Goal: Obtain resource: Download file/media

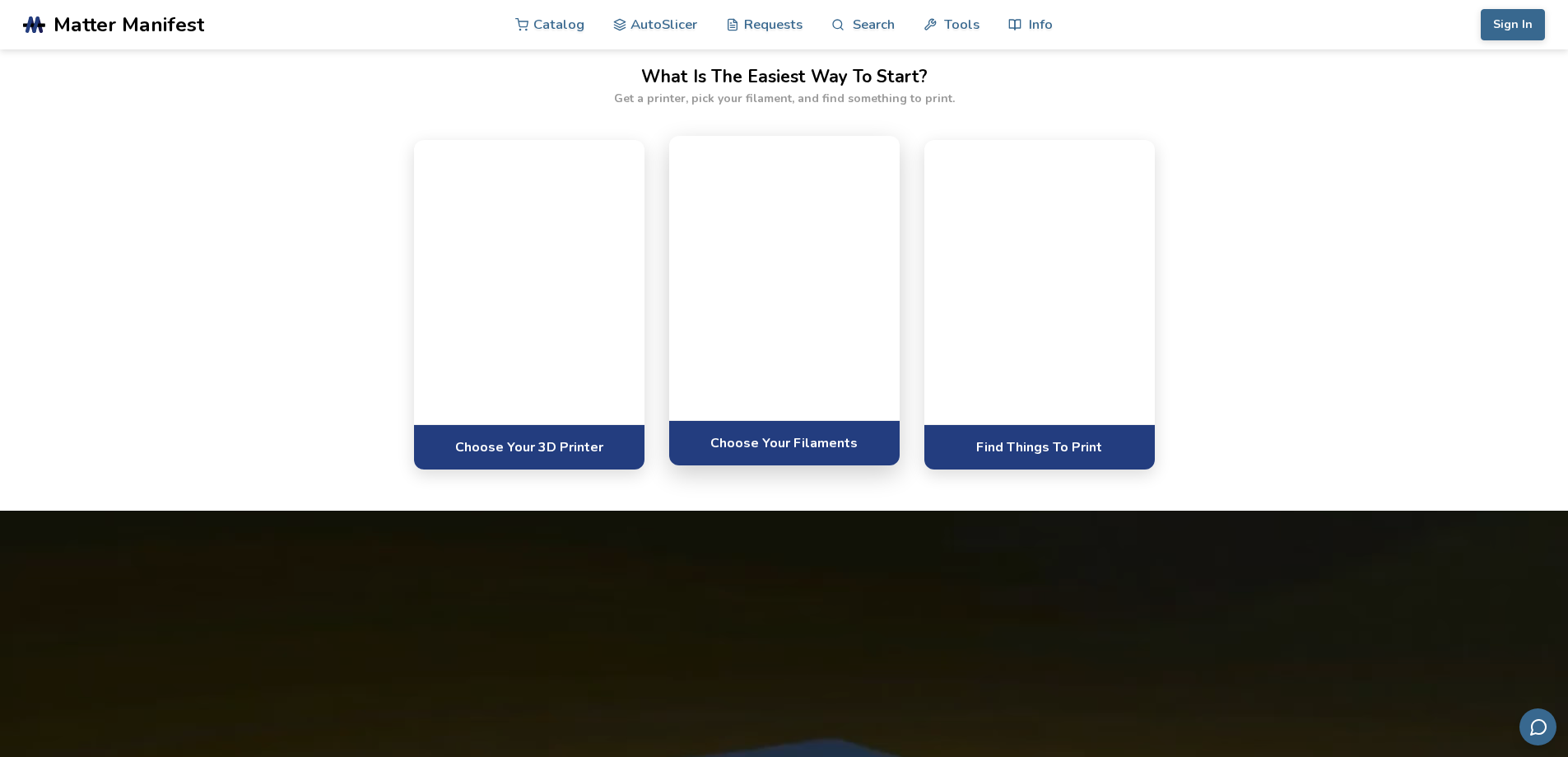
scroll to position [823, 0]
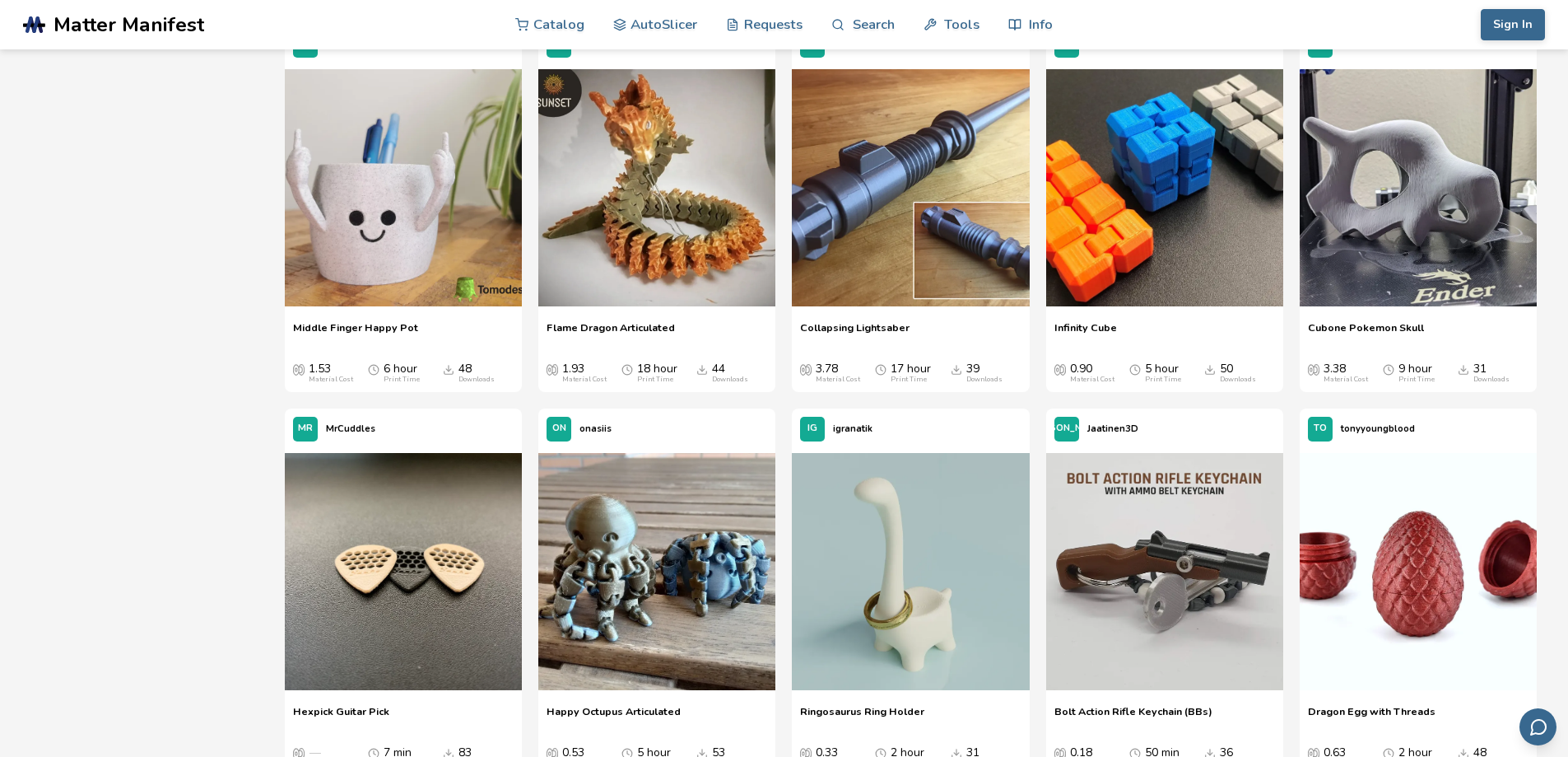
scroll to position [988, 0]
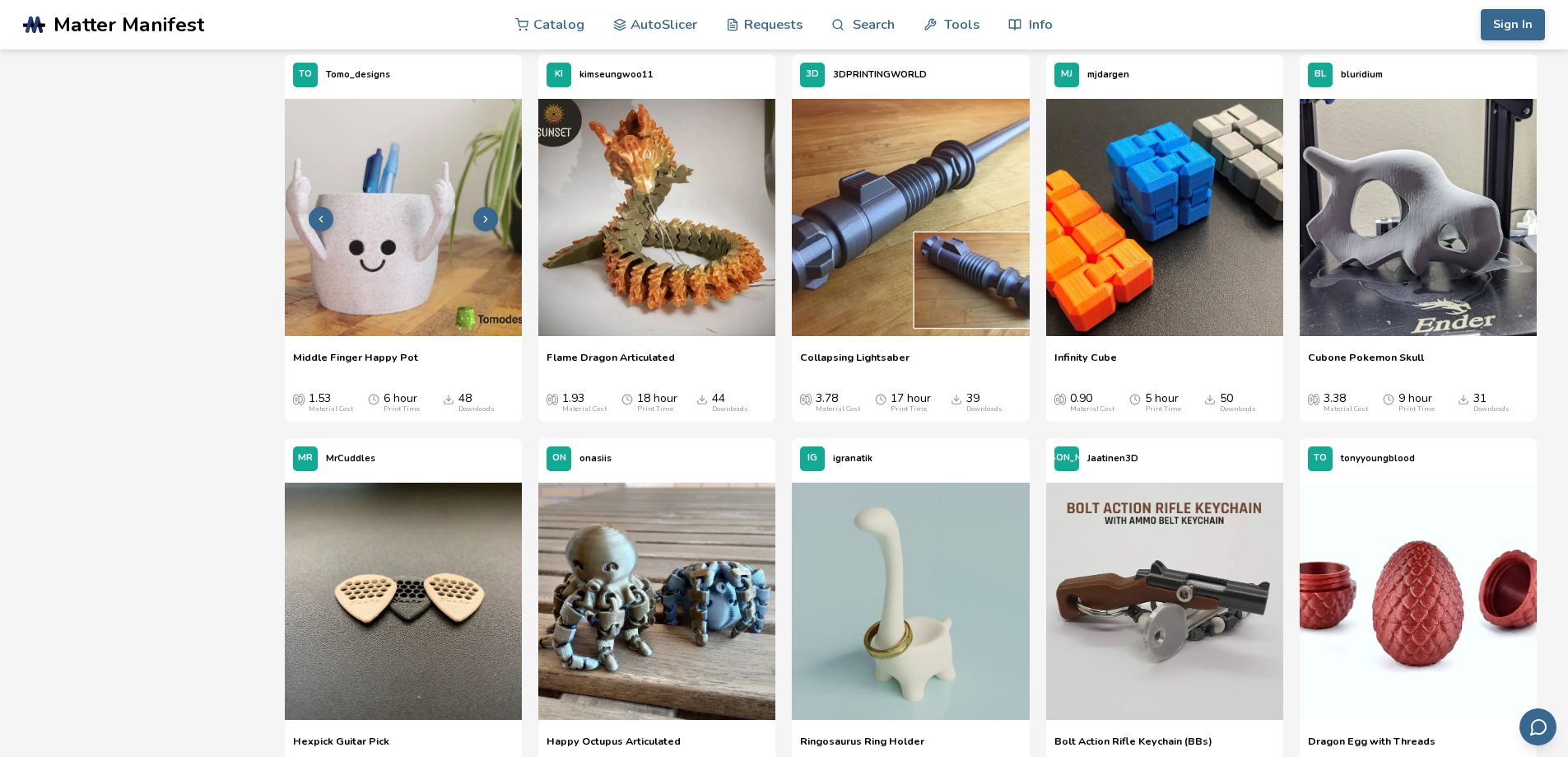
click at [389, 241] on img at bounding box center [404, 217] width 237 height 237
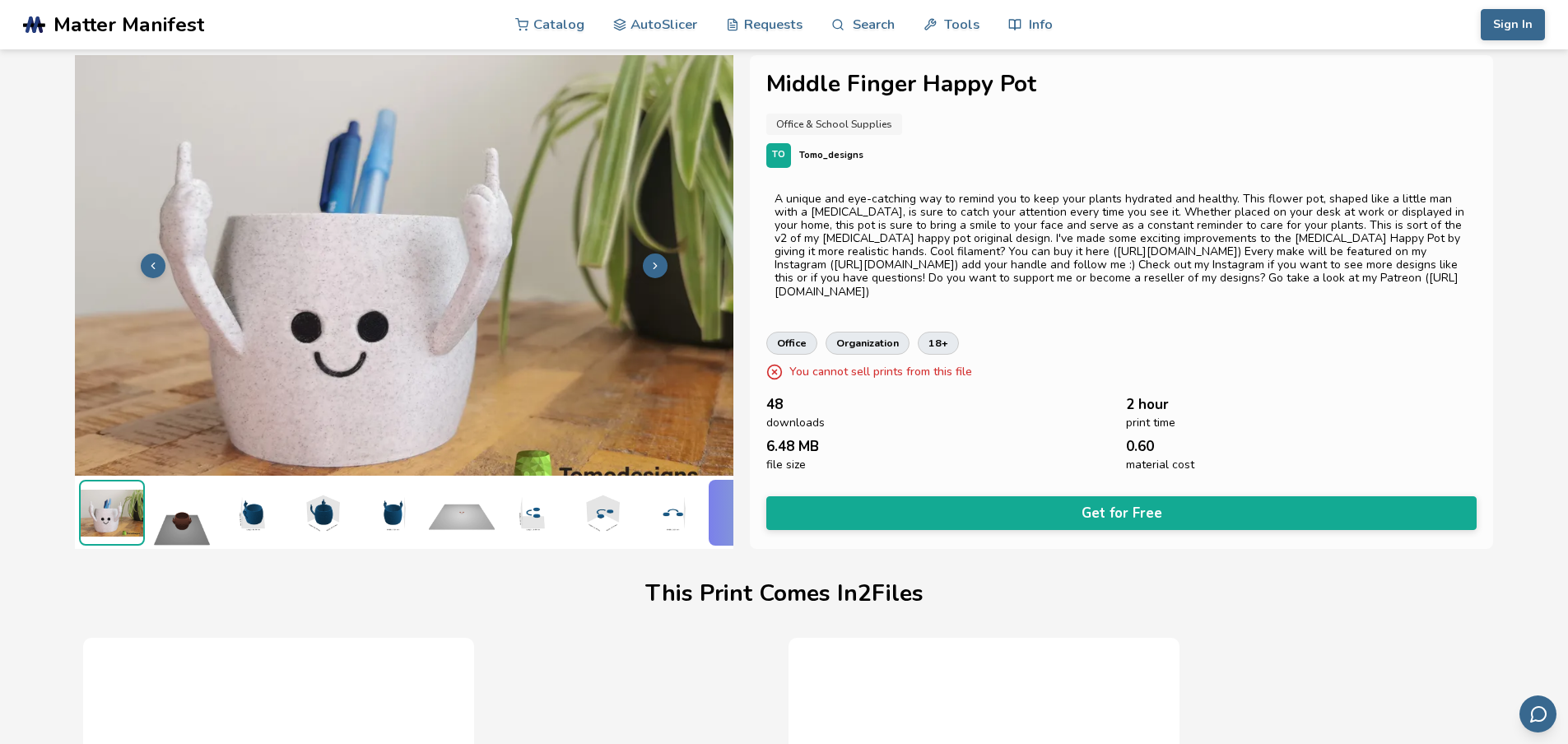
scroll to position [0, 7]
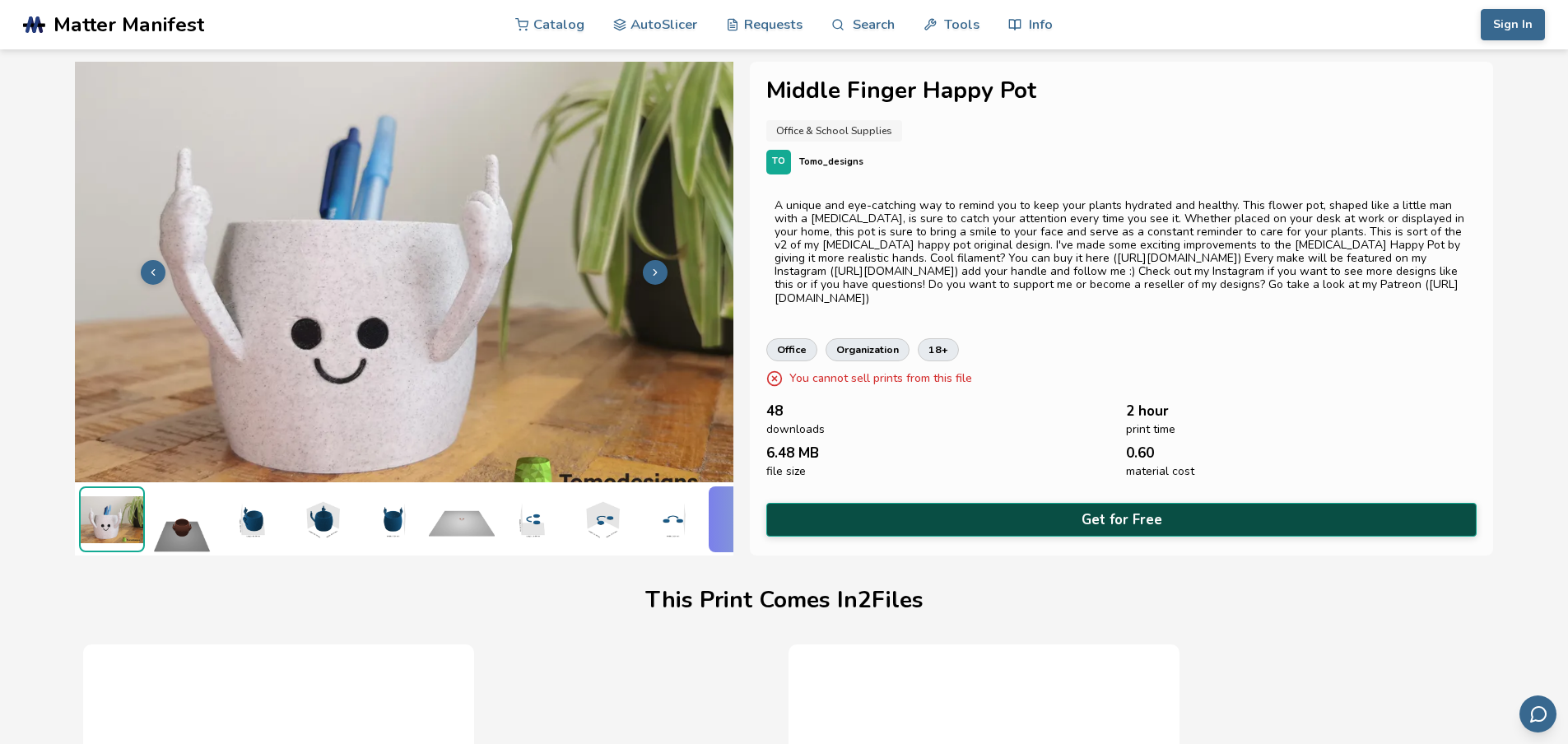
click at [1080, 510] on button "Get for Free" at bounding box center [1122, 520] width 711 height 34
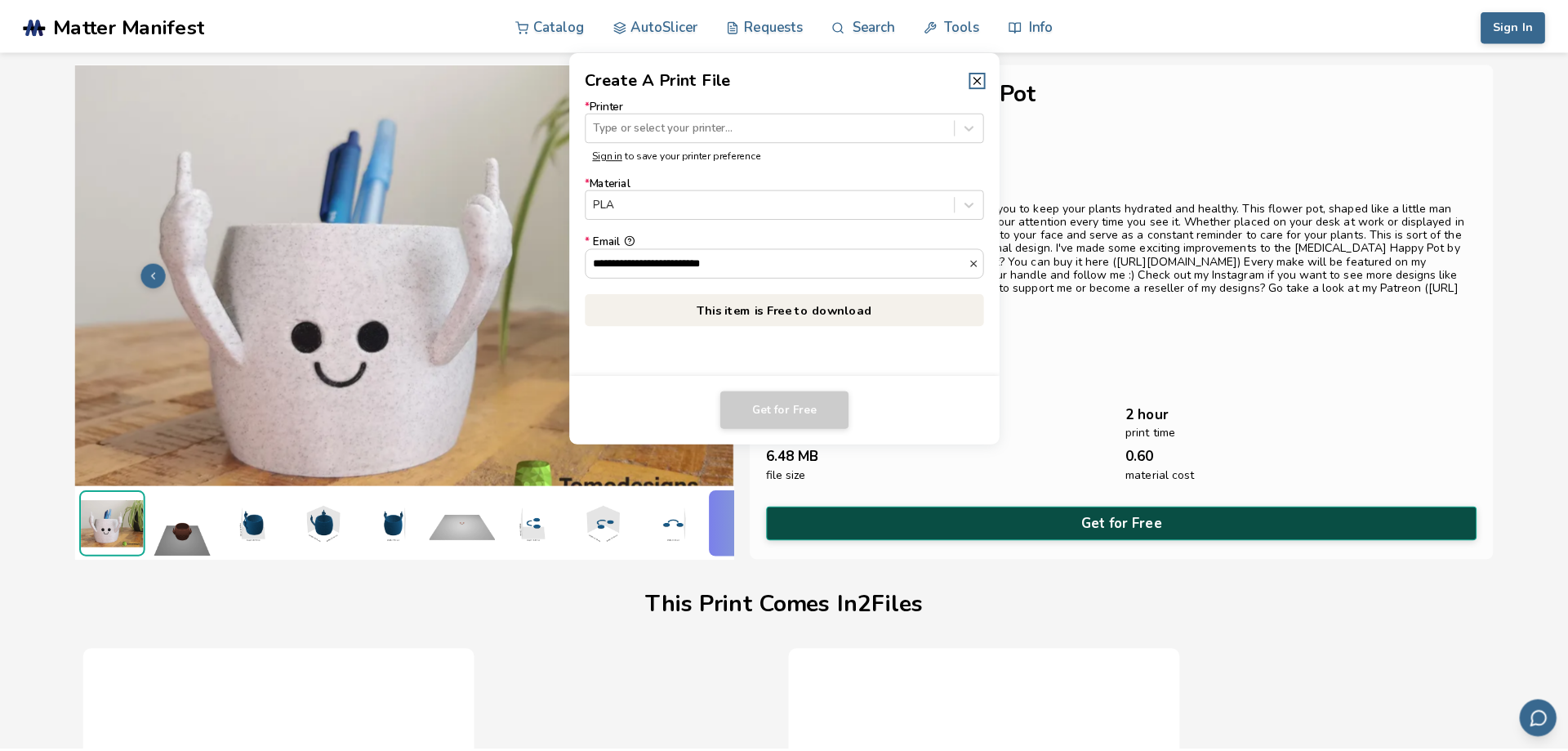
scroll to position [0, 0]
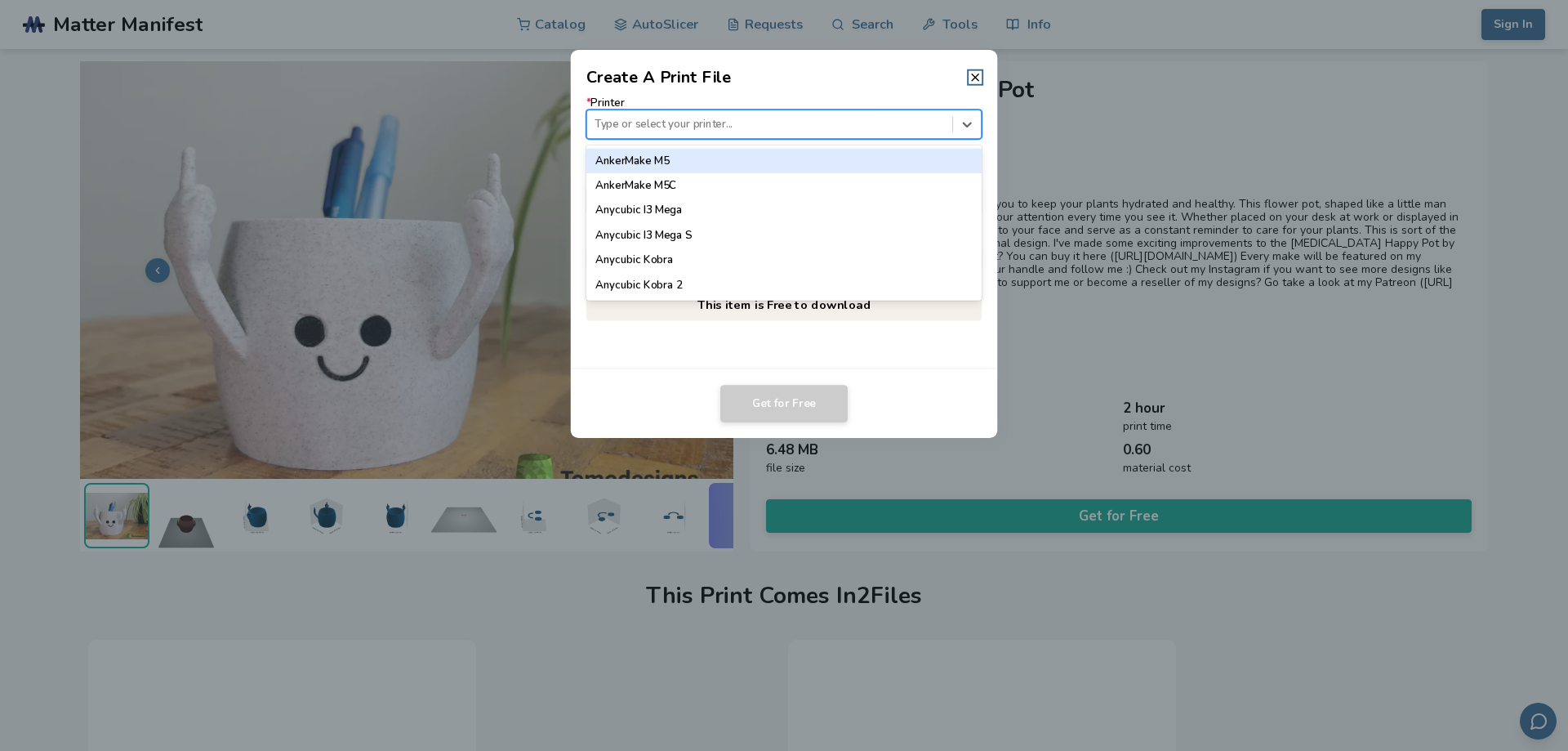
click at [753, 122] on div at bounding box center [769, 124] width 349 height 16
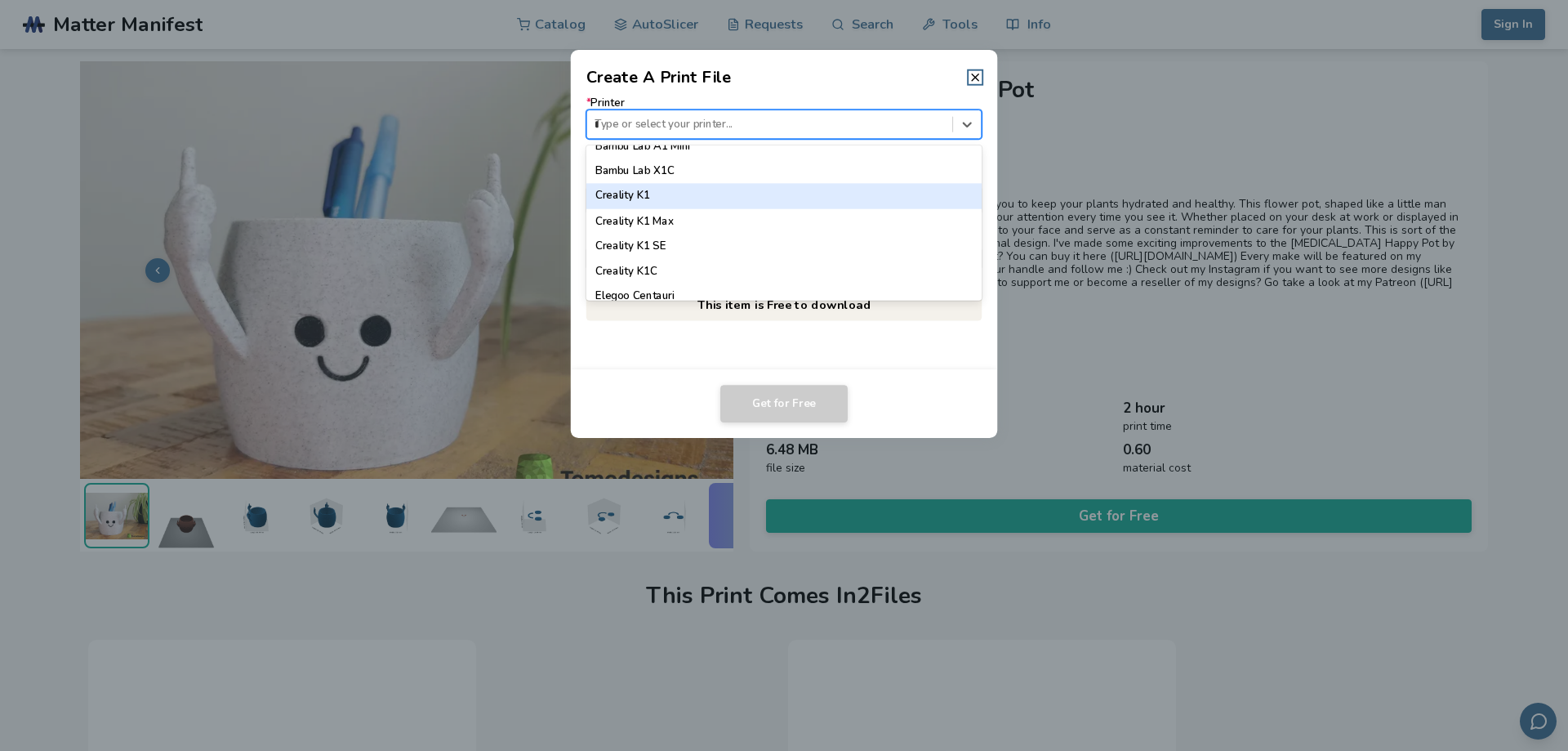
scroll to position [382, 0]
type input "**"
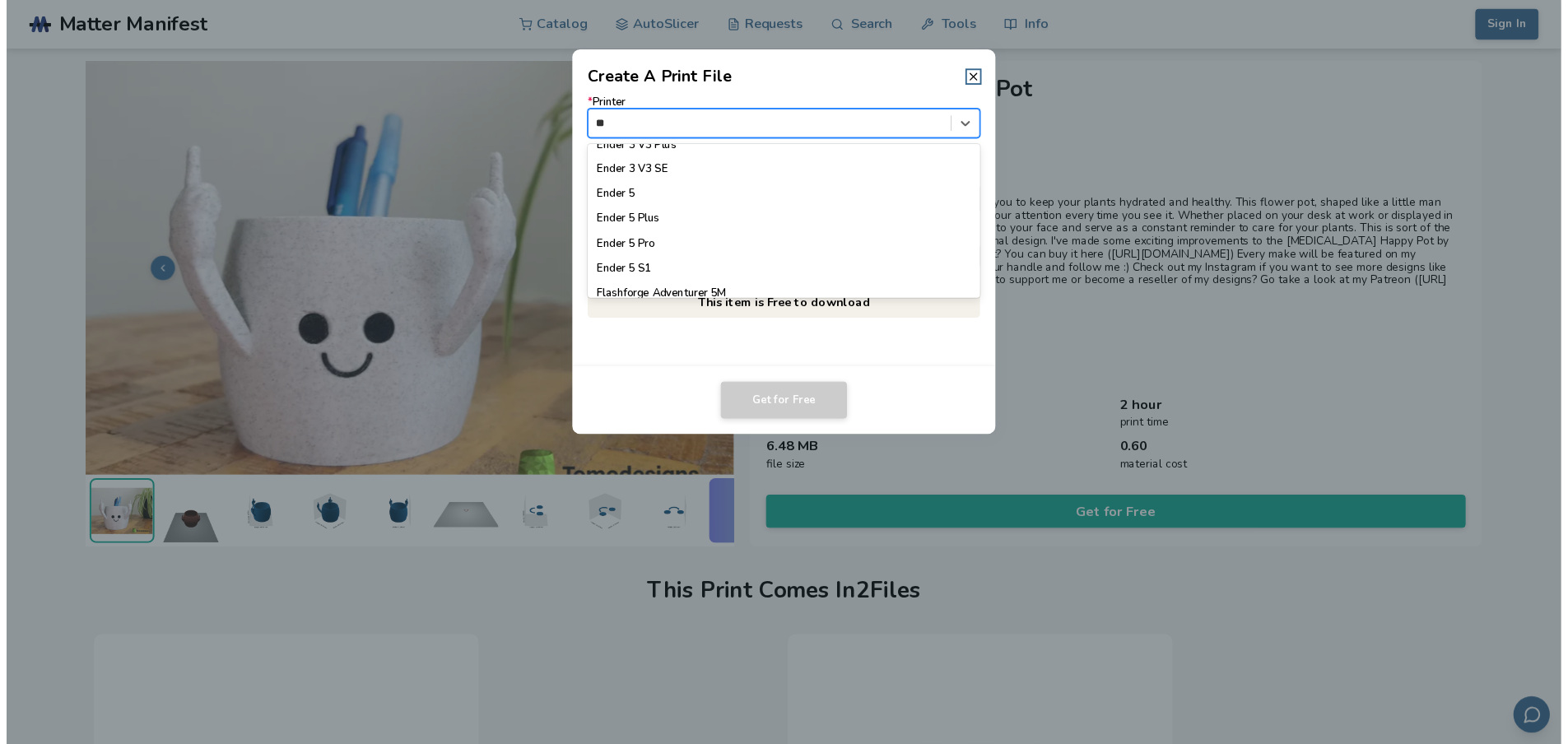
scroll to position [0, 0]
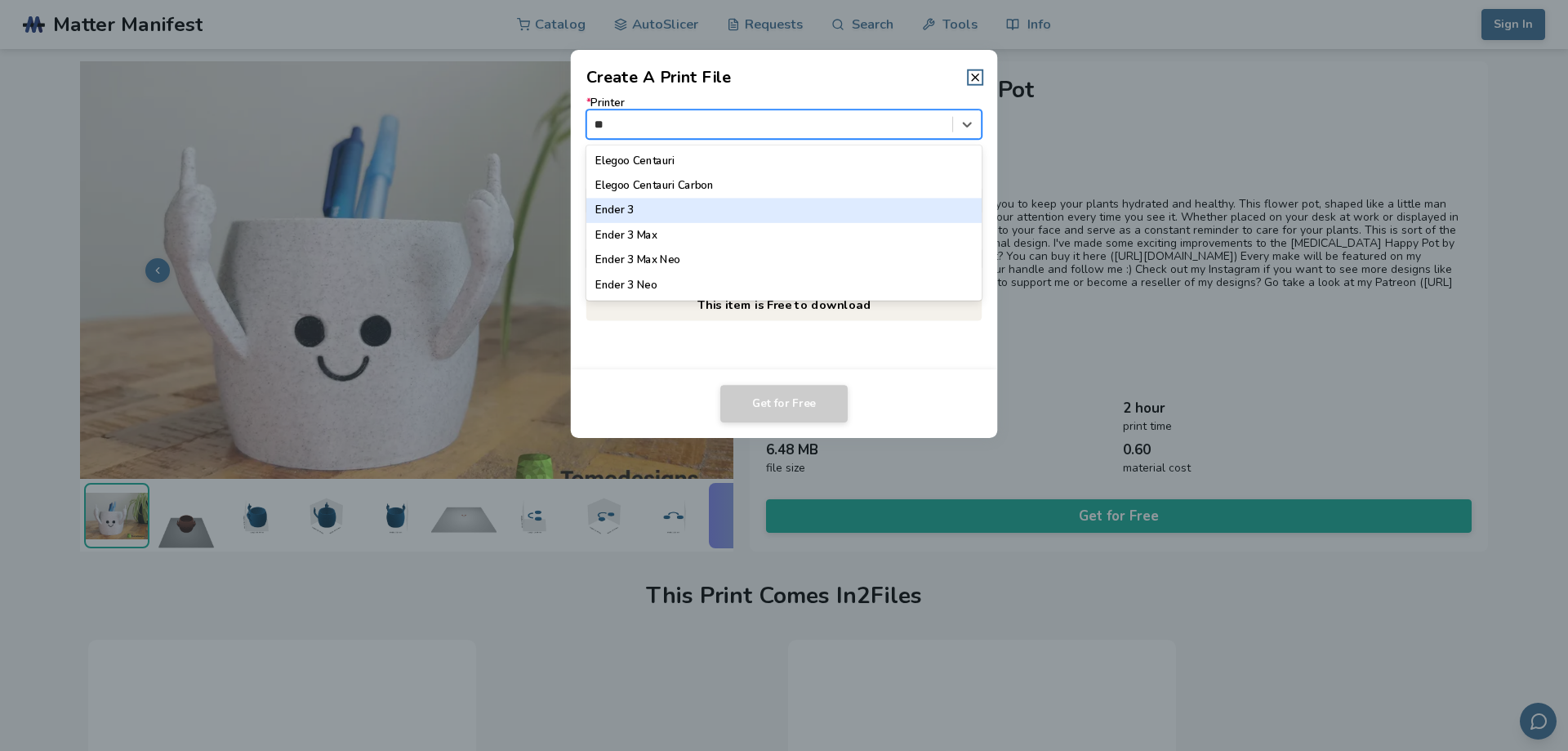
click at [712, 202] on div "Ender 3" at bounding box center [784, 209] width 396 height 24
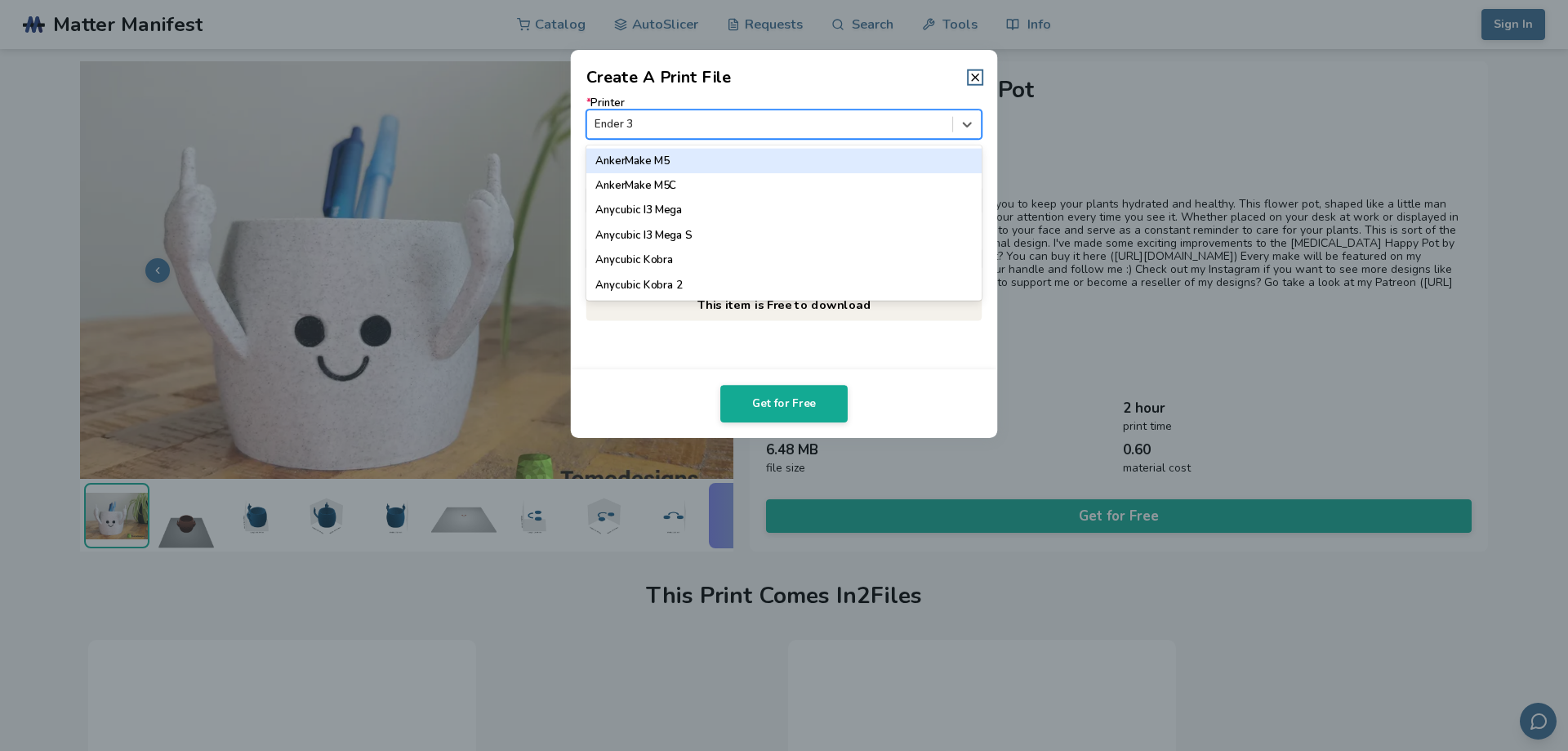
click at [705, 123] on div at bounding box center [769, 124] width 349 height 16
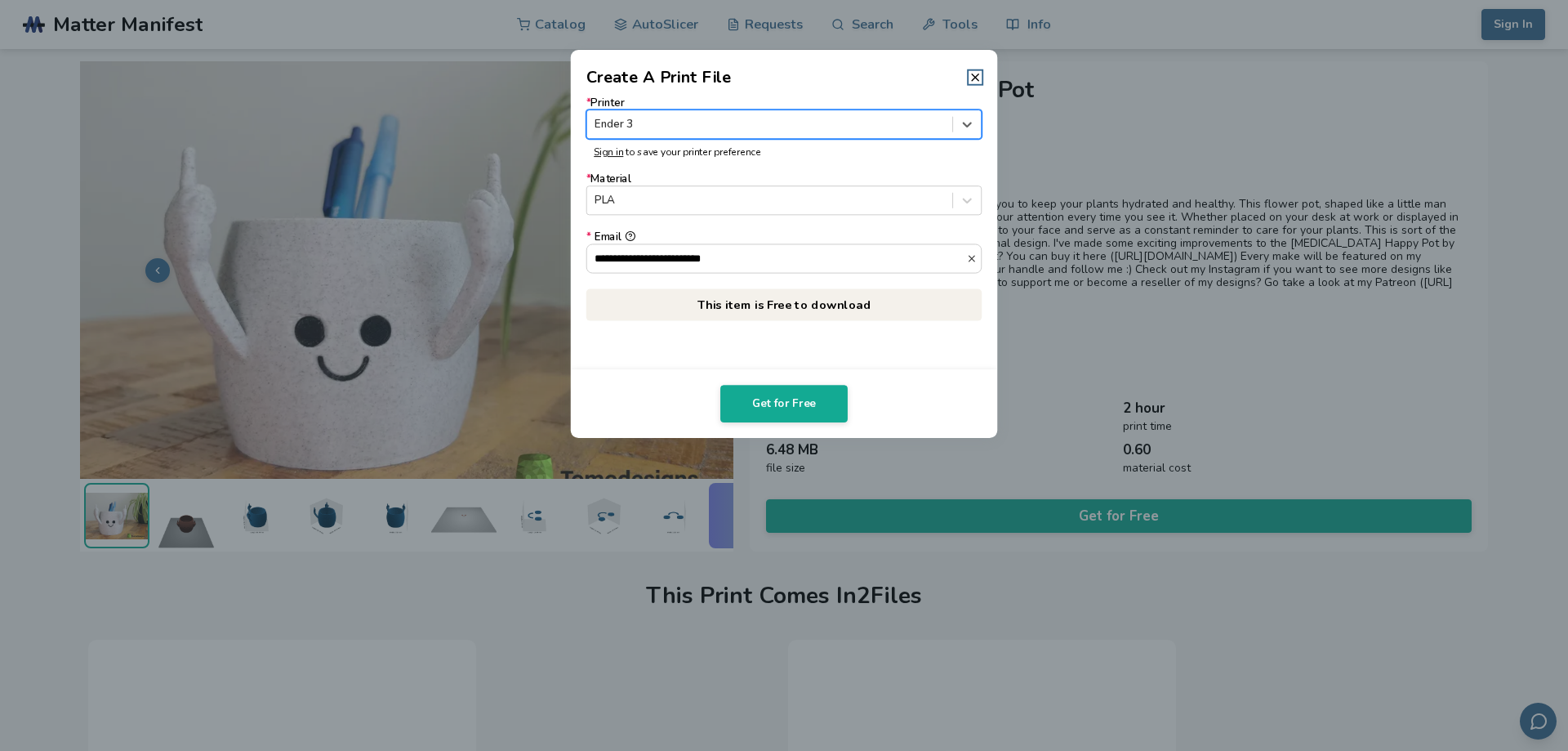
click at [676, 119] on div at bounding box center [769, 124] width 349 height 16
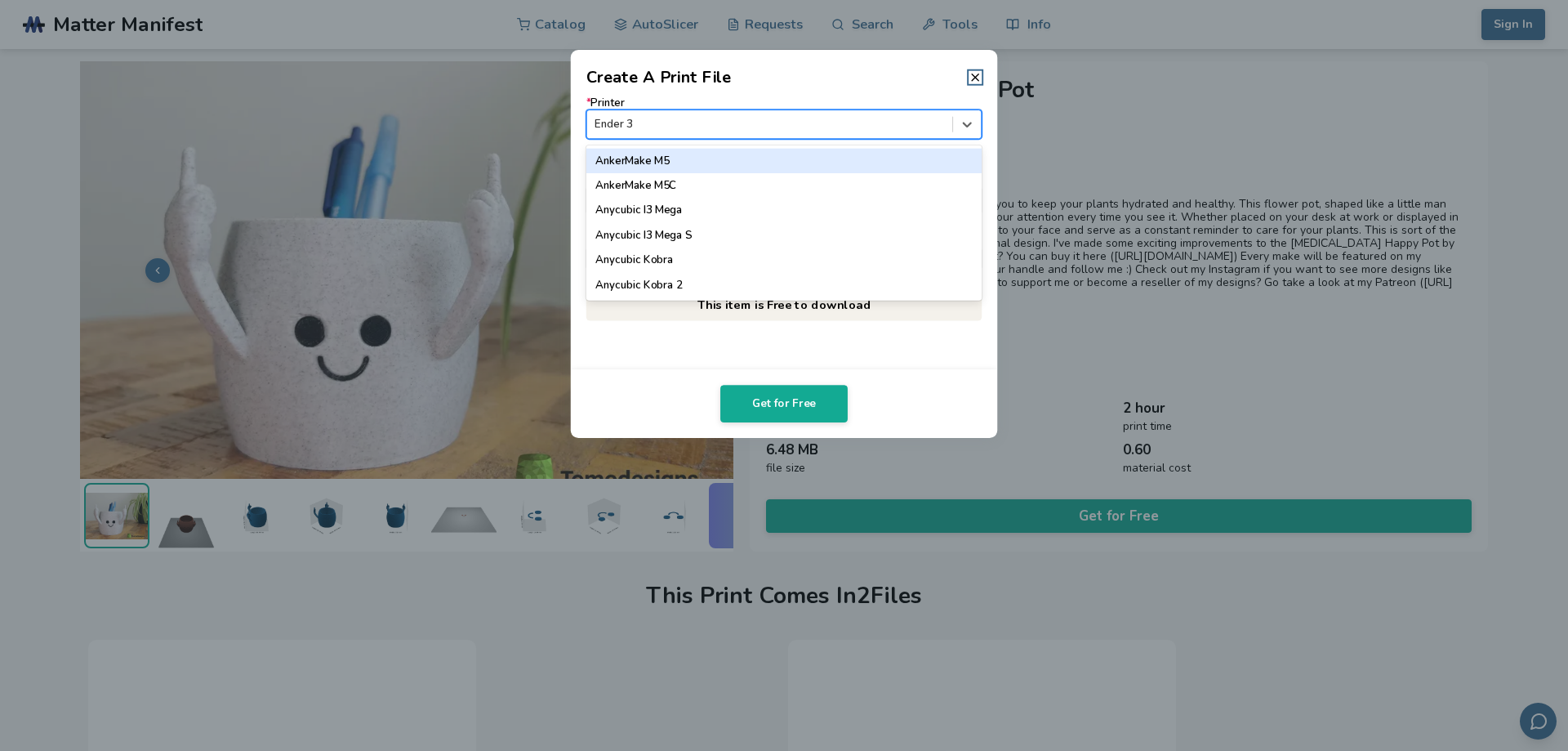
click at [676, 119] on div at bounding box center [769, 124] width 349 height 16
type input "*********"
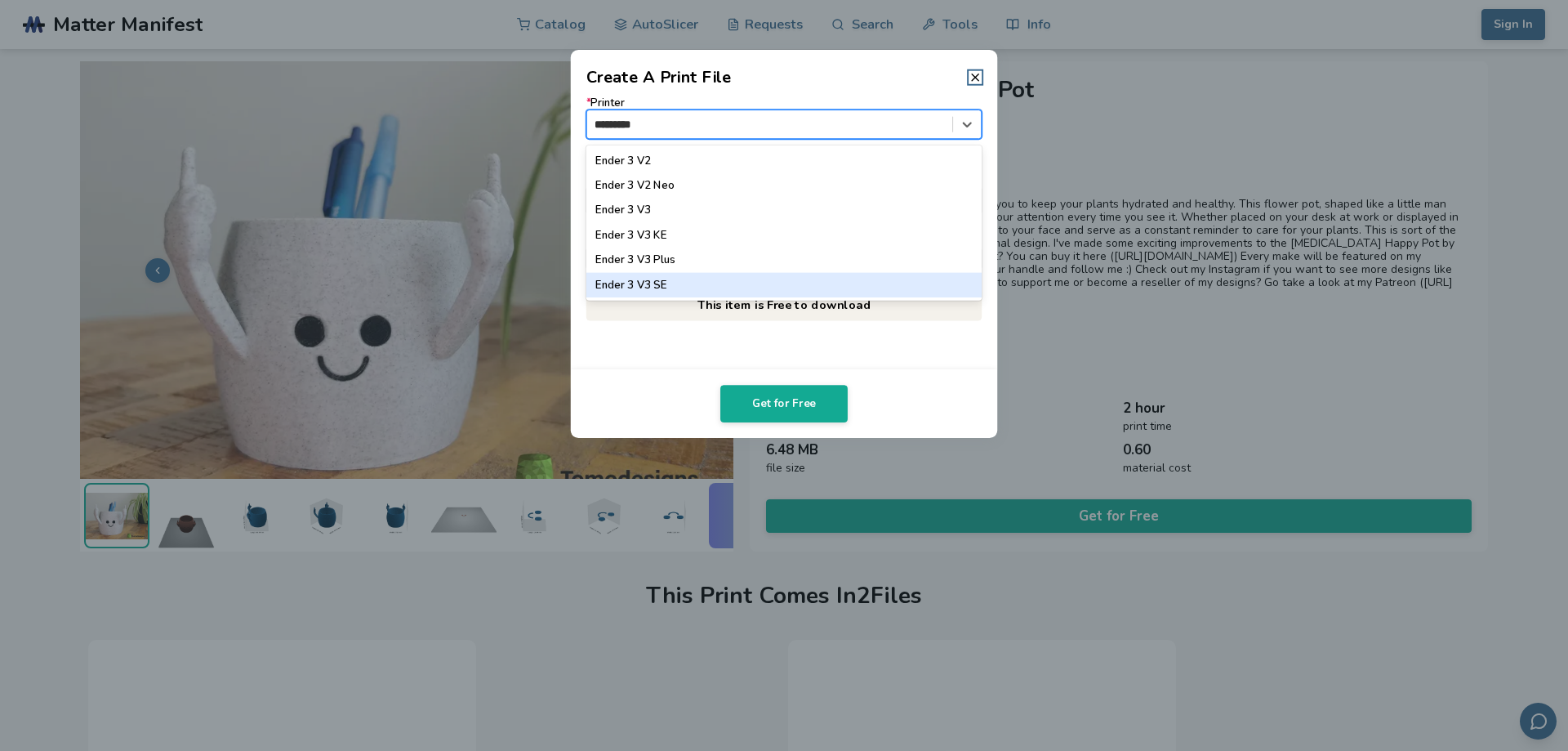
click at [676, 277] on div "Ender 3 V3 SE" at bounding box center [784, 285] width 396 height 24
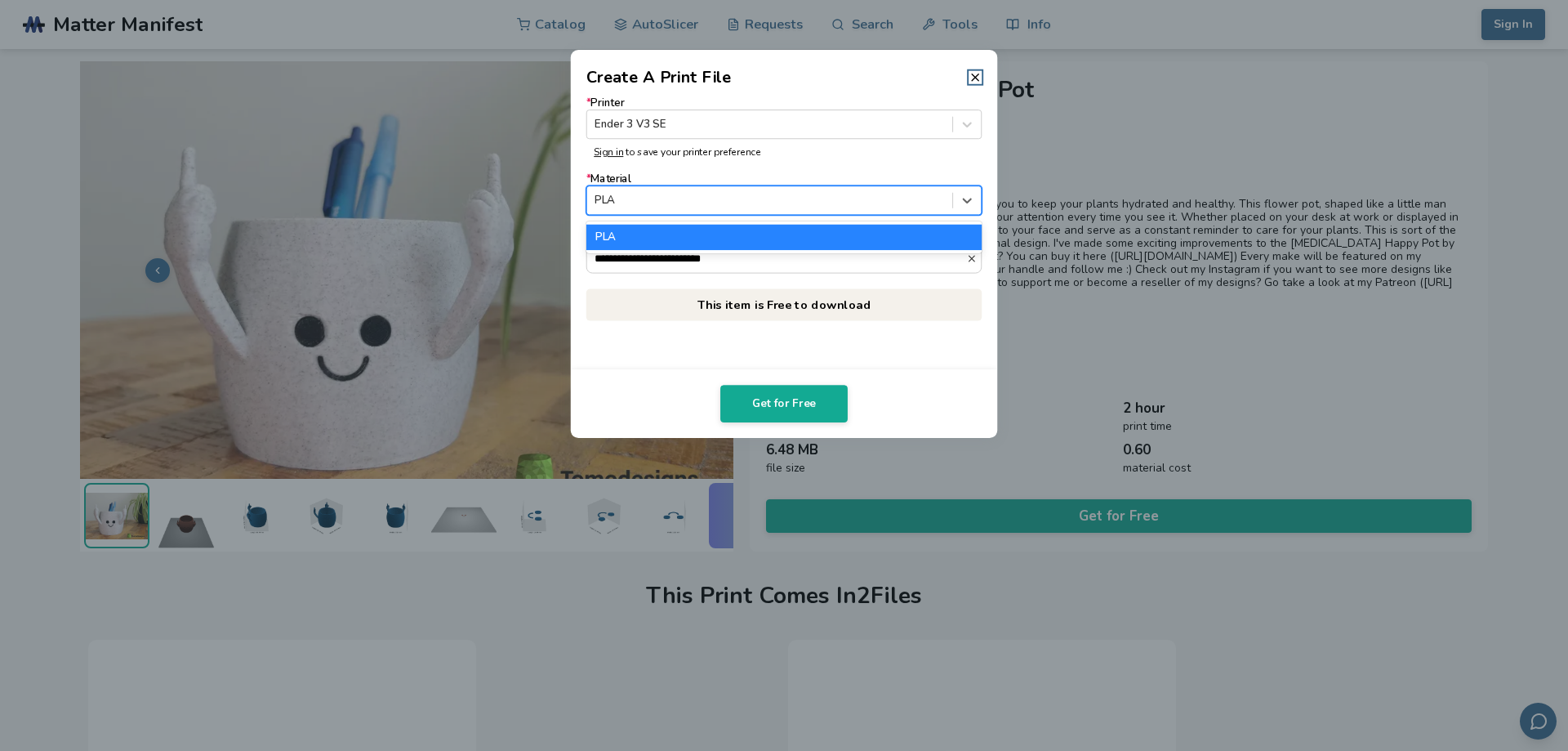
click at [744, 200] on div at bounding box center [769, 200] width 349 height 16
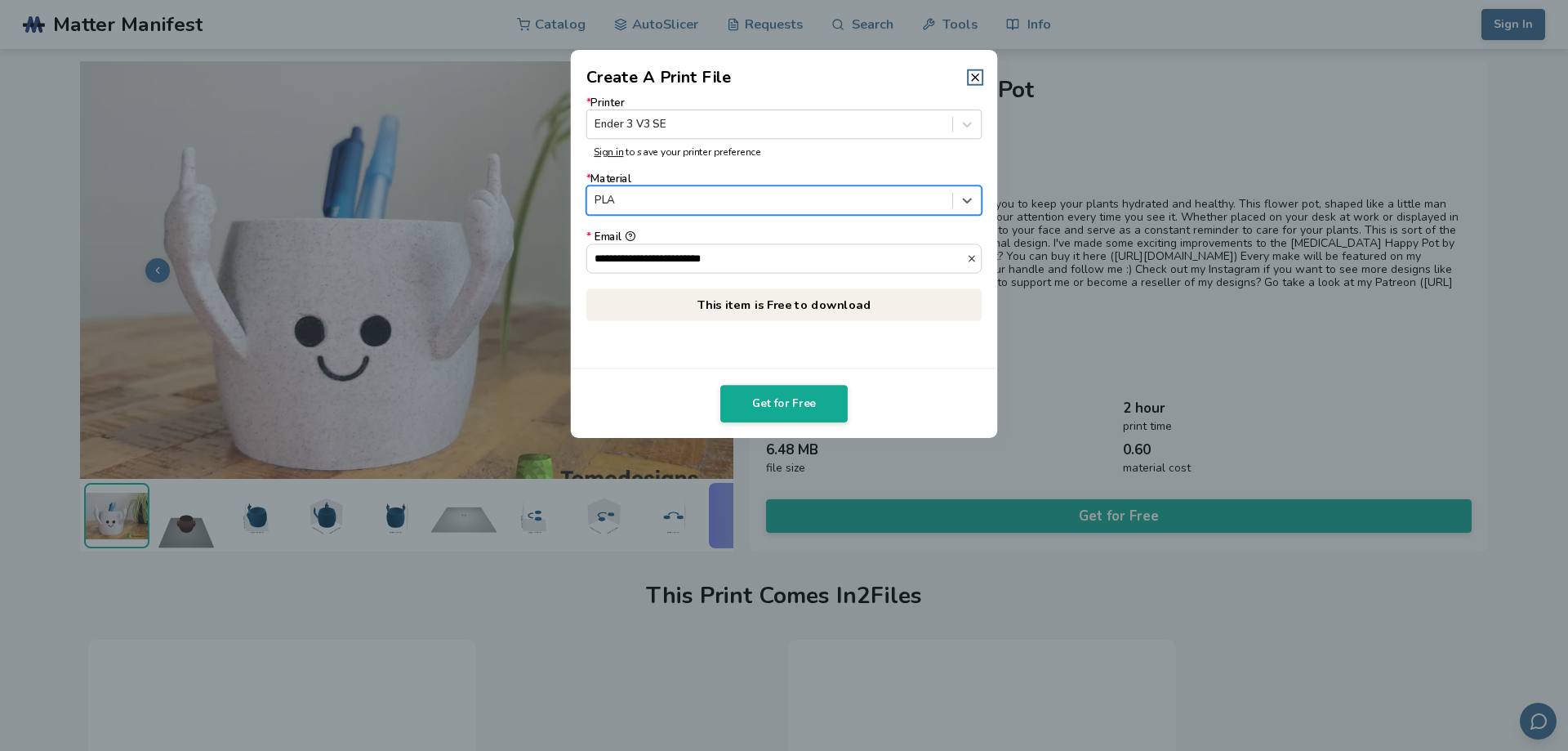
click at [938, 381] on footer "Get for Free" at bounding box center [784, 404] width 427 height 68
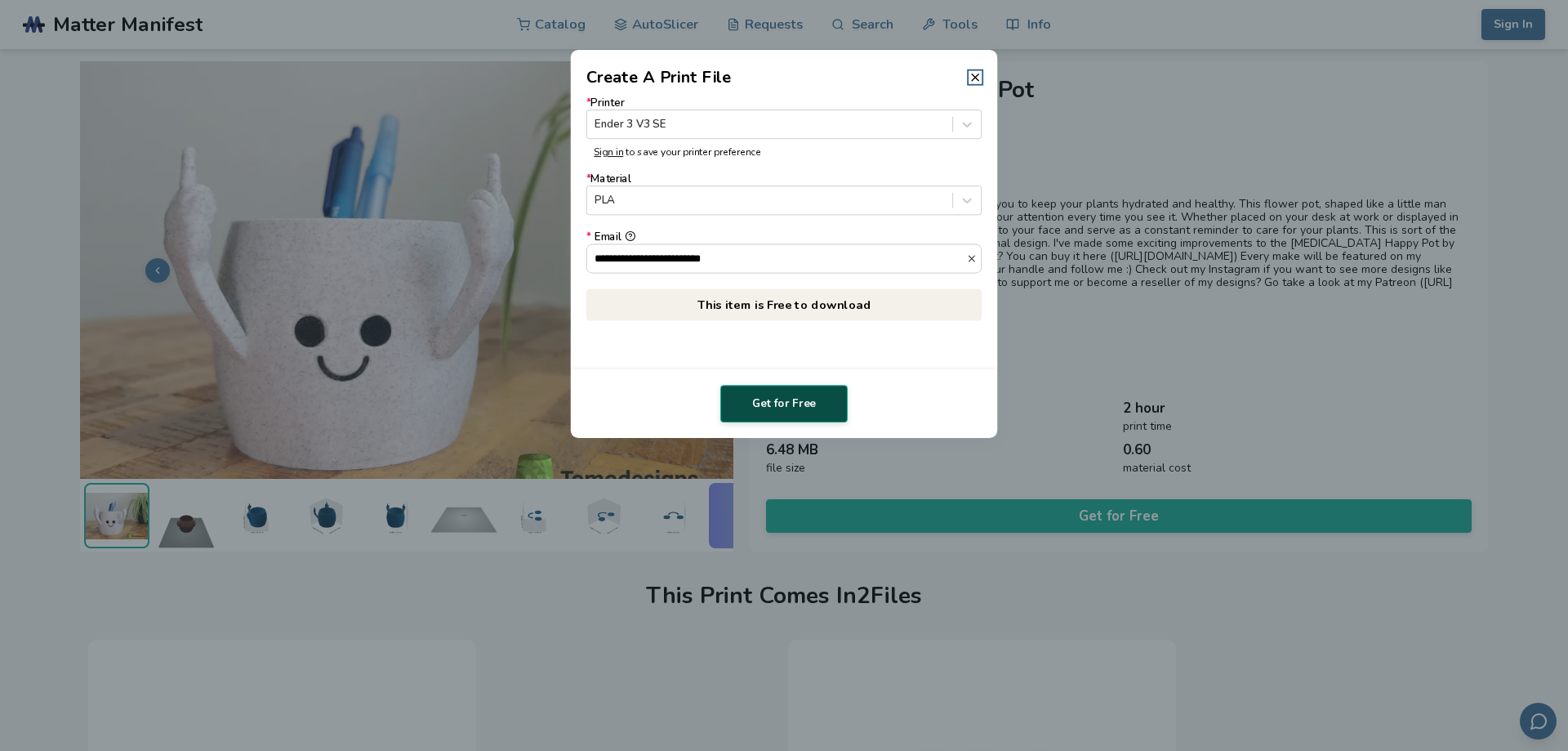
click at [766, 404] on button "Get for Free" at bounding box center [784, 403] width 128 height 38
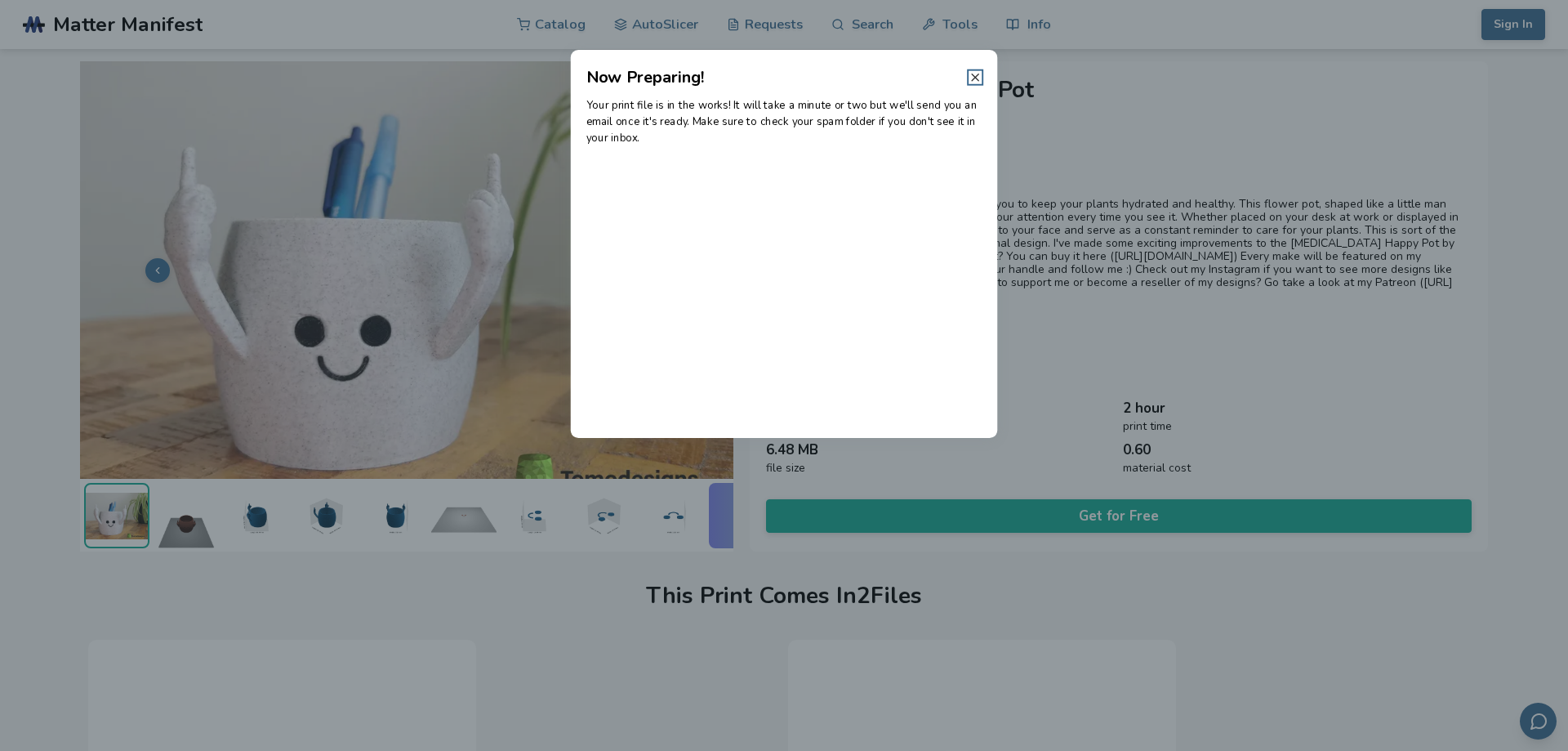
click at [973, 78] on icon at bounding box center [975, 78] width 13 height 13
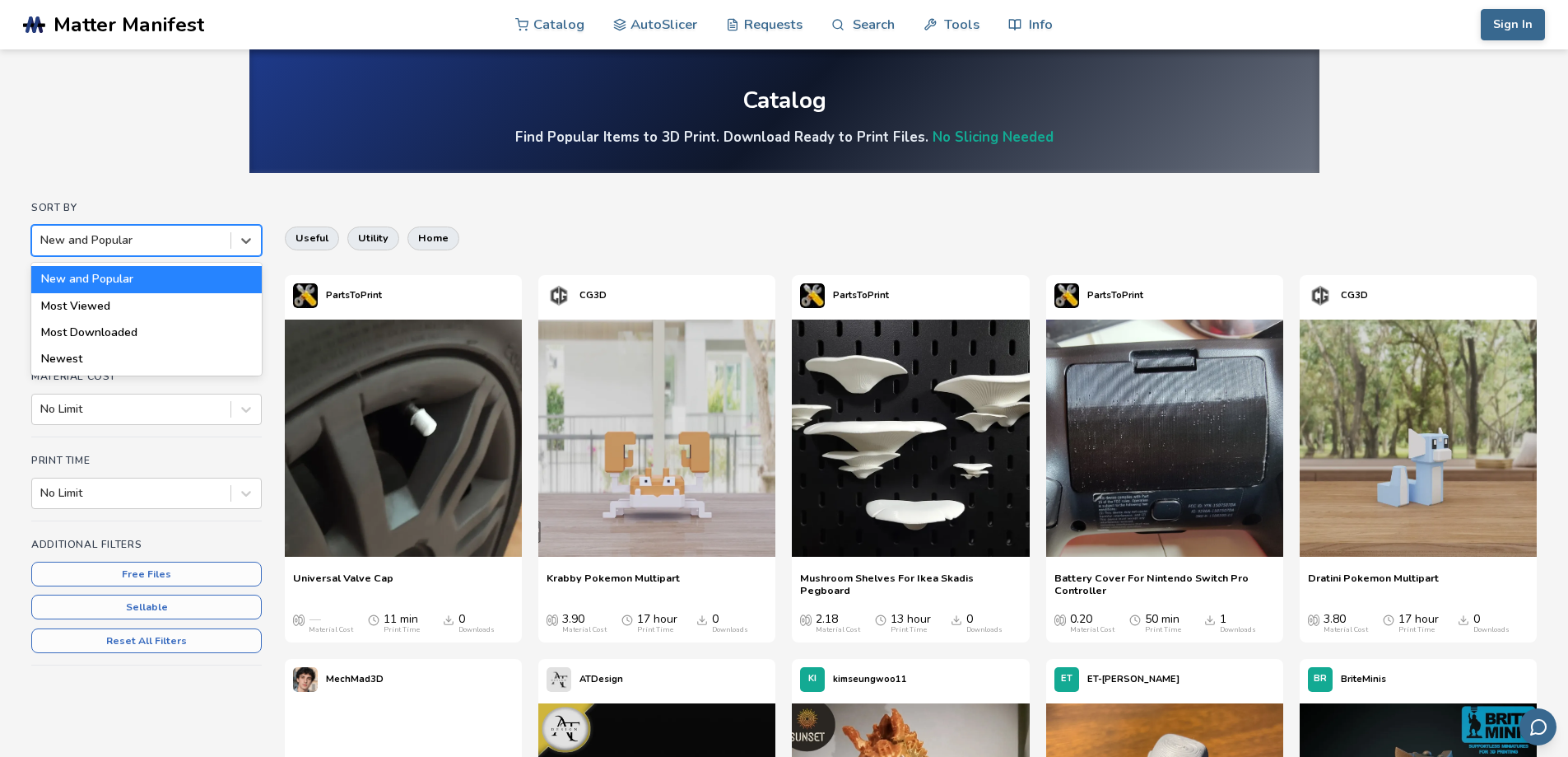
click at [210, 239] on div at bounding box center [131, 241] width 182 height 17
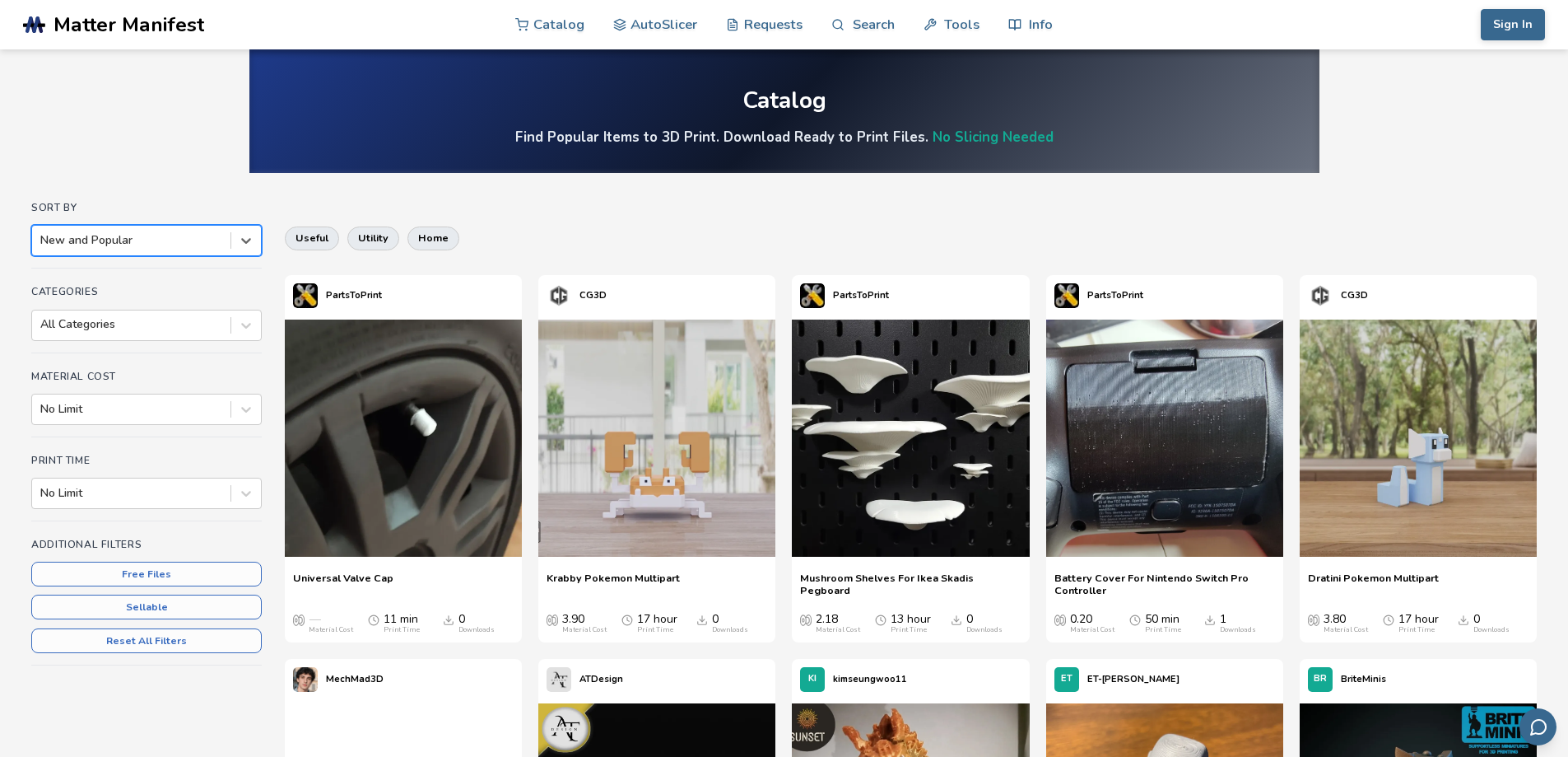
click at [210, 239] on div at bounding box center [131, 241] width 182 height 17
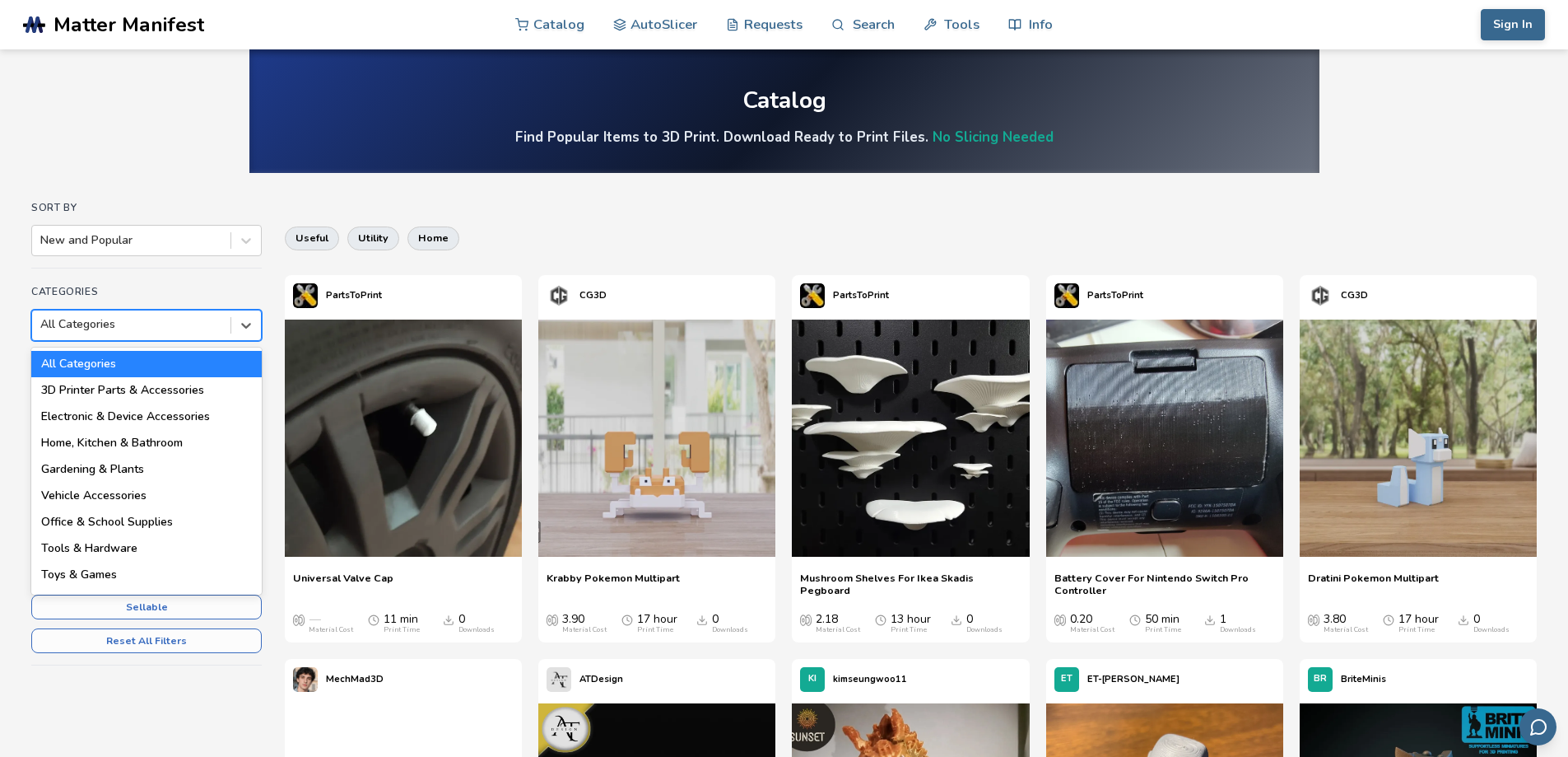
click at [167, 330] on div at bounding box center [131, 325] width 182 height 17
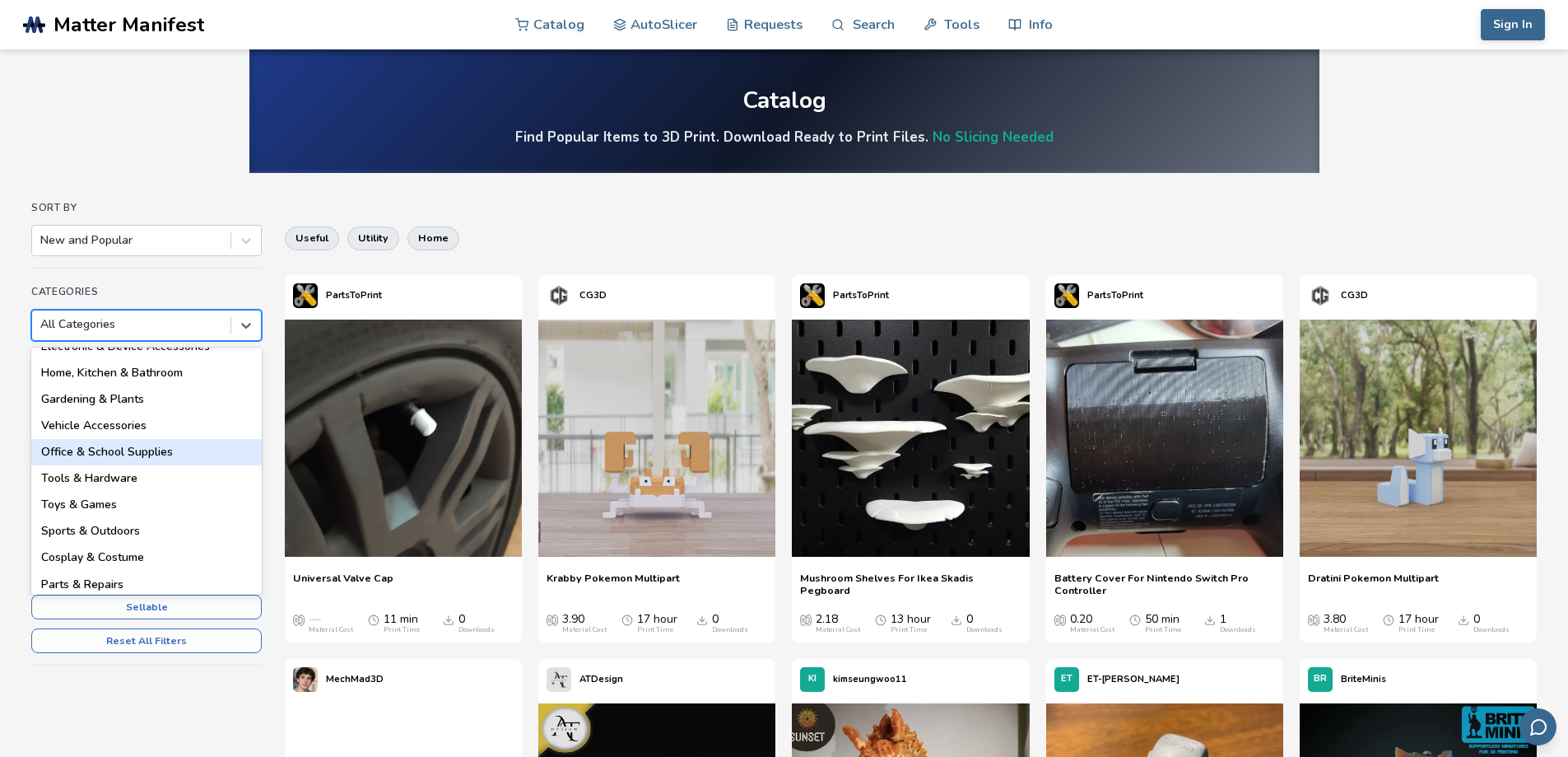
scroll to position [82, 0]
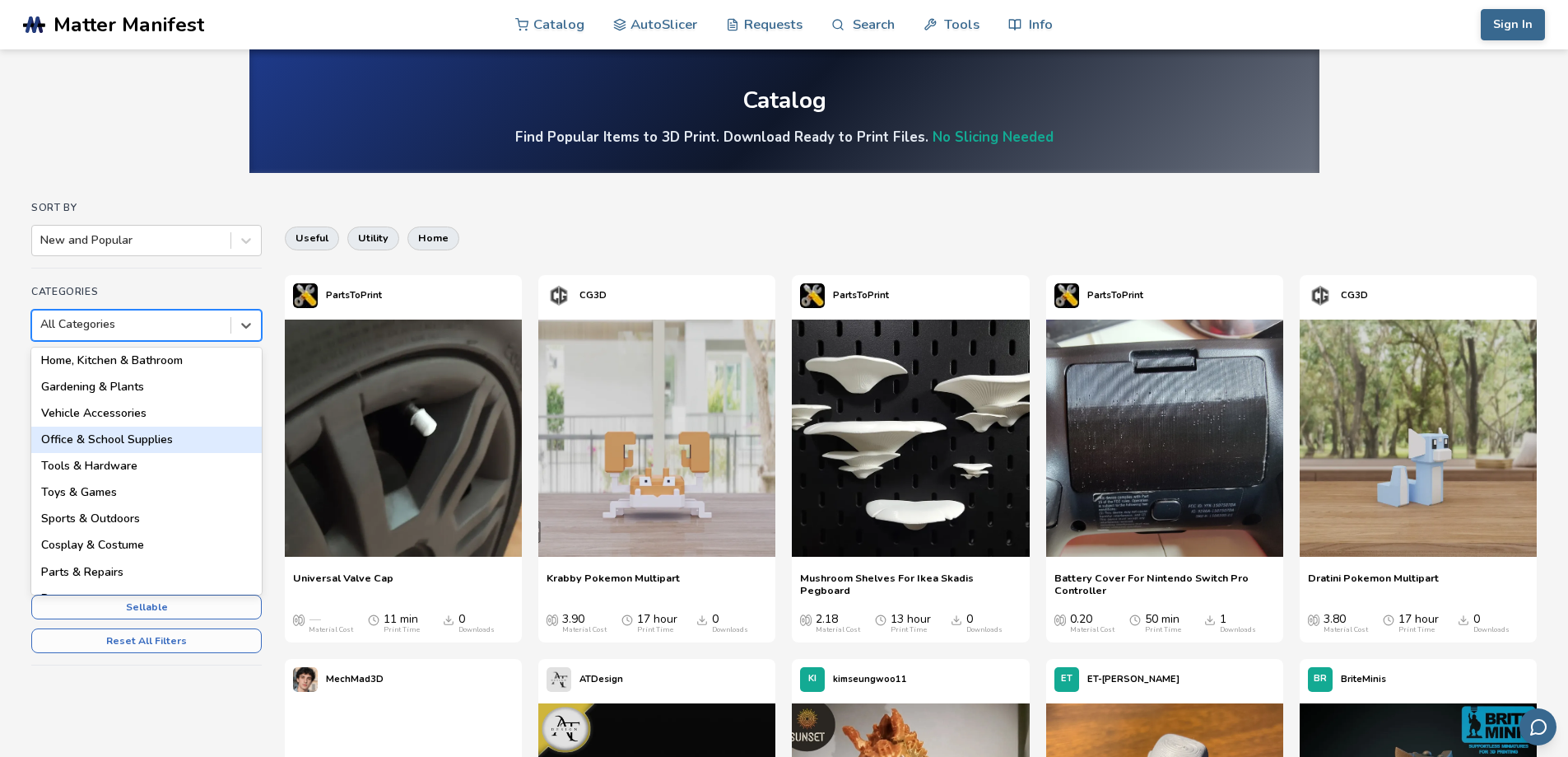
click at [141, 437] on div "Office & School Supplies" at bounding box center [146, 439] width 230 height 26
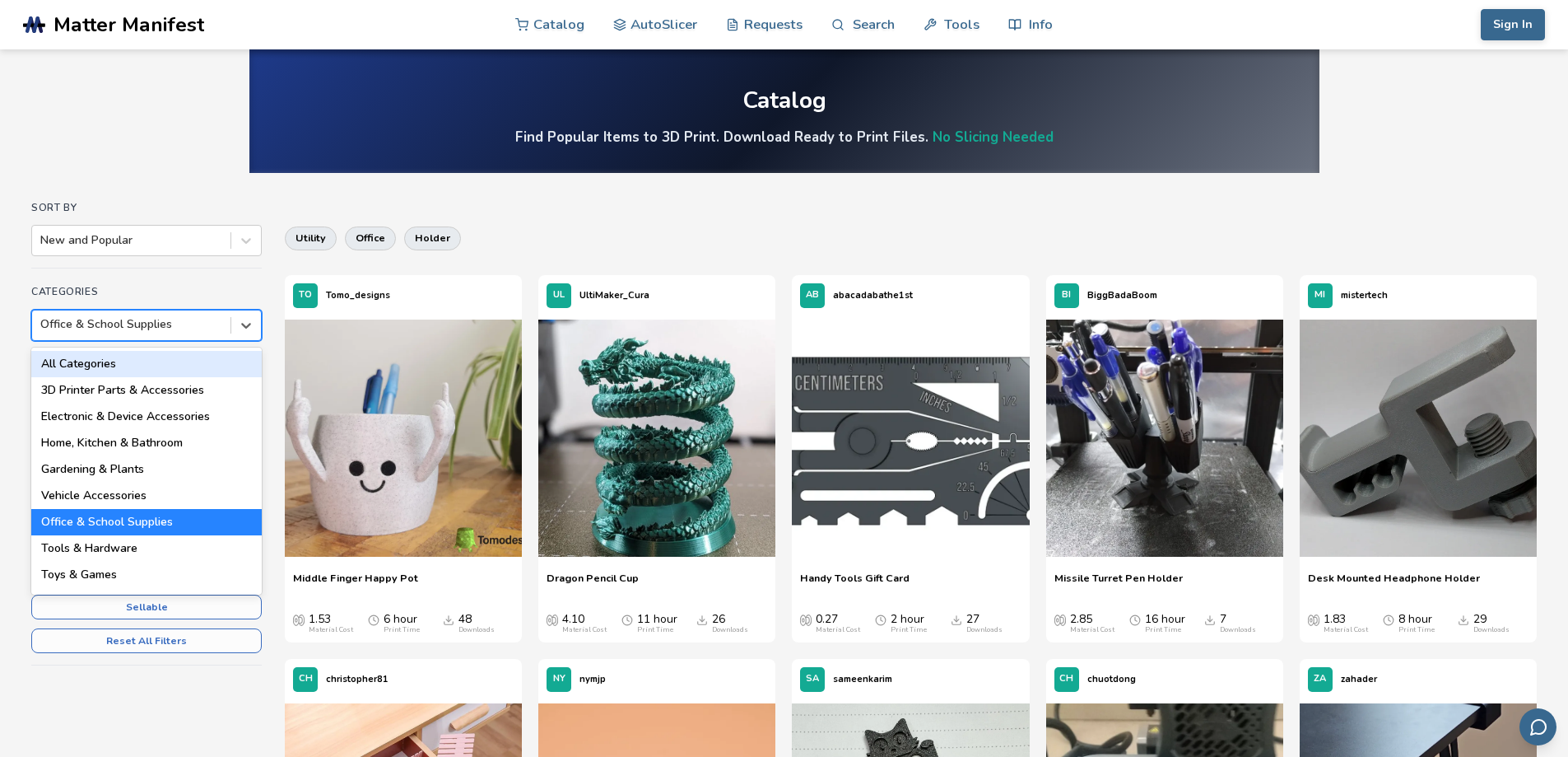
click at [198, 319] on div at bounding box center [131, 325] width 182 height 17
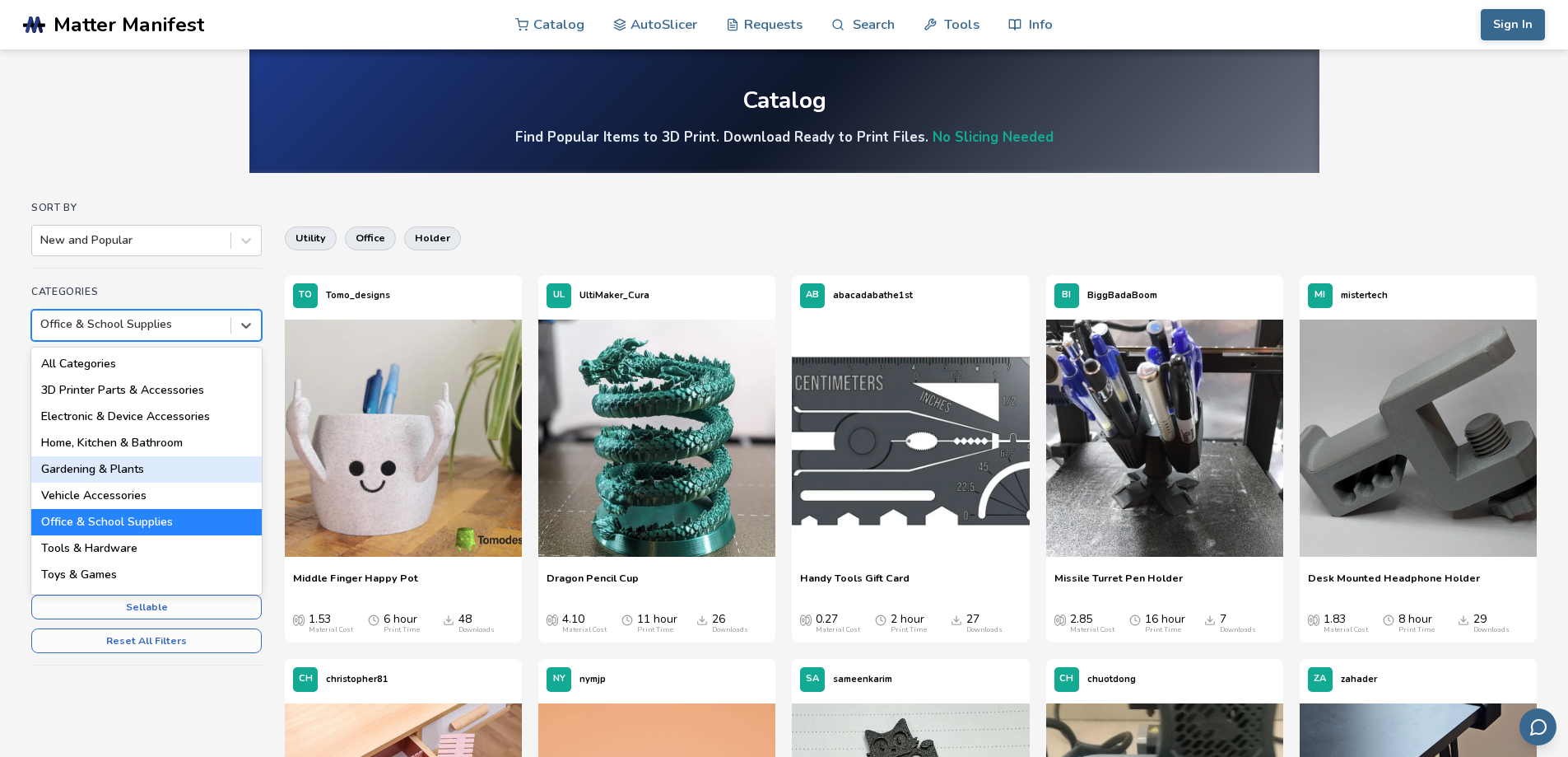
click at [164, 461] on div "Gardening & Plants" at bounding box center [146, 468] width 230 height 26
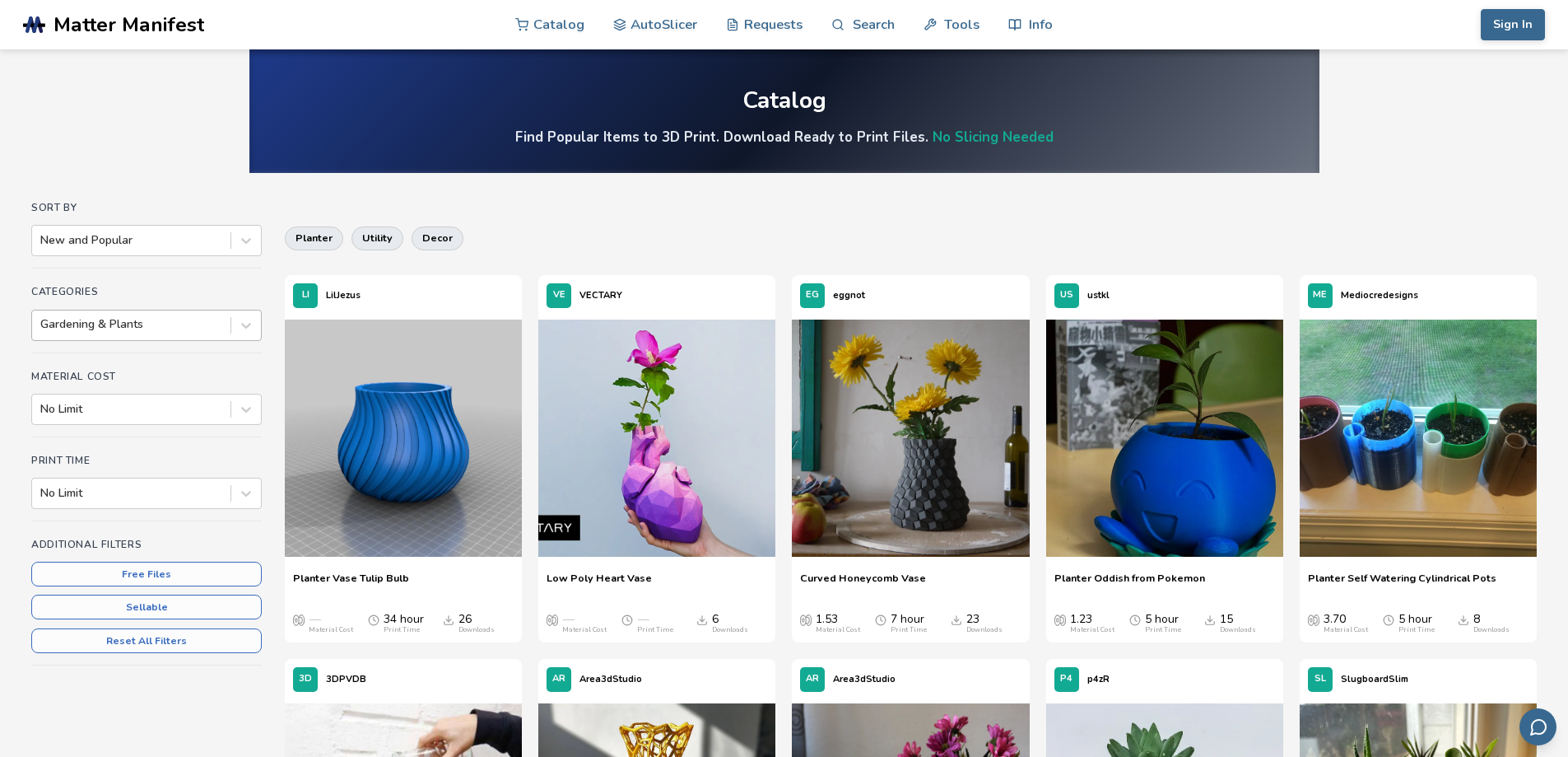
click at [187, 323] on div at bounding box center [131, 325] width 182 height 17
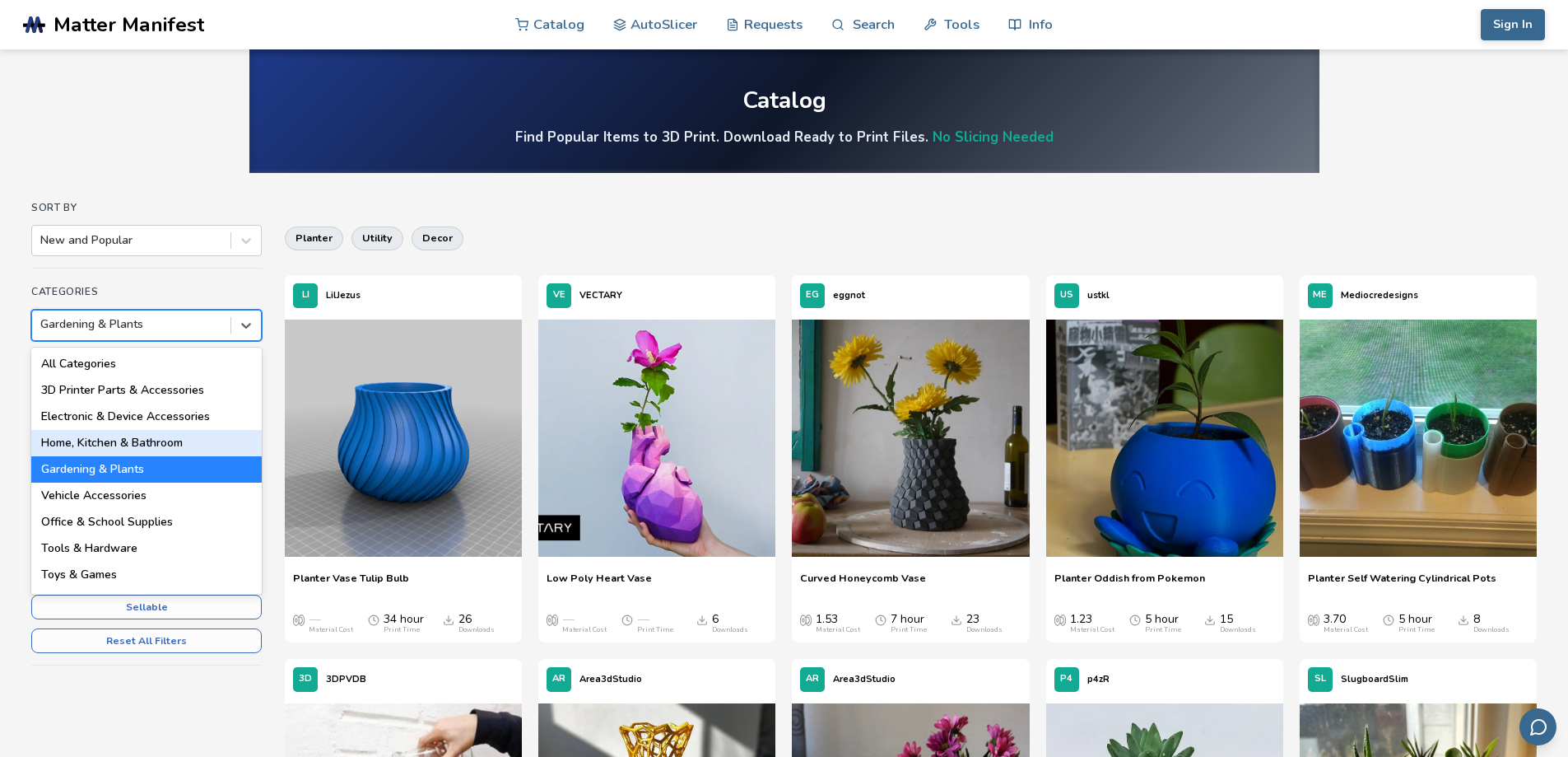
click at [172, 439] on div "Home, Kitchen & Bathroom" at bounding box center [146, 442] width 230 height 26
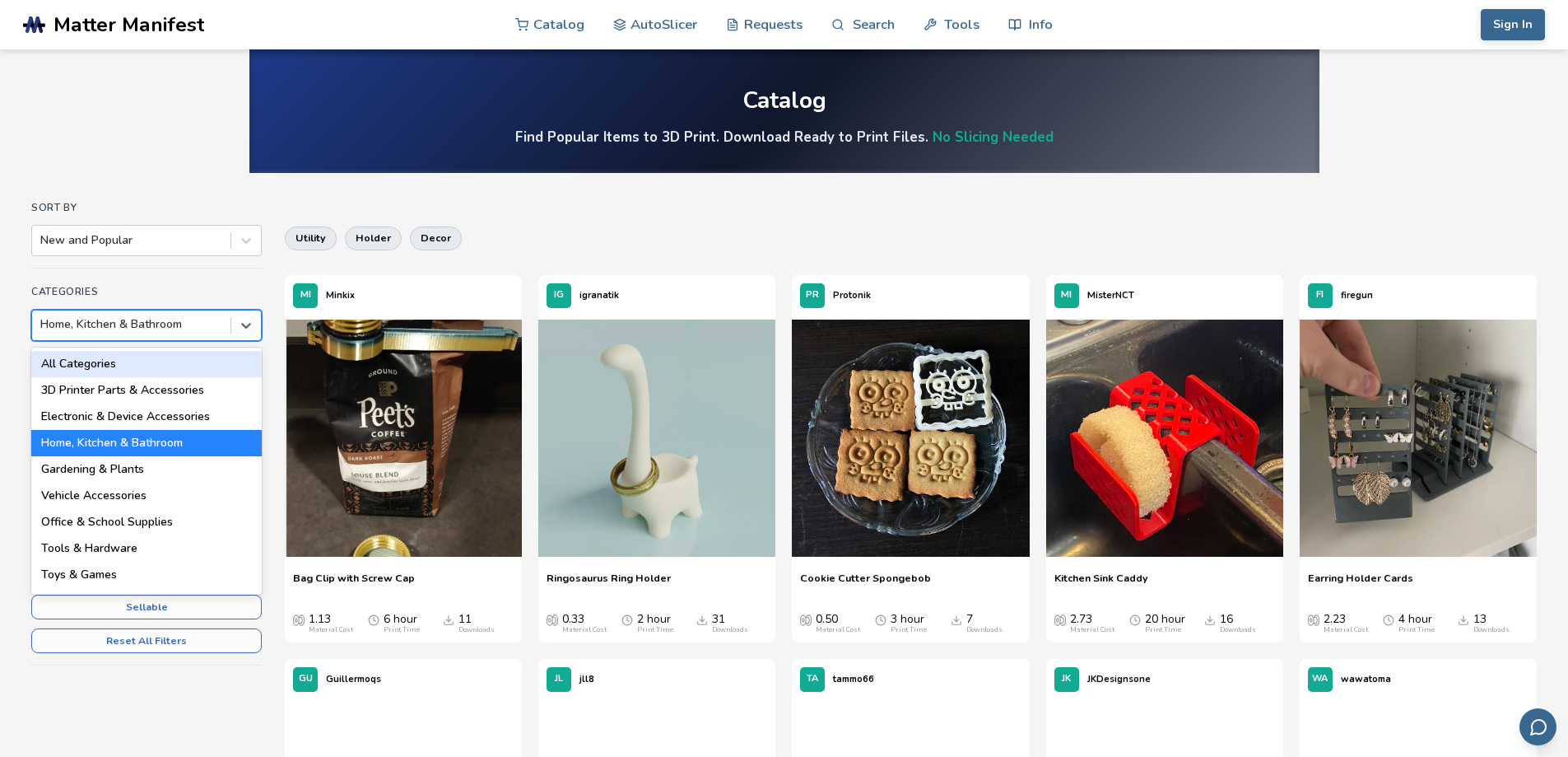
click at [182, 327] on div at bounding box center [131, 325] width 182 height 17
click at [176, 418] on div "Electronic & Device Accessories" at bounding box center [146, 416] width 230 height 26
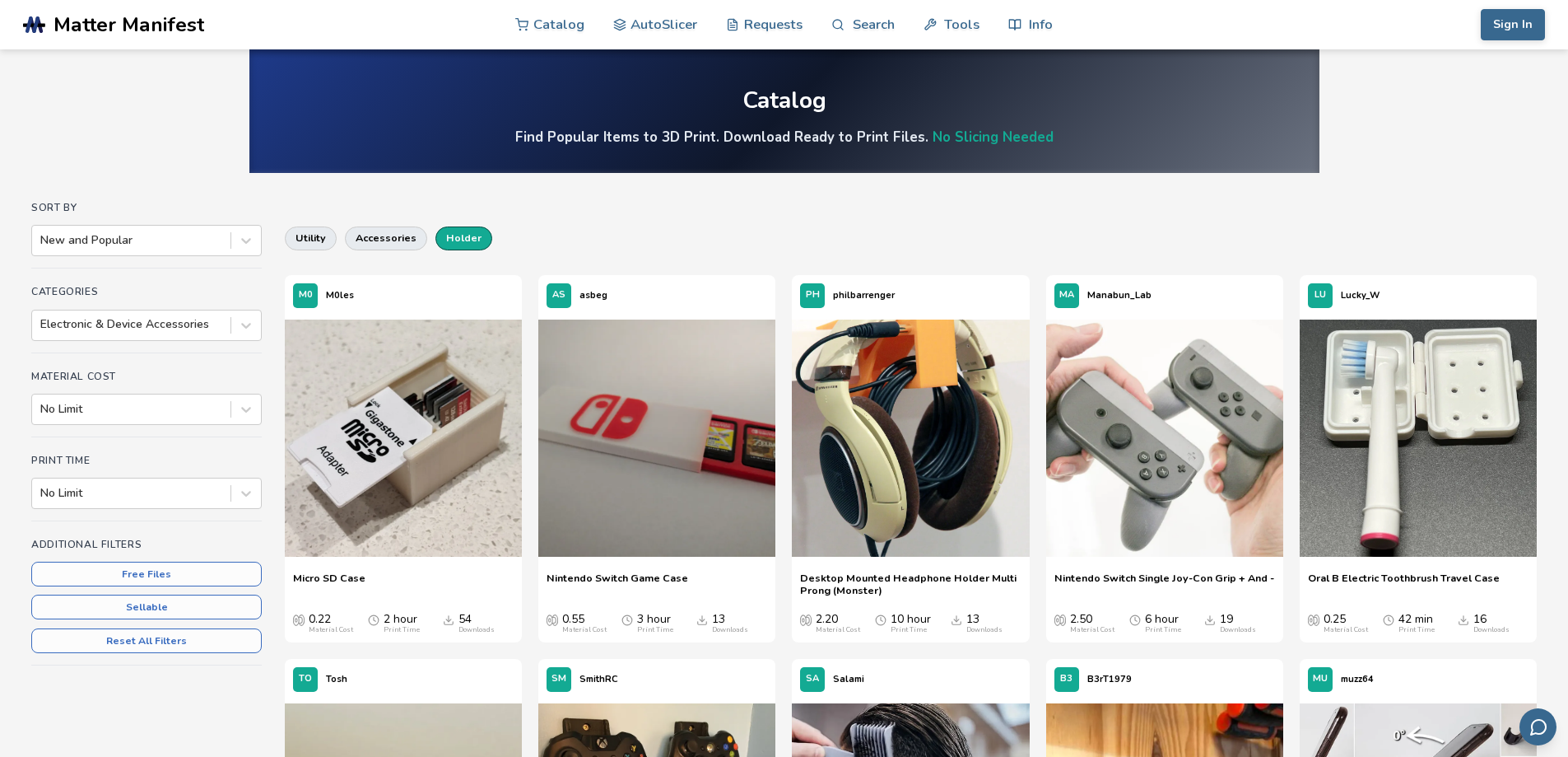
click at [451, 236] on button "holder" at bounding box center [464, 237] width 57 height 23
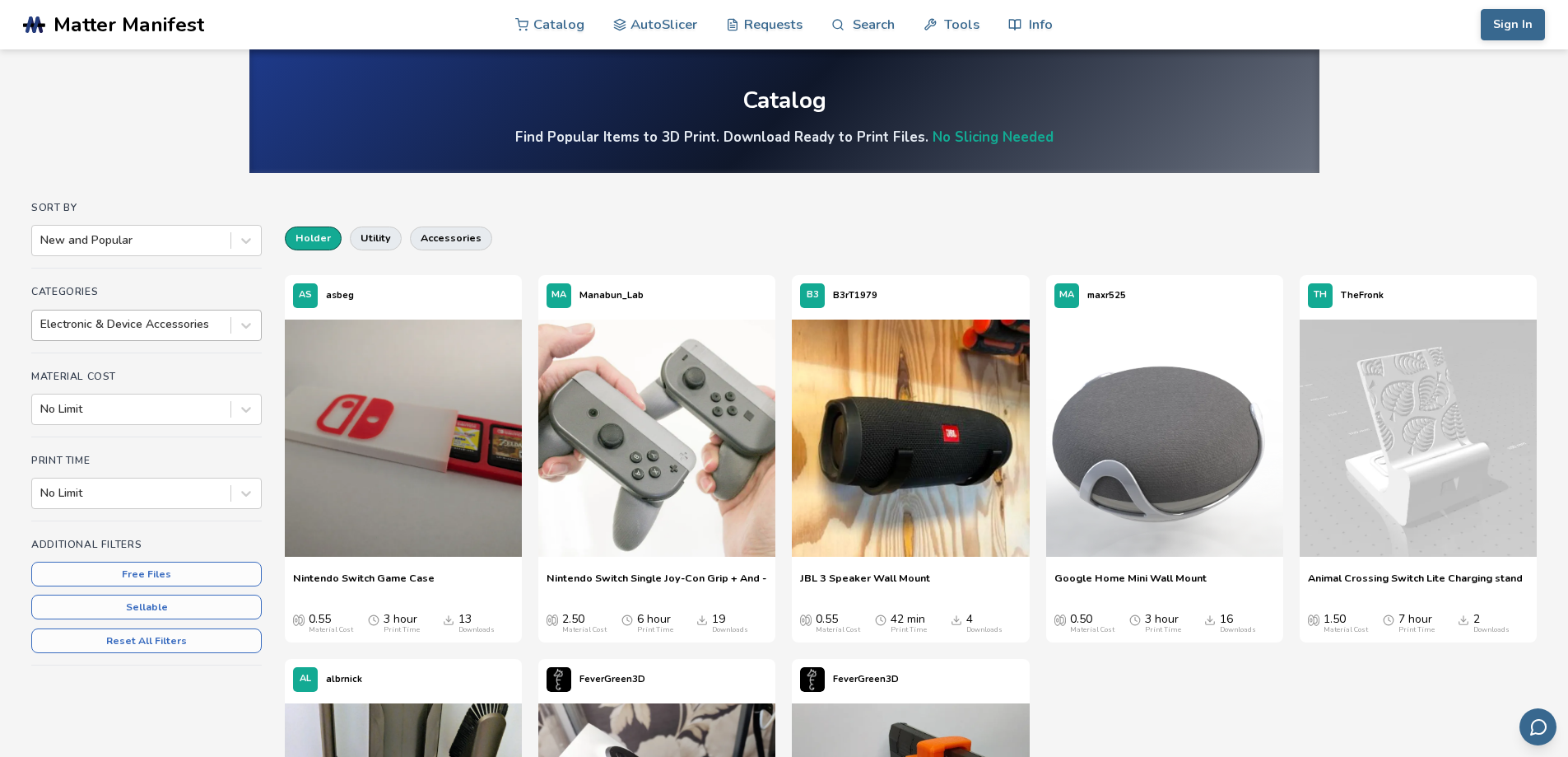
click at [187, 325] on div at bounding box center [131, 325] width 182 height 17
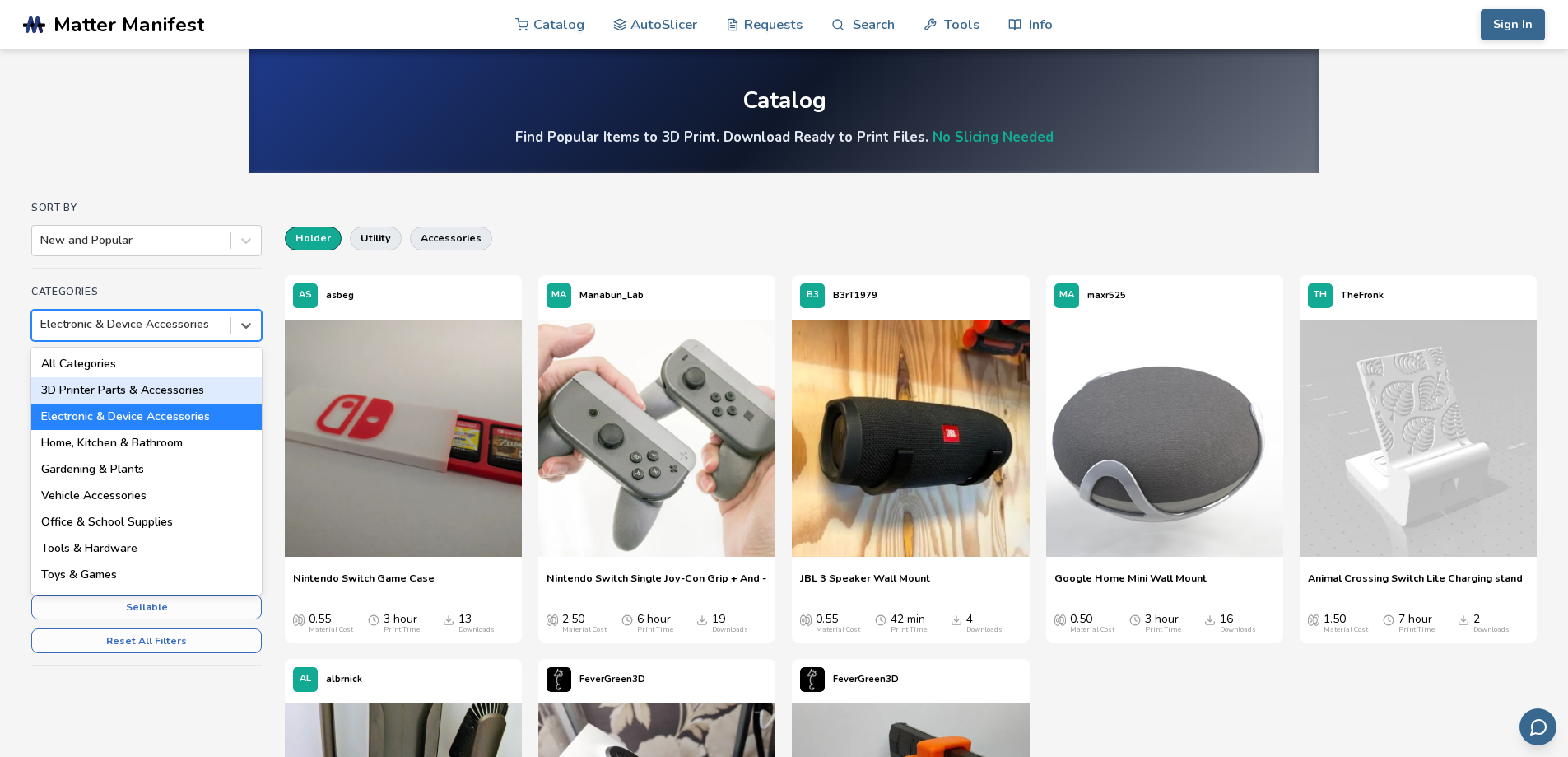
click at [166, 388] on div "3D Printer Parts & Accessories" at bounding box center [146, 389] width 230 height 26
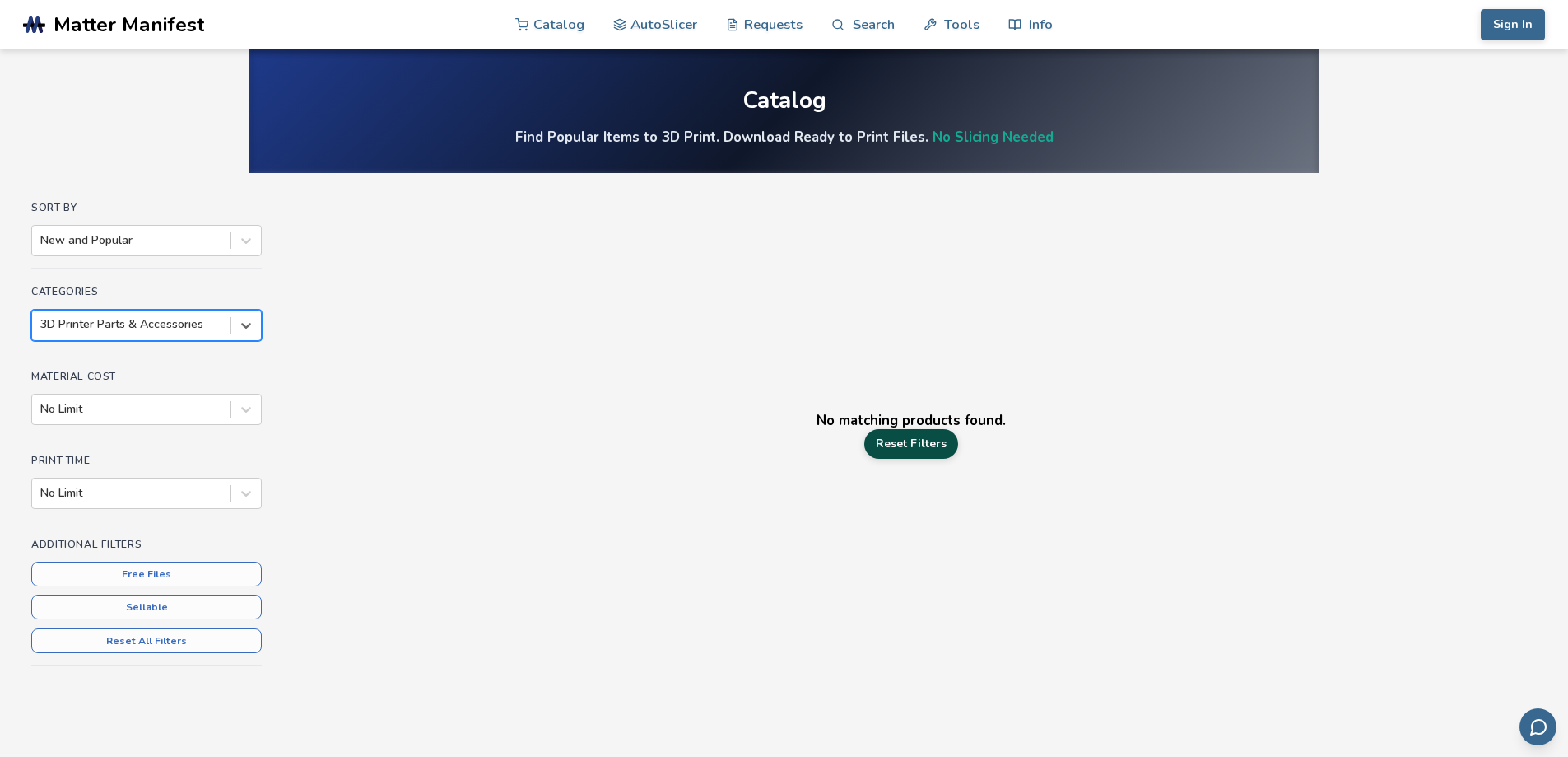
click at [907, 435] on link "Reset Filters" at bounding box center [911, 443] width 94 height 29
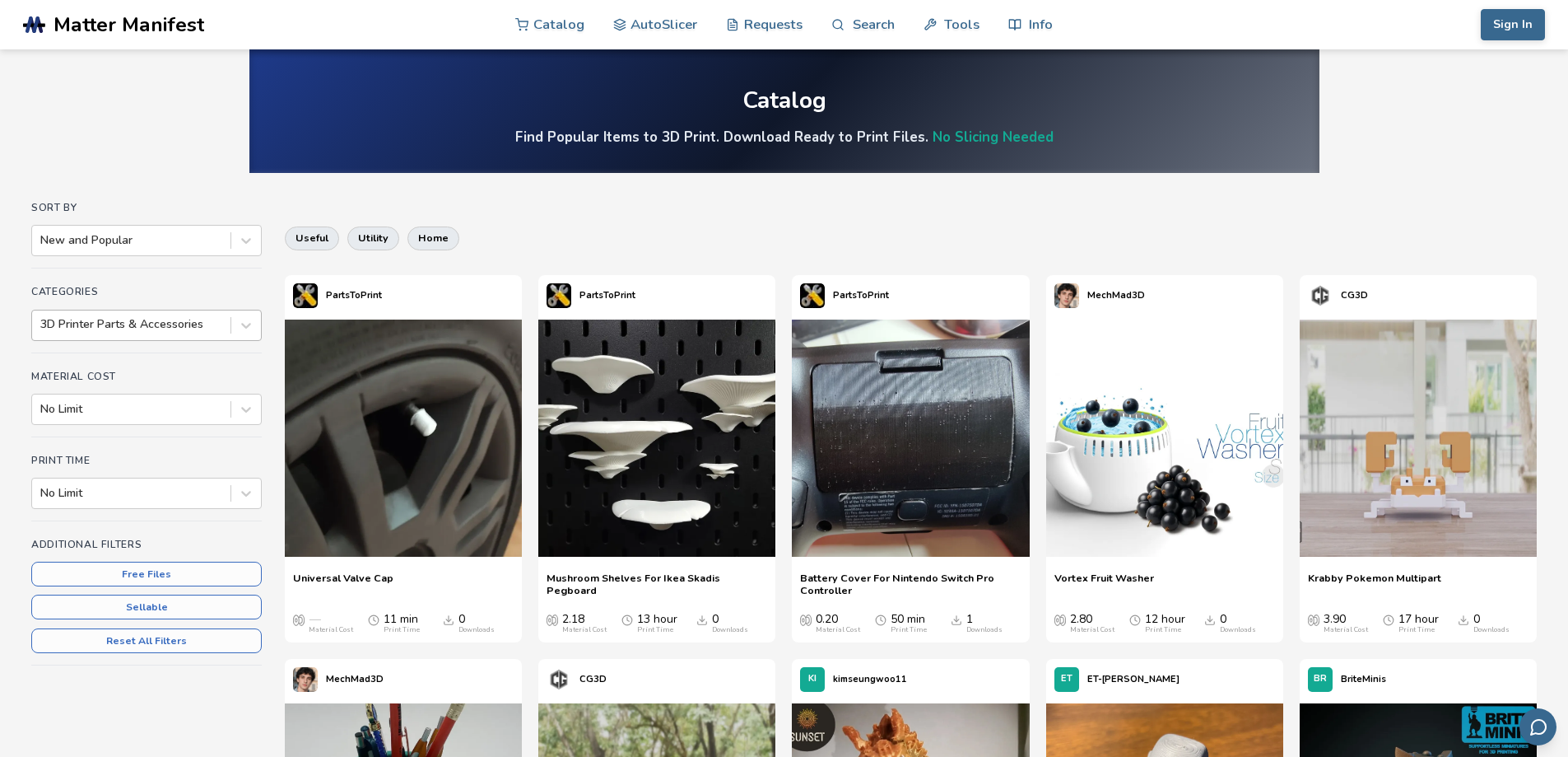
click at [182, 319] on div at bounding box center [131, 325] width 182 height 17
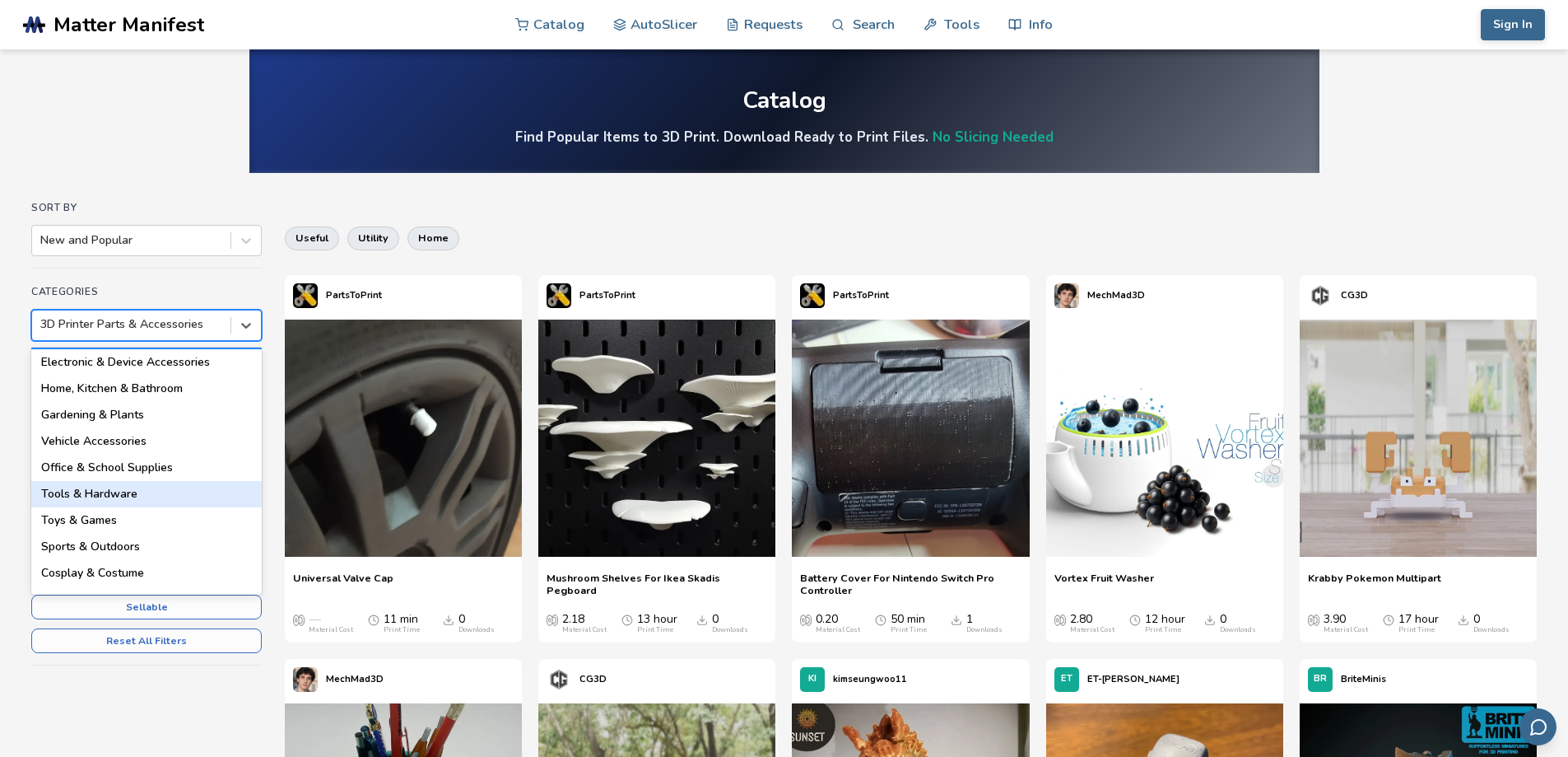
scroll to position [82, 0]
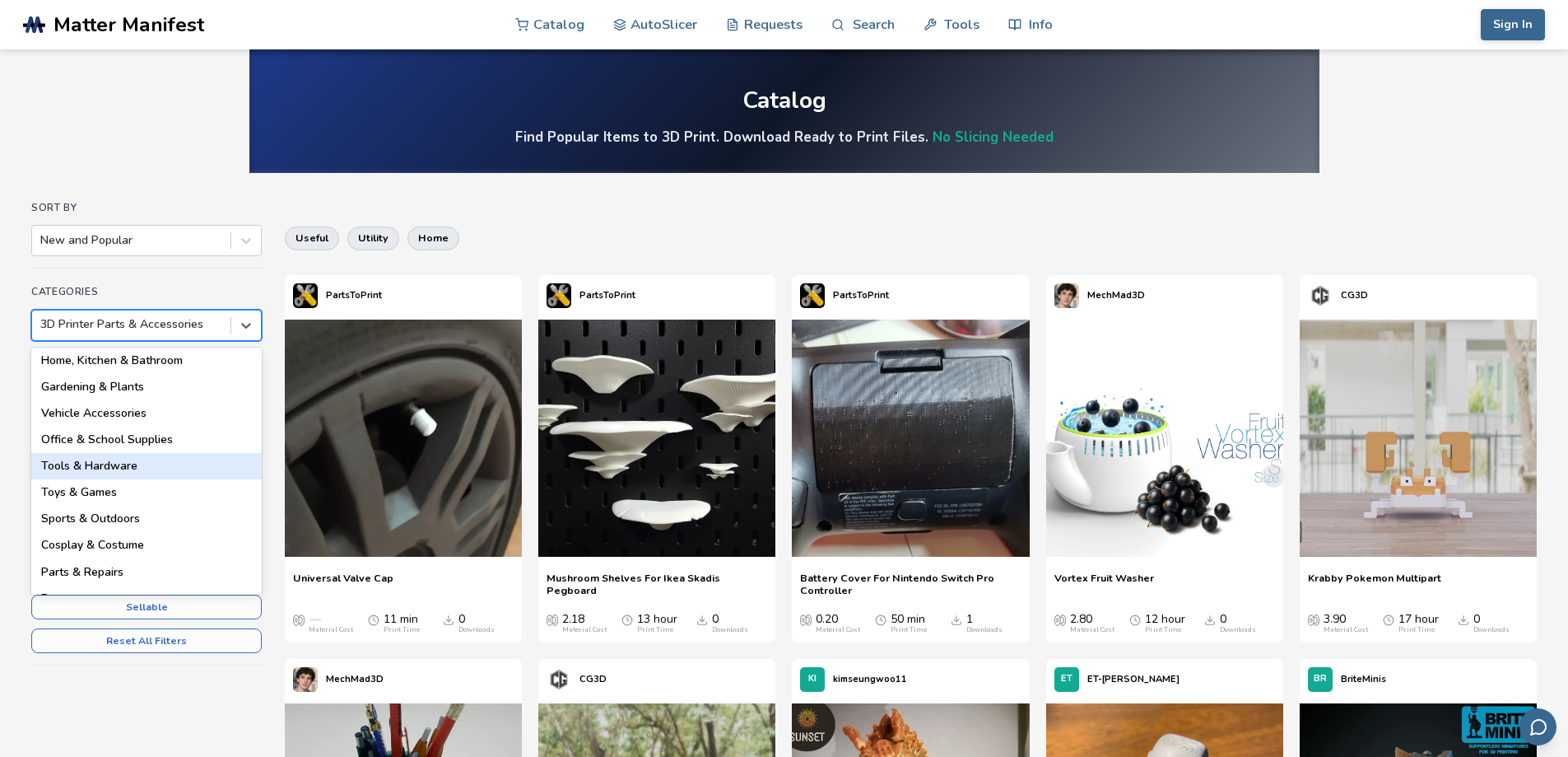
click at [159, 476] on div "Tools & Hardware" at bounding box center [146, 465] width 230 height 26
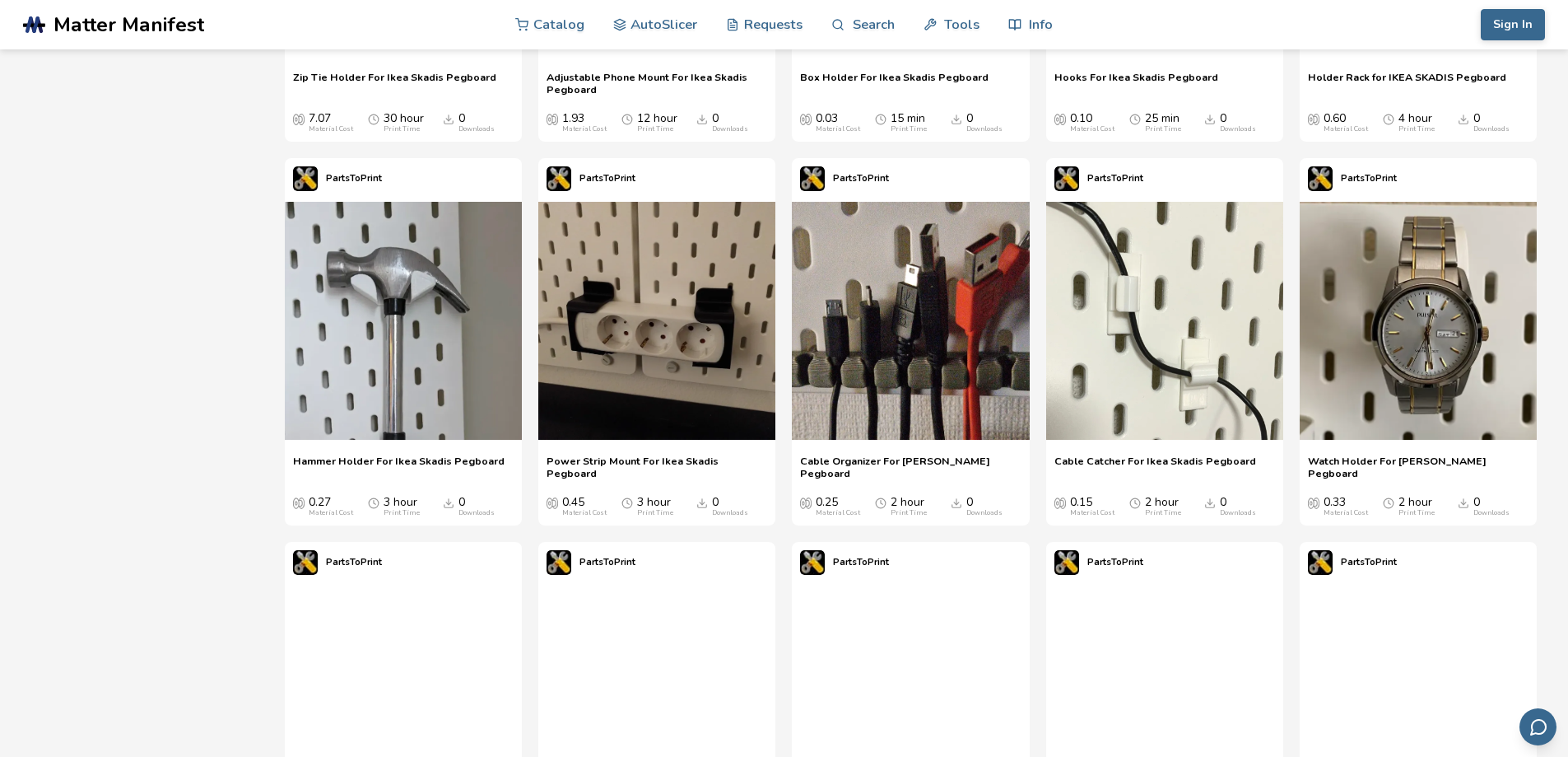
scroll to position [5023, 0]
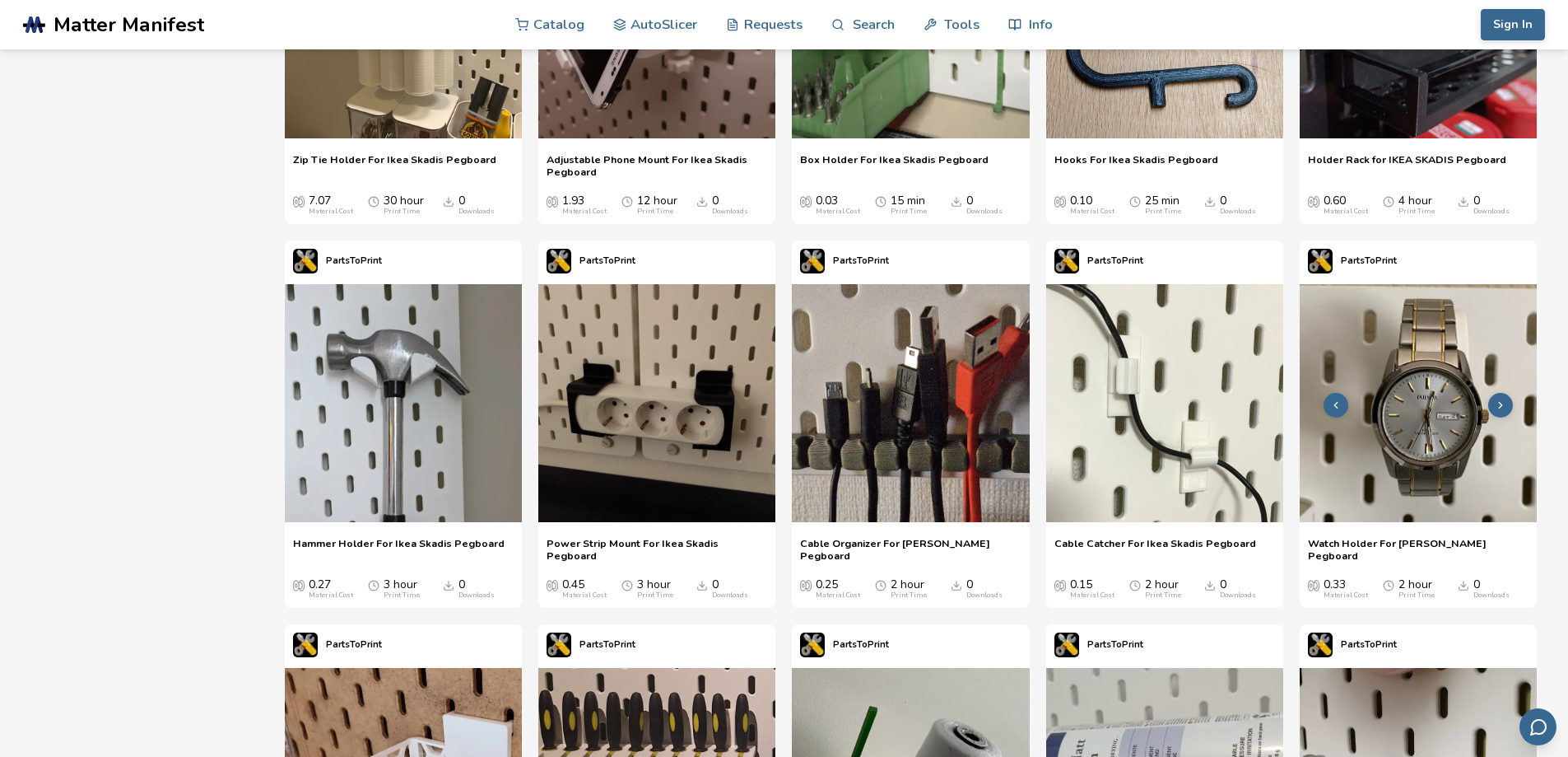
click at [1497, 403] on icon at bounding box center [1501, 405] width 12 height 12
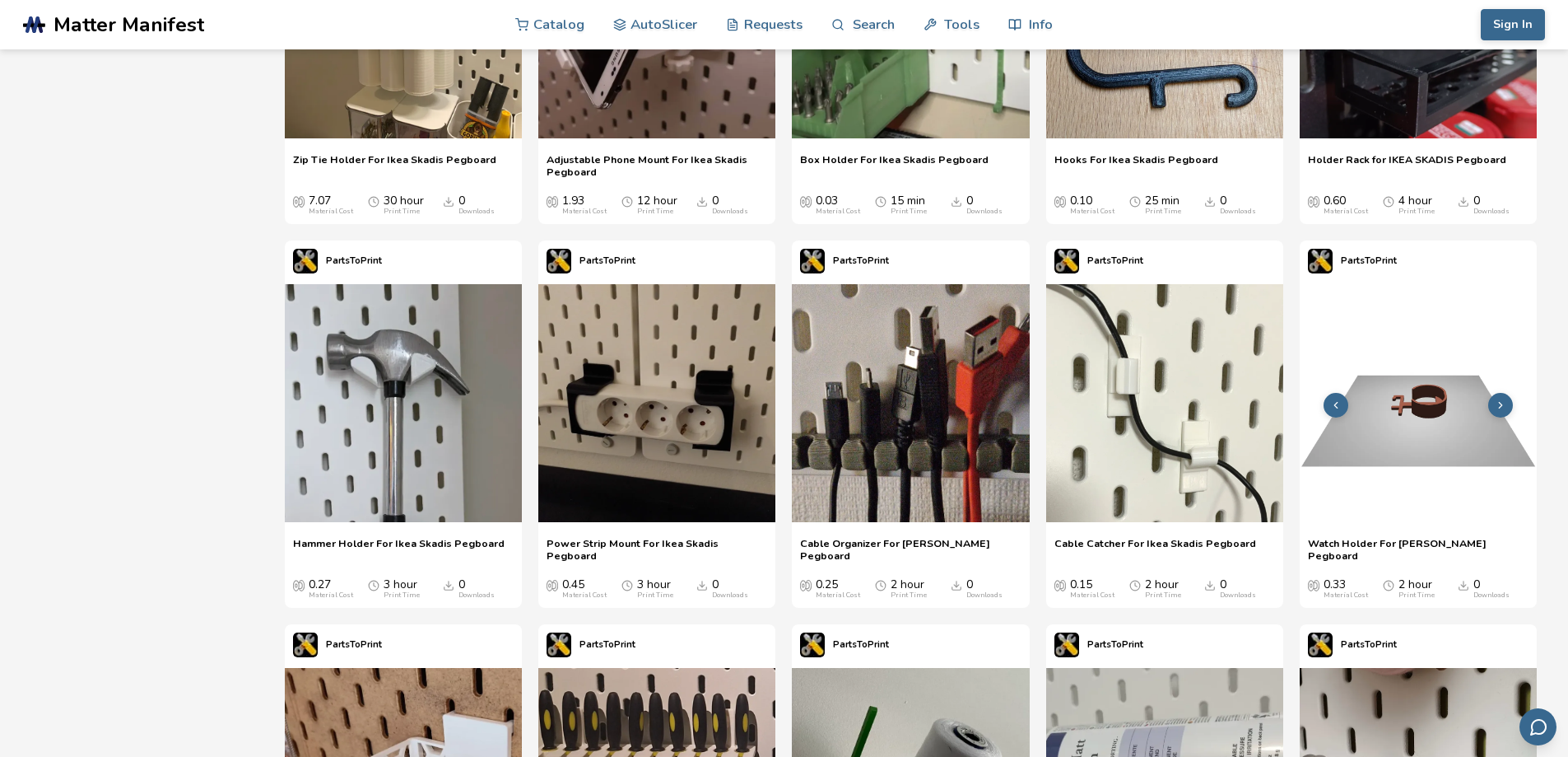
click at [1497, 403] on icon at bounding box center [1501, 405] width 12 height 12
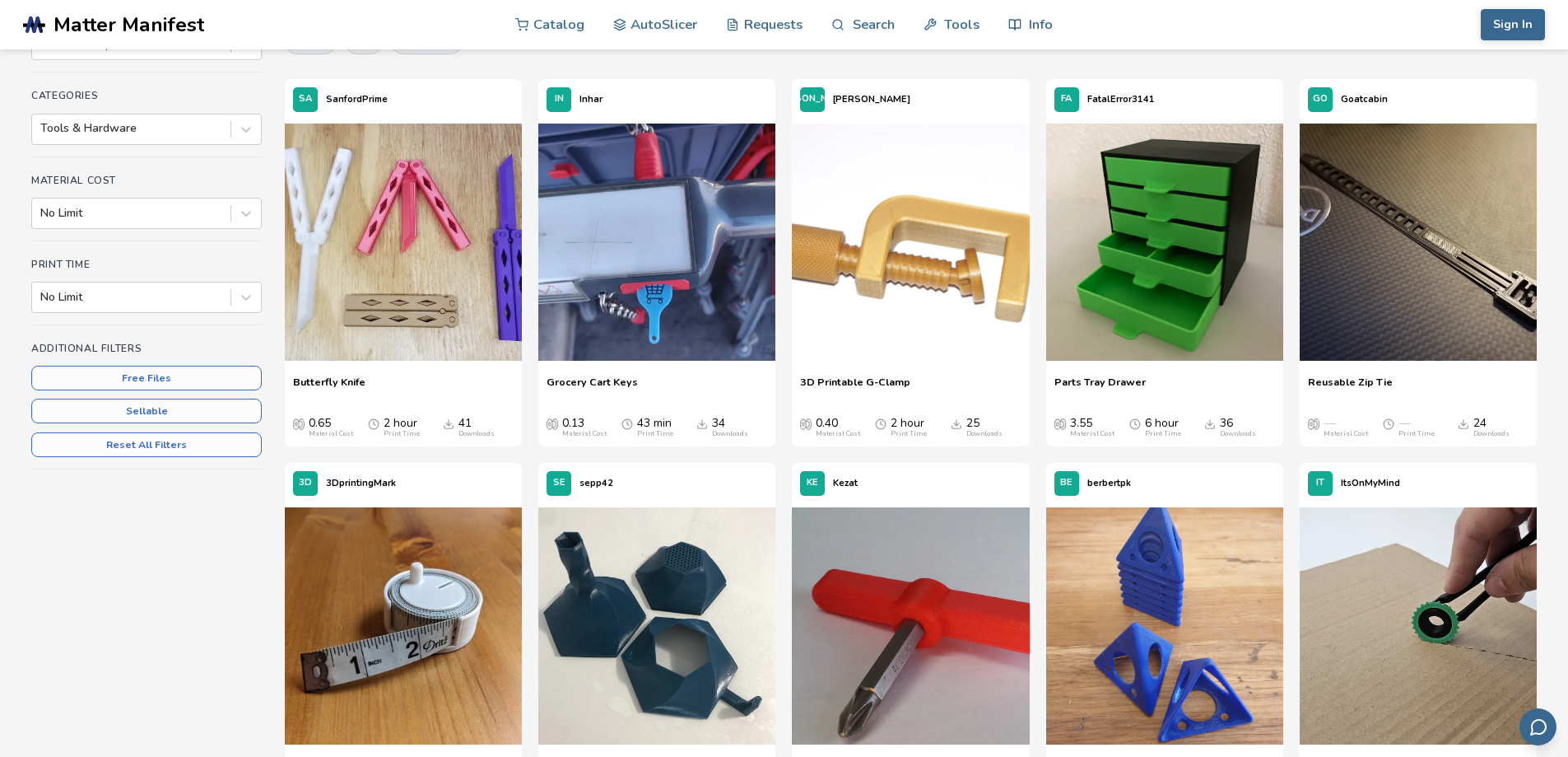
scroll to position [0, 0]
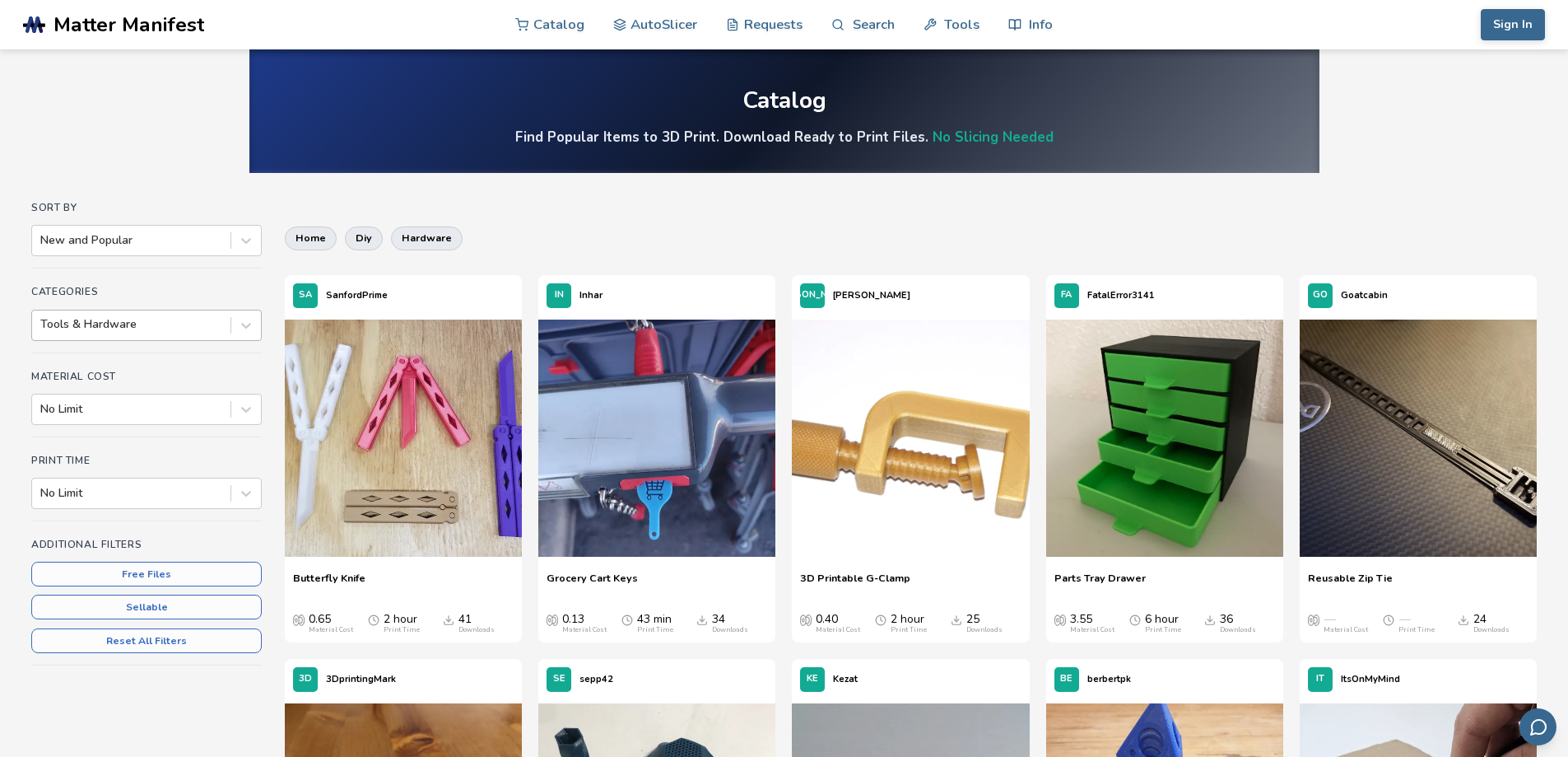
click at [129, 326] on div at bounding box center [131, 325] width 182 height 17
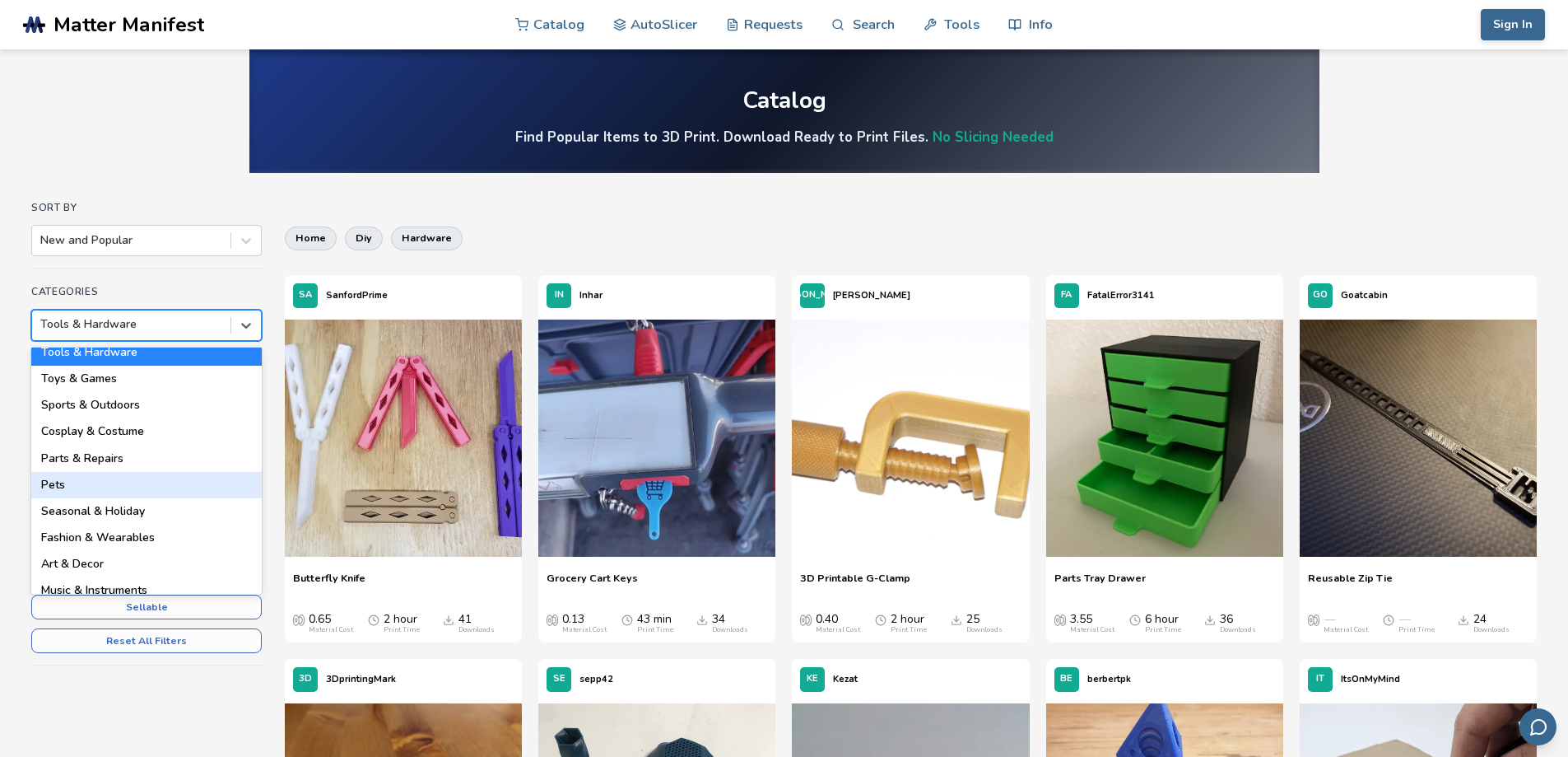
scroll to position [236, 0]
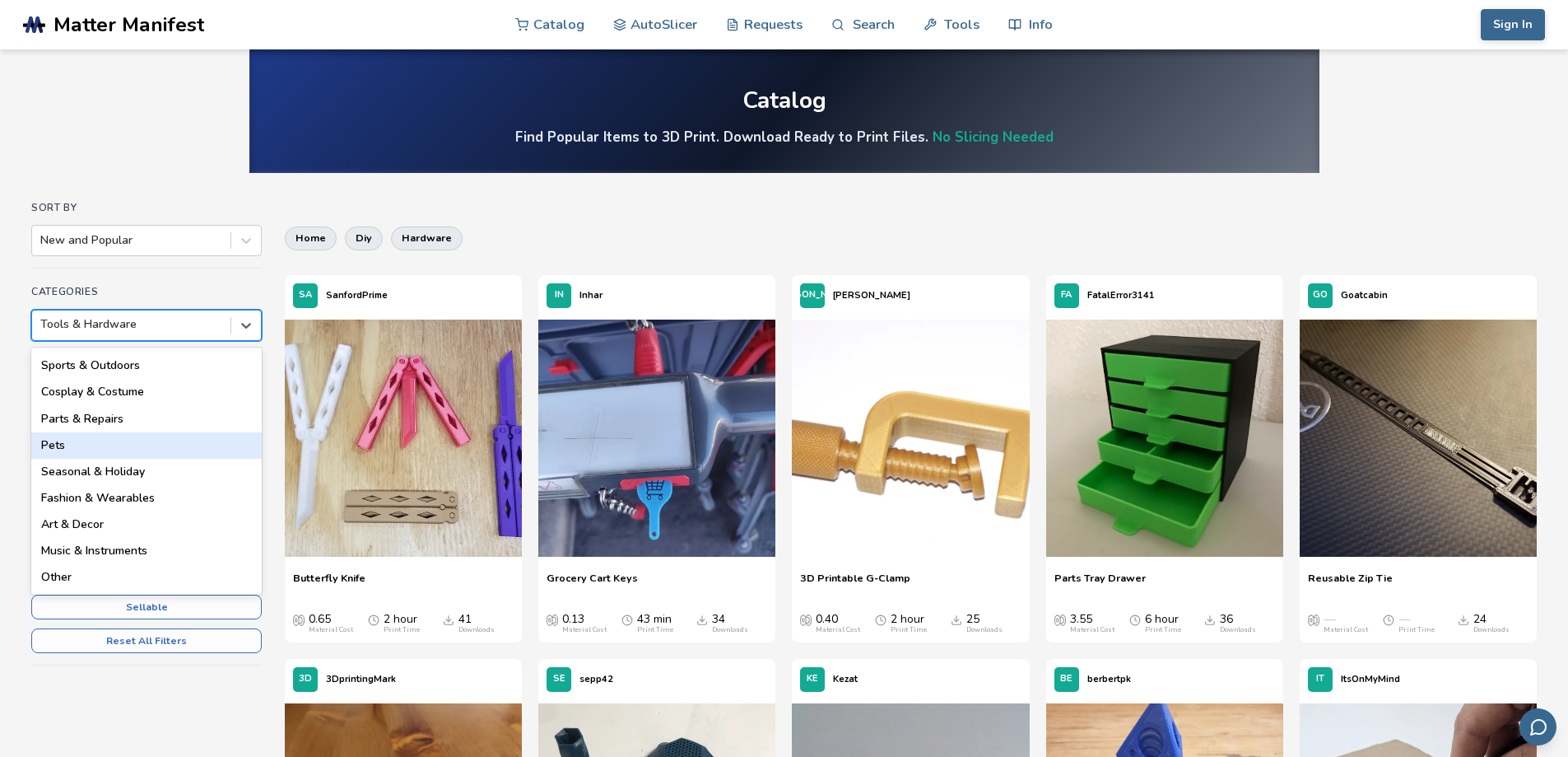
click at [81, 452] on div "Pets" at bounding box center [146, 445] width 230 height 26
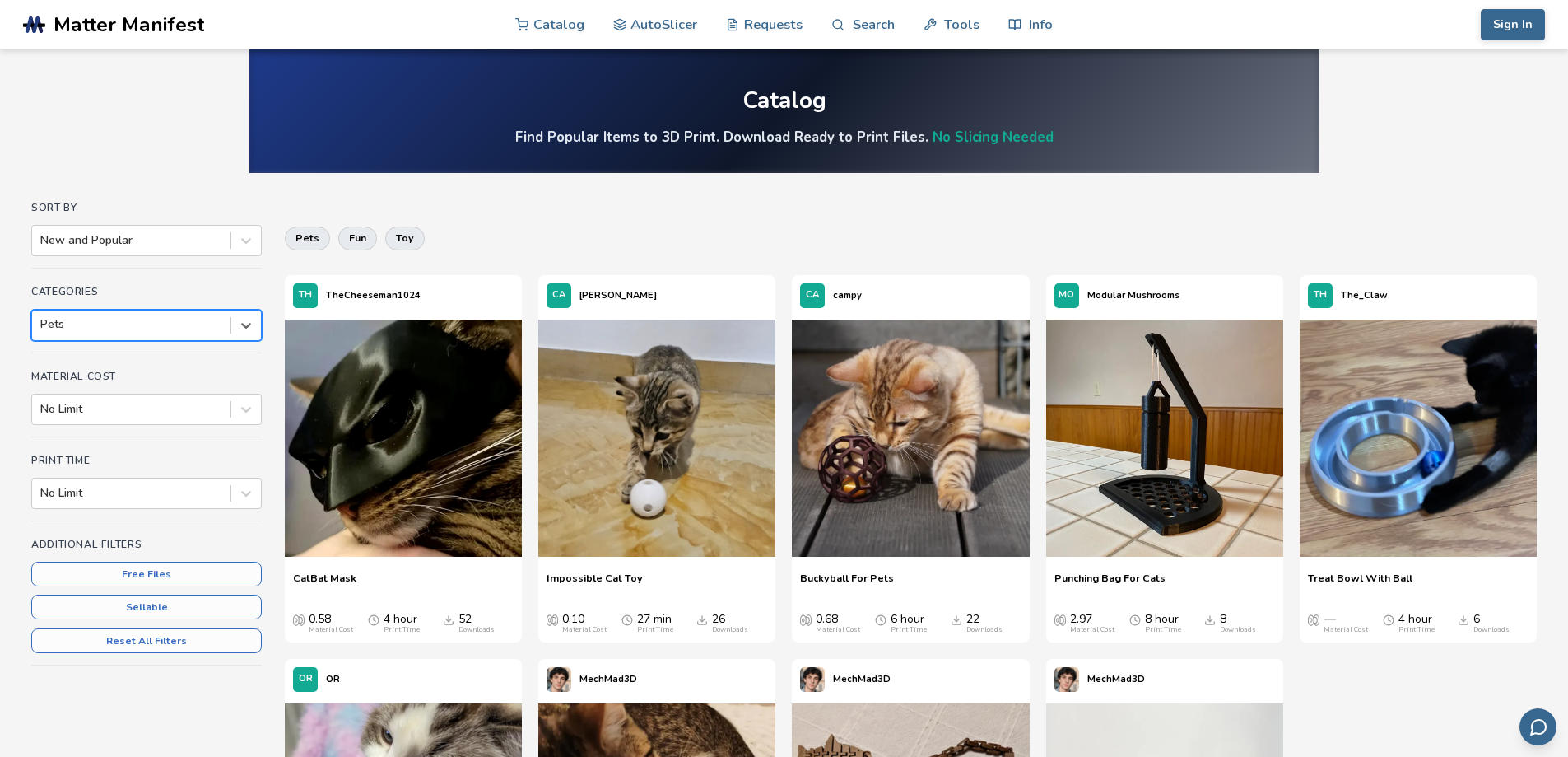
click at [196, 335] on div "Pets" at bounding box center [131, 324] width 198 height 23
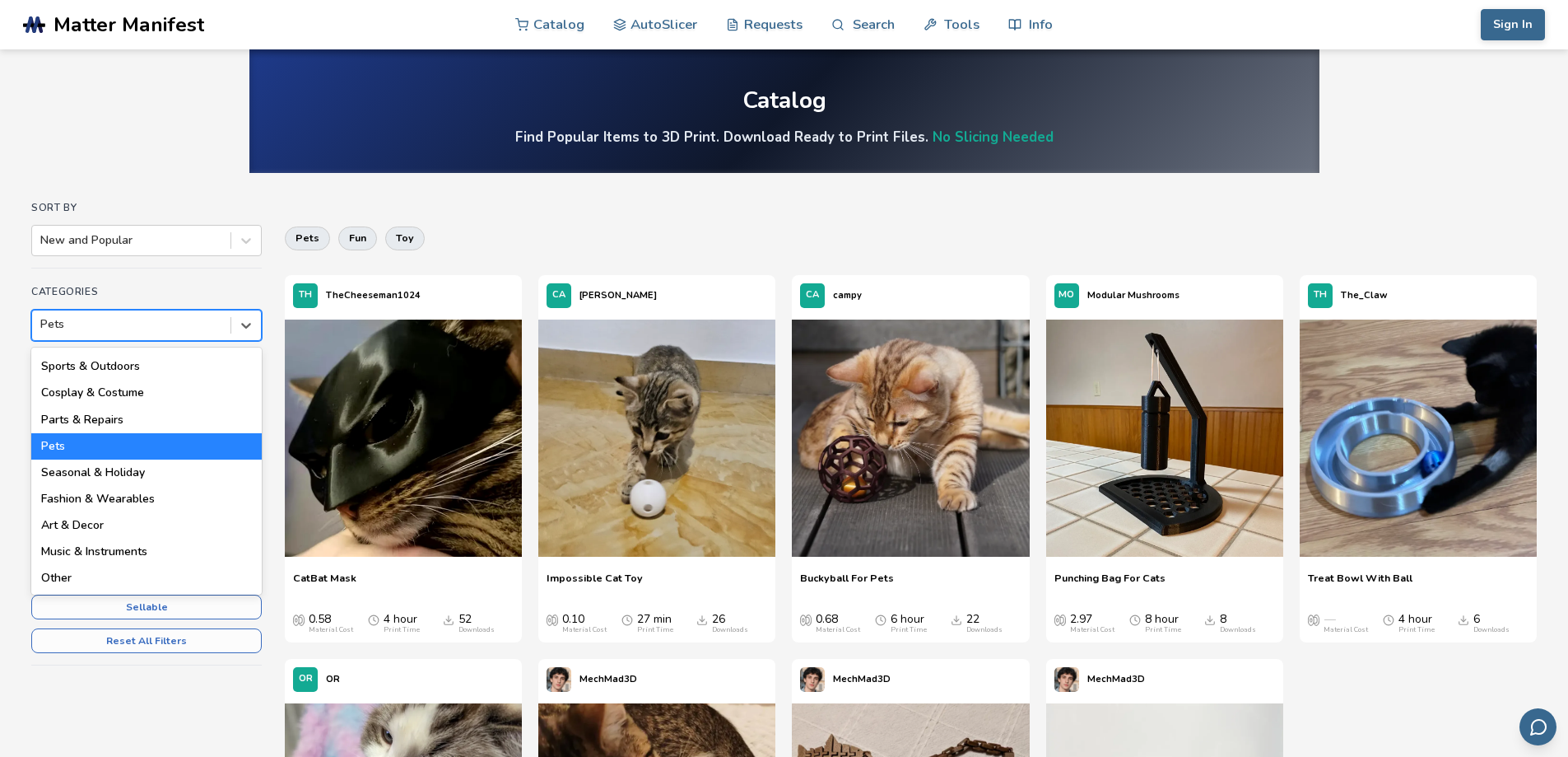
scroll to position [236, 0]
click at [131, 548] on div "Music & Instruments" at bounding box center [146, 550] width 230 height 26
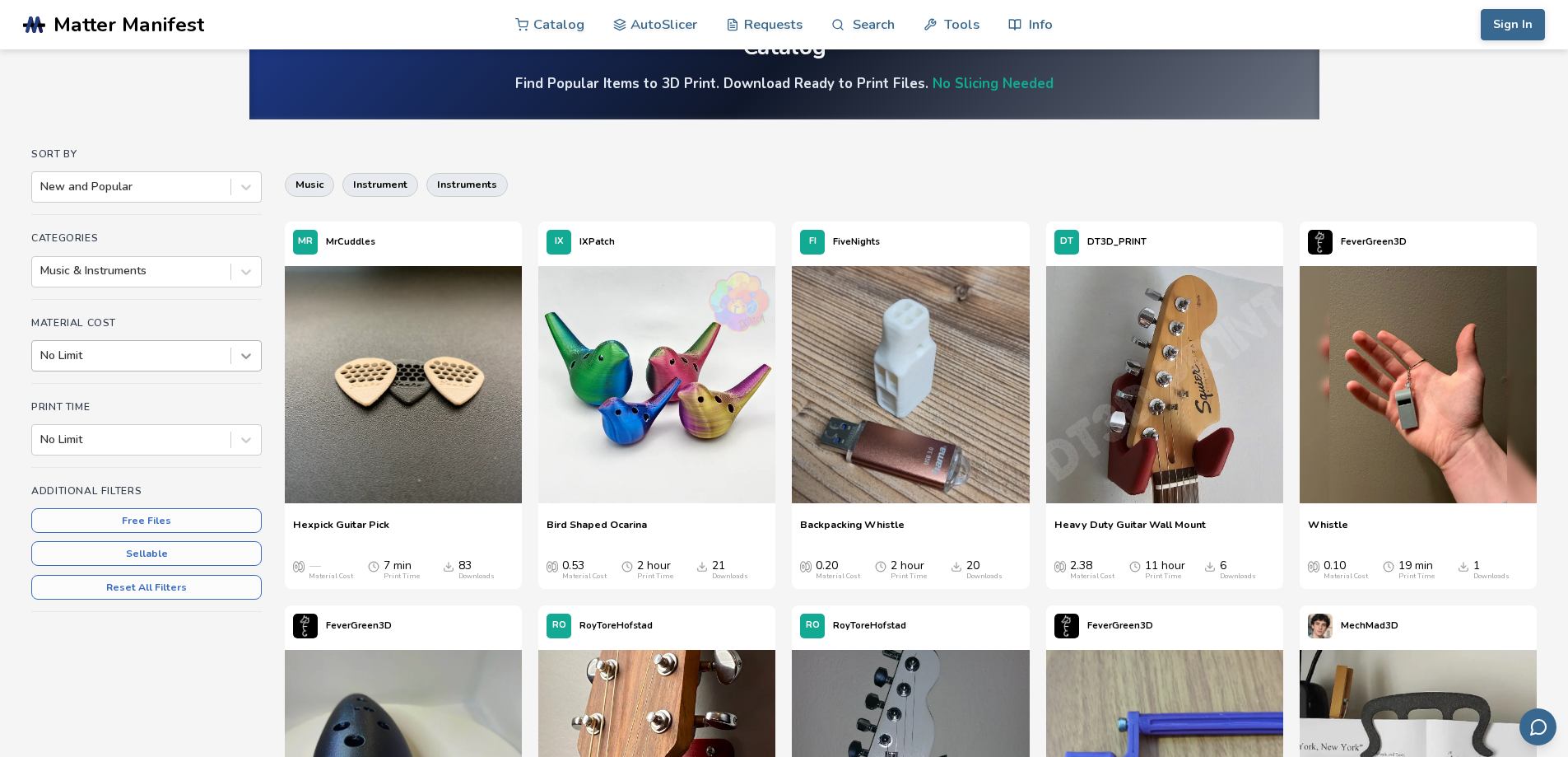
scroll to position [82, 0]
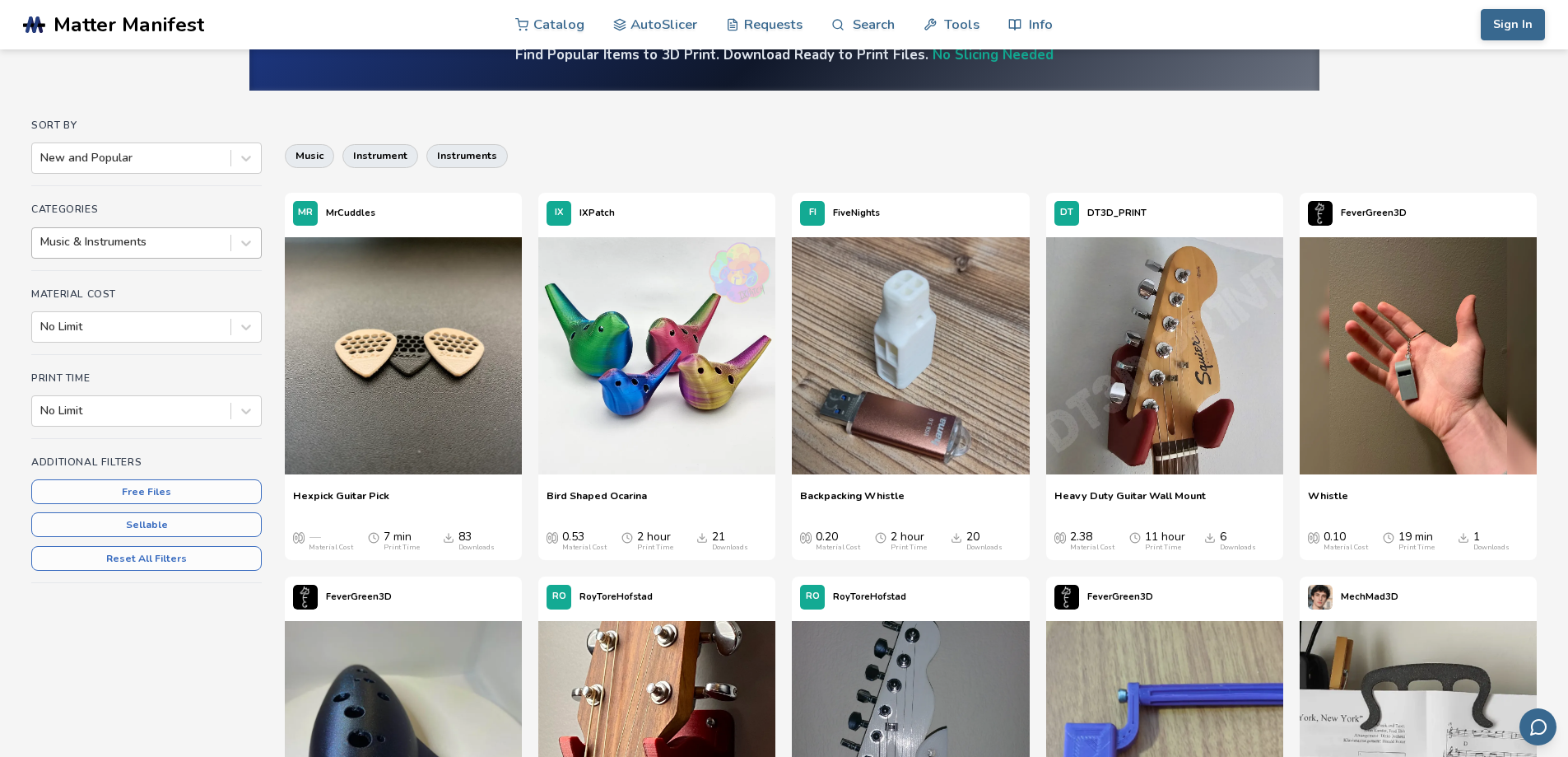
click at [181, 239] on div at bounding box center [131, 242] width 182 height 17
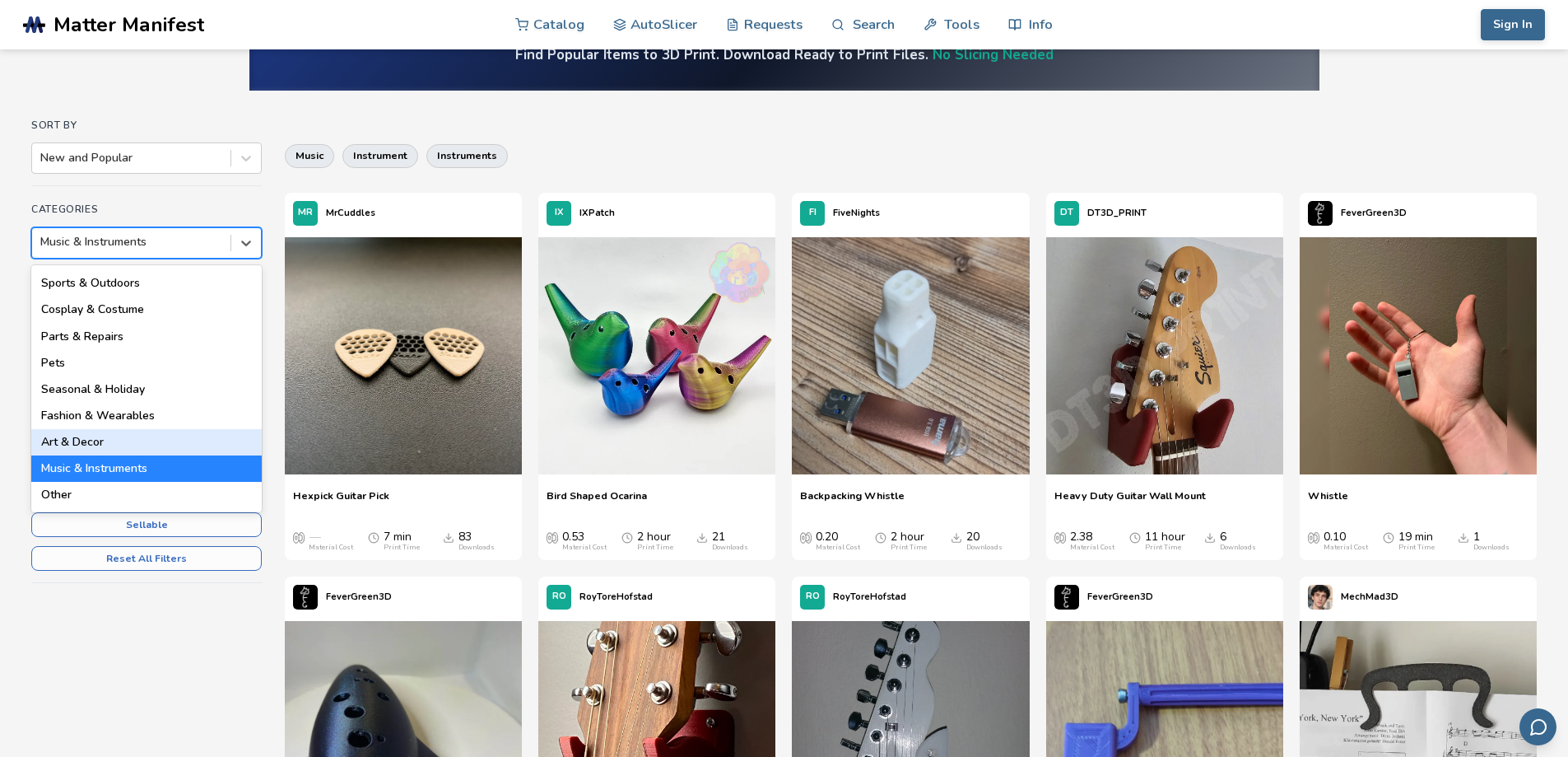
scroll to position [235, 0]
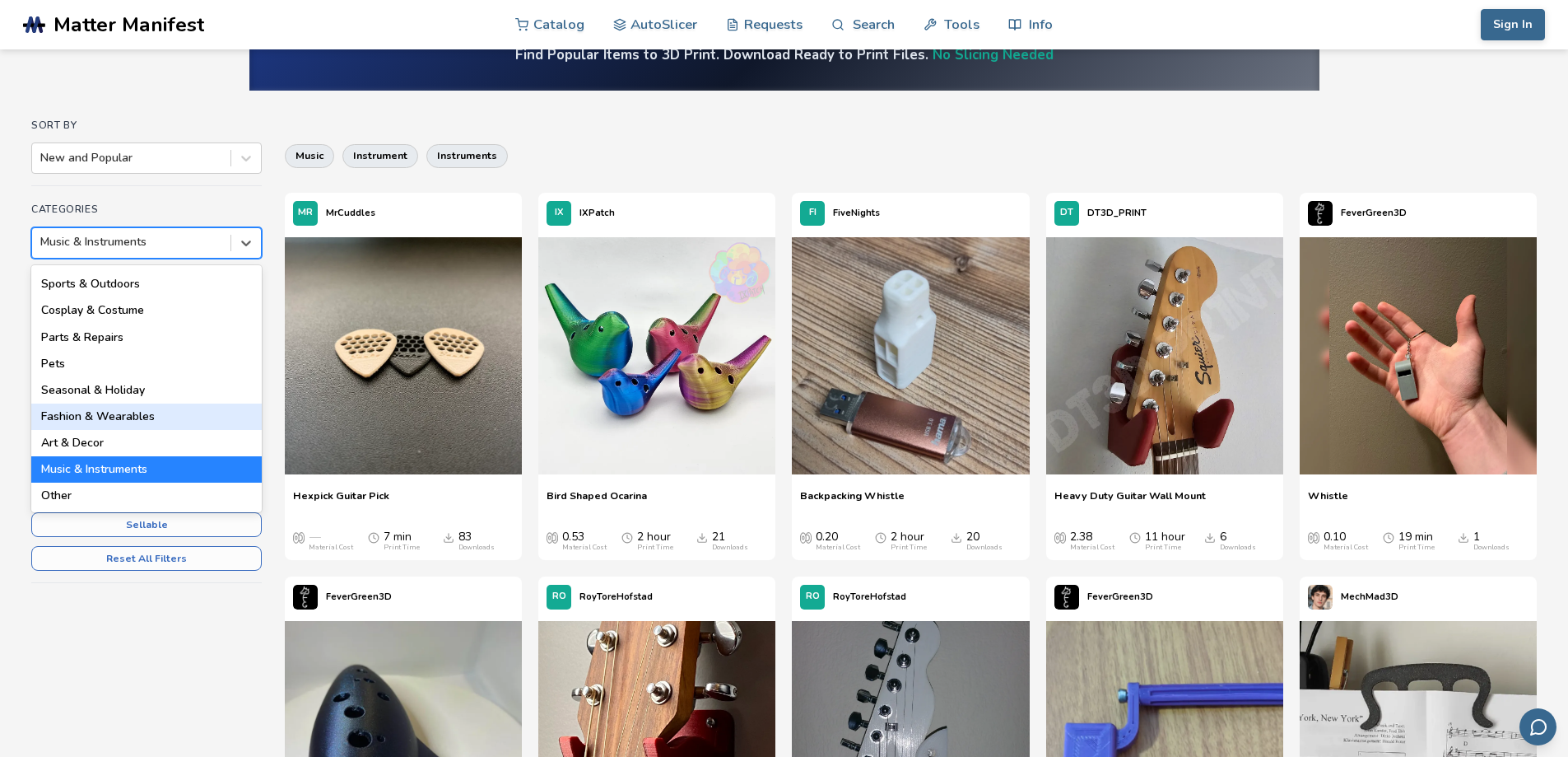
click at [163, 405] on div "Fashion & Wearables" at bounding box center [146, 416] width 230 height 26
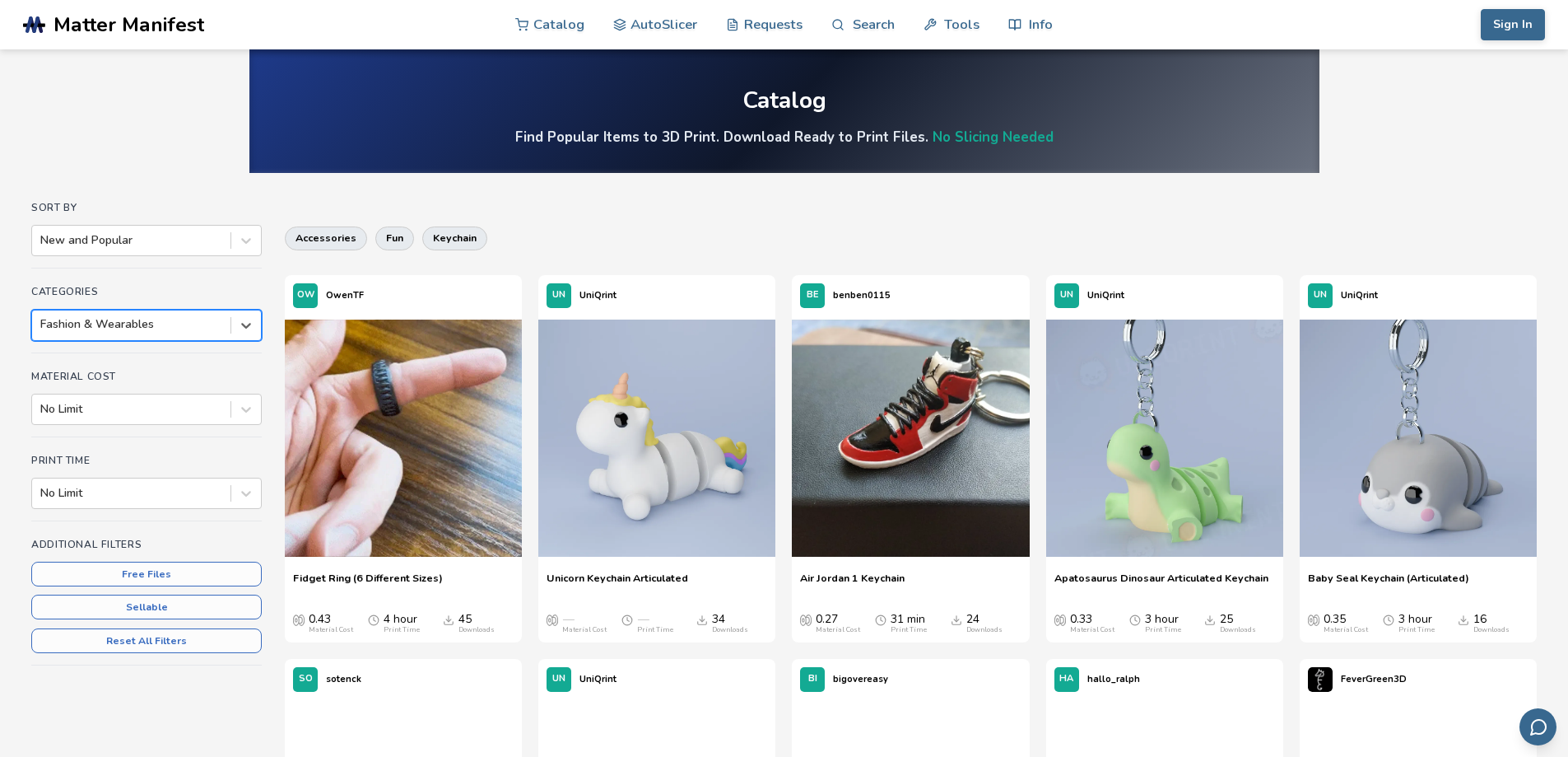
click at [188, 330] on div at bounding box center [131, 325] width 182 height 17
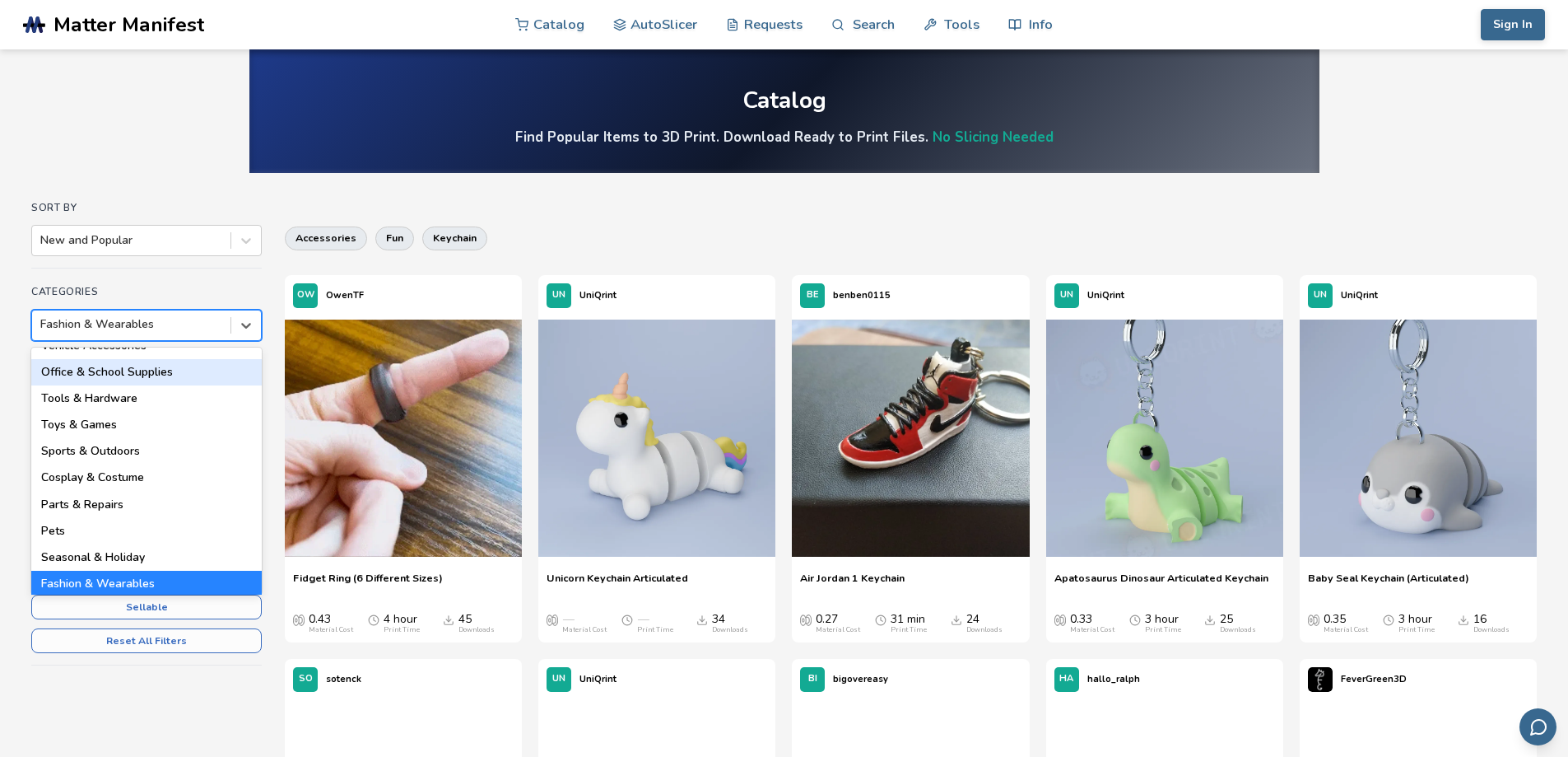
scroll to position [70, 0]
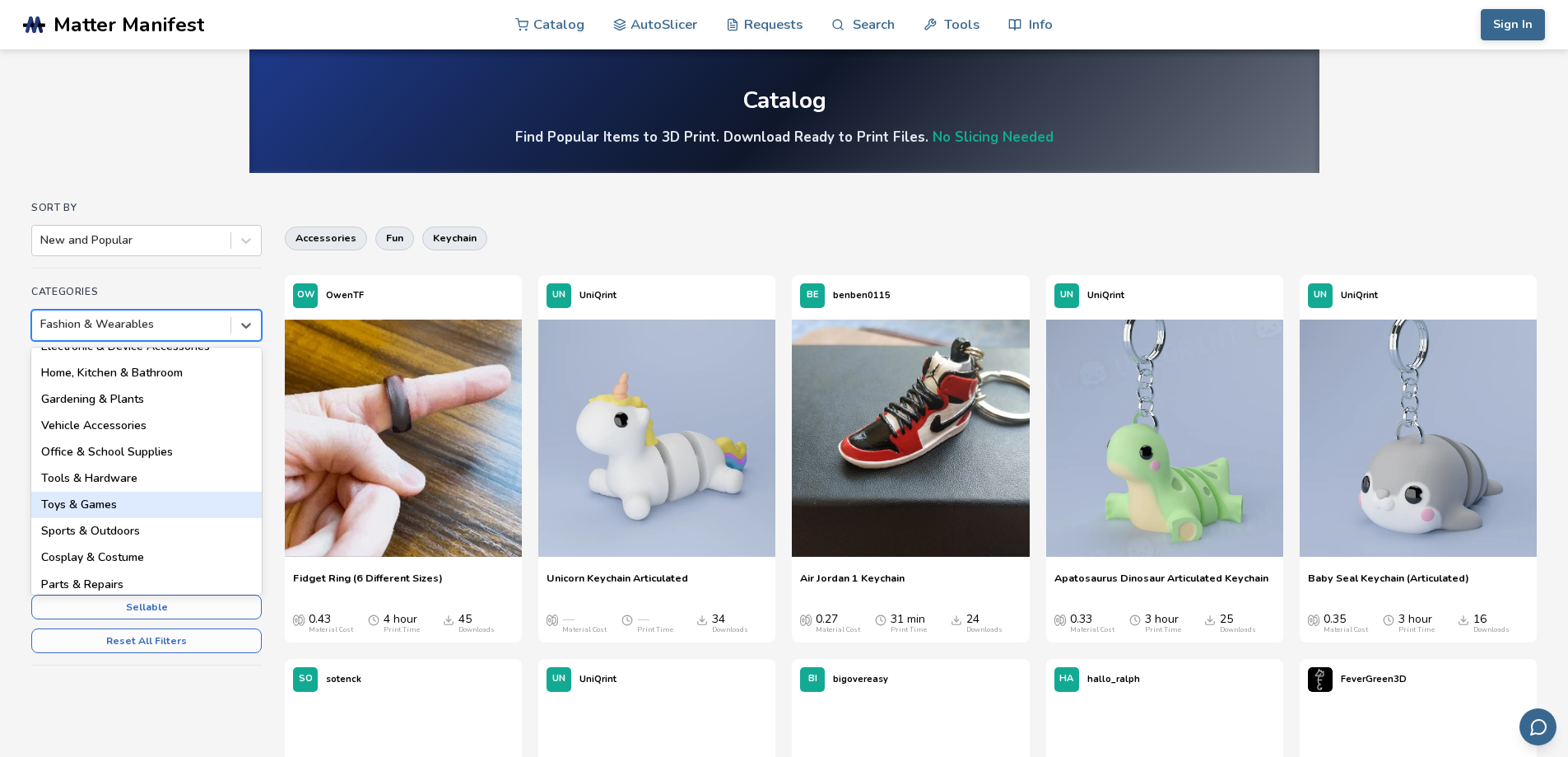
click at [108, 512] on div "Toys & Games" at bounding box center [146, 505] width 230 height 26
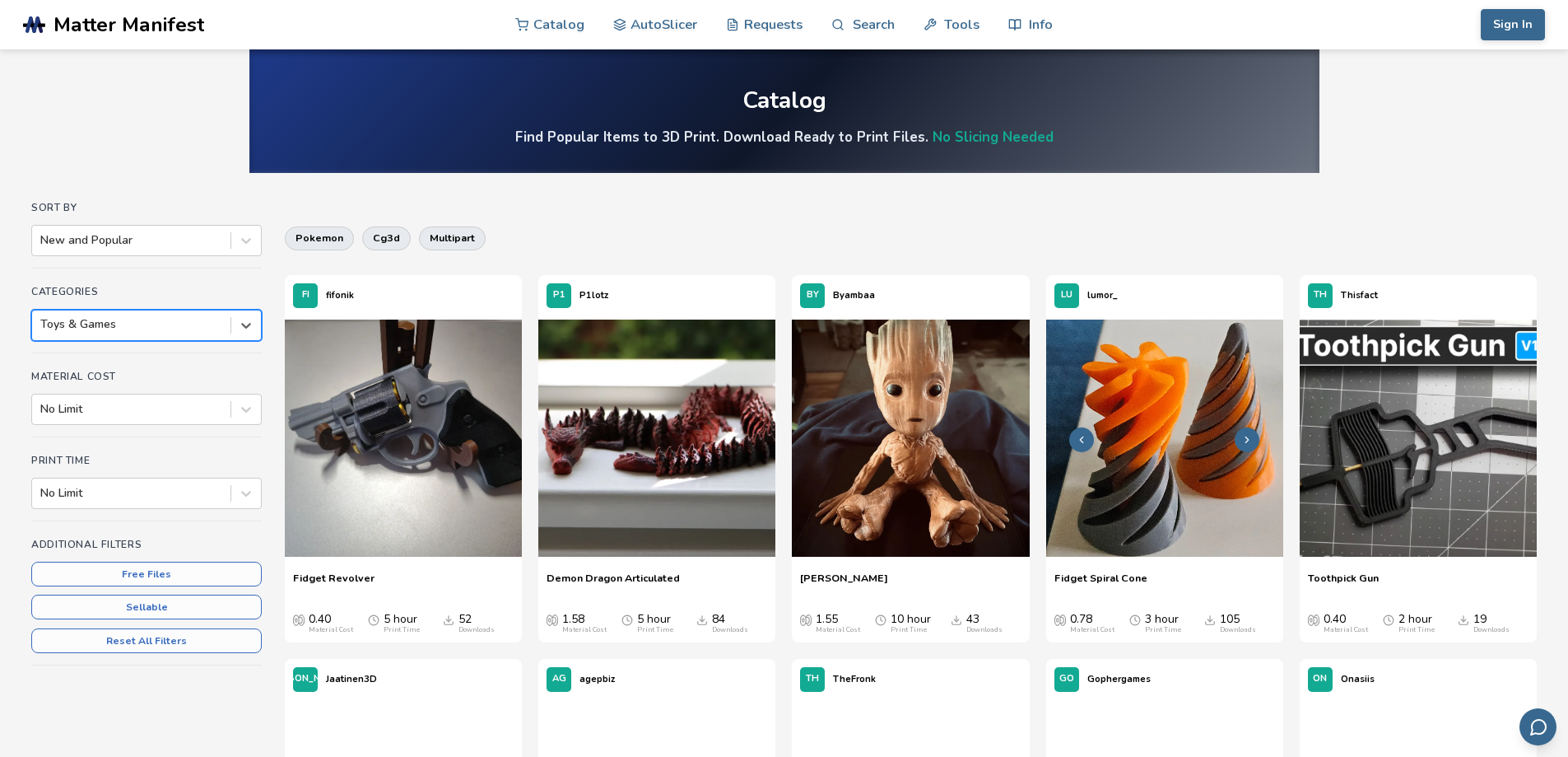
click at [1248, 436] on icon at bounding box center [1247, 440] width 12 height 12
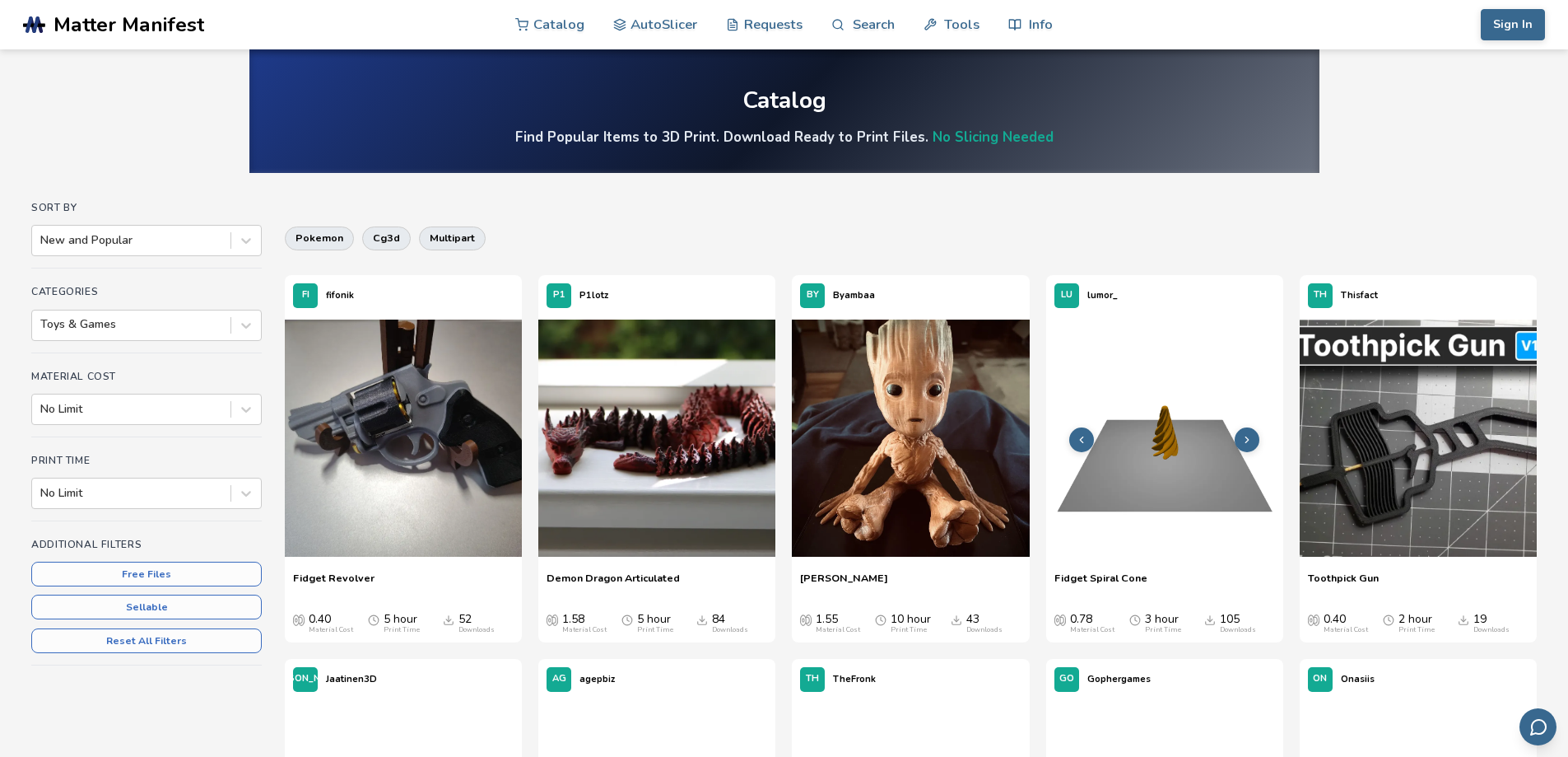
click at [1251, 436] on icon at bounding box center [1247, 440] width 12 height 12
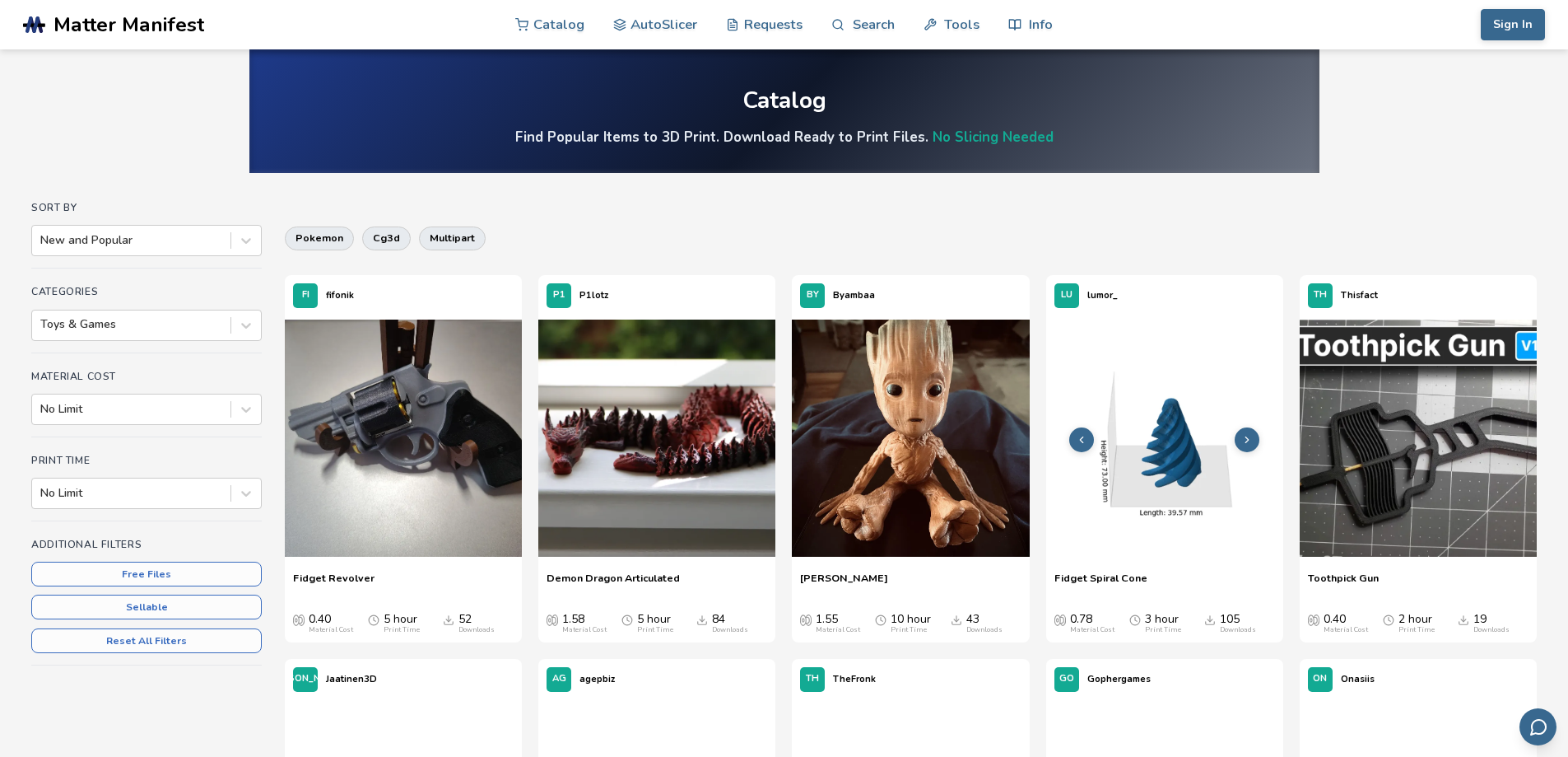
click at [1251, 436] on icon at bounding box center [1247, 440] width 12 height 12
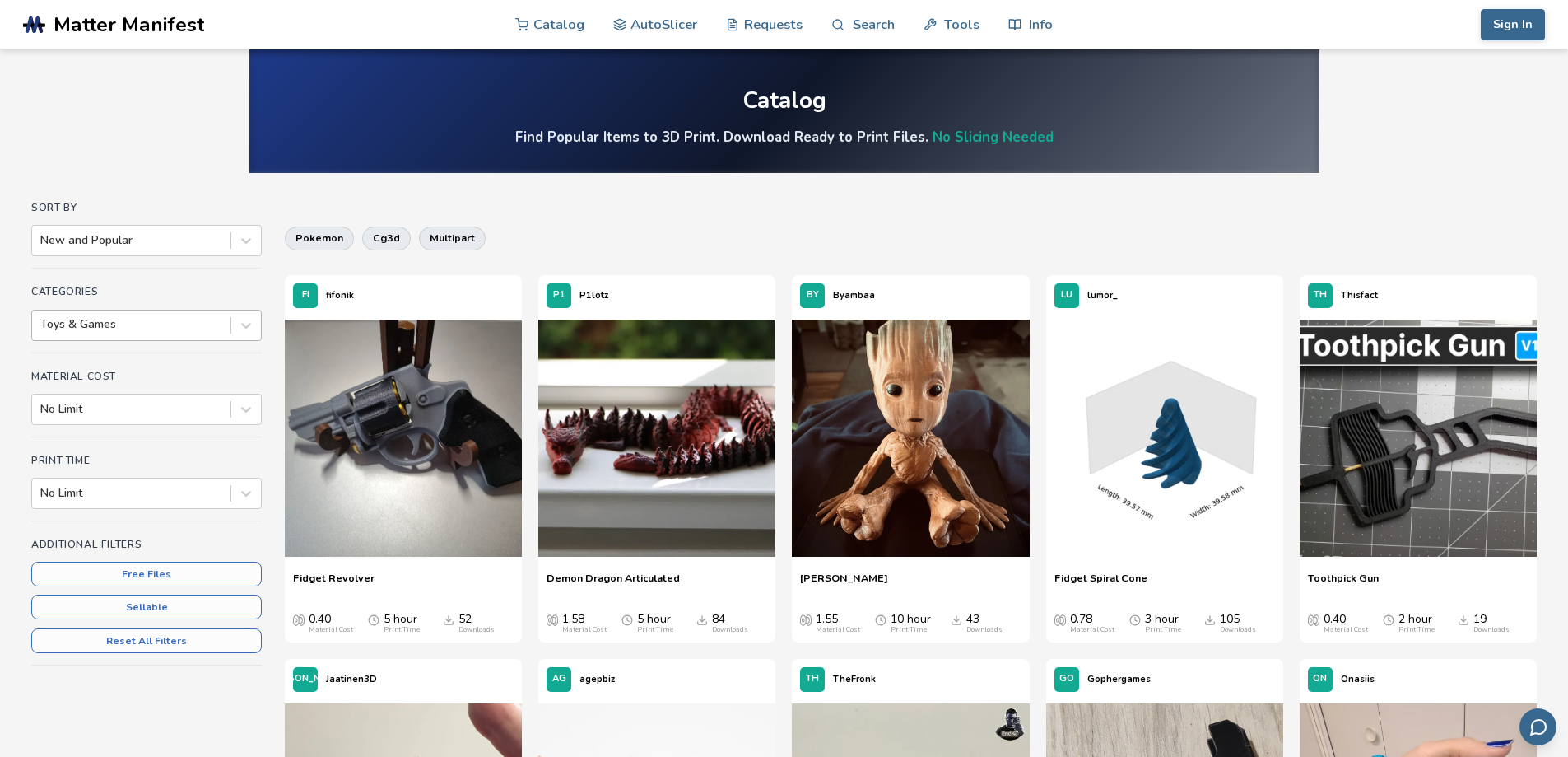
click at [187, 329] on div at bounding box center [131, 325] width 182 height 17
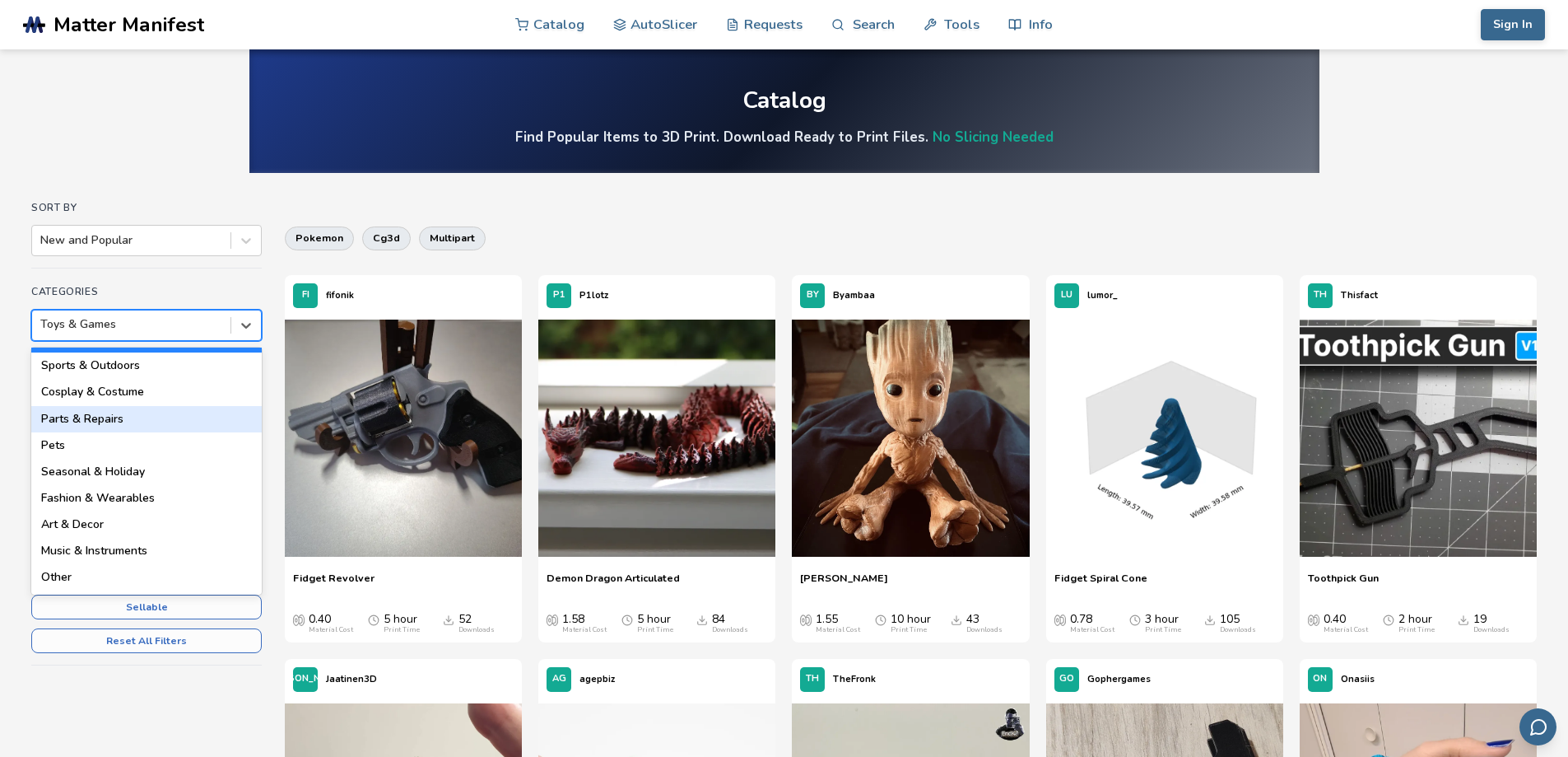
scroll to position [153, 0]
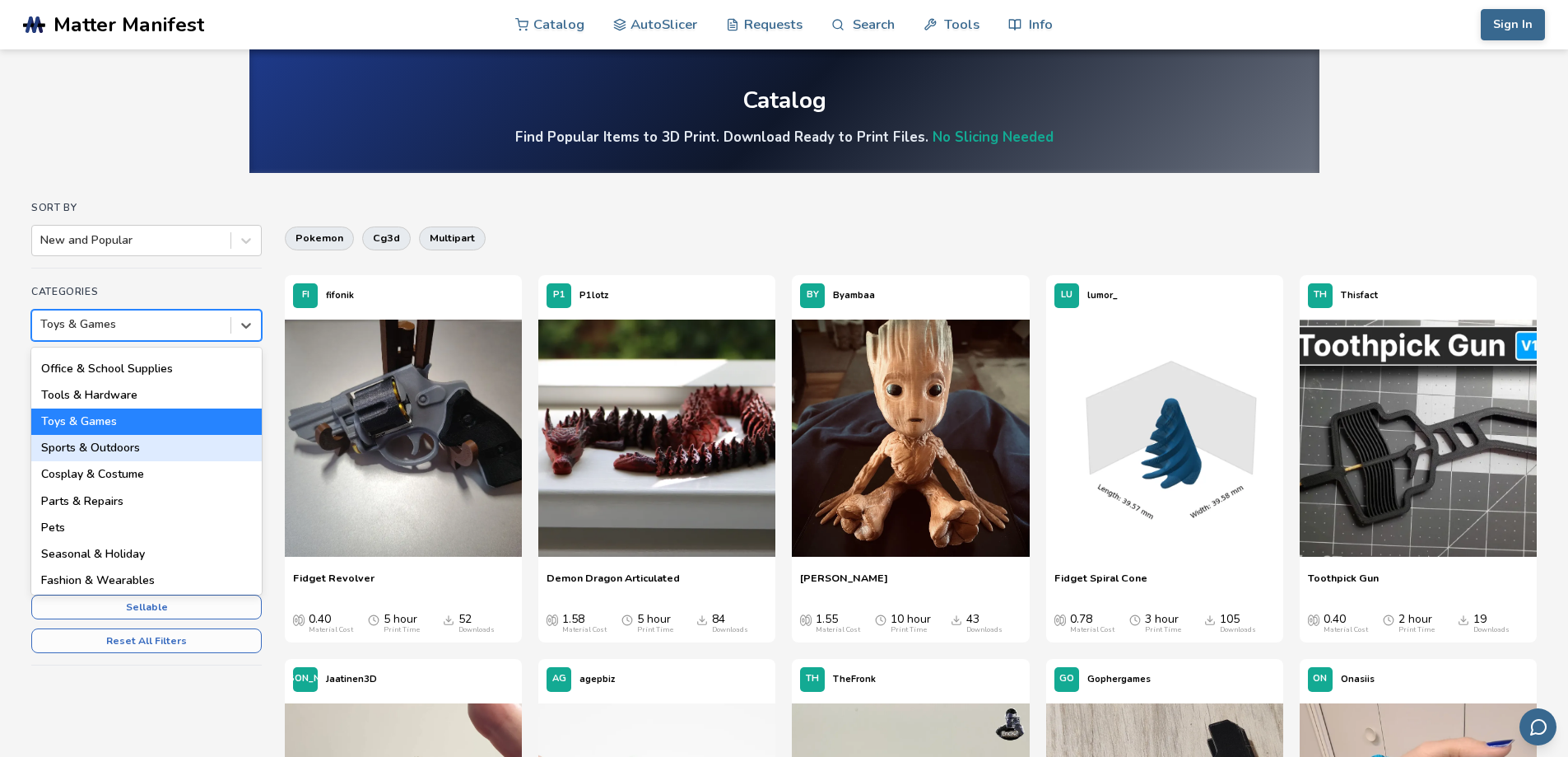
click at [145, 450] on div "Sports & Outdoors" at bounding box center [146, 447] width 230 height 26
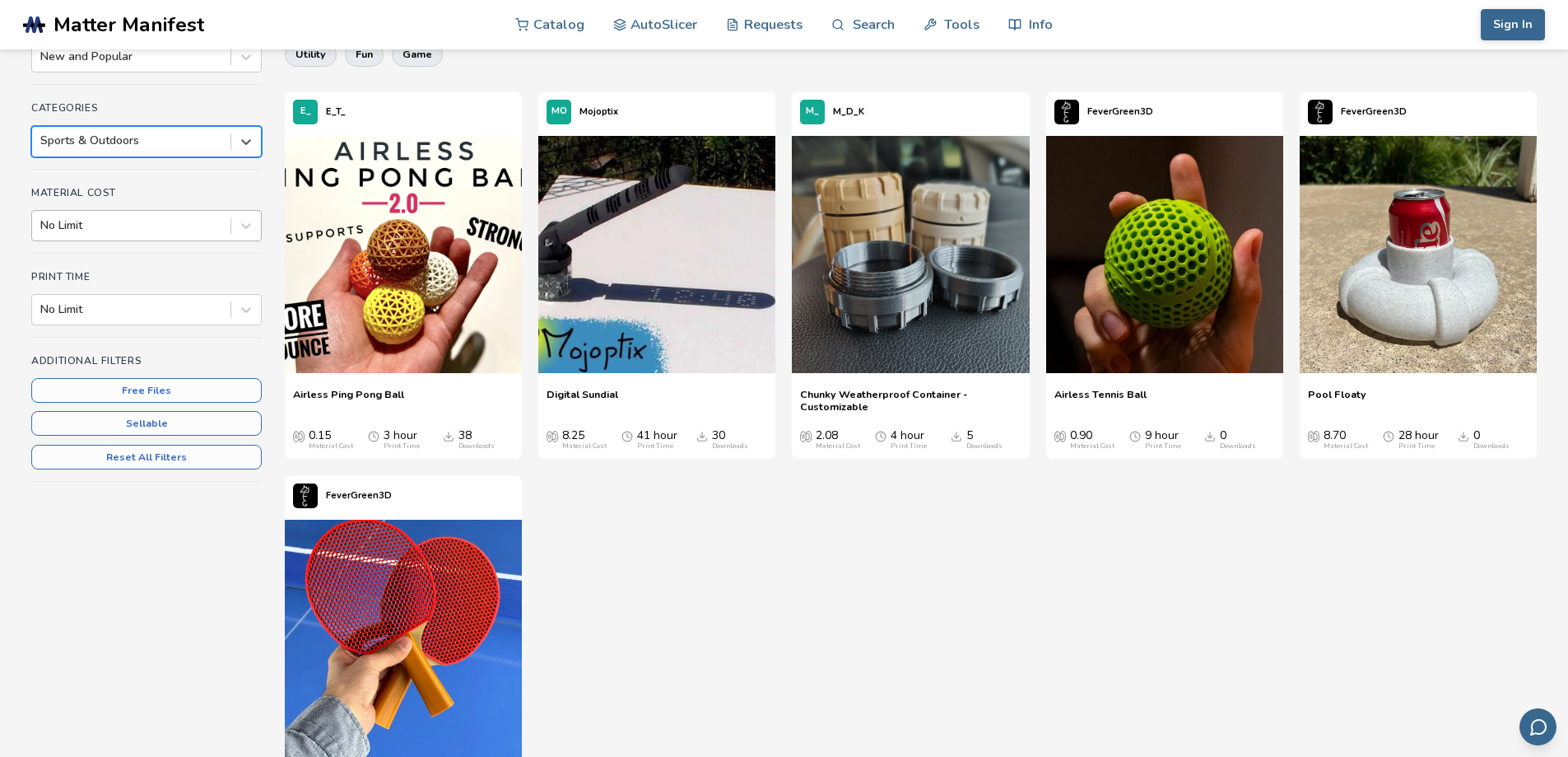
scroll to position [165, 0]
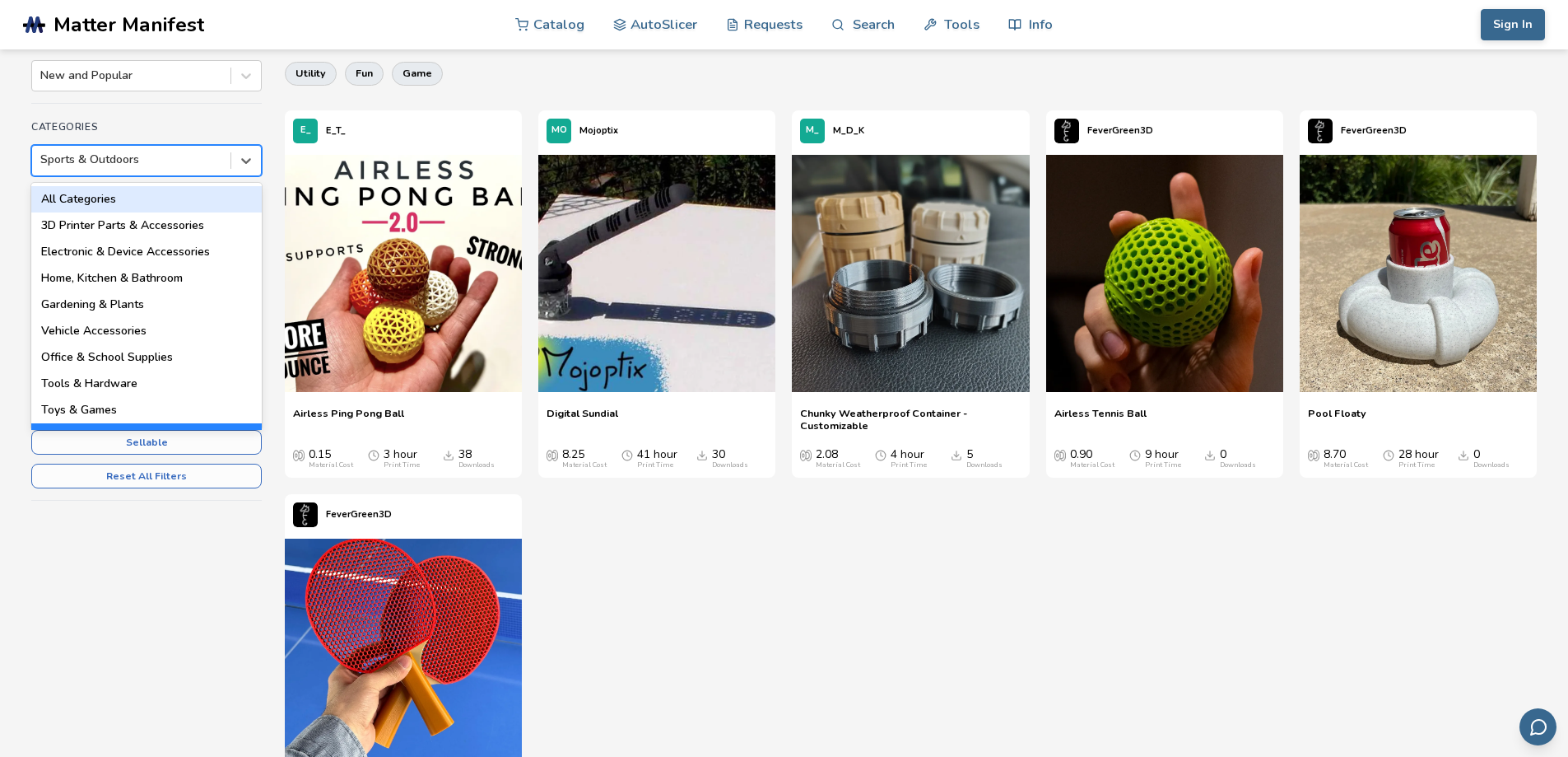
click at [154, 161] on div at bounding box center [131, 160] width 182 height 17
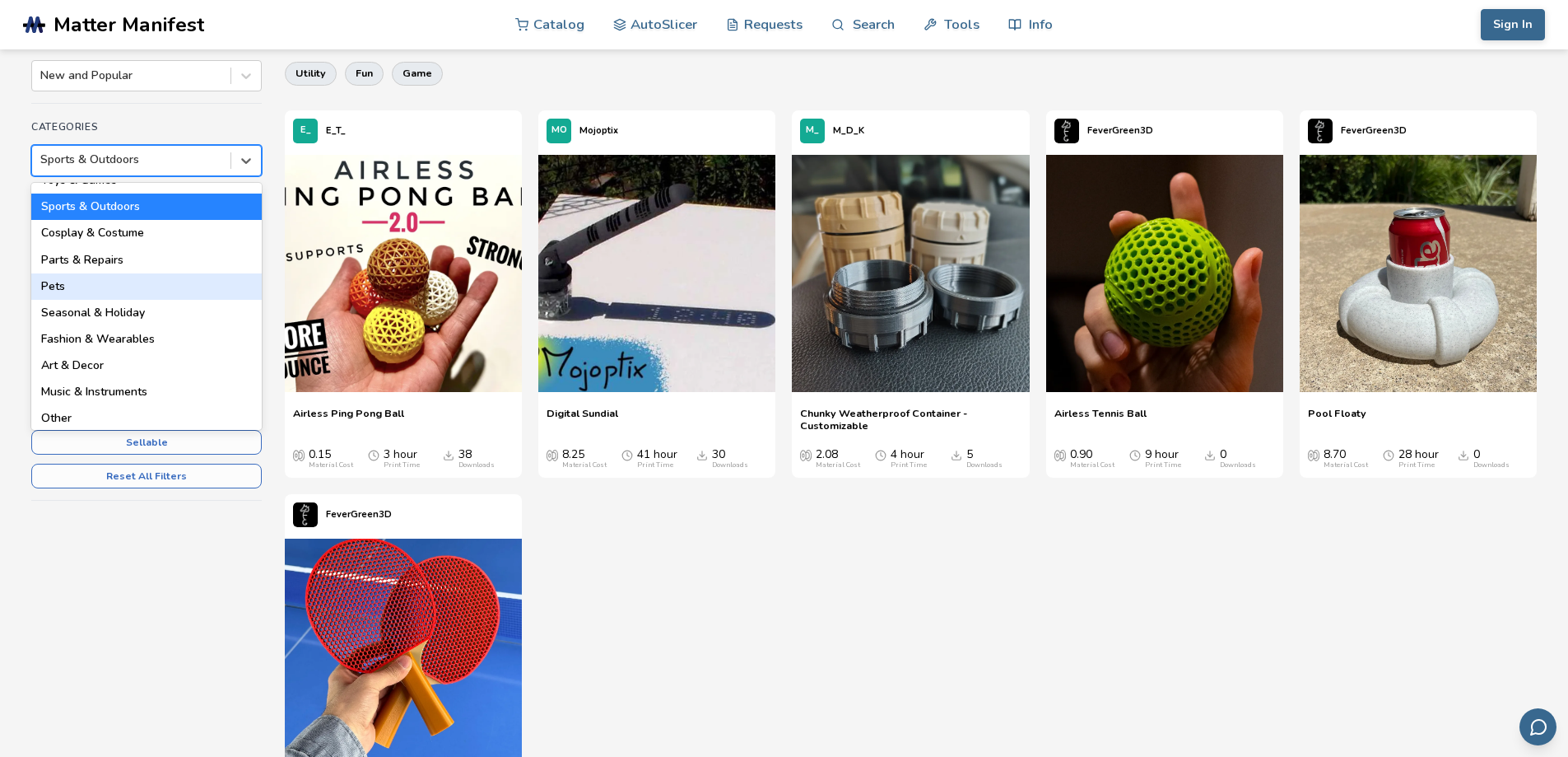
scroll to position [235, 0]
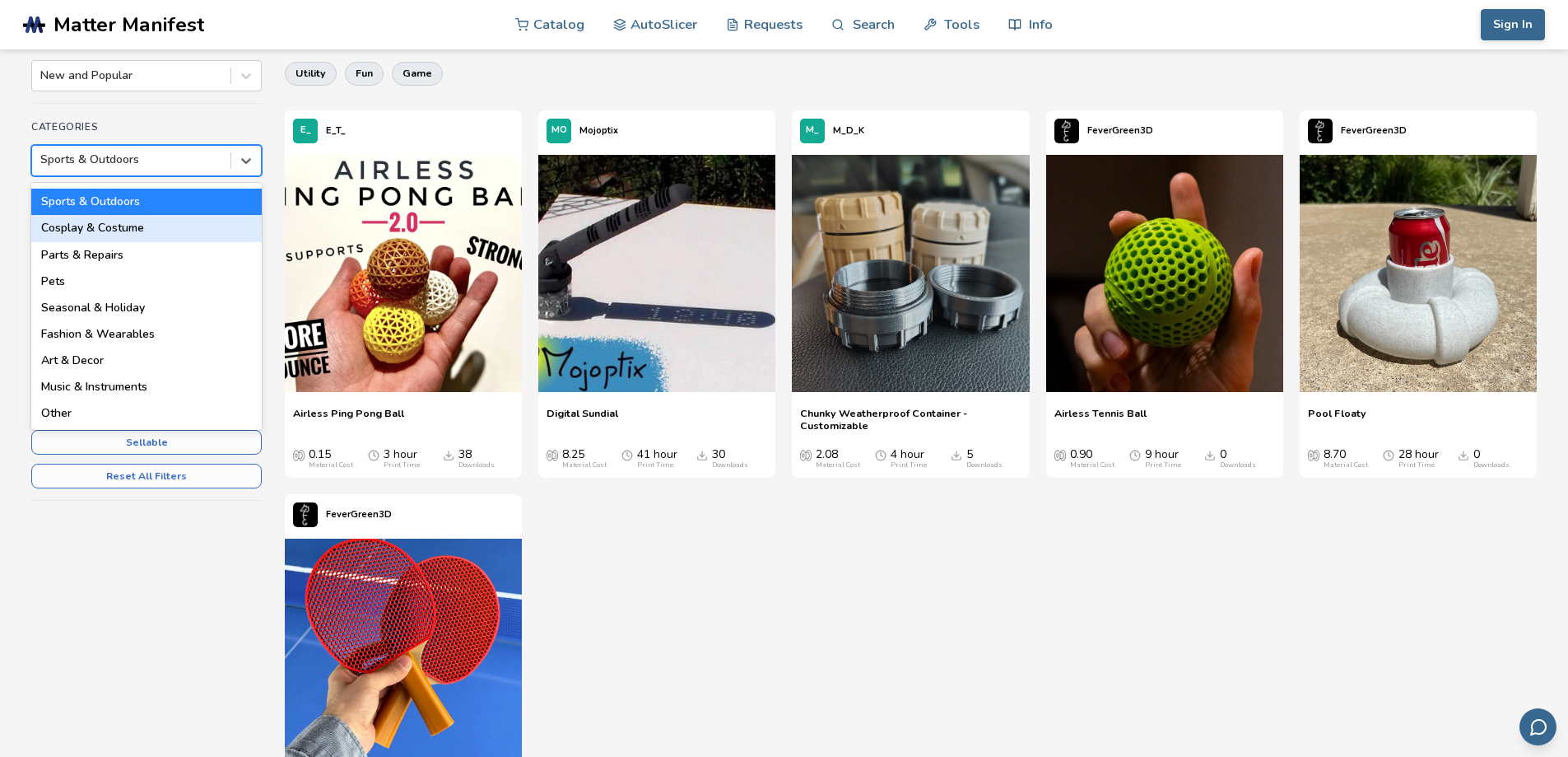
click at [154, 232] on div "Cosplay & Costume" at bounding box center [146, 228] width 230 height 26
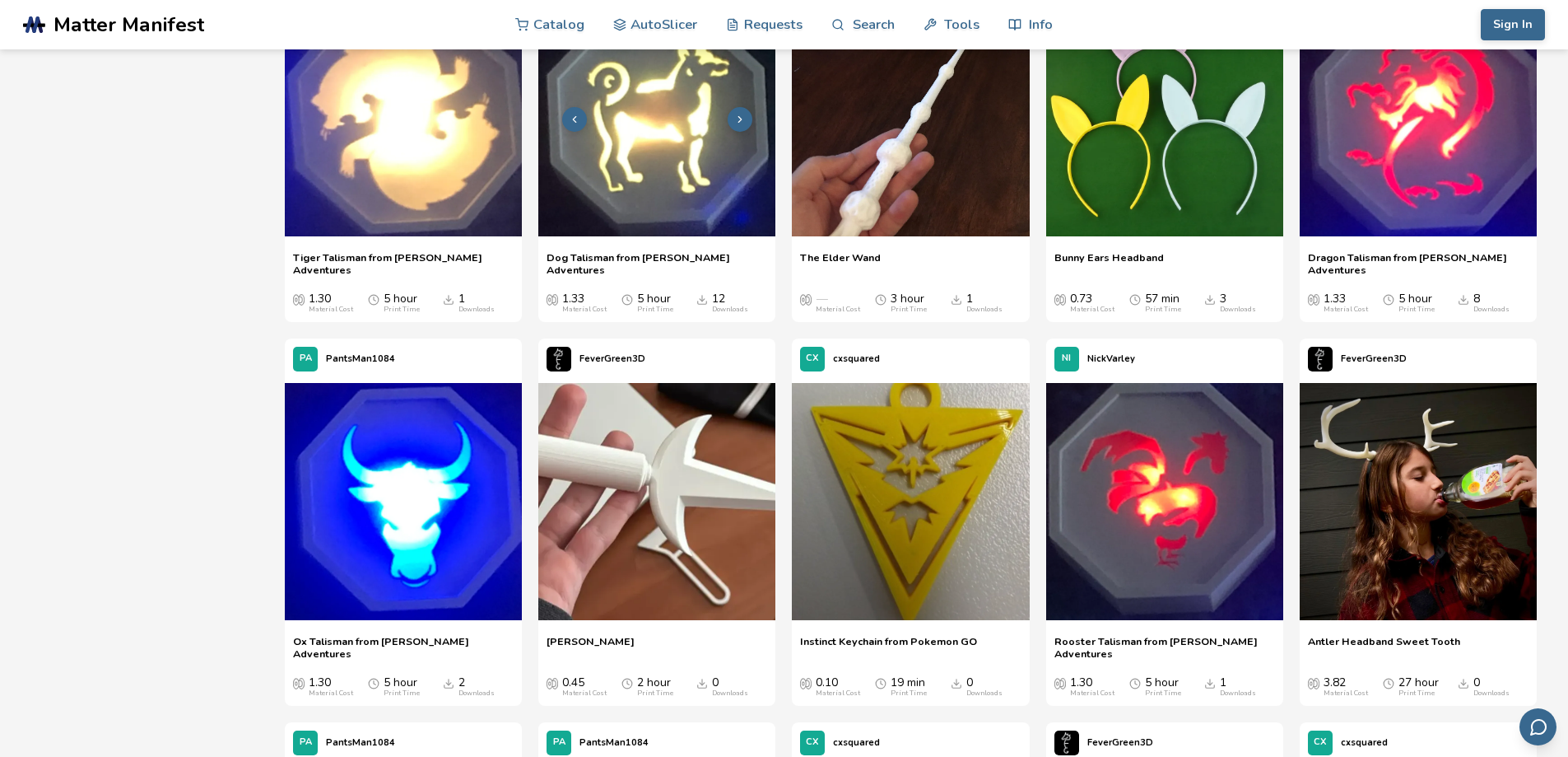
scroll to position [1482, 0]
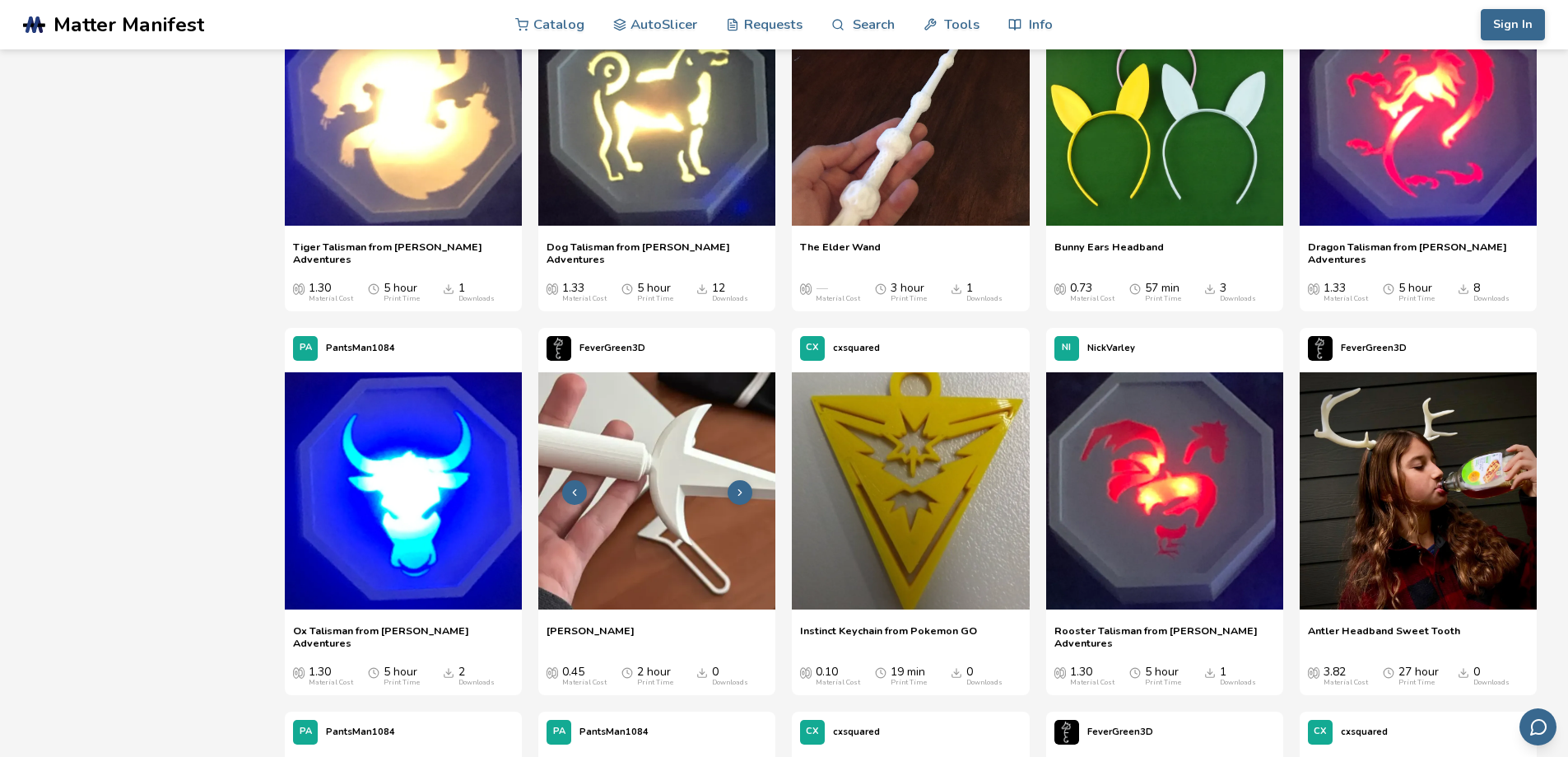
click at [736, 485] on button at bounding box center [740, 492] width 24 height 24
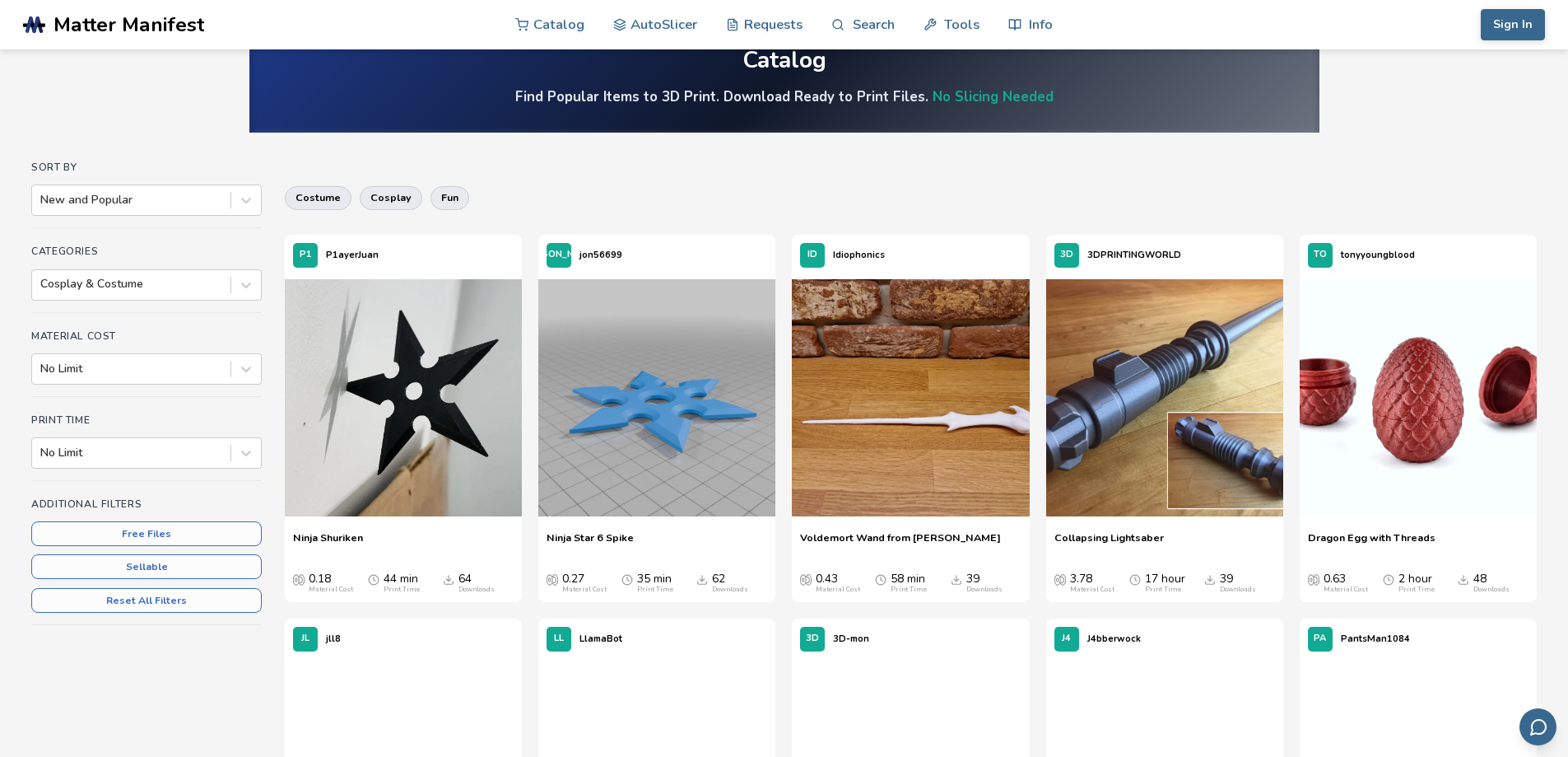
scroll to position [0, 0]
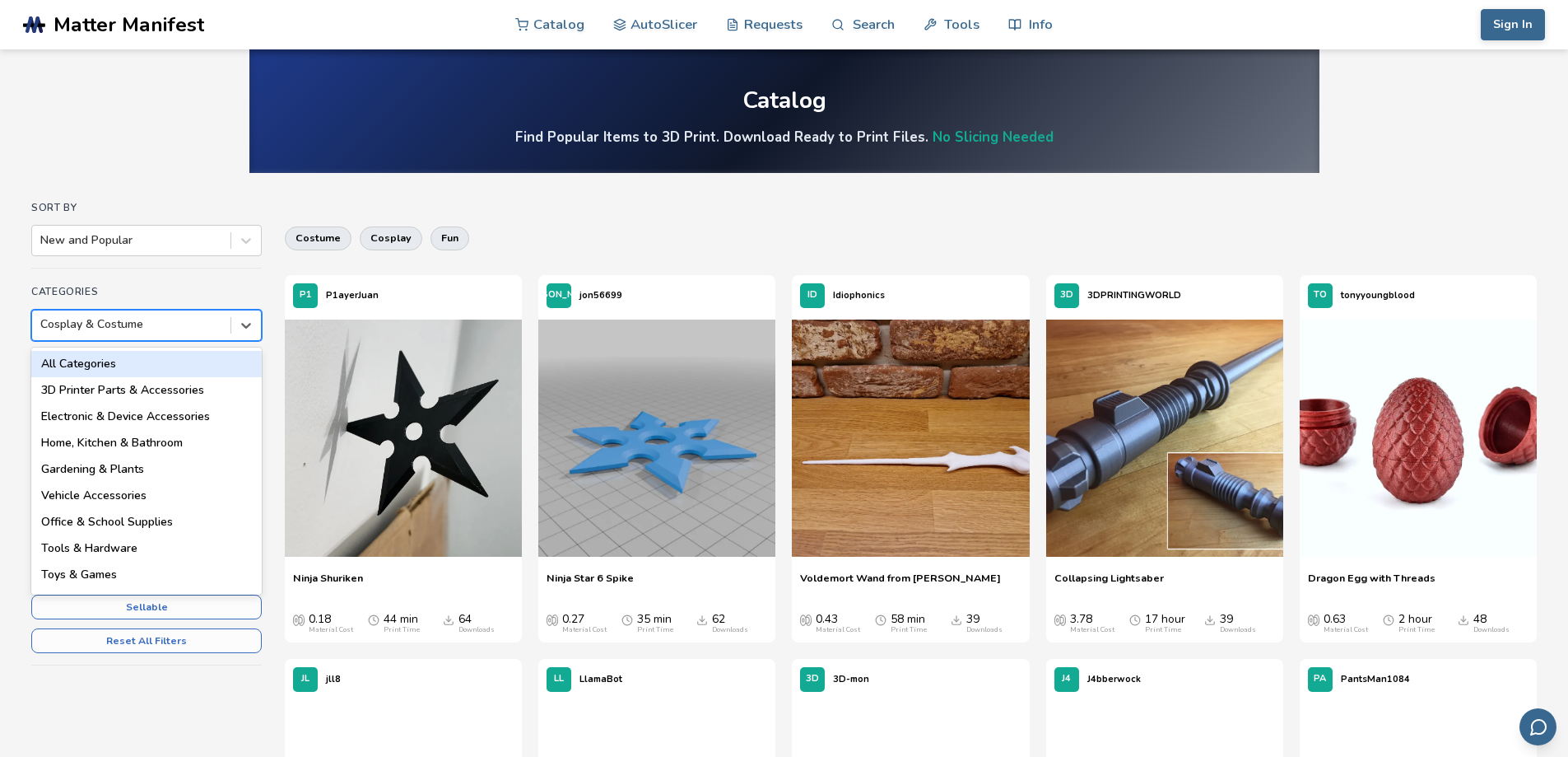
click at [184, 333] on div at bounding box center [131, 325] width 182 height 17
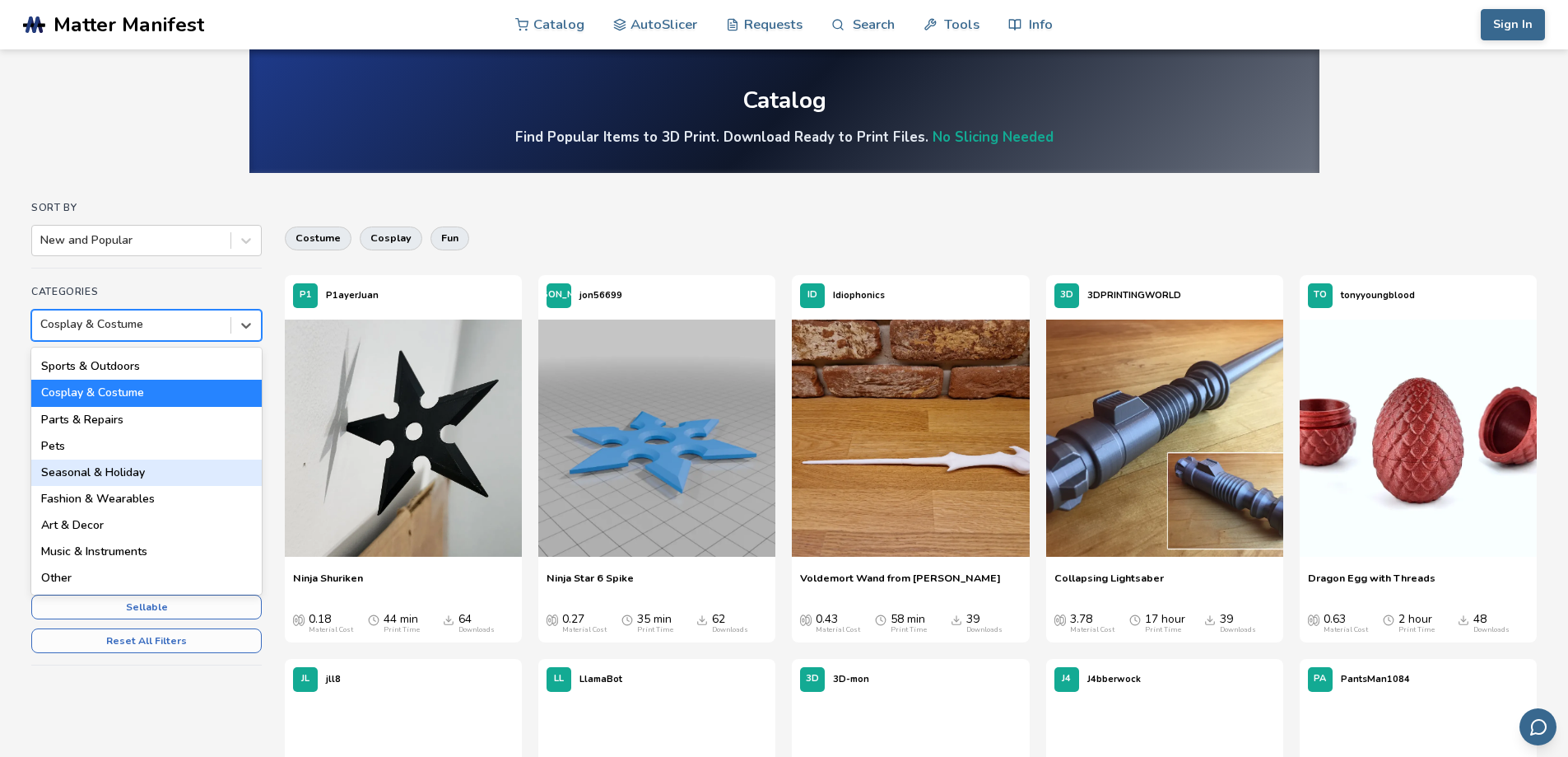
scroll to position [236, 0]
click at [98, 422] on div "Parts & Repairs" at bounding box center [146, 419] width 230 height 26
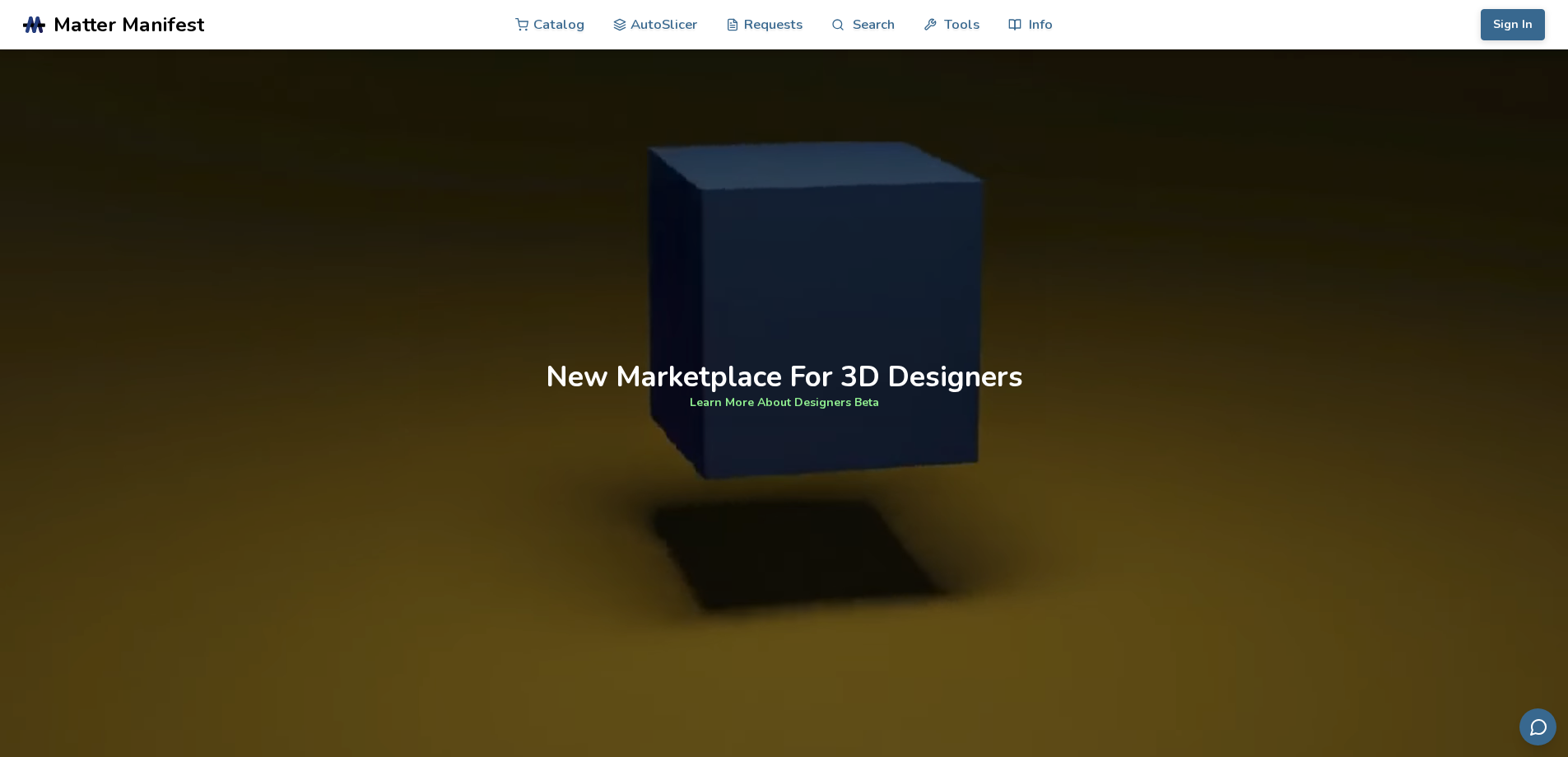
scroll to position [1158, 0]
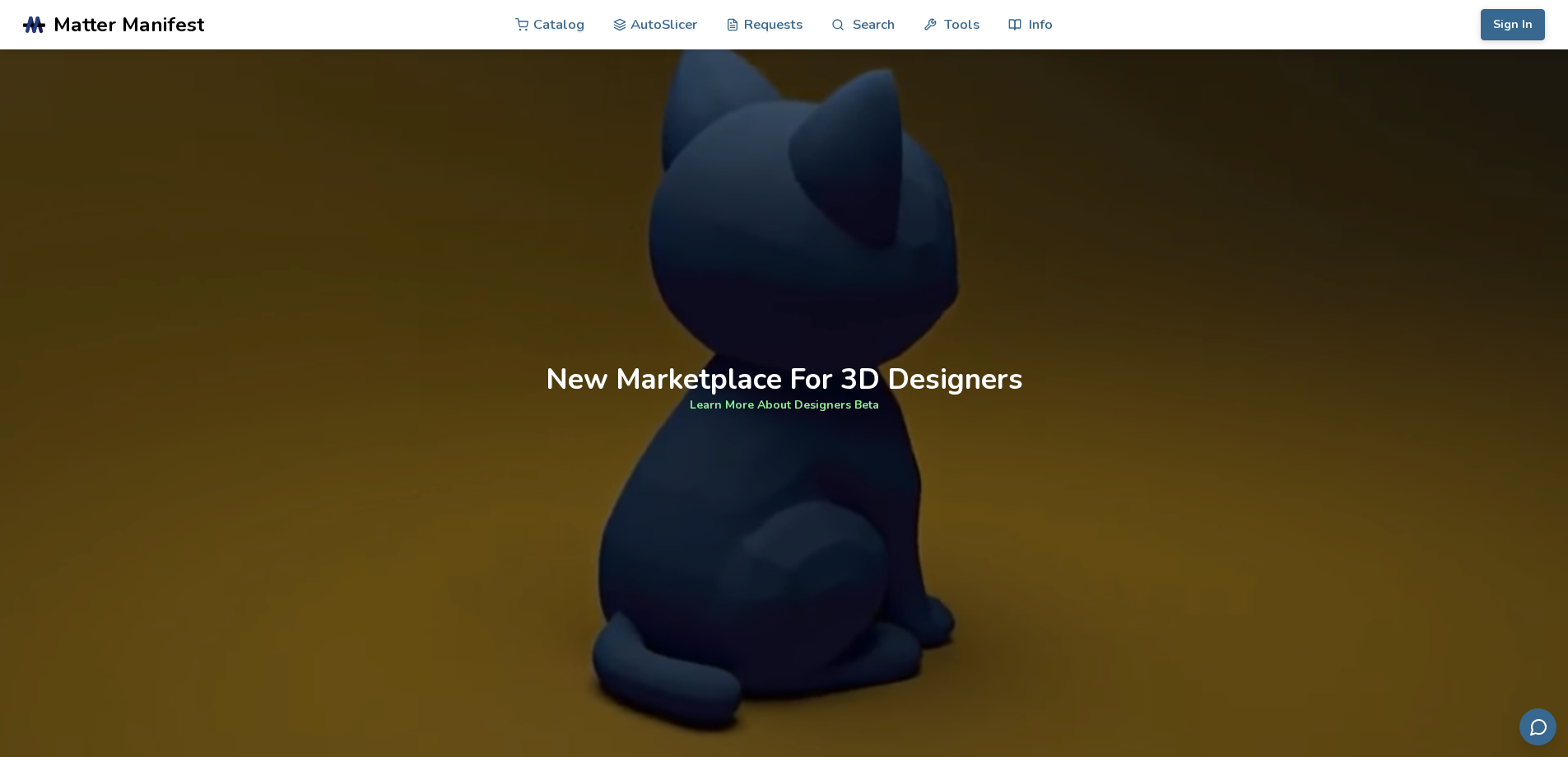
click at [864, 284] on div at bounding box center [784, 389] width 1568 height 757
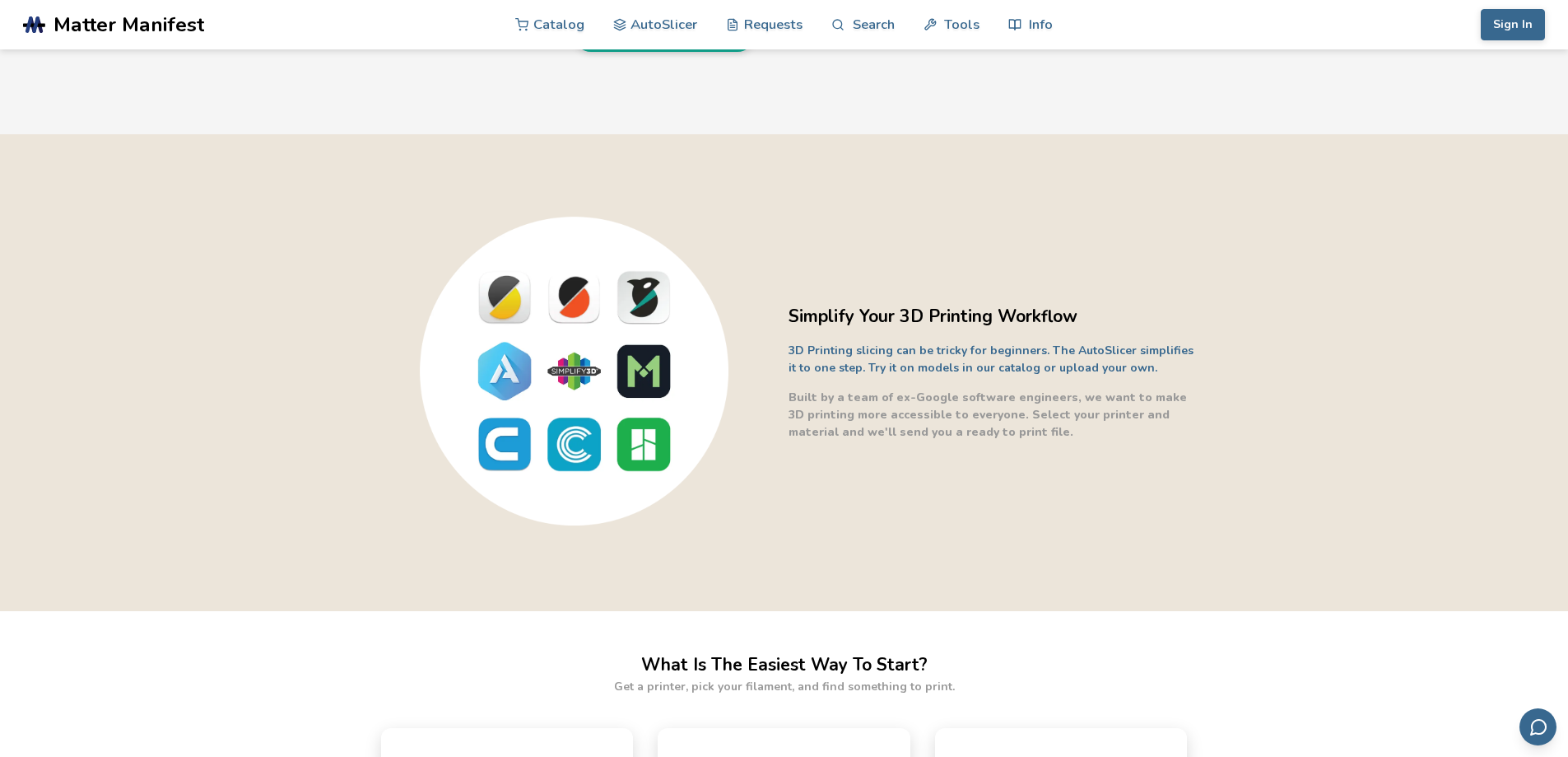
scroll to position [79, 0]
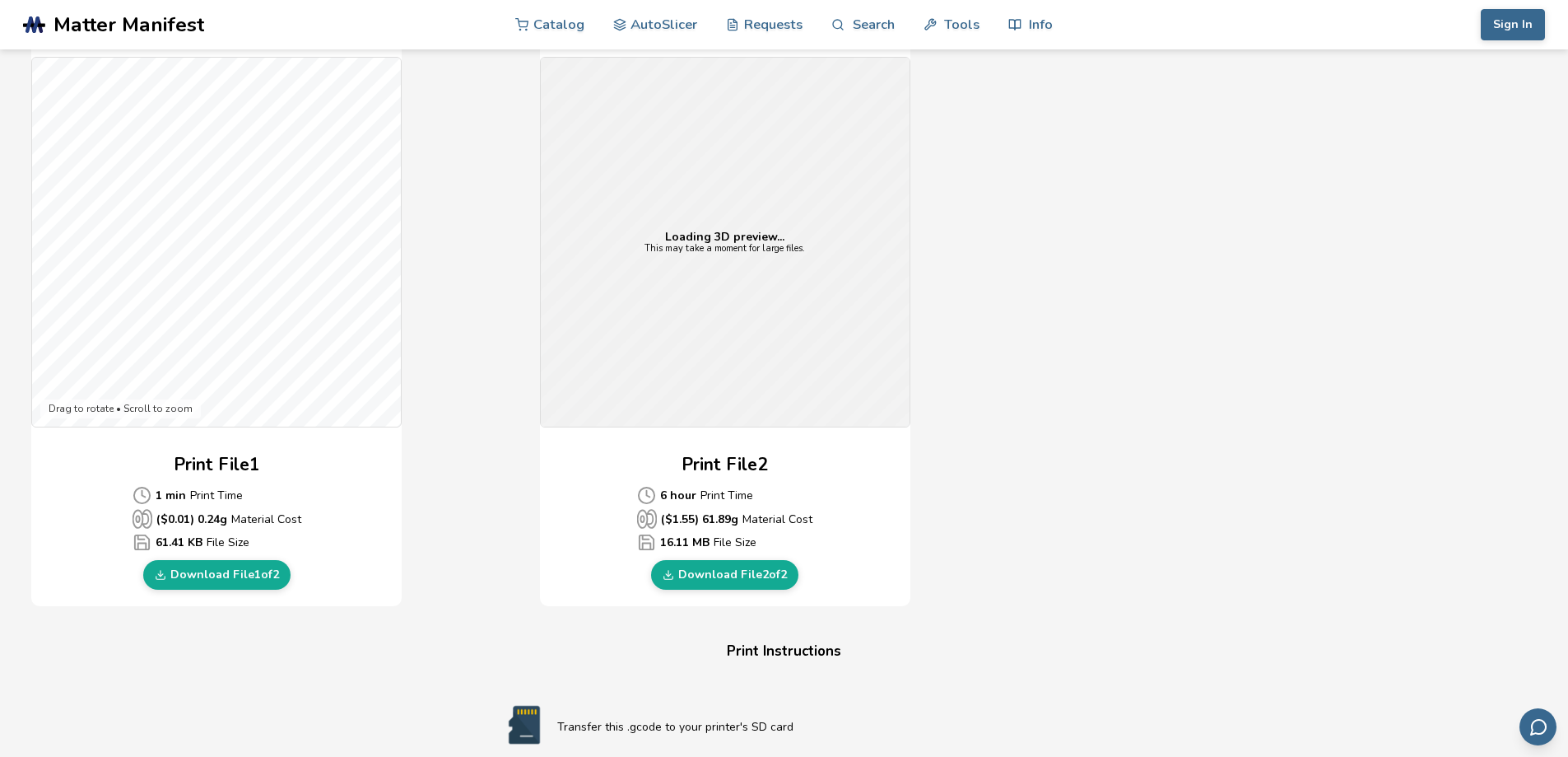
scroll to position [494, 0]
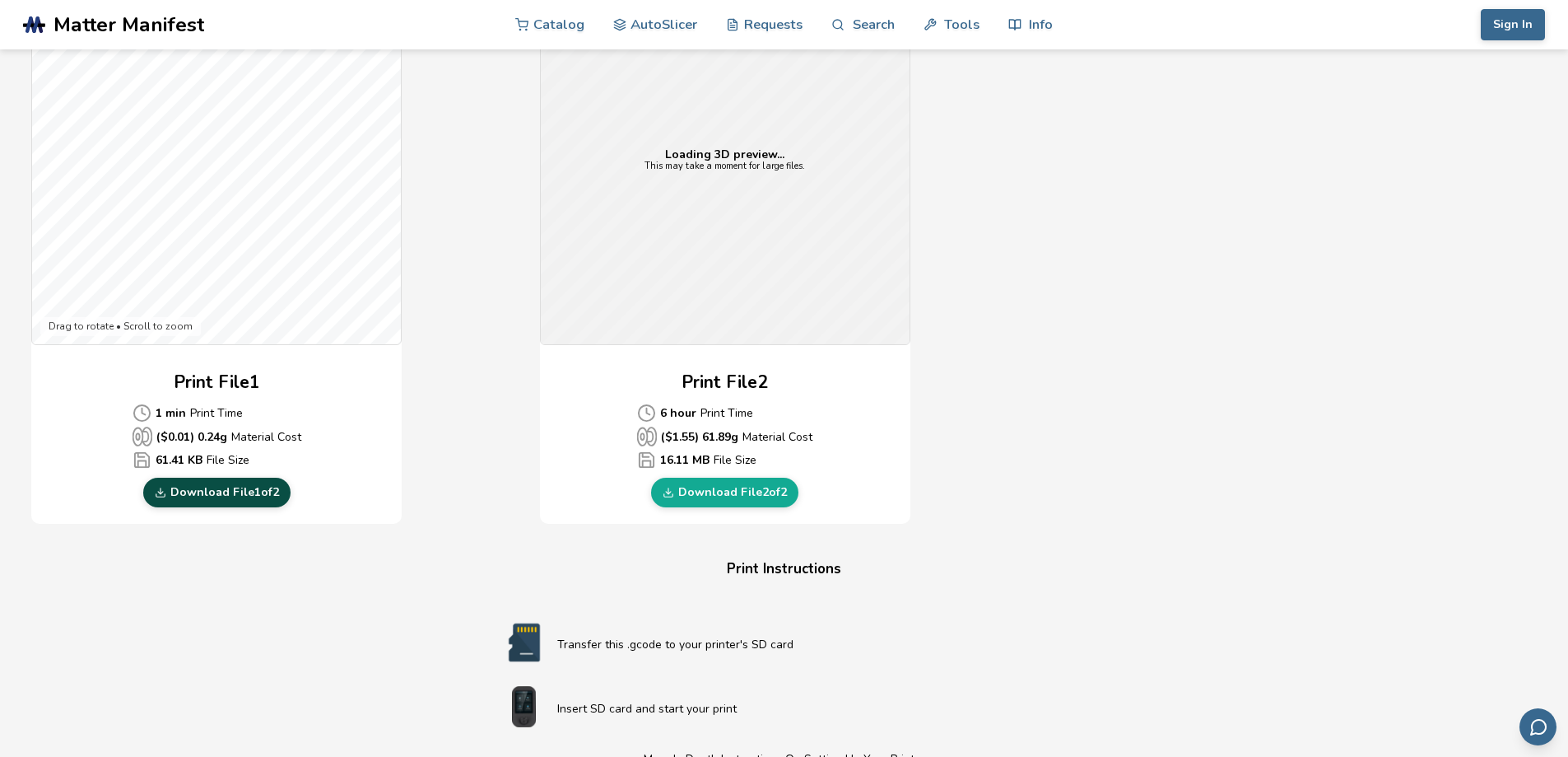
click at [201, 491] on link "Download File 1 of 2" at bounding box center [216, 492] width 147 height 29
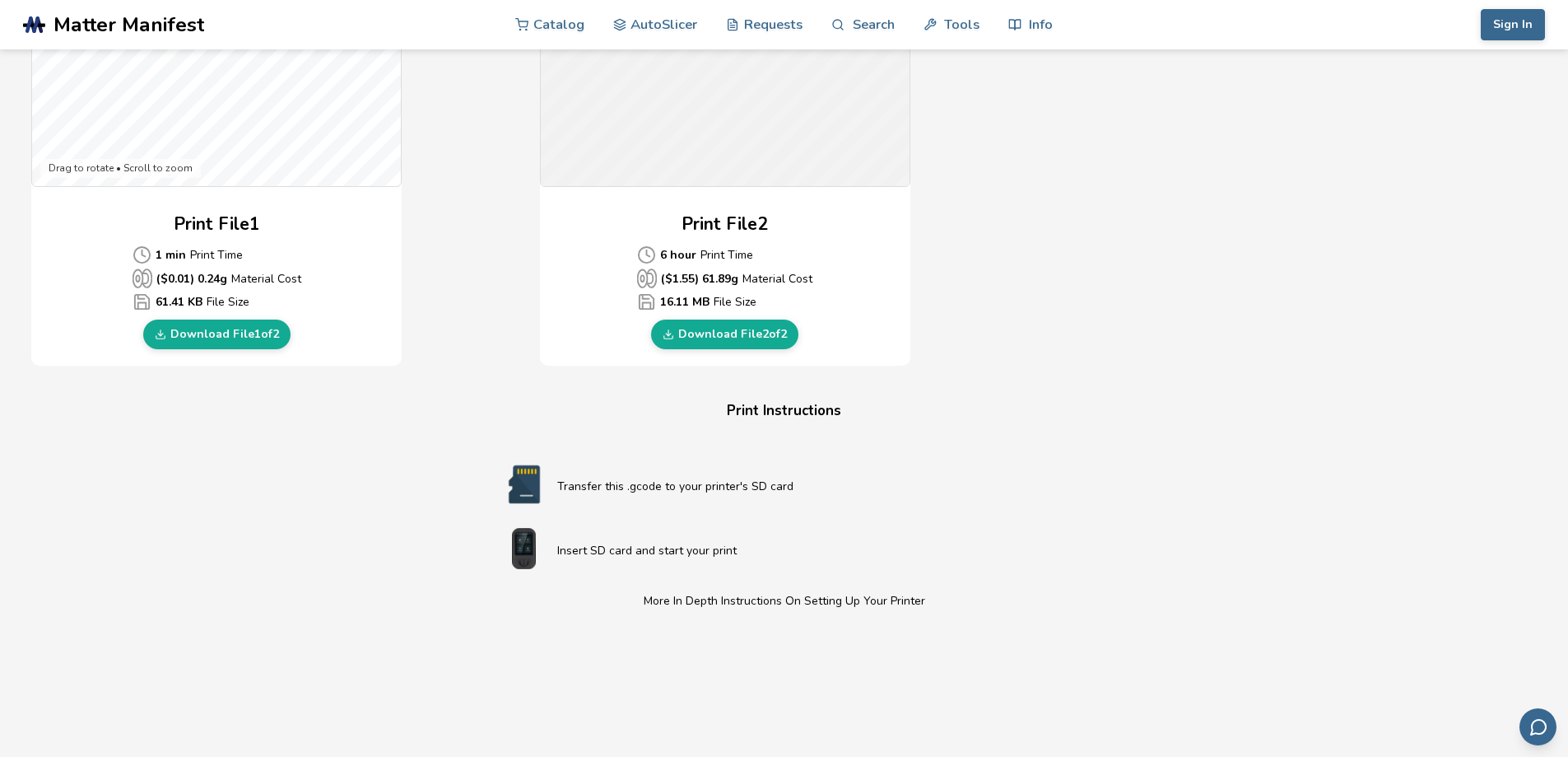
scroll to position [659, 0]
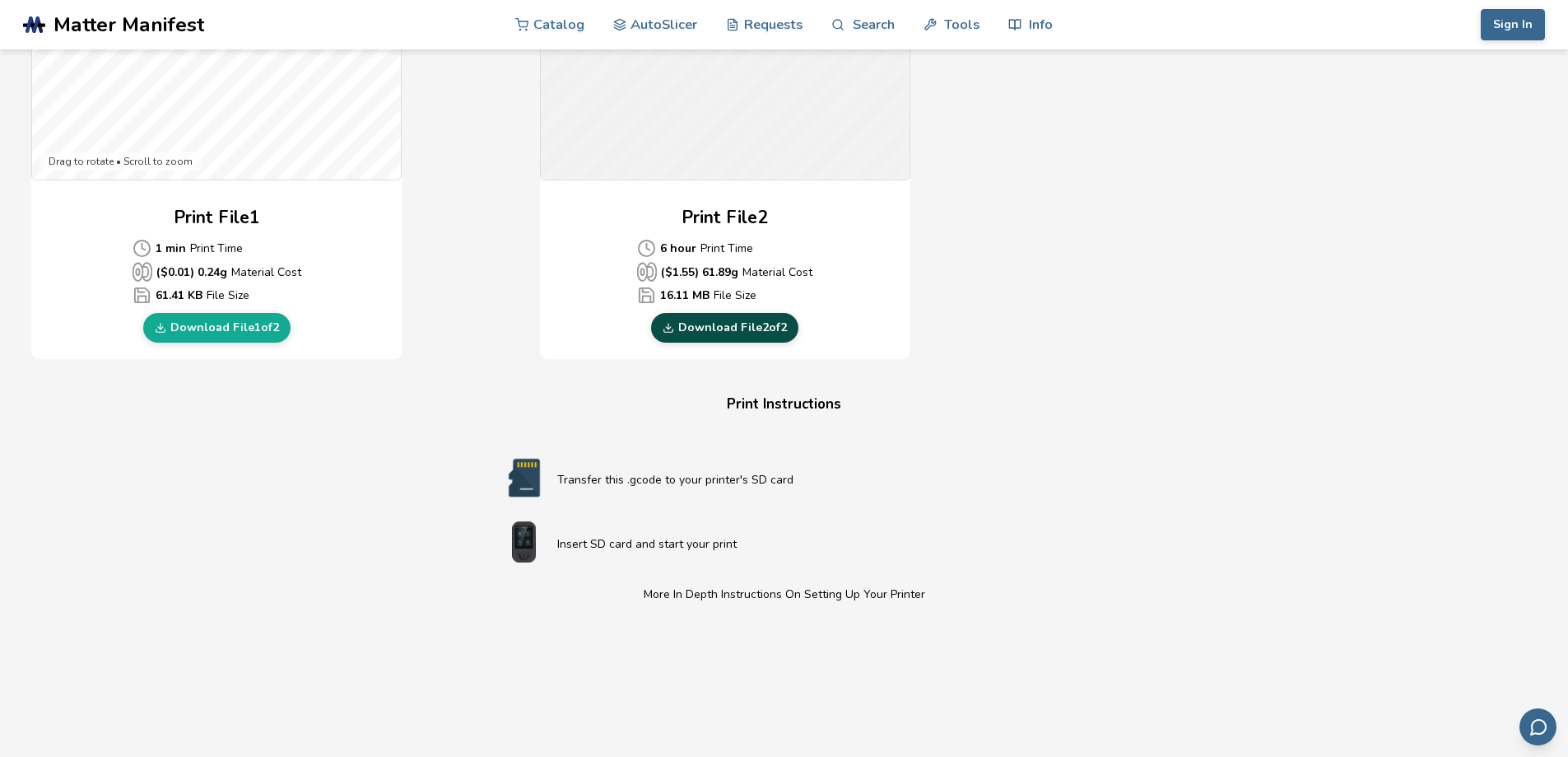
click at [727, 320] on link "Download File 2 of 2" at bounding box center [724, 327] width 147 height 29
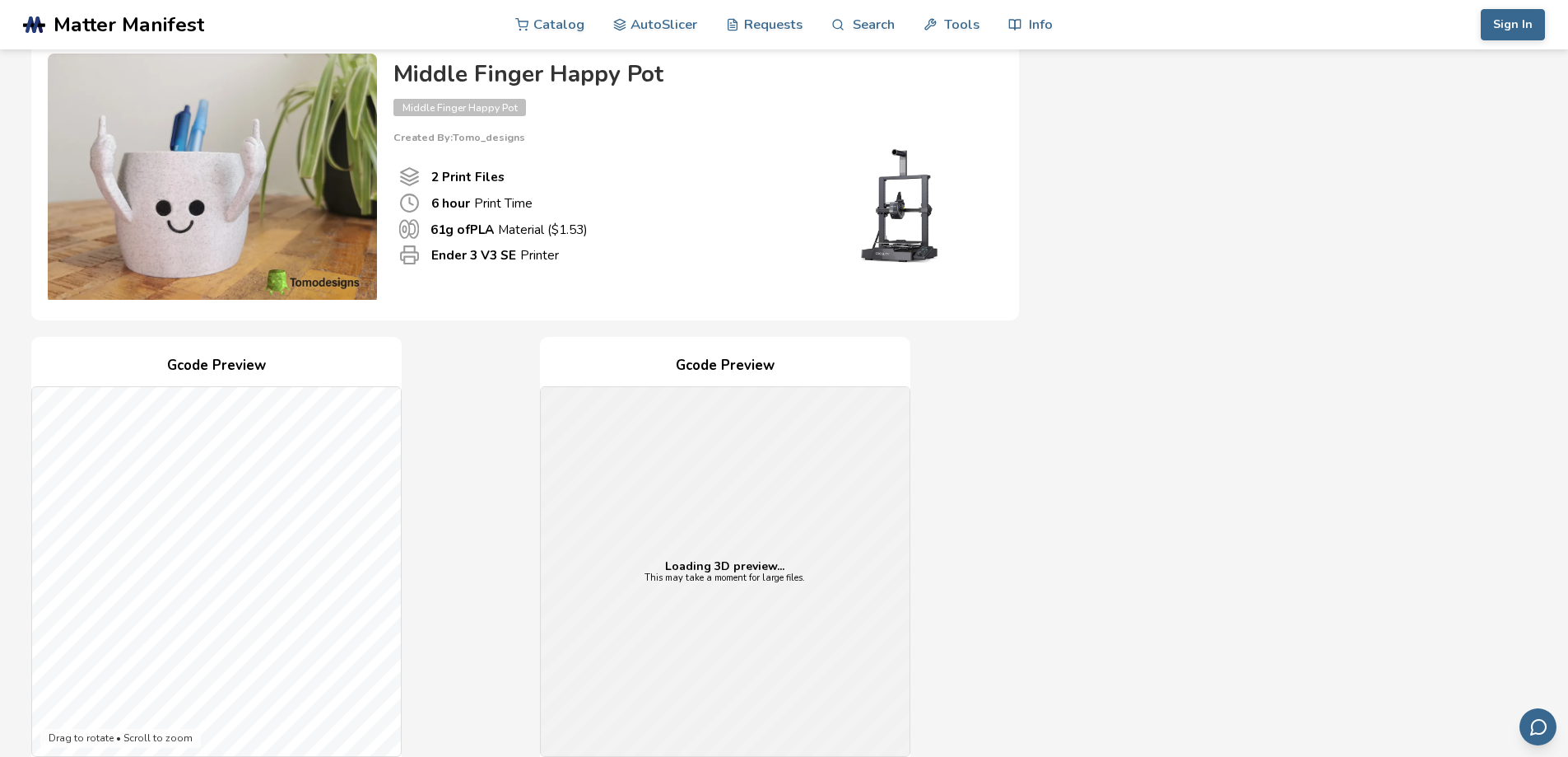
scroll to position [0, 0]
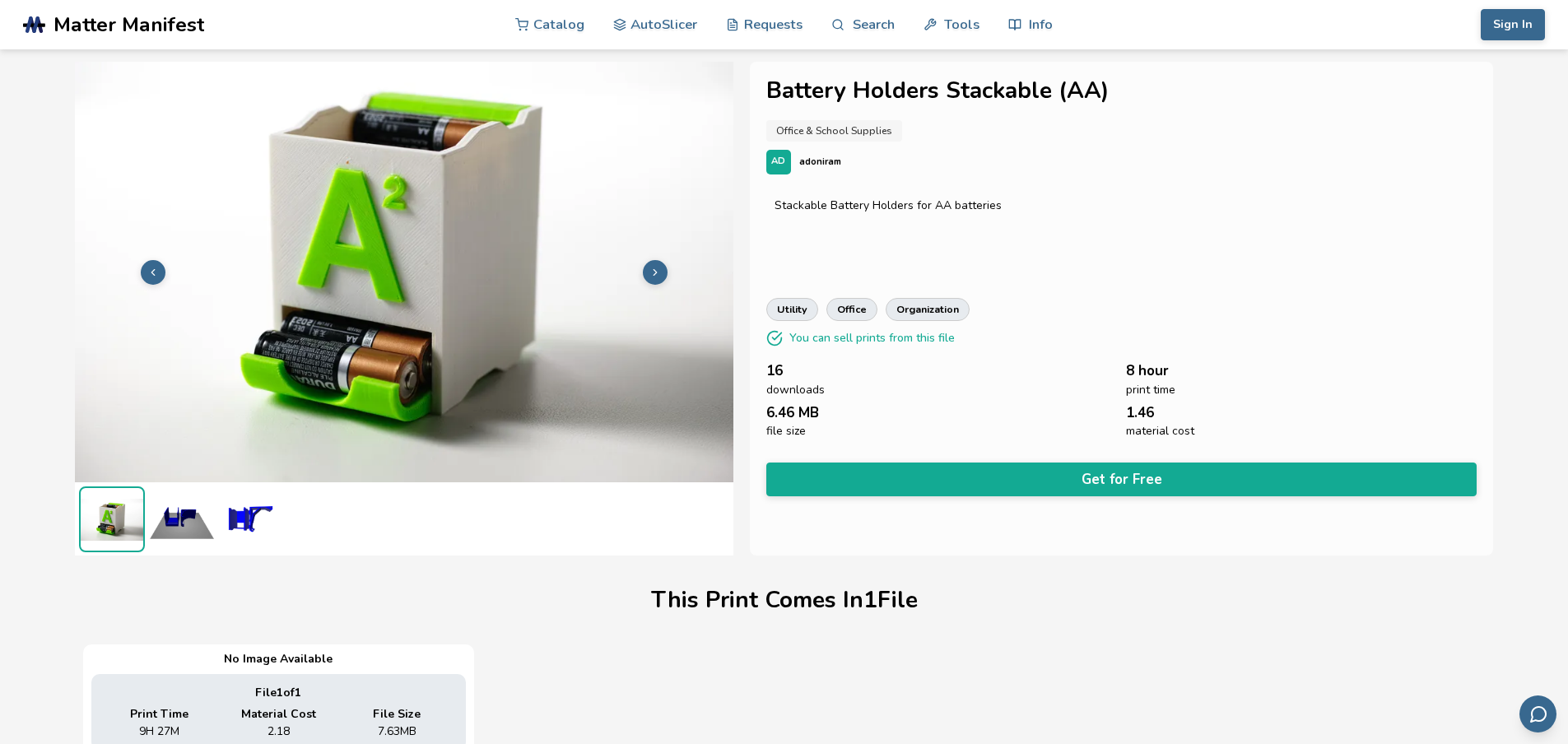
click at [182, 528] on img at bounding box center [182, 520] width 66 height 66
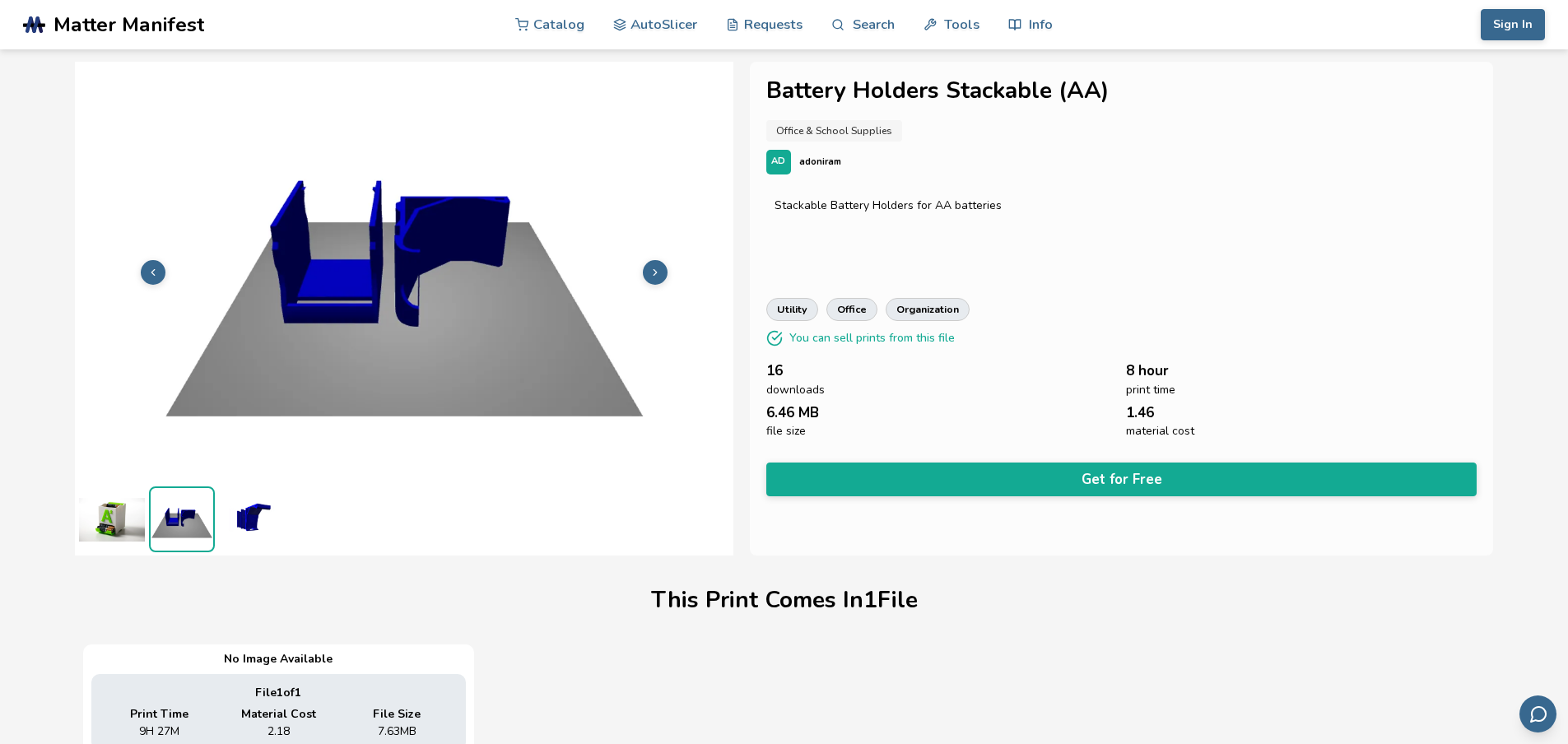
click at [240, 520] on img at bounding box center [251, 520] width 66 height 66
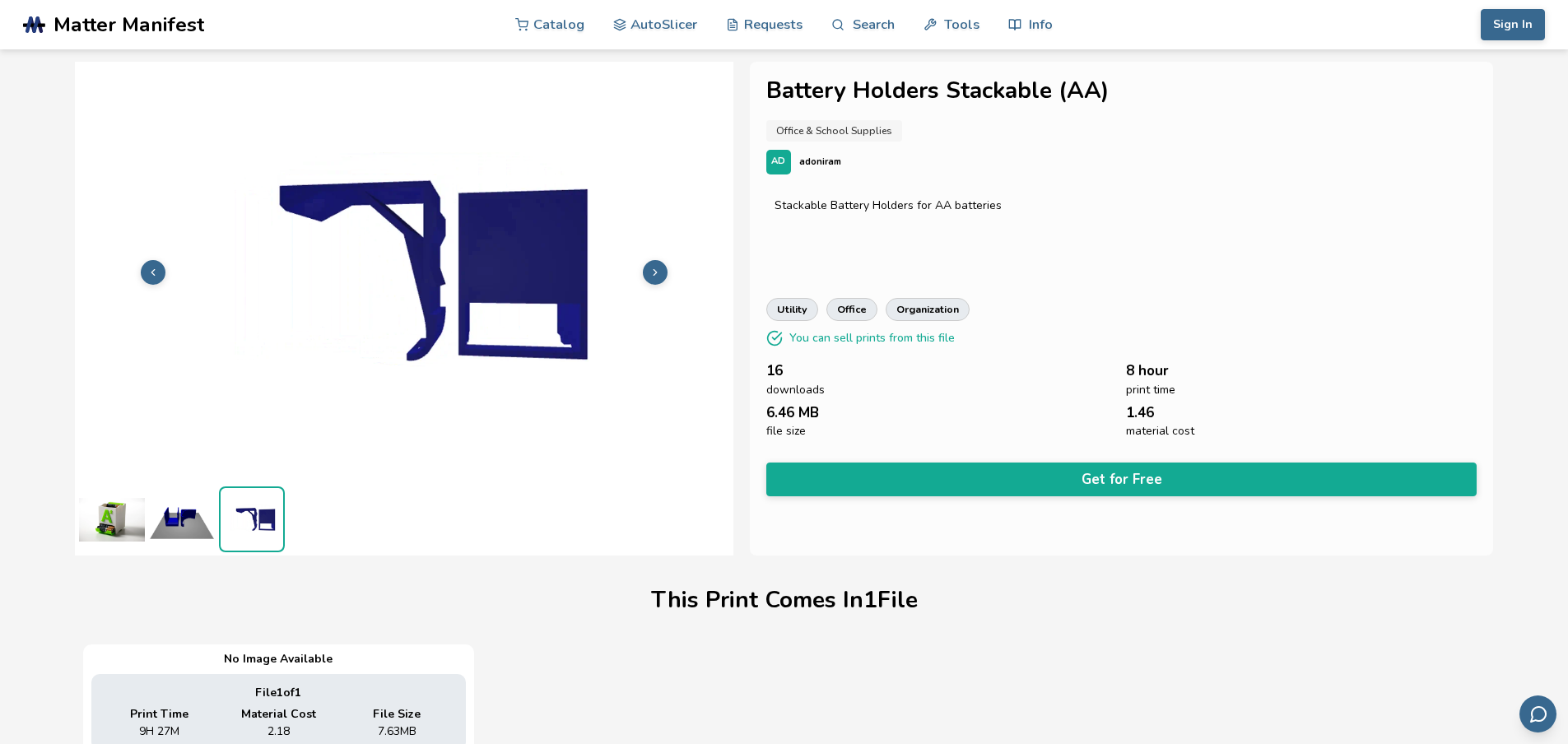
click at [195, 523] on img at bounding box center [182, 520] width 66 height 66
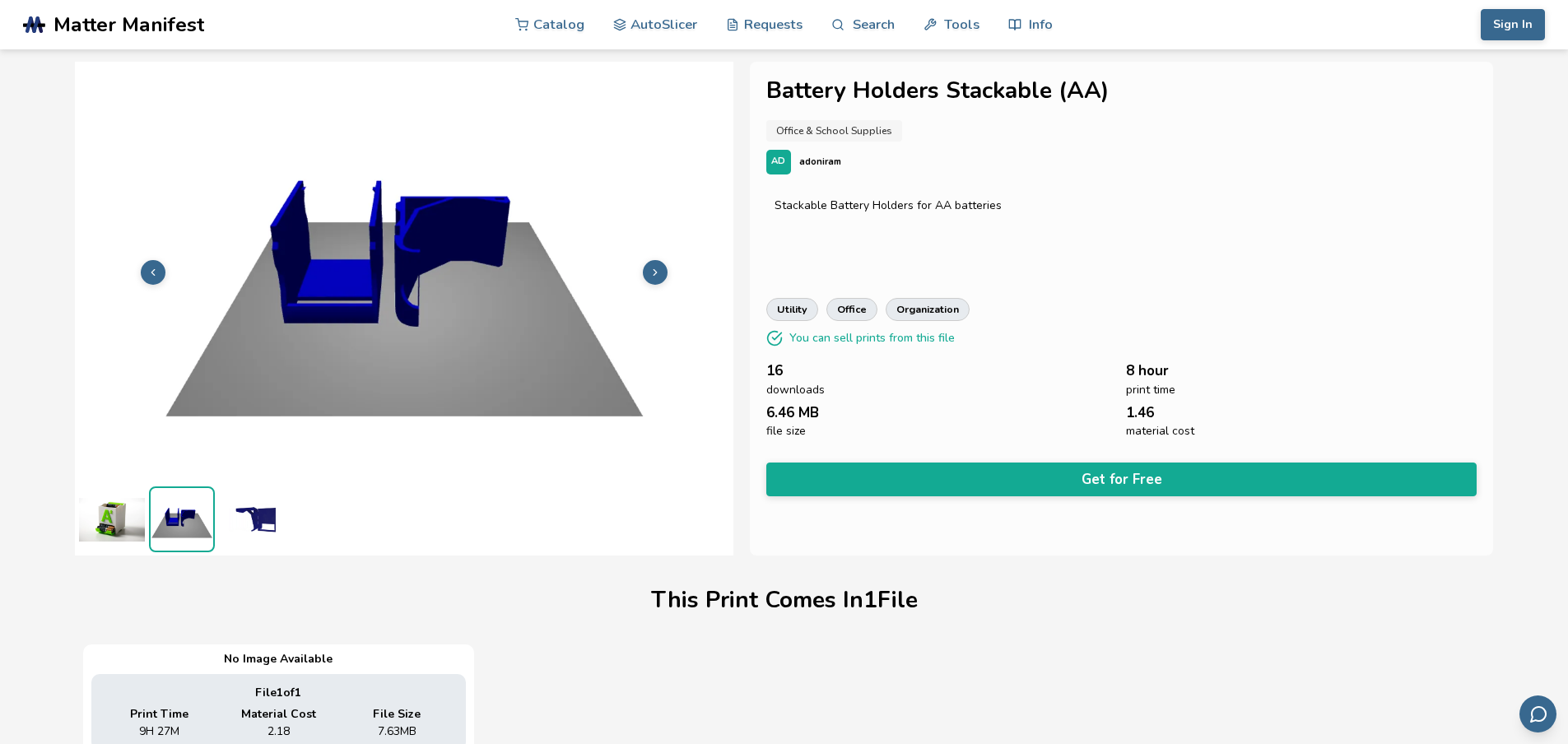
click at [90, 520] on img at bounding box center [112, 520] width 66 height 66
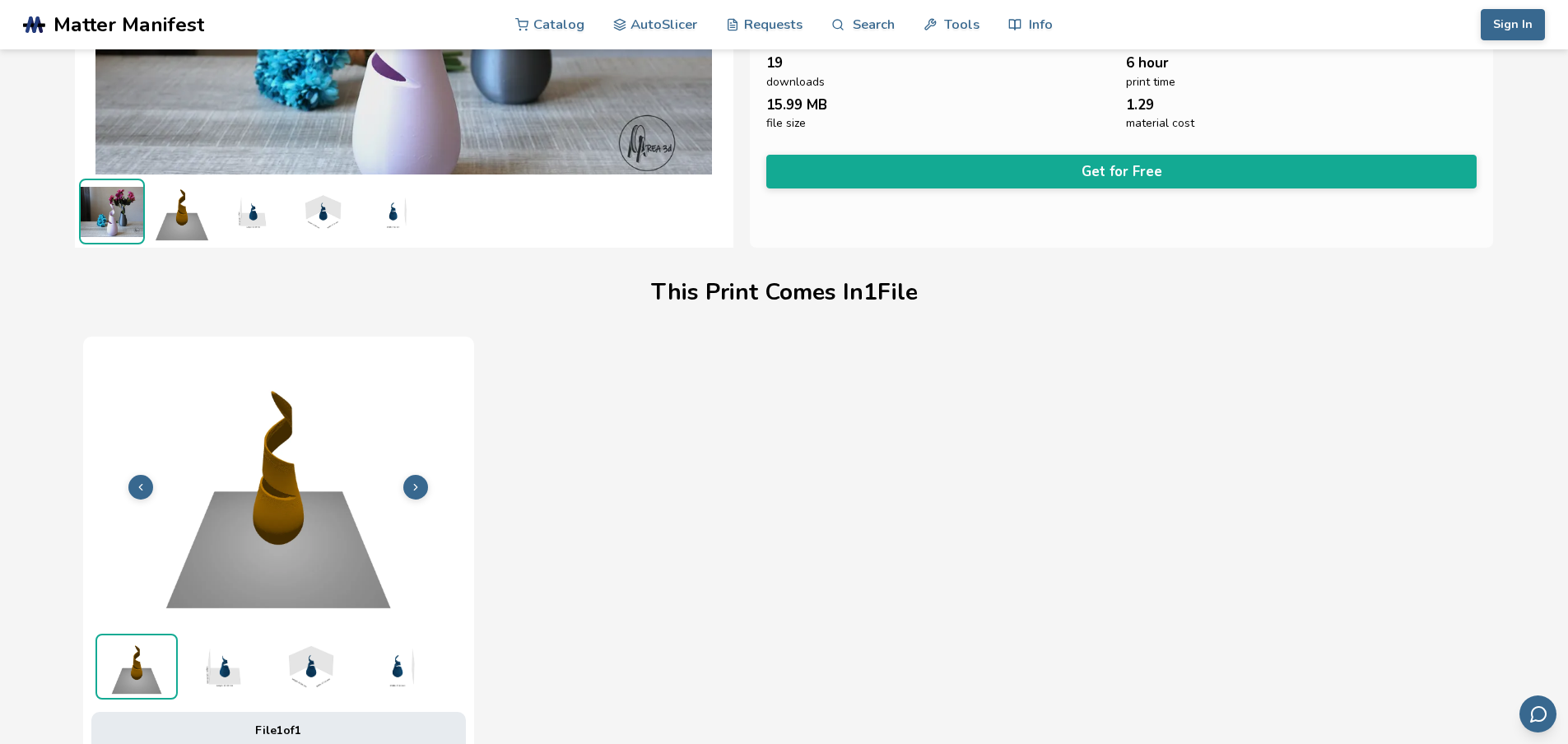
scroll to position [1, 0]
click at [252, 220] on img at bounding box center [251, 210] width 66 height 66
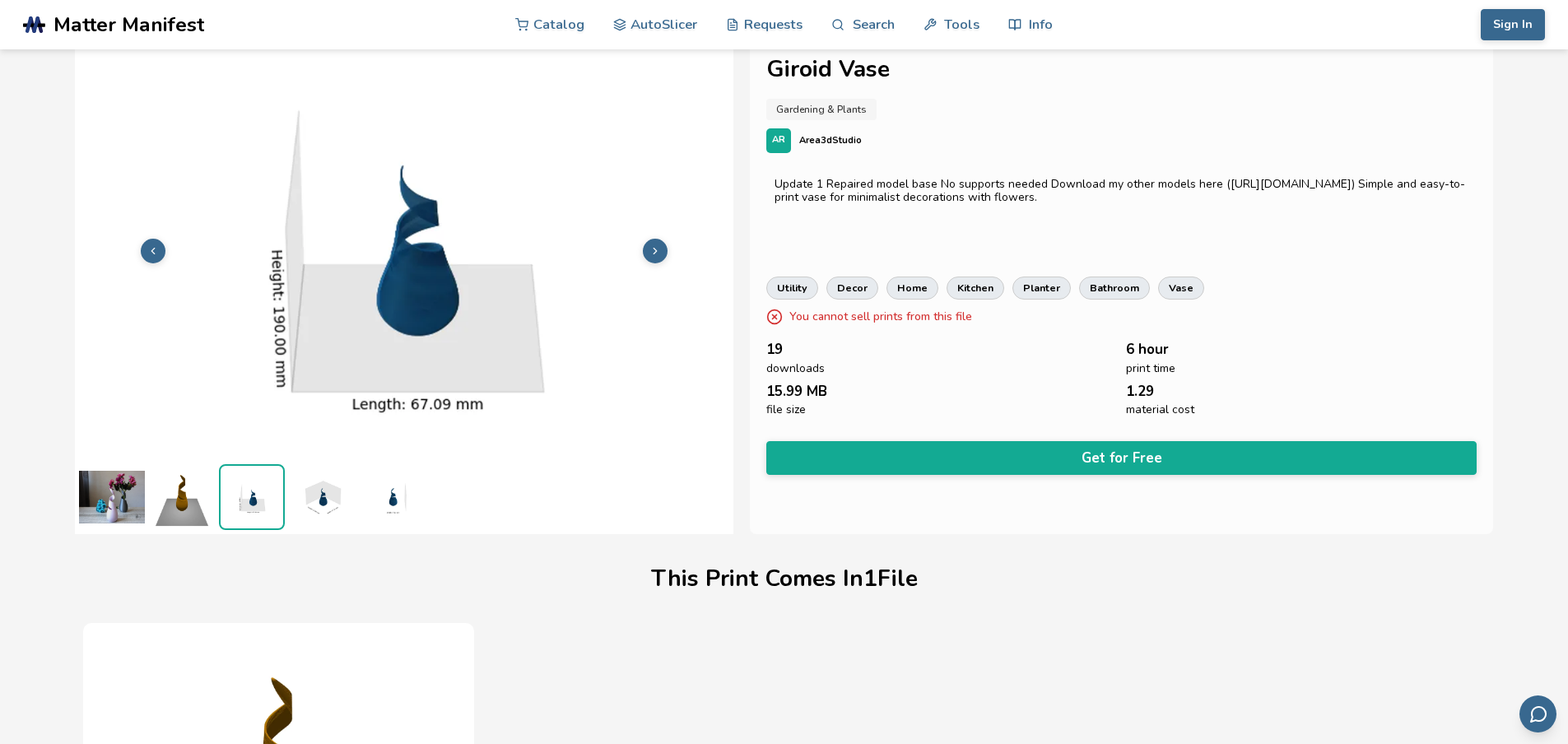
scroll to position [0, 0]
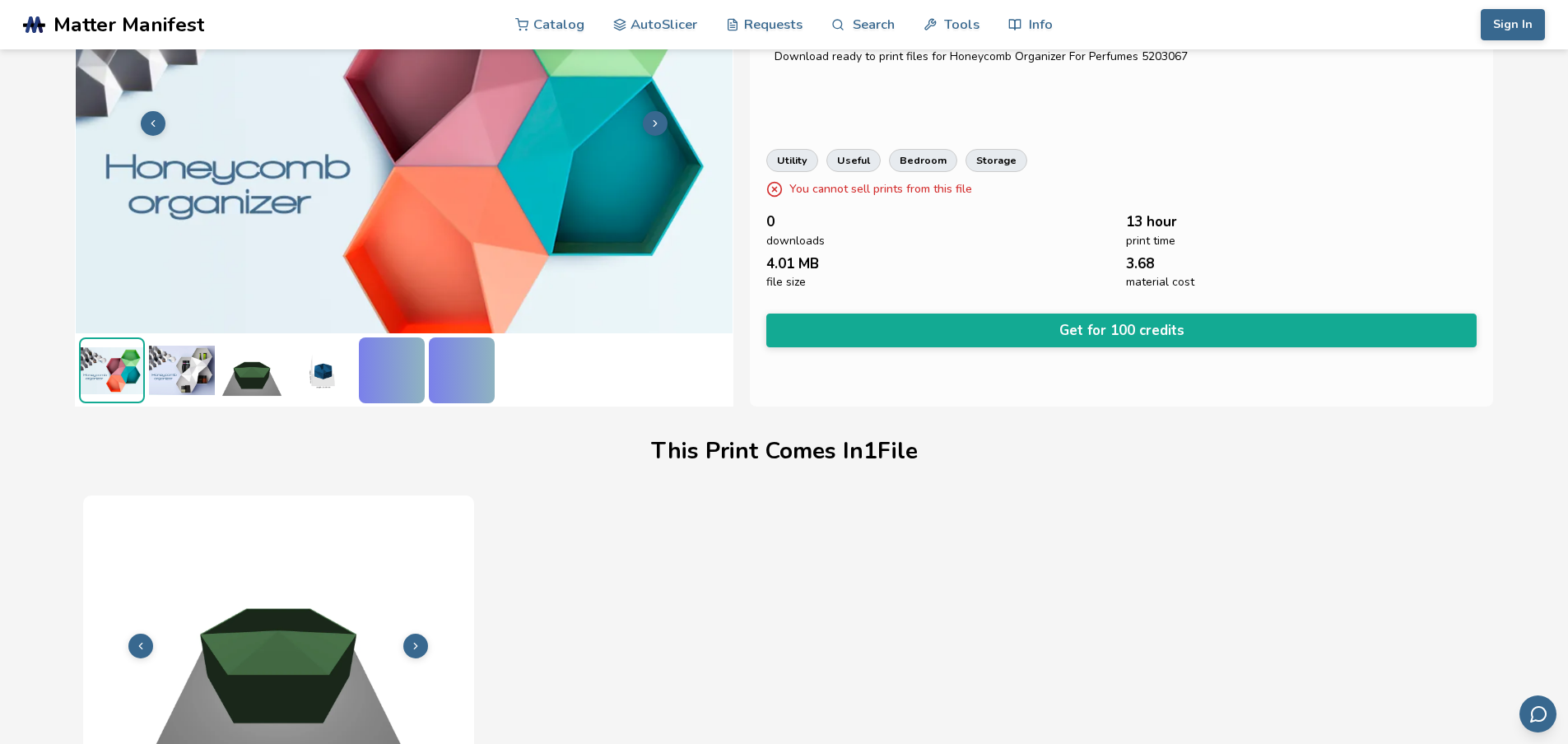
scroll to position [61, 0]
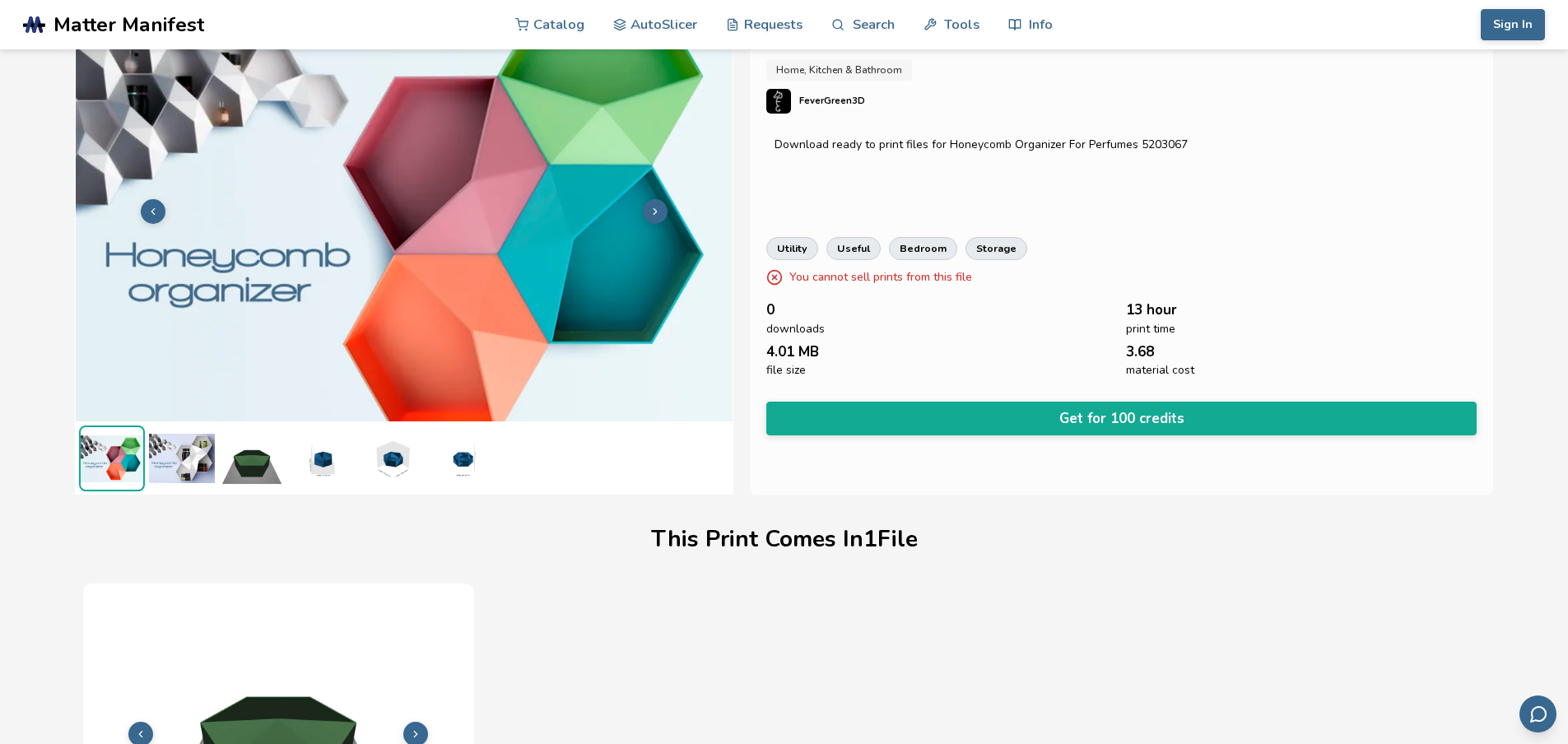
click at [161, 459] on img at bounding box center [182, 458] width 66 height 66
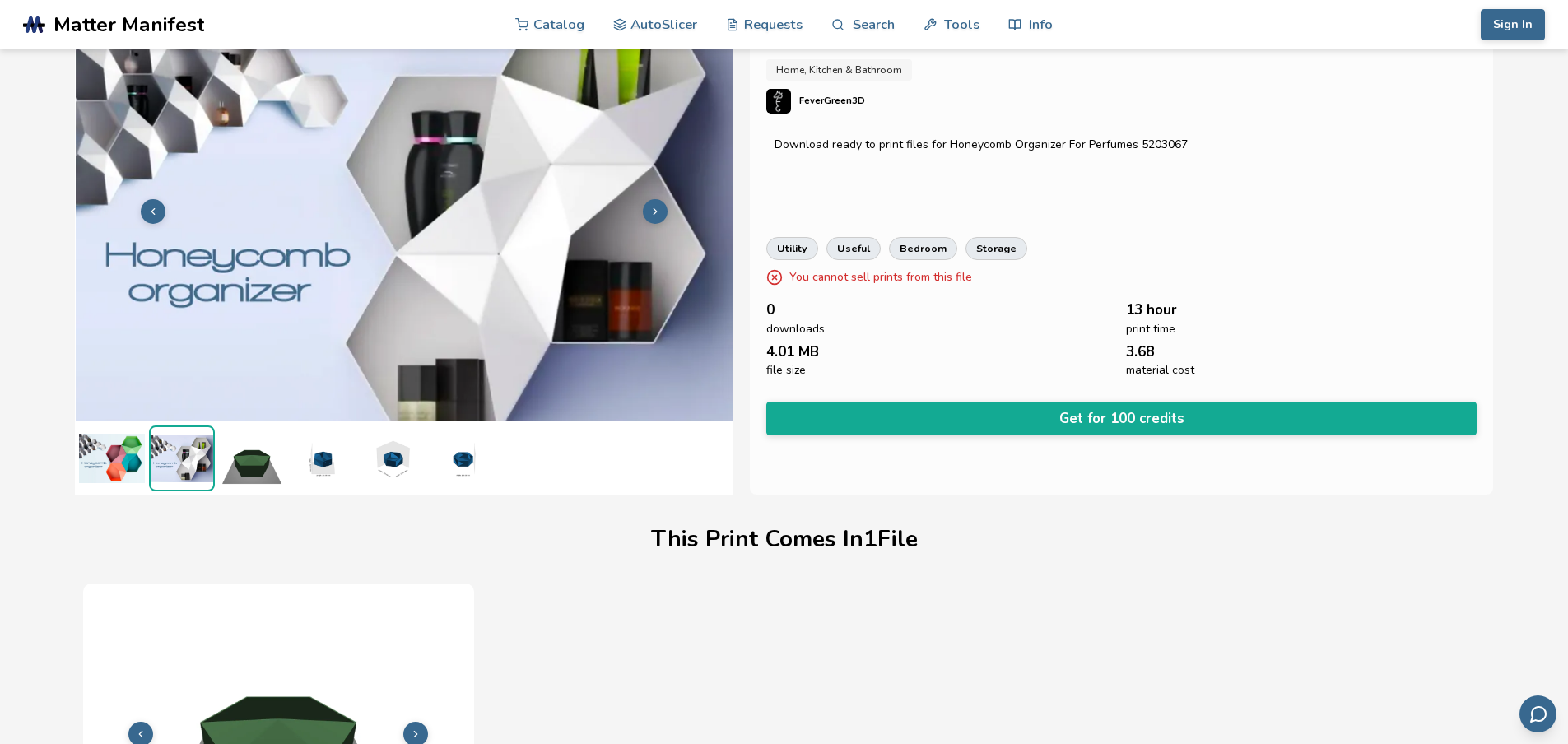
click at [252, 467] on img at bounding box center [251, 458] width 66 height 66
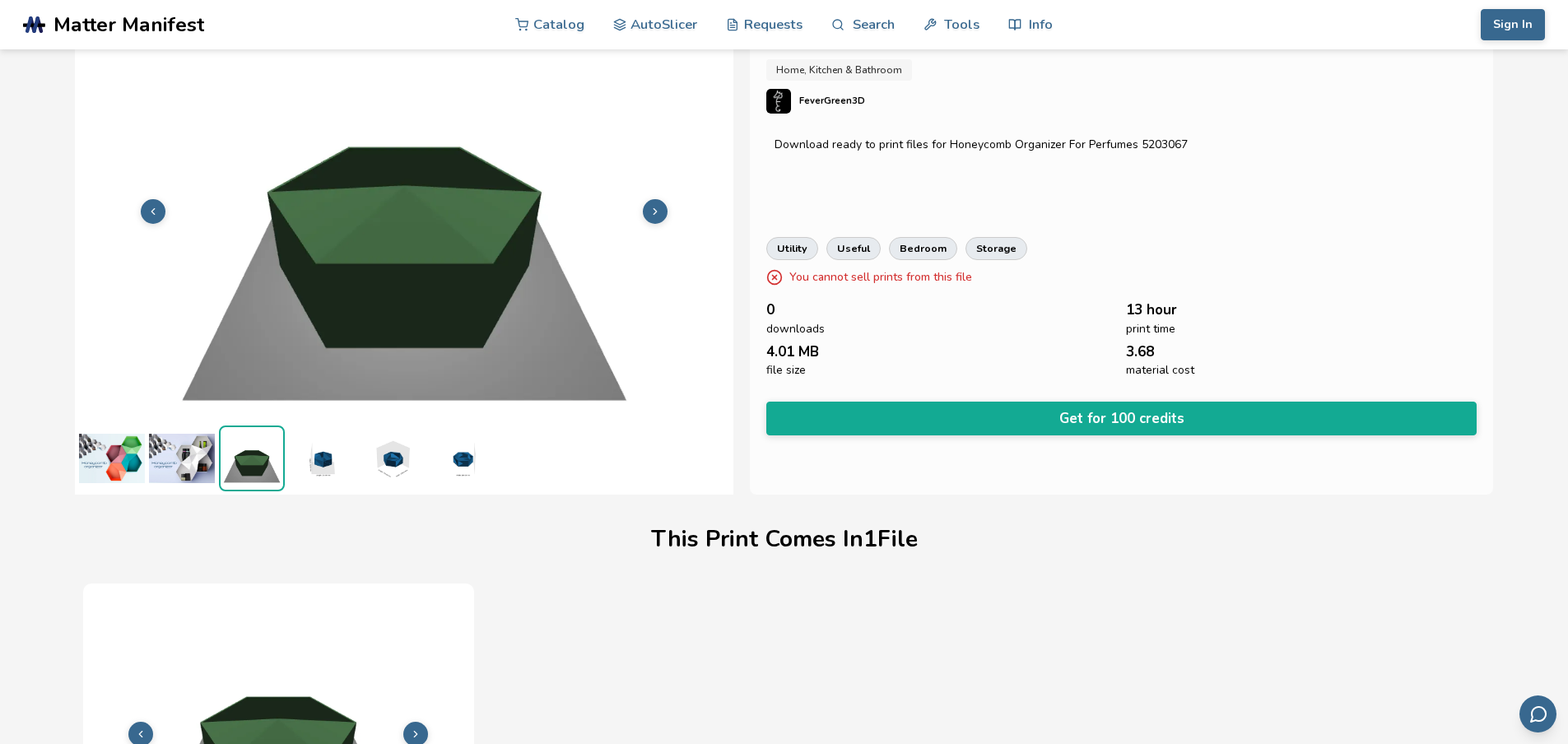
click at [317, 456] on img at bounding box center [322, 458] width 66 height 66
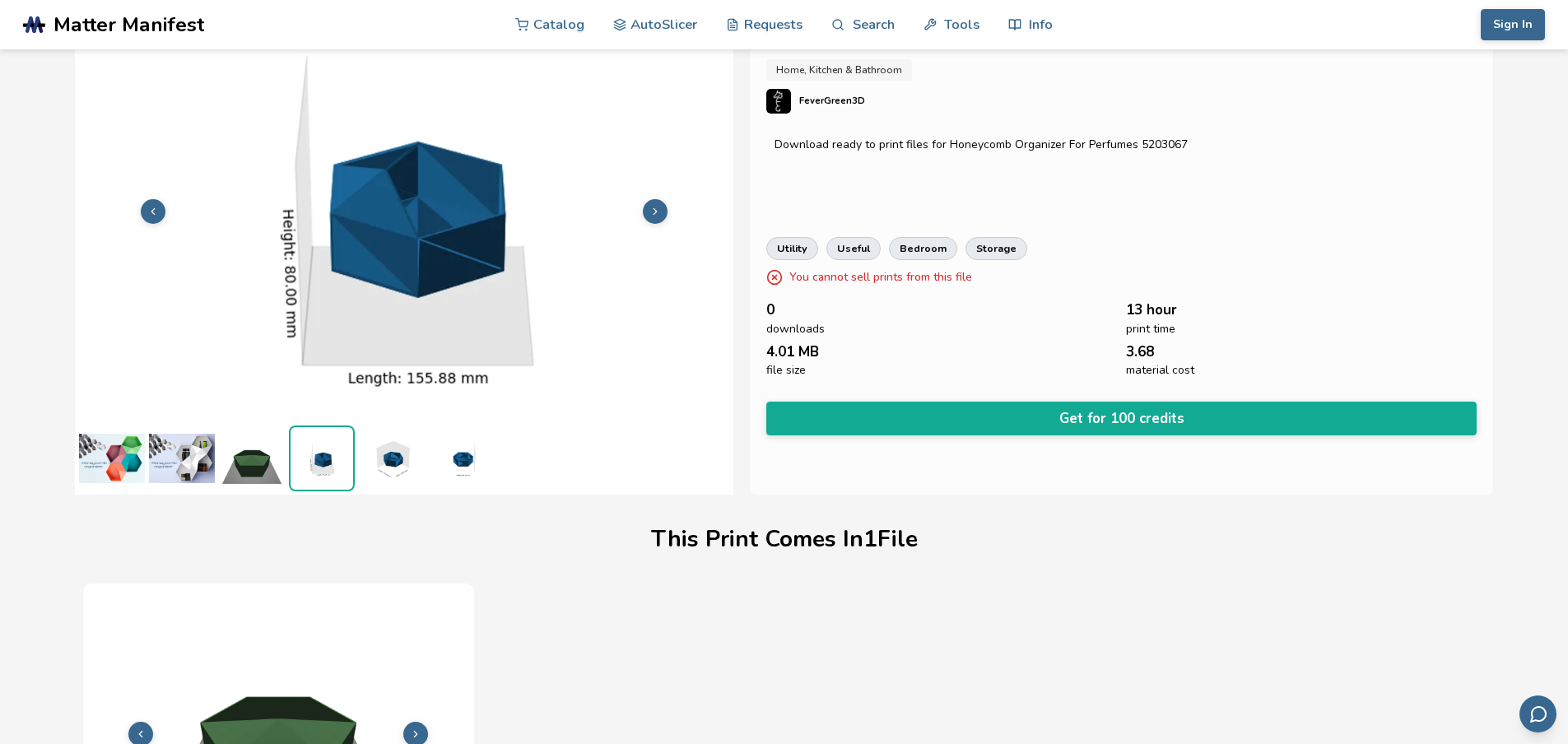
click at [251, 458] on img at bounding box center [251, 458] width 66 height 66
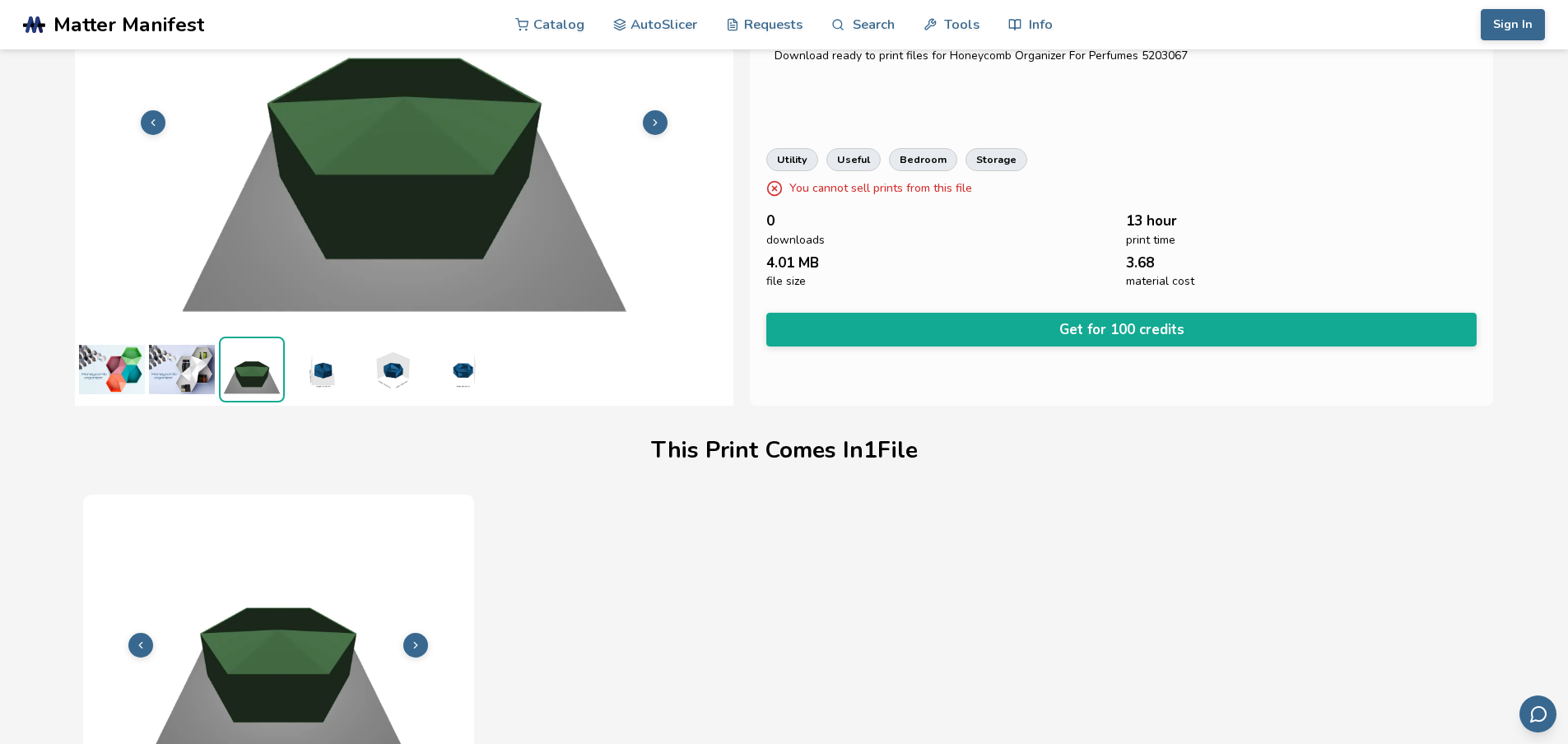
scroll to position [165, 0]
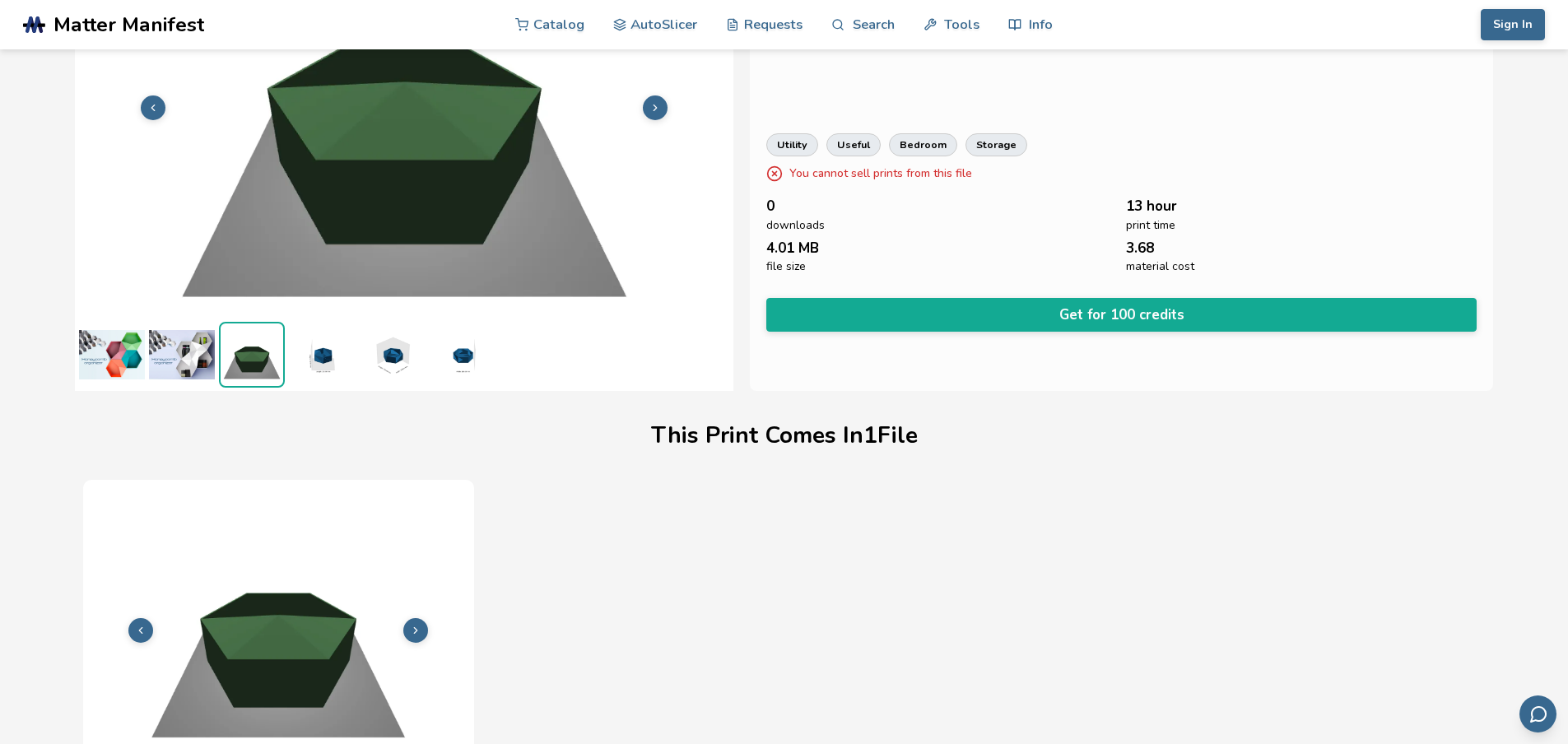
click at [400, 367] on img at bounding box center [392, 355] width 66 height 66
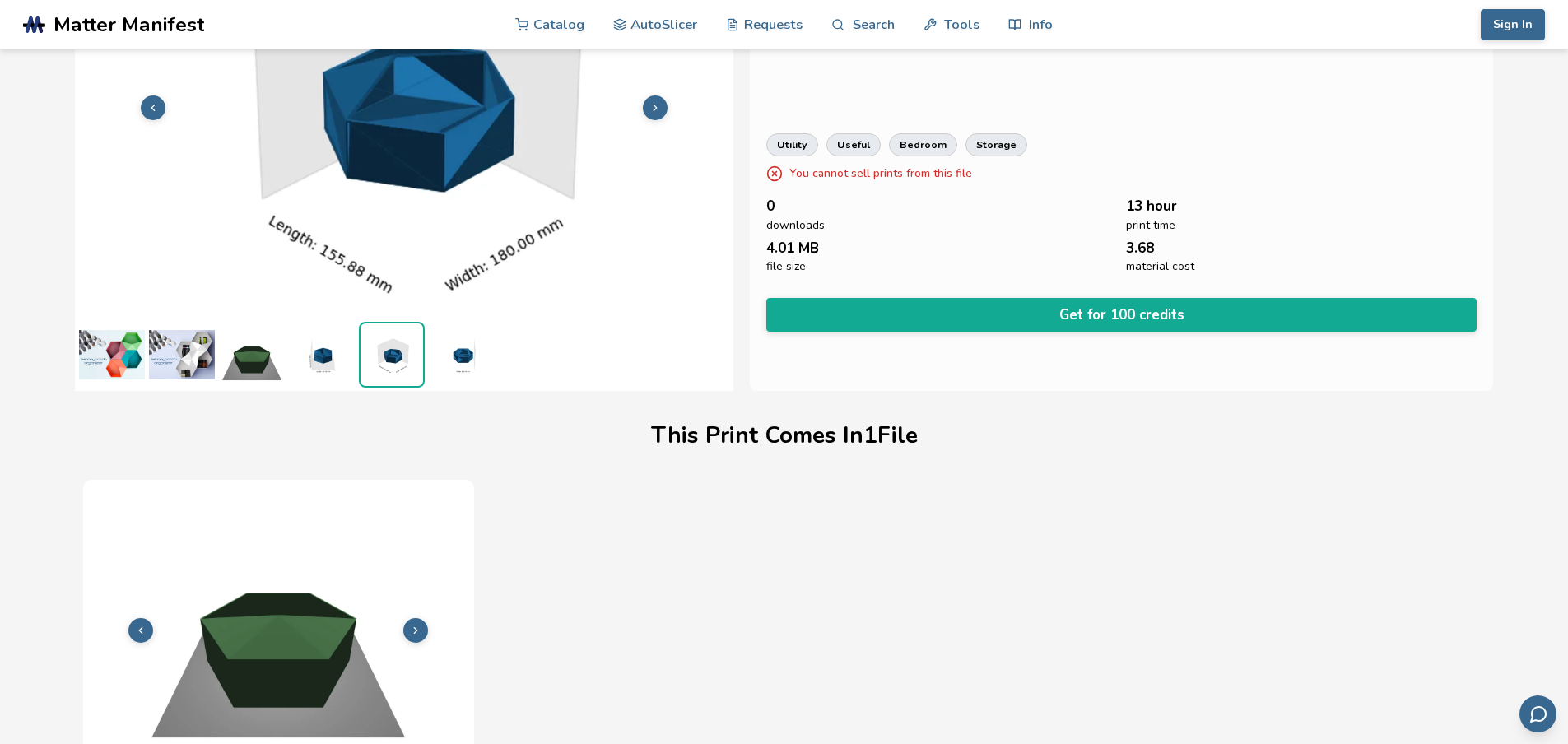
click at [465, 356] on img at bounding box center [462, 355] width 66 height 66
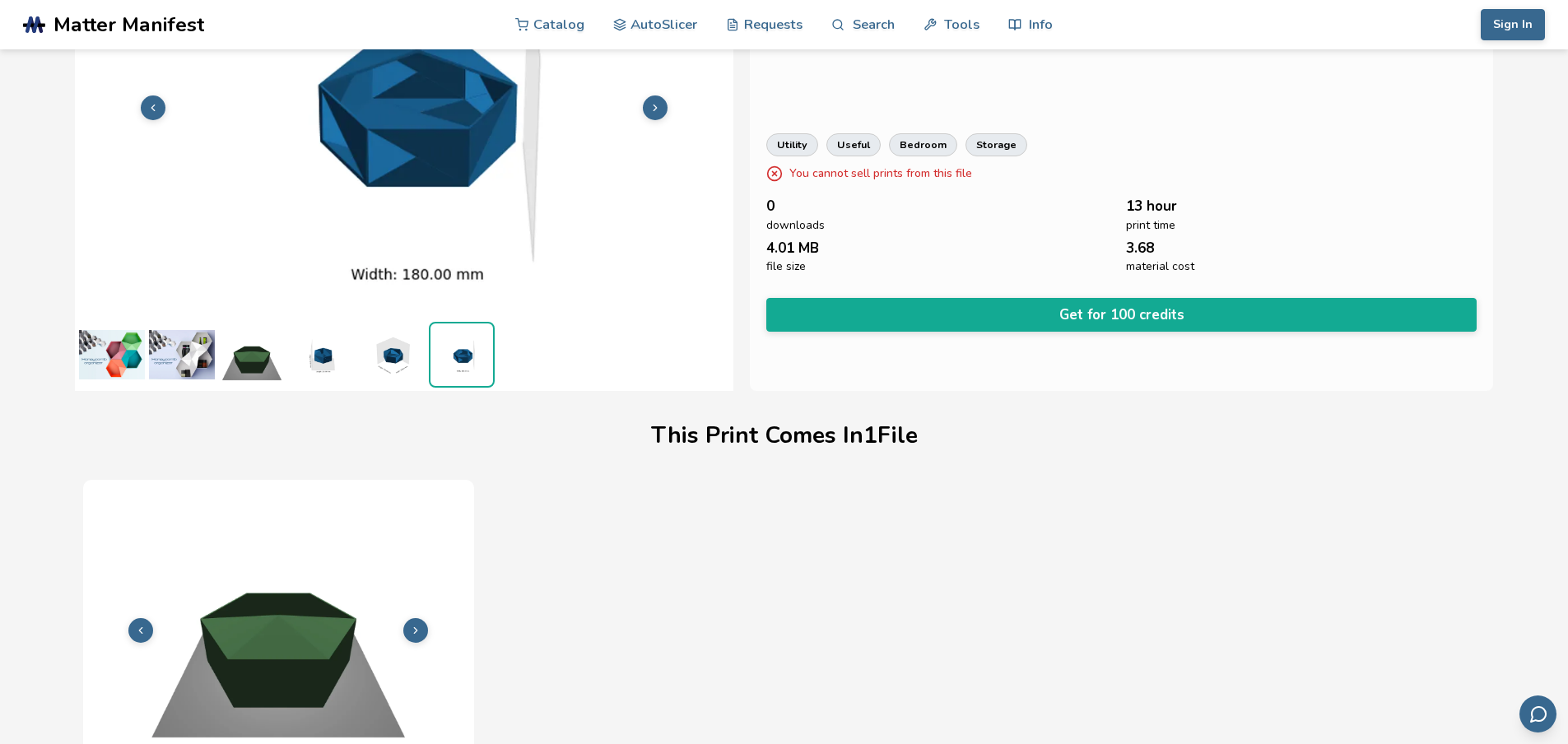
scroll to position [1, 0]
click at [185, 340] on img at bounding box center [182, 354] width 66 height 66
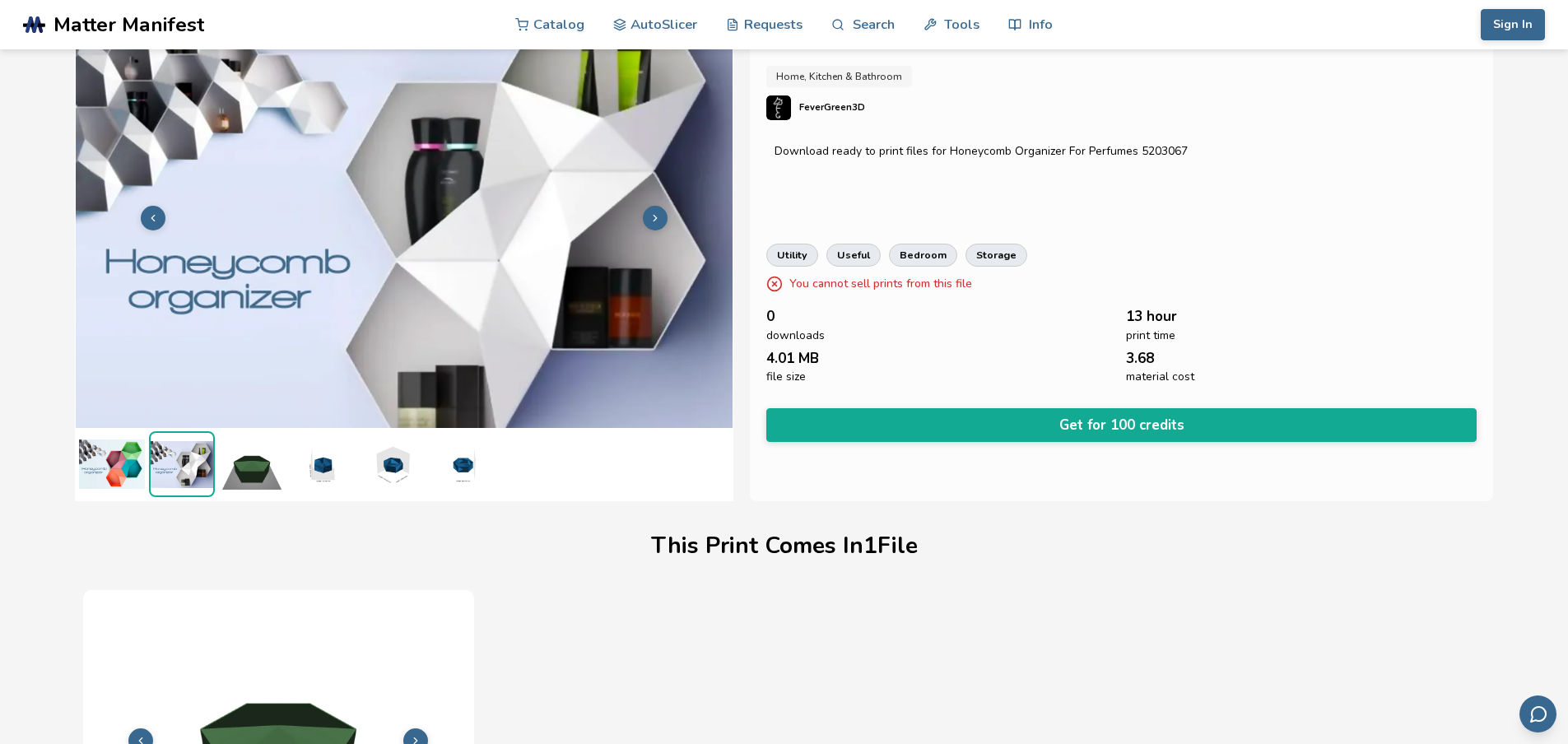
scroll to position [82, 0]
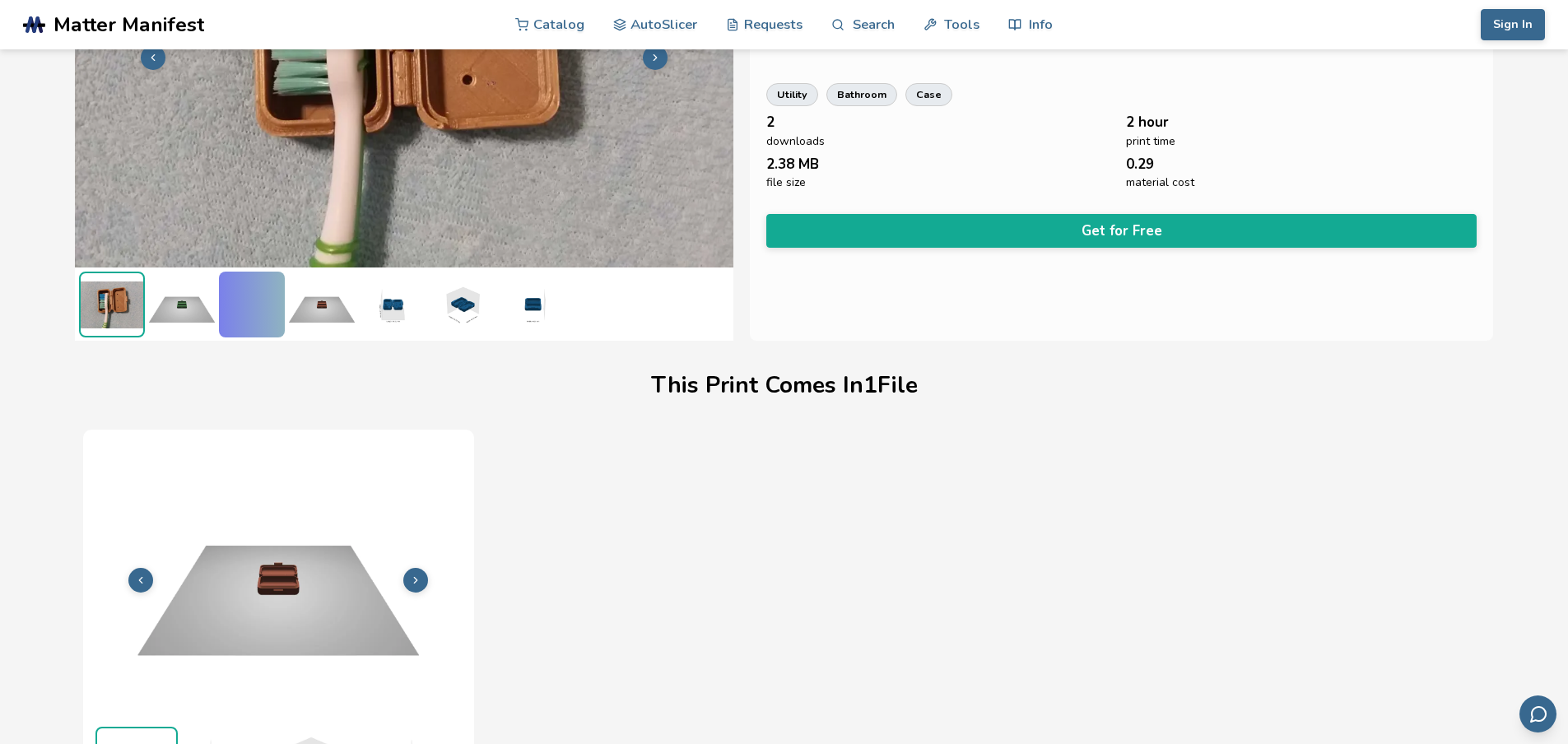
scroll to position [61, 0]
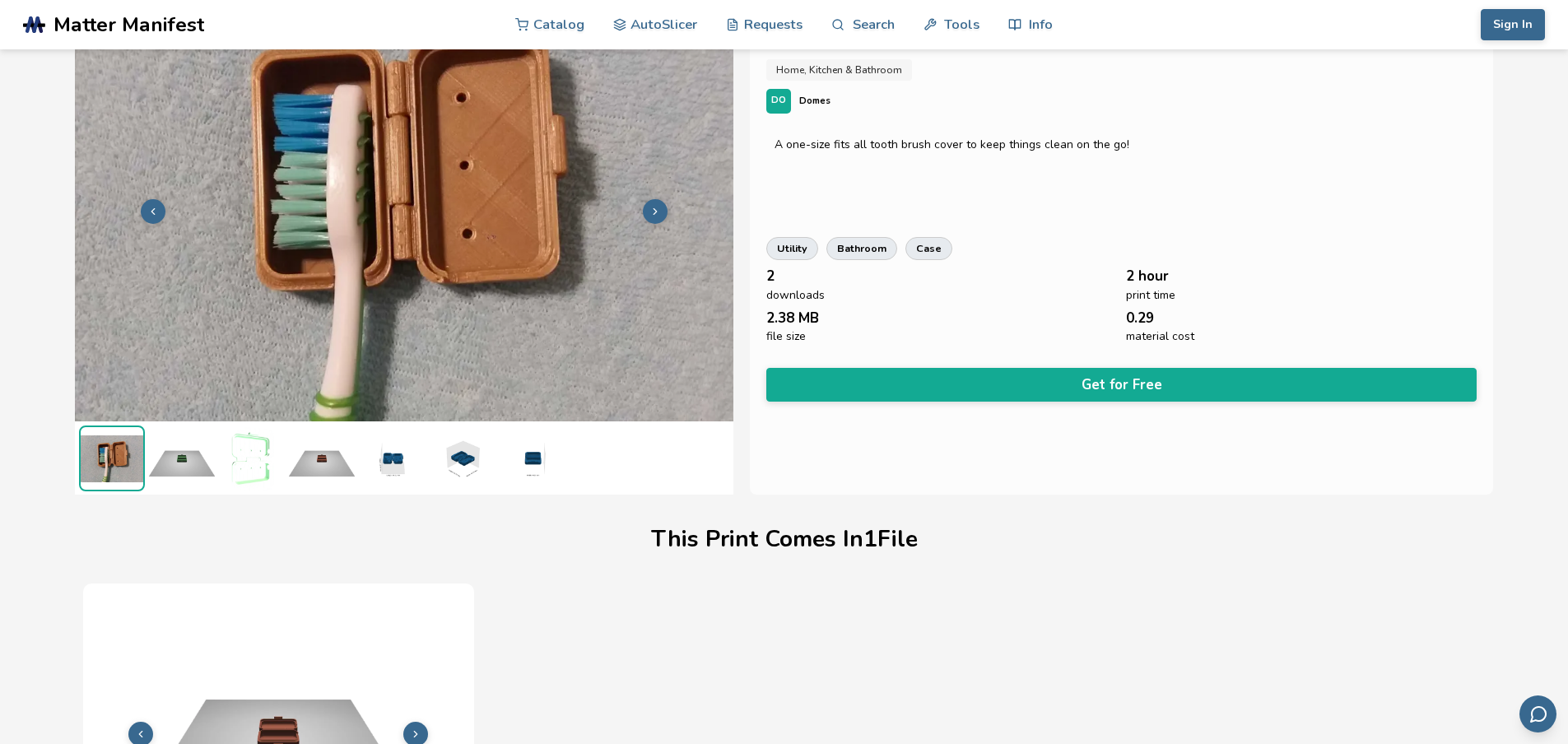
click at [253, 448] on img at bounding box center [251, 458] width 66 height 66
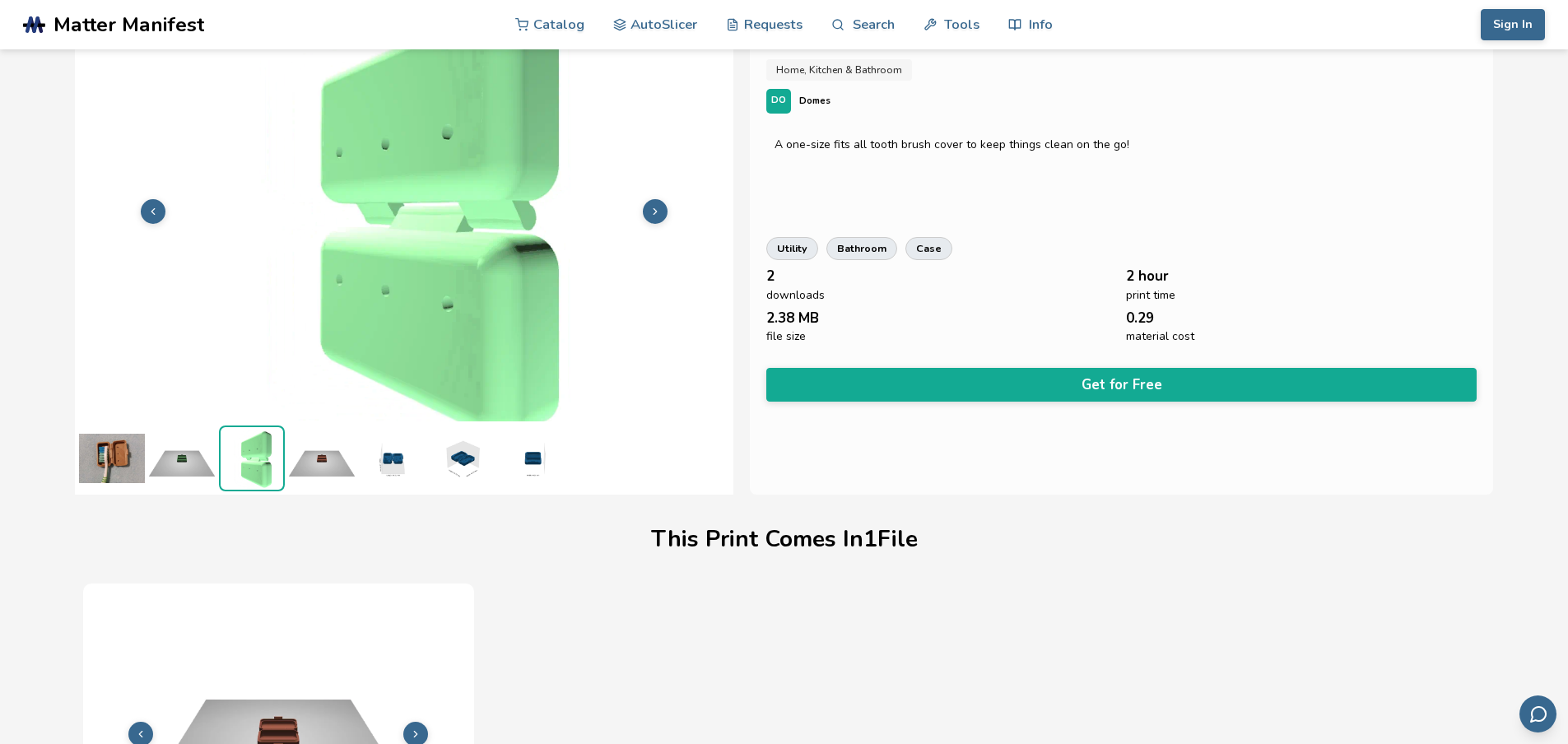
click at [185, 456] on img at bounding box center [182, 458] width 66 height 66
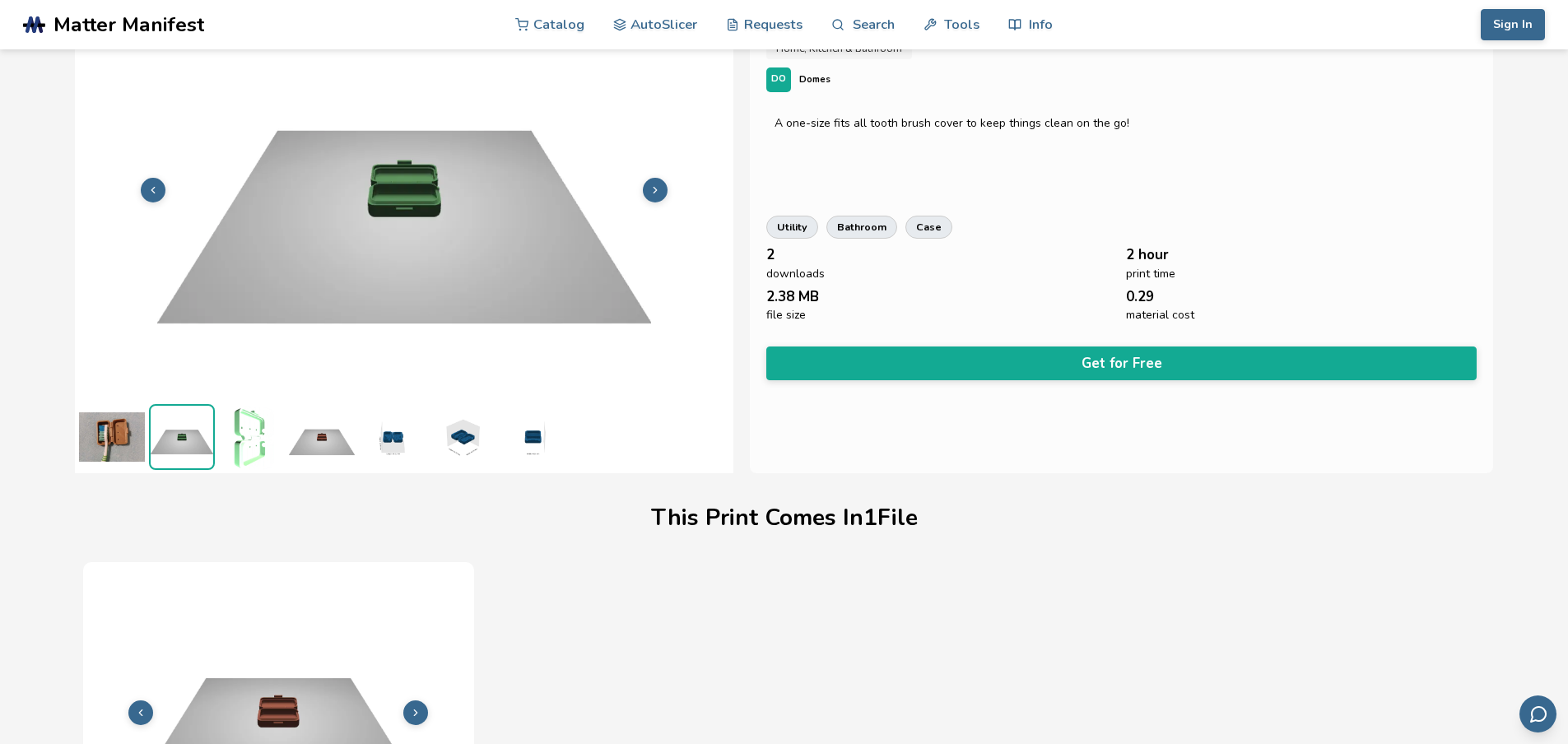
scroll to position [0, 0]
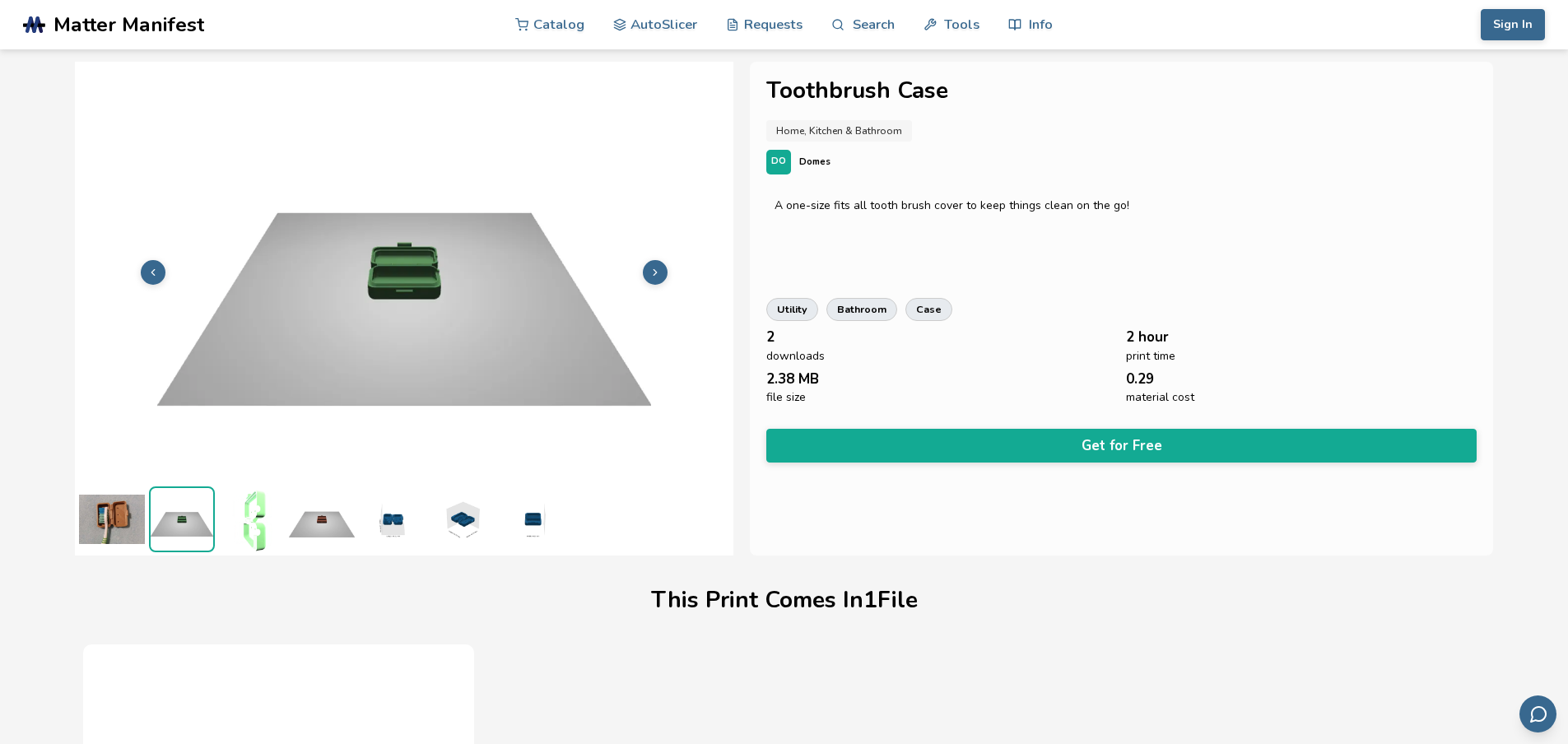
click at [185, 517] on img at bounding box center [182, 520] width 62 height 62
click at [343, 513] on img at bounding box center [322, 520] width 66 height 66
drag, startPoint x: 396, startPoint y: 524, endPoint x: 430, endPoint y: 525, distance: 34.0
click at [396, 525] on img at bounding box center [392, 520] width 66 height 66
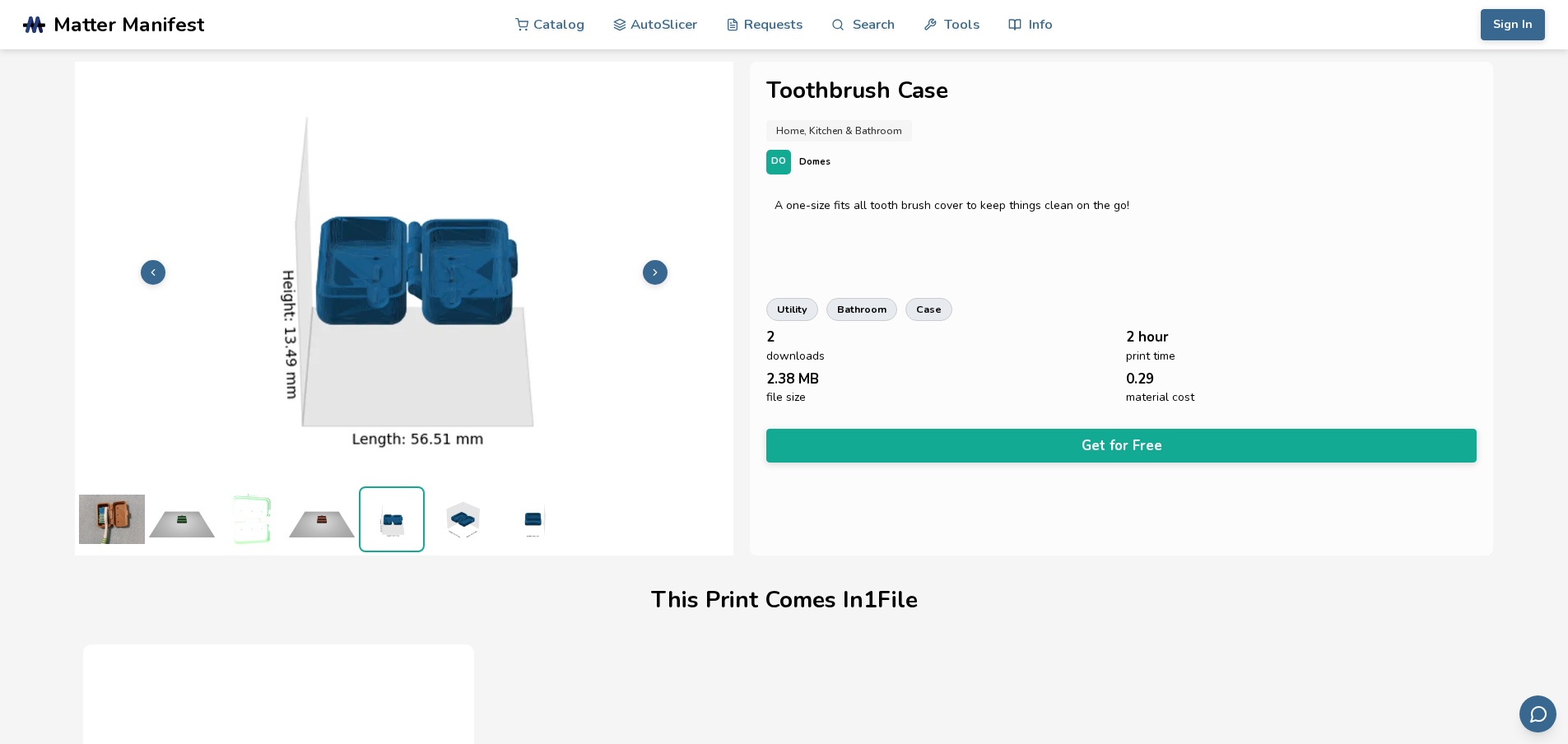
click at [457, 521] on img at bounding box center [462, 520] width 66 height 66
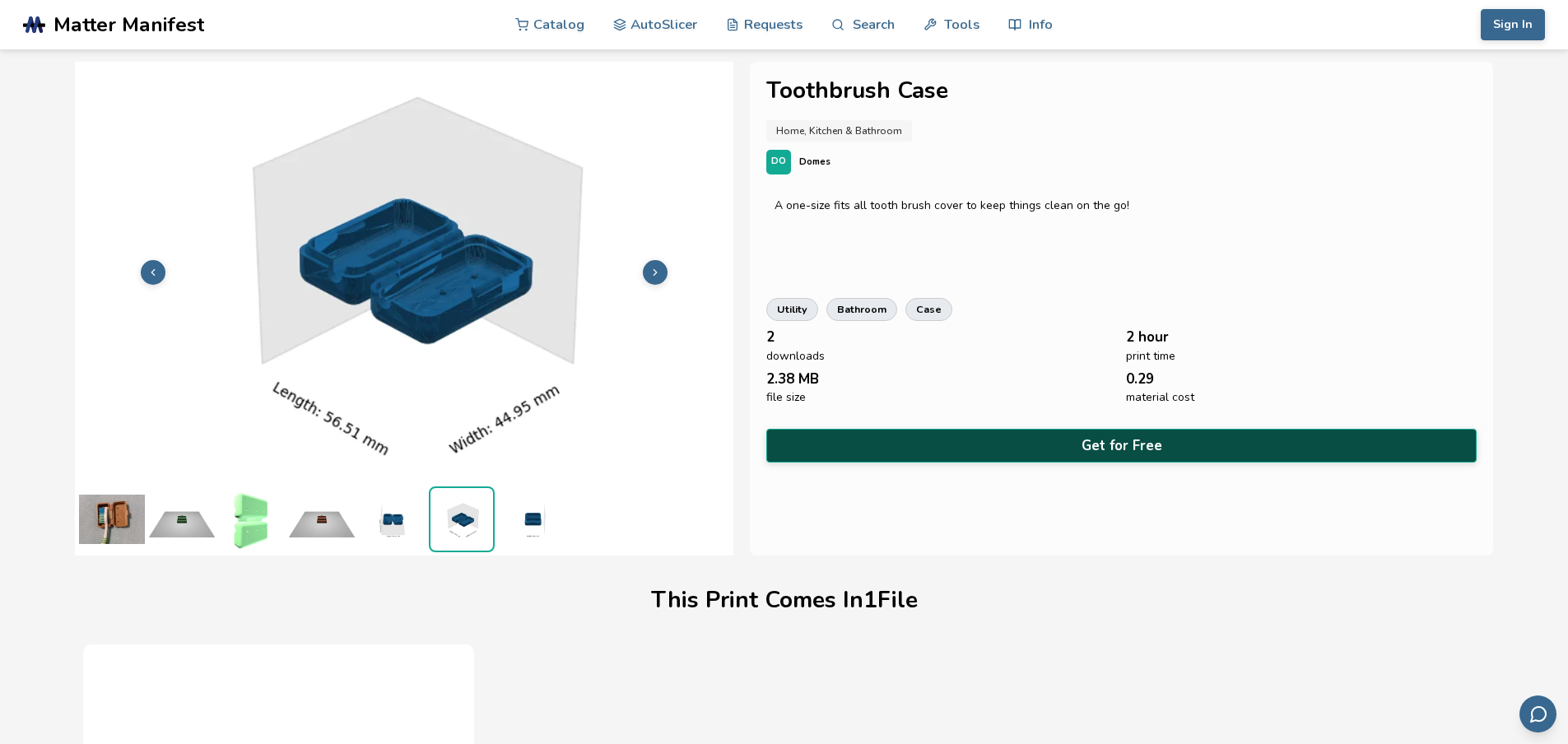
click at [1041, 439] on button "Get for Free" at bounding box center [1122, 446] width 711 height 34
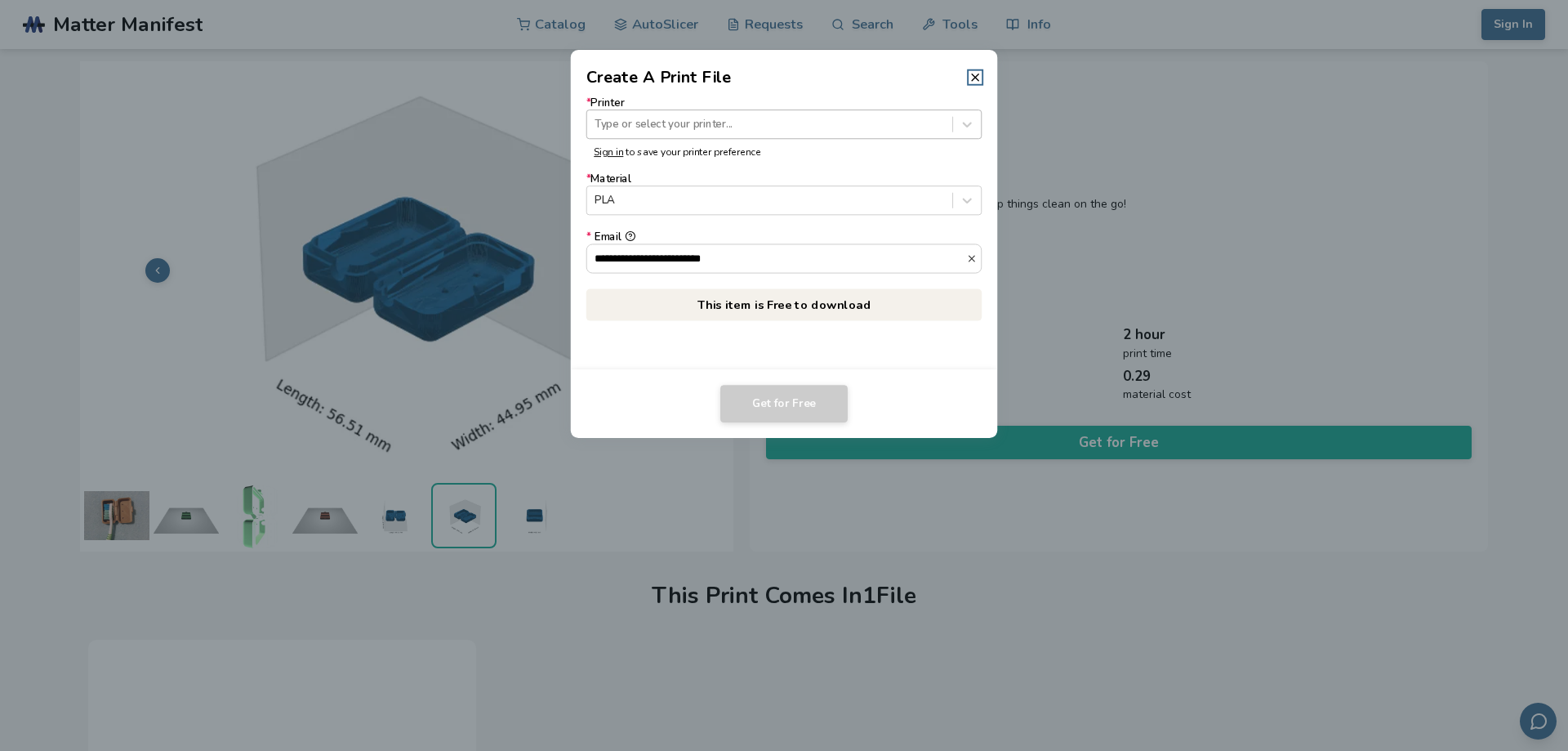
click at [756, 128] on div at bounding box center [769, 124] width 349 height 16
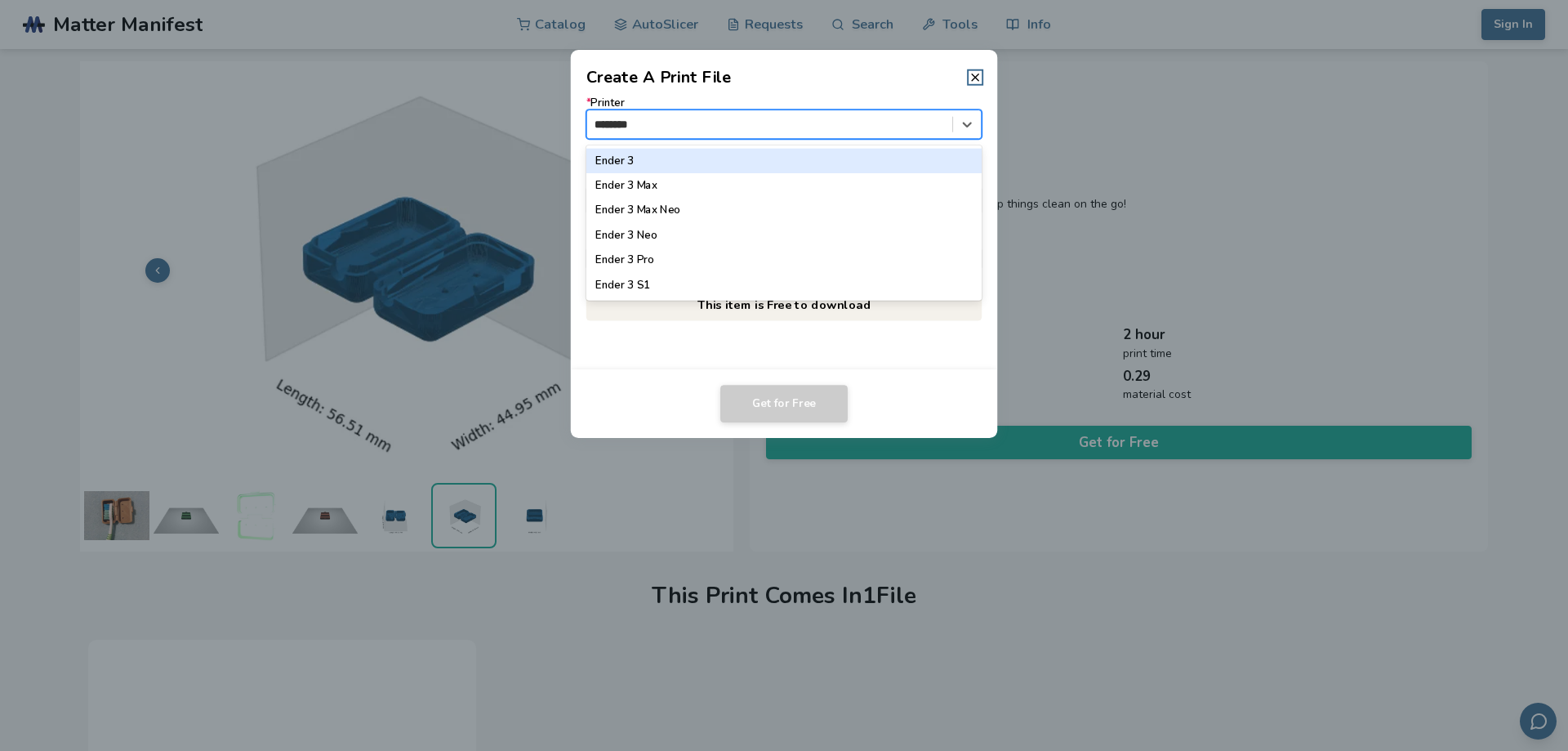
type input "*********"
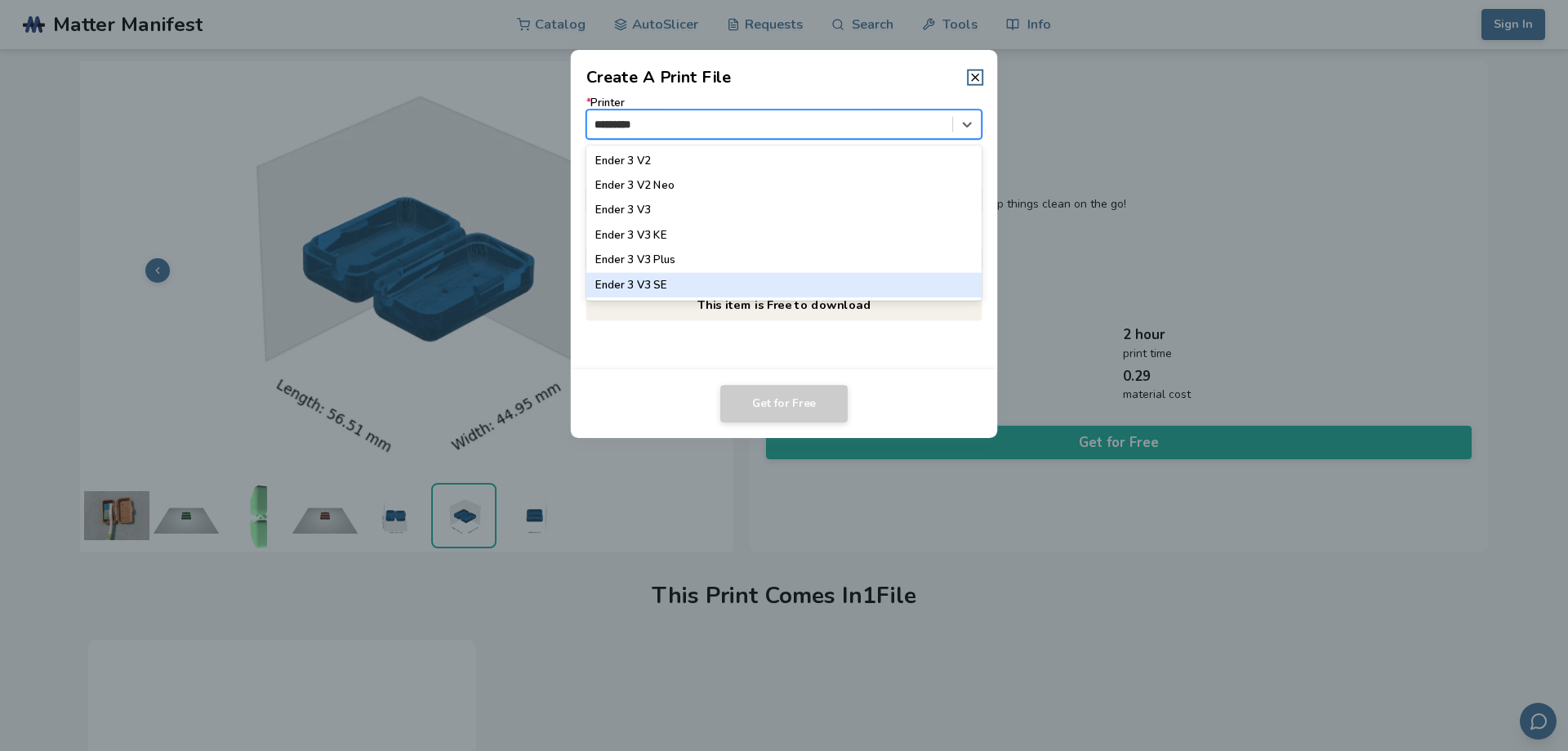
click at [716, 273] on div "Ender 3 V3 SE" at bounding box center [784, 285] width 396 height 24
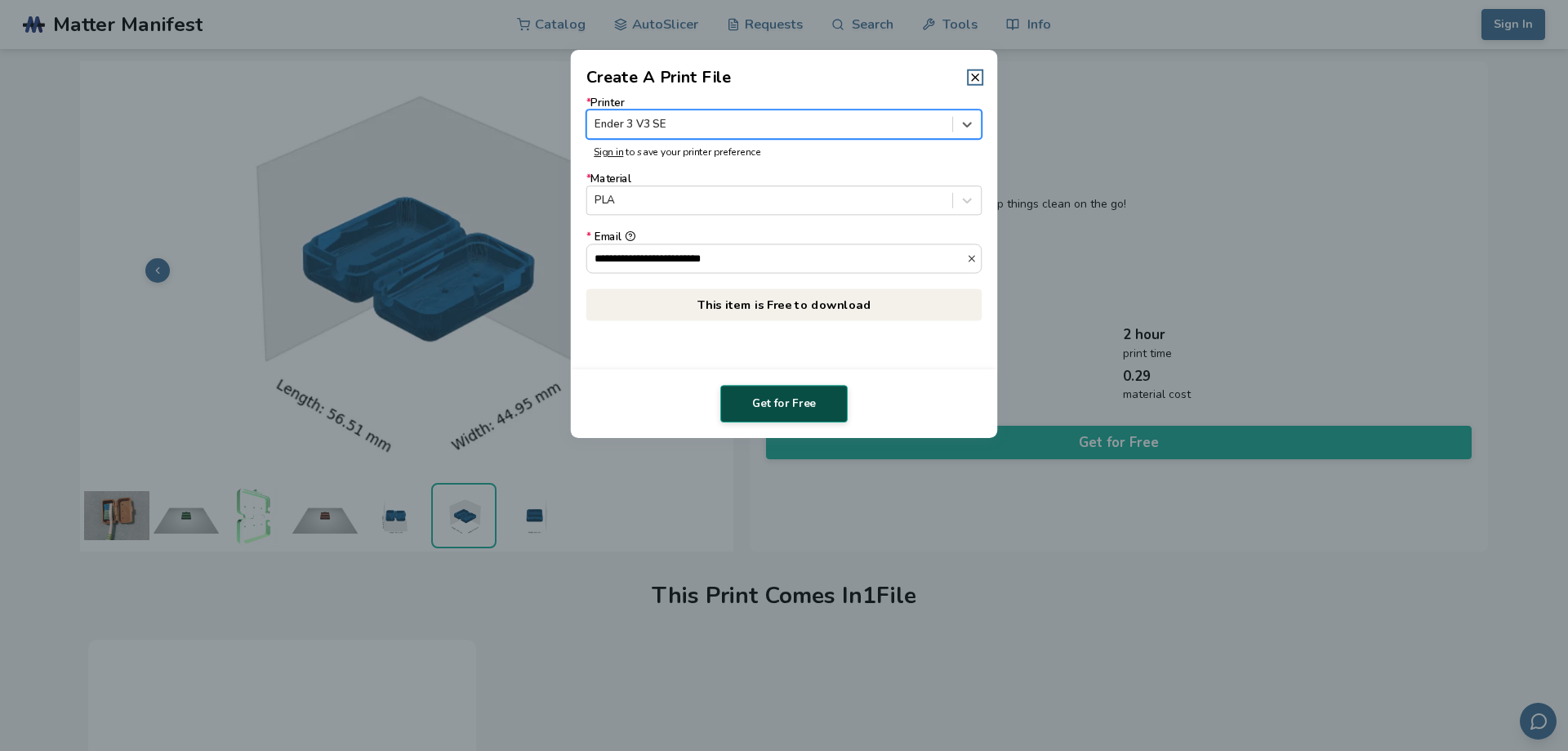
click at [797, 399] on button "Get for Free" at bounding box center [784, 403] width 128 height 38
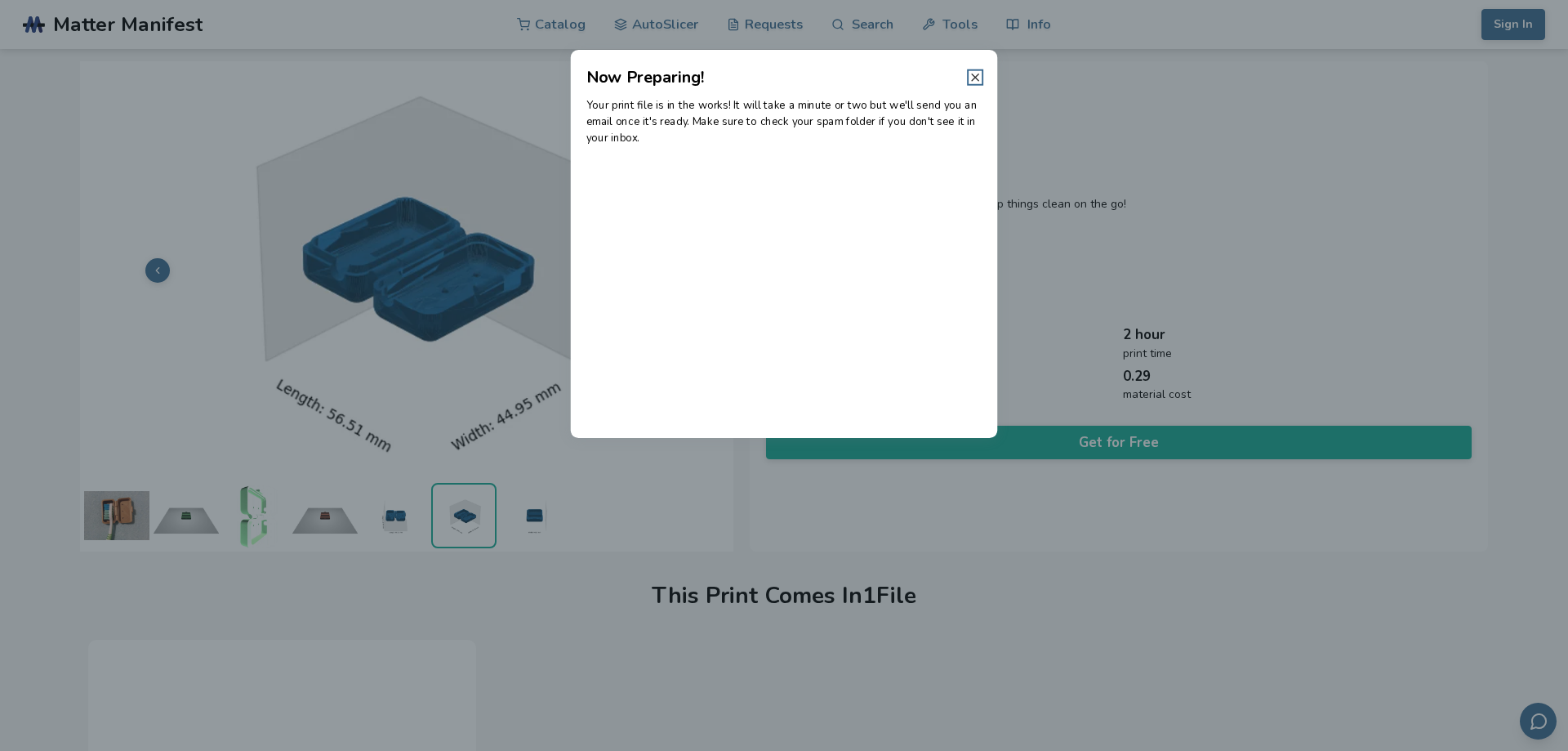
click at [982, 79] on icon at bounding box center [975, 78] width 13 height 13
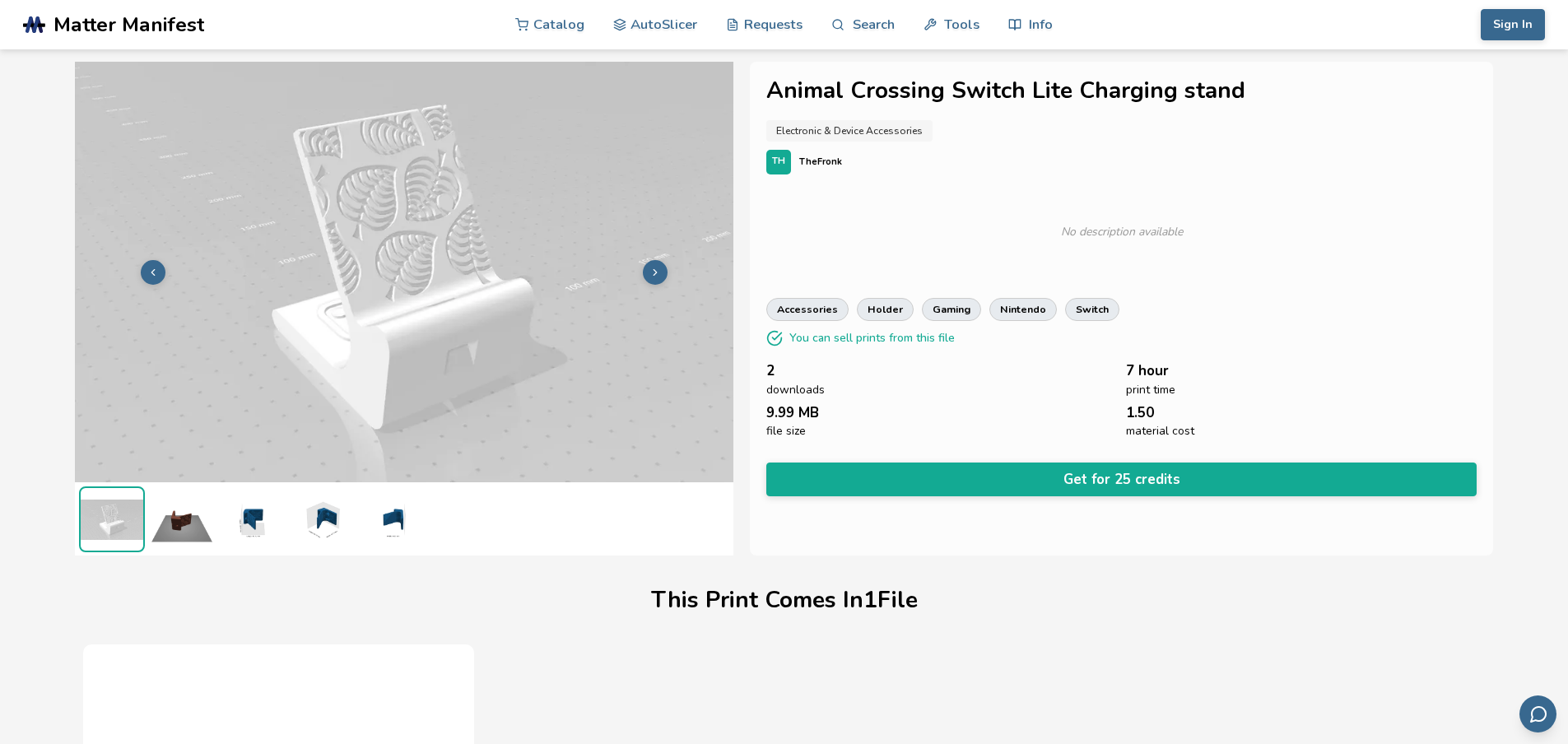
click at [655, 273] on polyline at bounding box center [655, 272] width 3 height 6
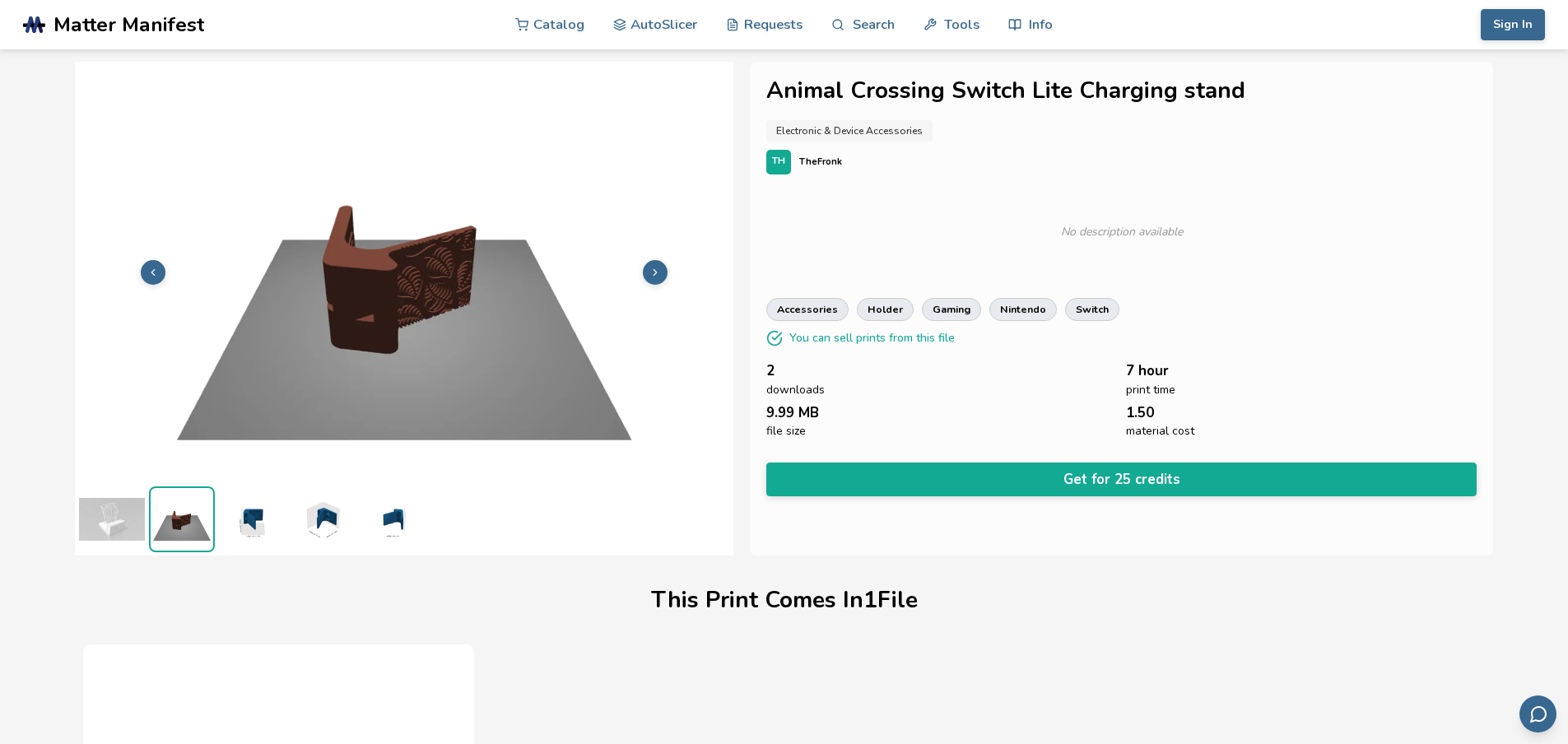
click at [655, 273] on polyline at bounding box center [655, 272] width 3 height 6
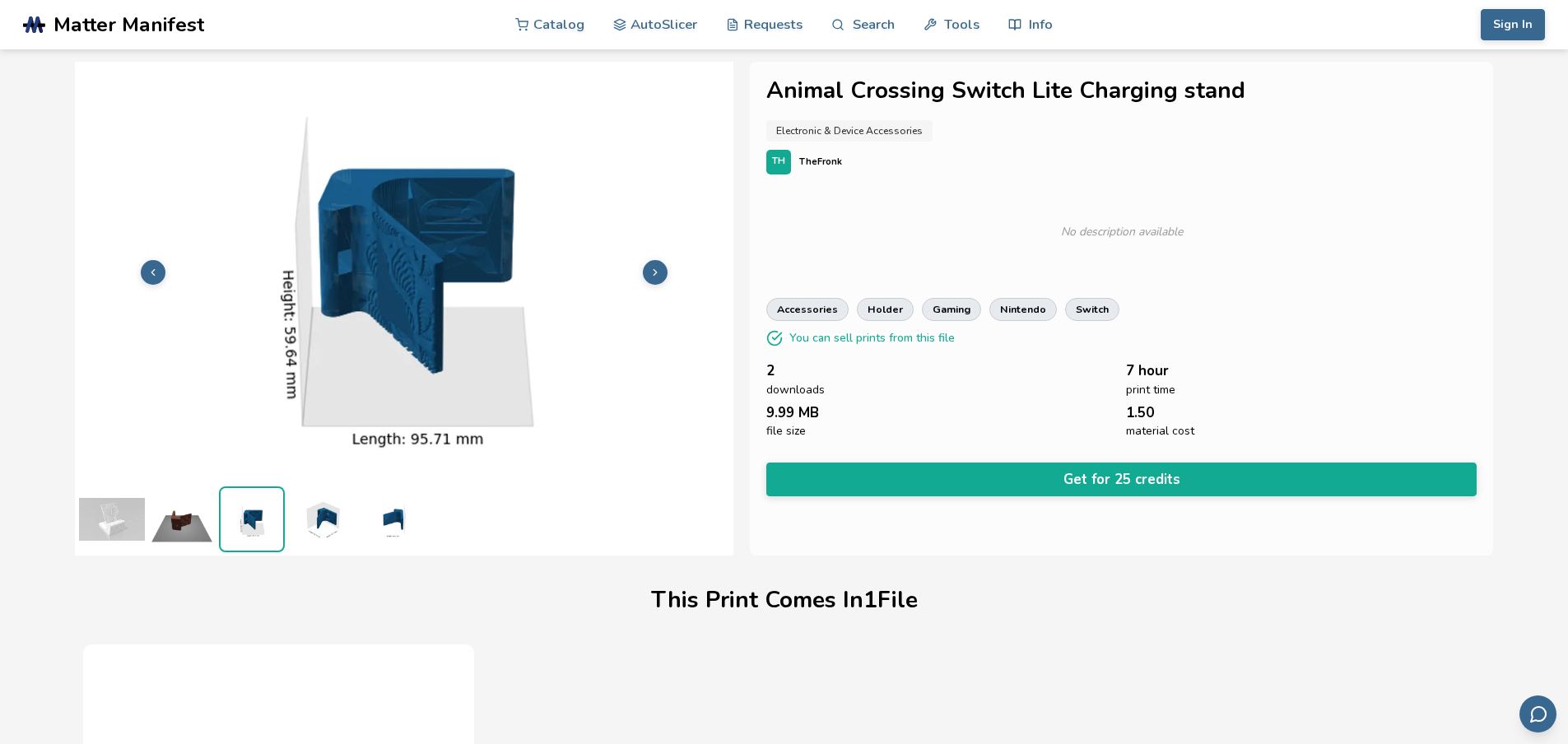
click at [655, 273] on polyline at bounding box center [655, 272] width 3 height 6
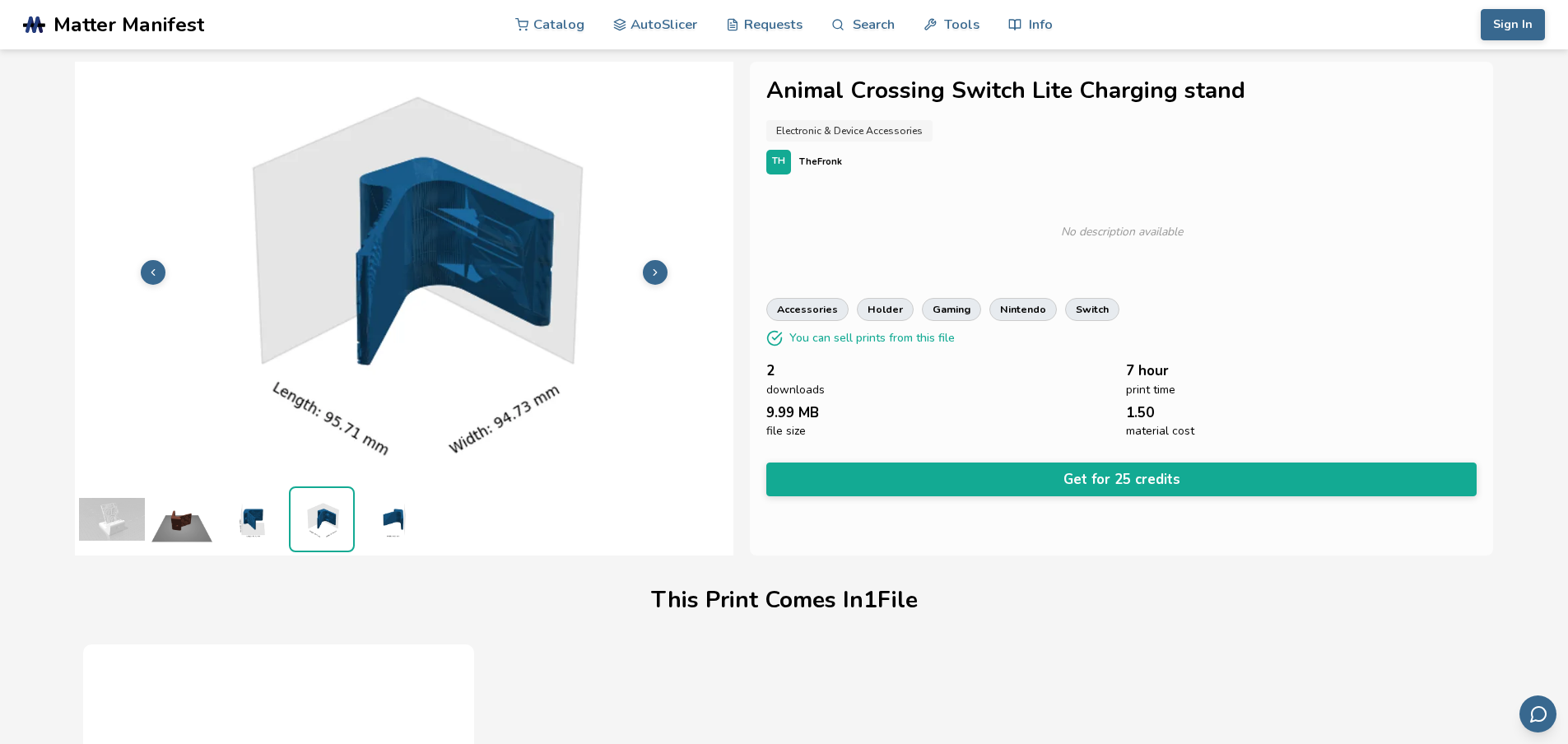
click at [655, 273] on polyline at bounding box center [655, 272] width 3 height 6
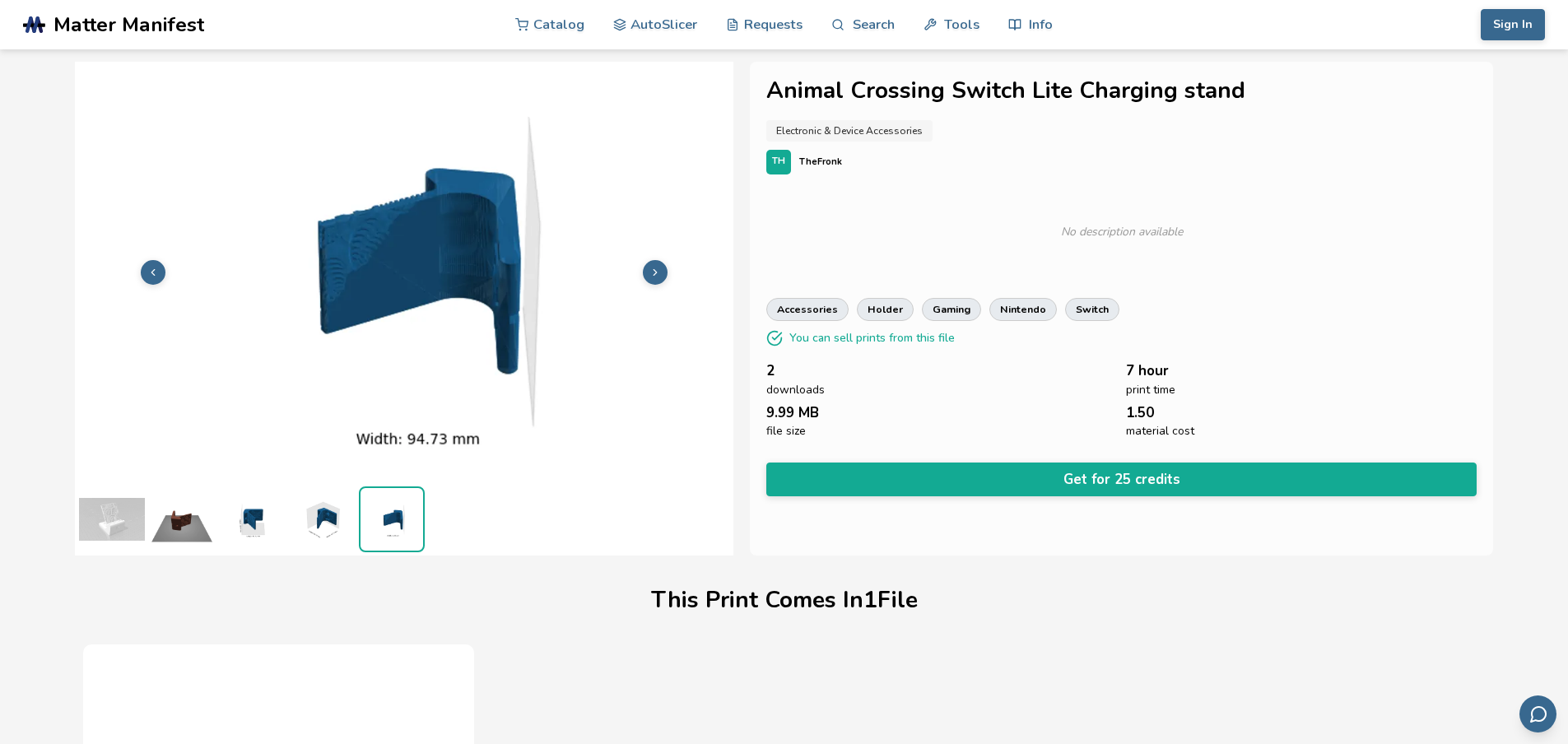
click at [653, 272] on icon at bounding box center [655, 272] width 12 height 12
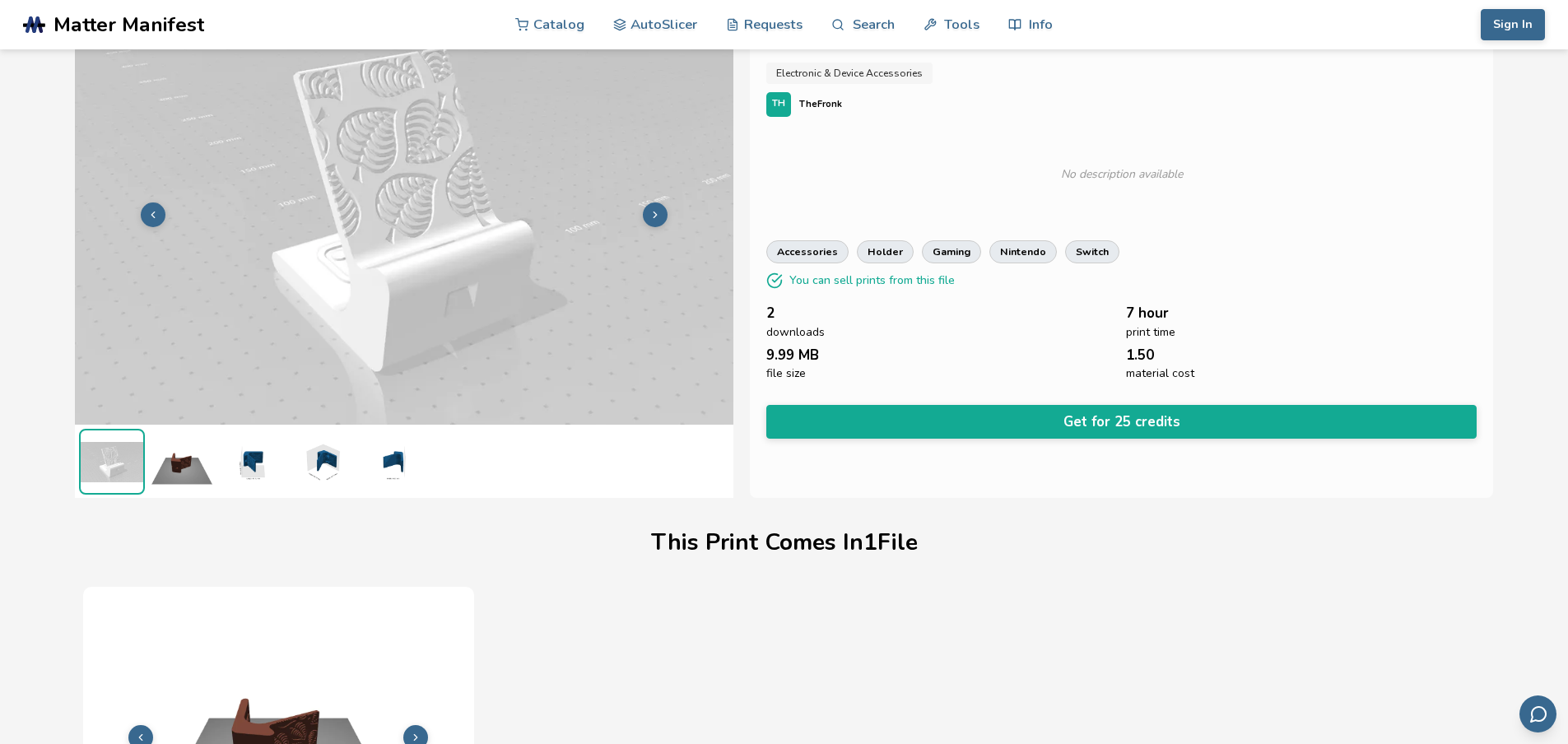
scroll to position [82, 0]
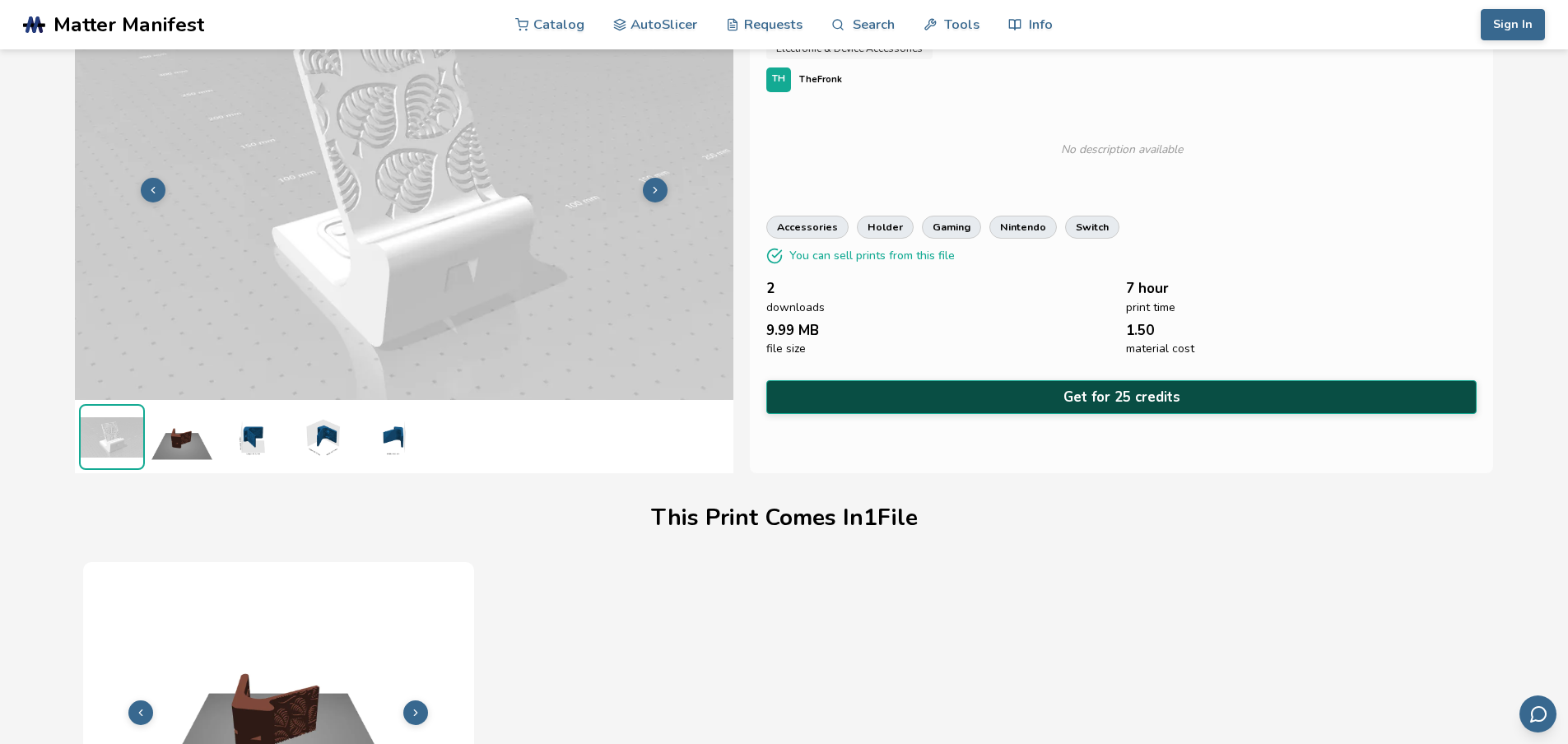
click at [1015, 389] on button "Get for 25 credits" at bounding box center [1122, 397] width 711 height 34
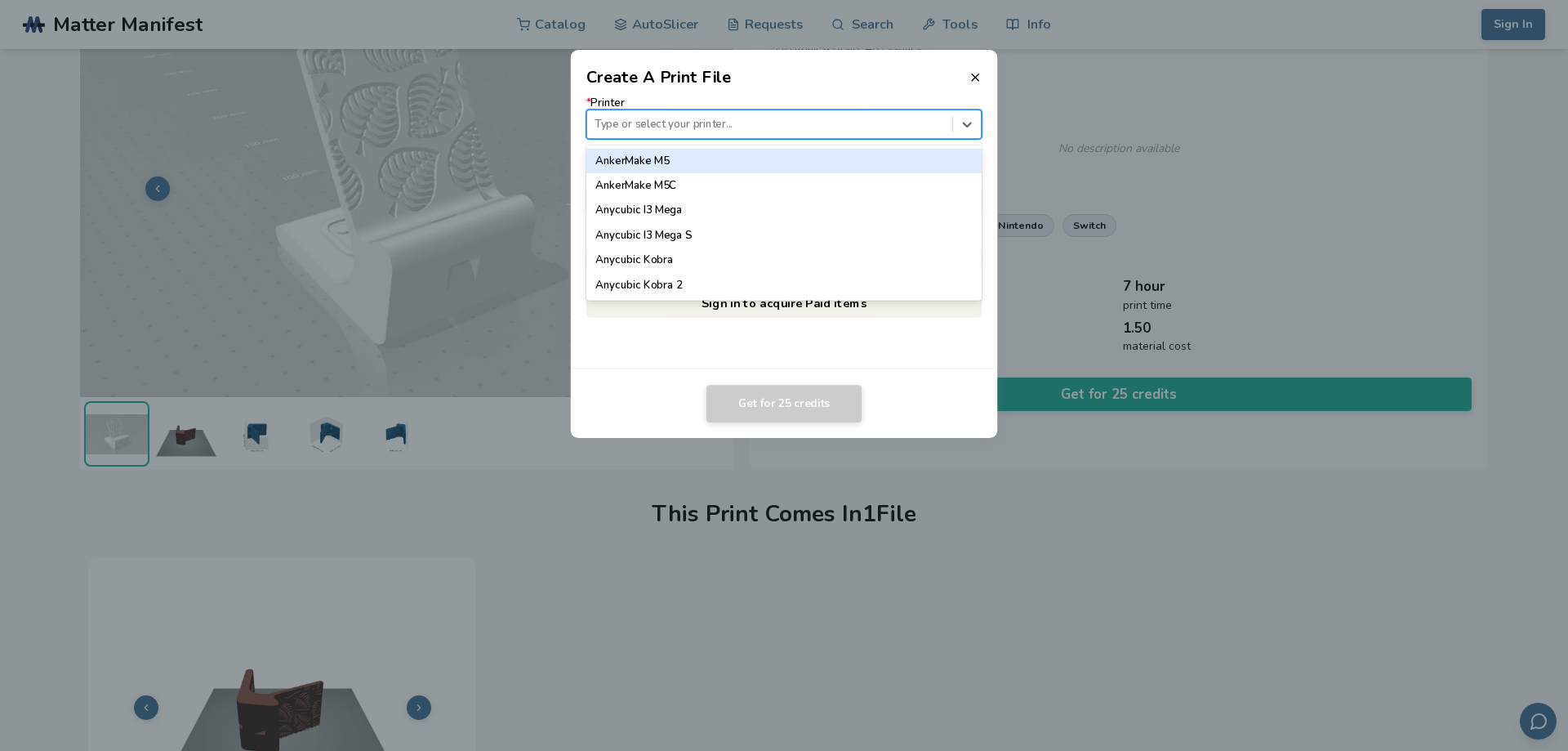
click at [947, 118] on div "Type or select your printer..." at bounding box center [770, 124] width 365 height 22
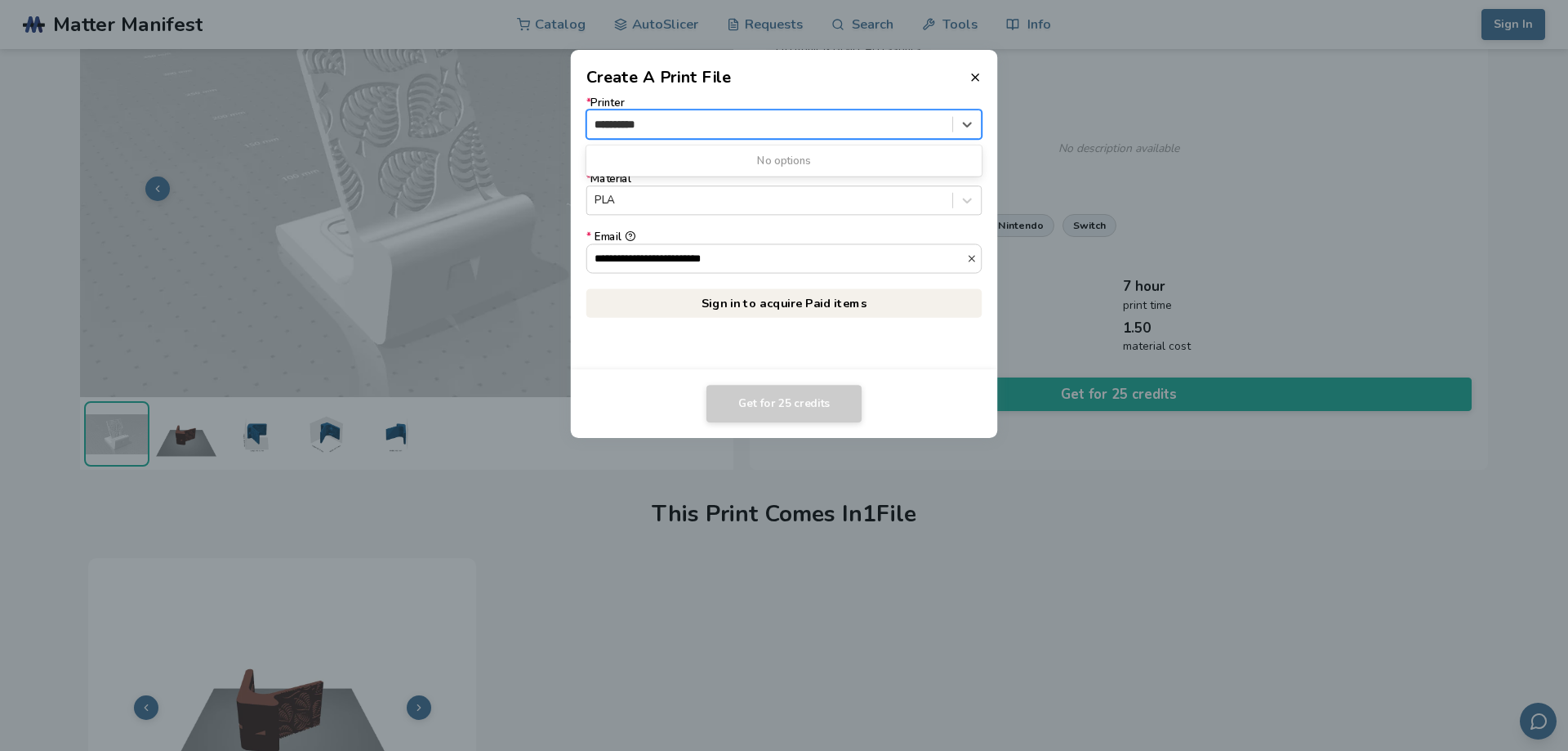
type input "*********"
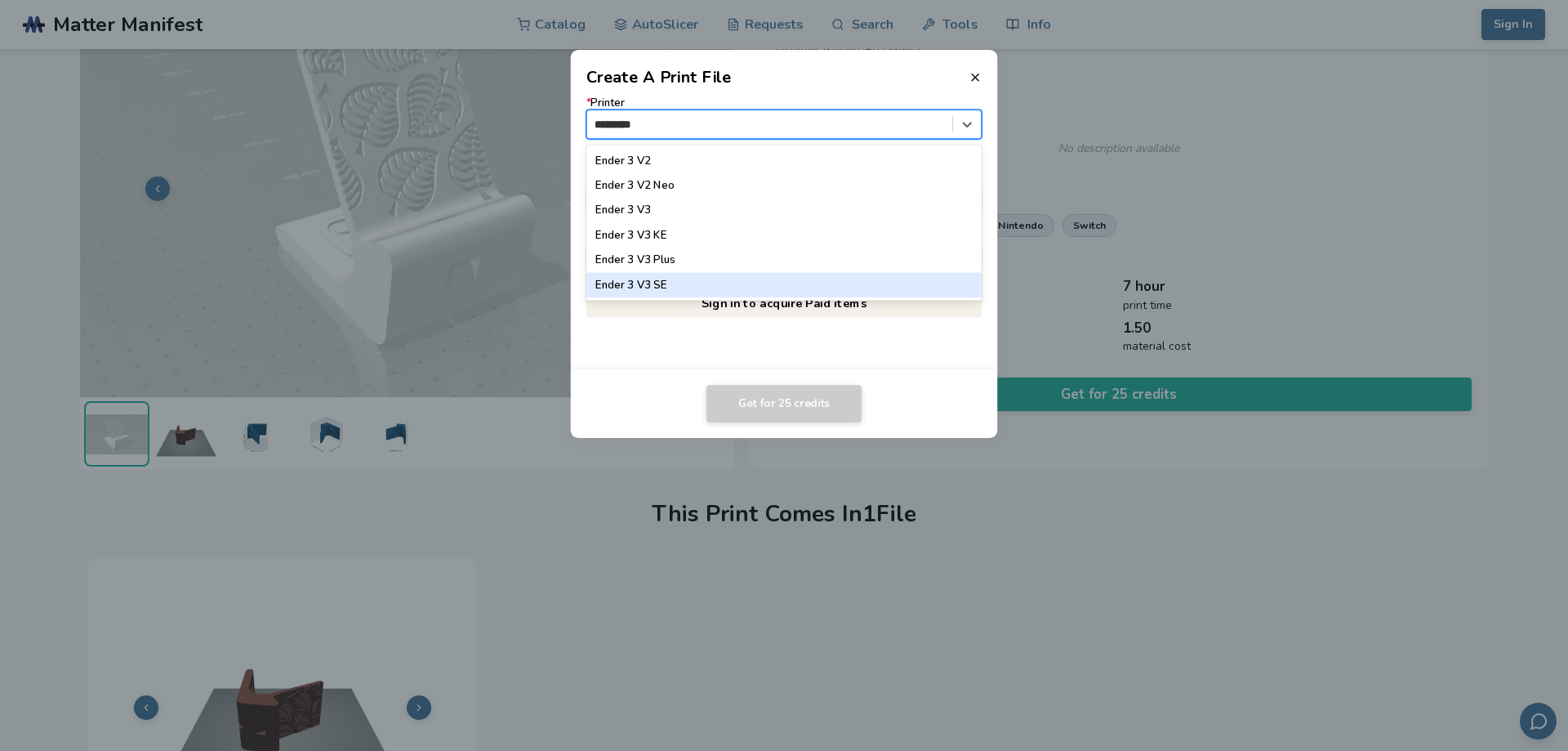
click at [682, 285] on div "Ender 3 V3 SE" at bounding box center [784, 285] width 396 height 24
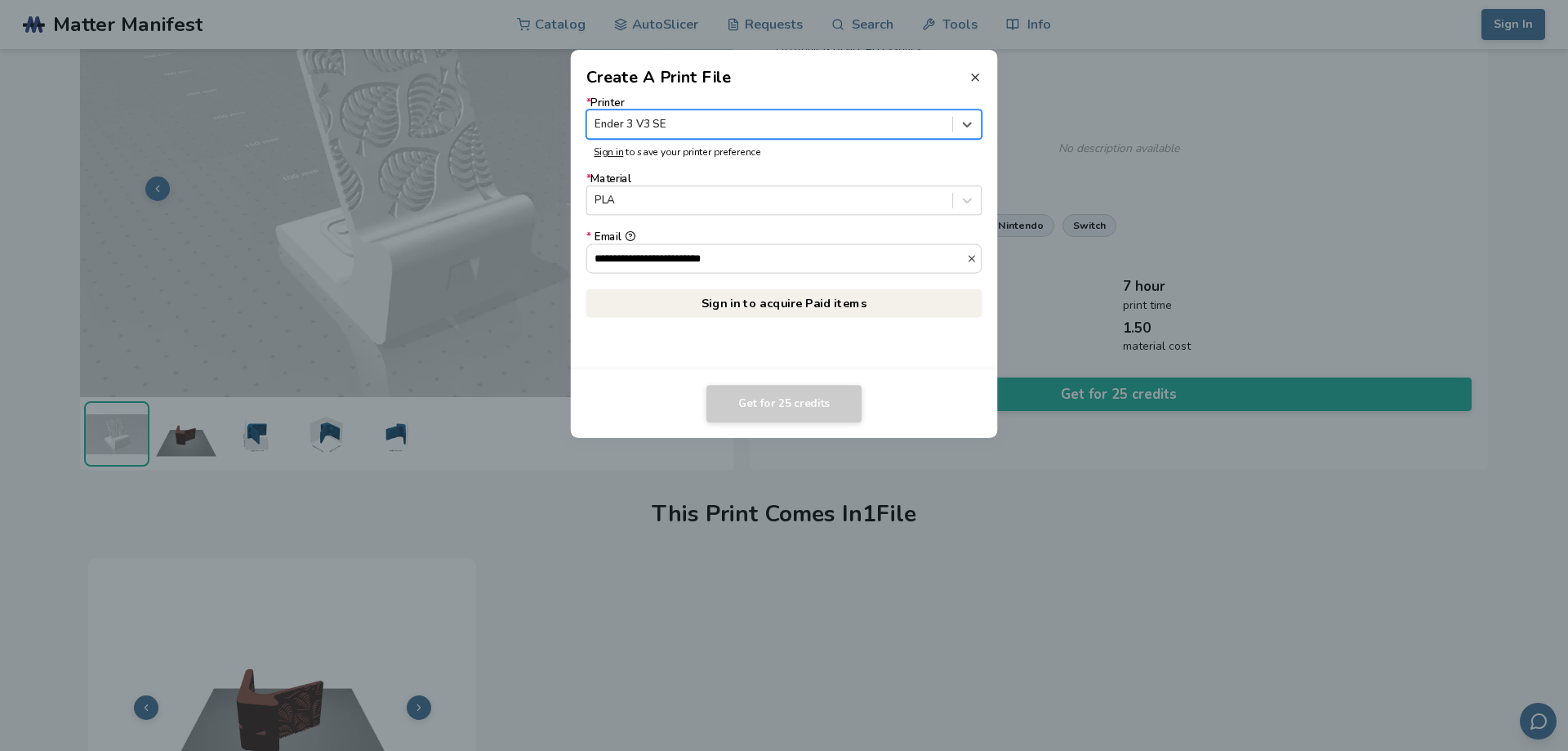
click at [977, 79] on line at bounding box center [975, 78] width 7 height 7
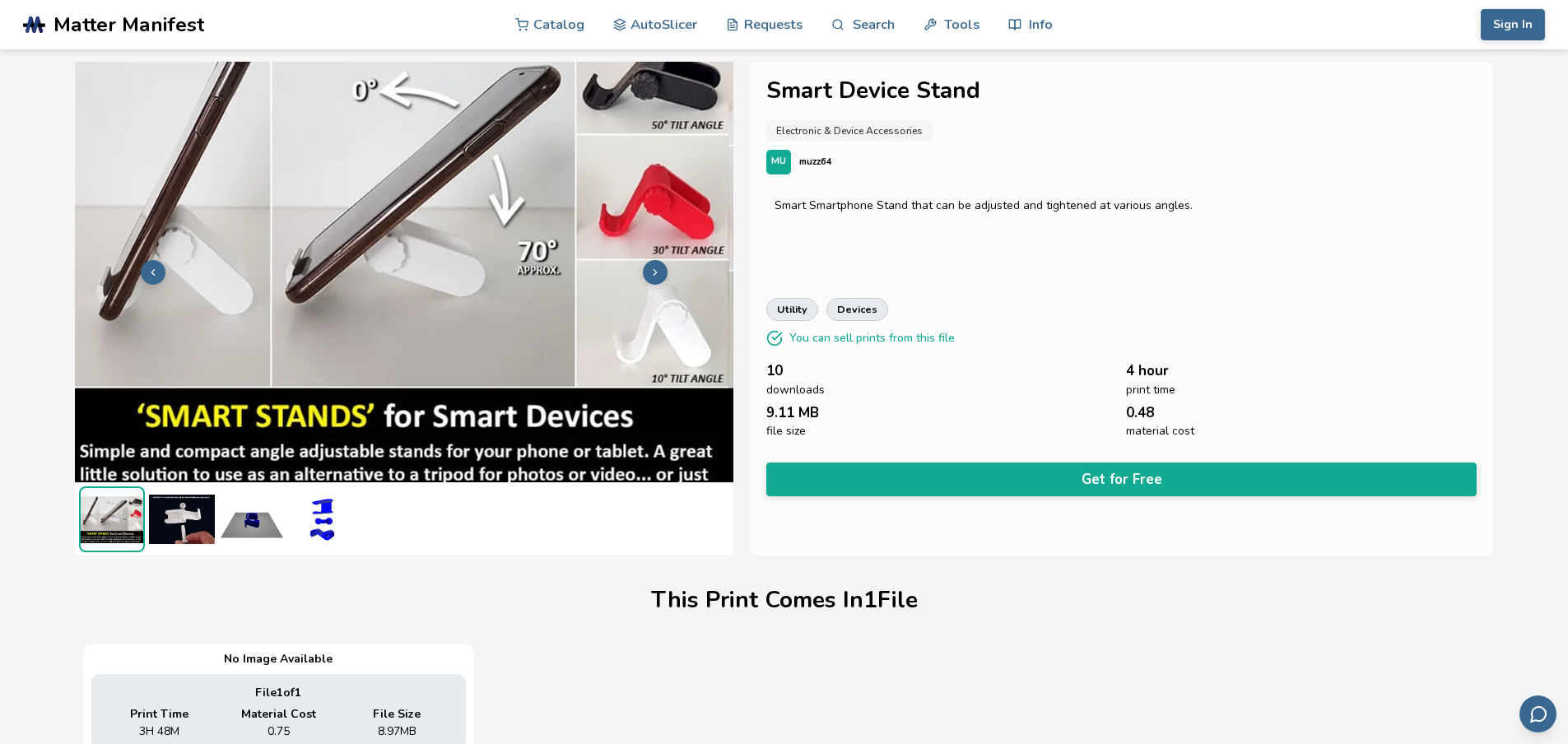
click at [657, 272] on icon at bounding box center [655, 272] width 12 height 12
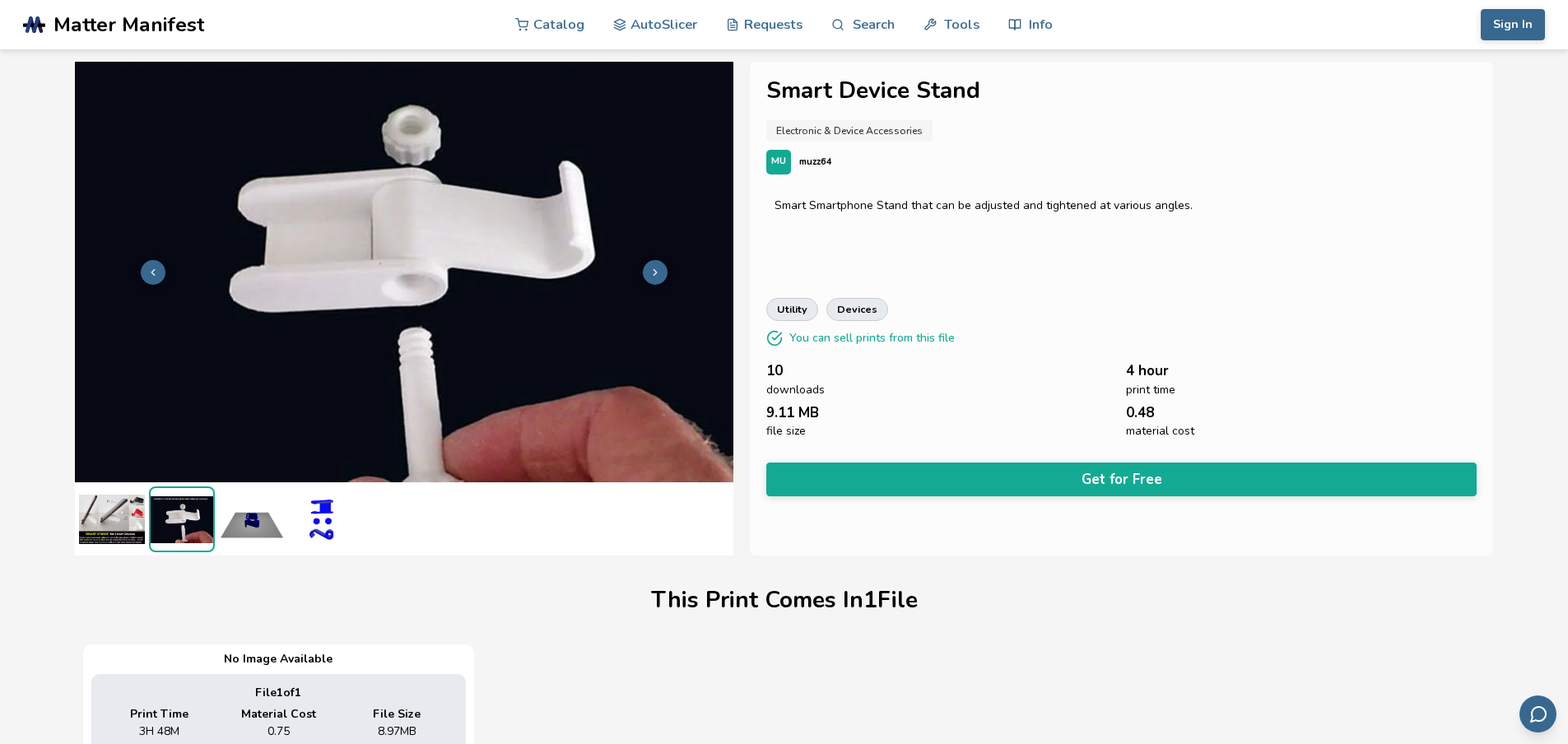
click at [652, 267] on icon at bounding box center [655, 272] width 12 height 12
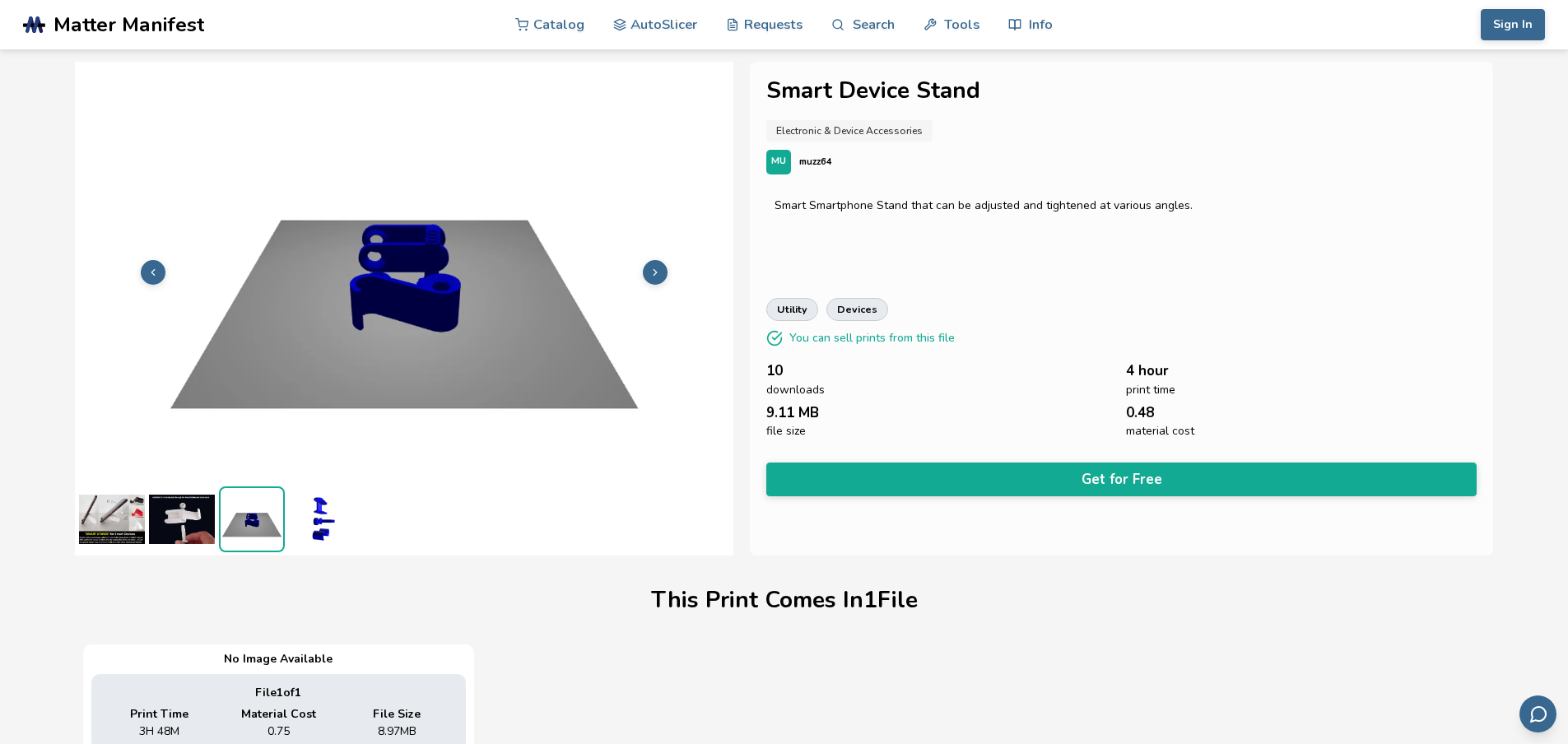
click at [652, 267] on icon at bounding box center [655, 272] width 12 height 12
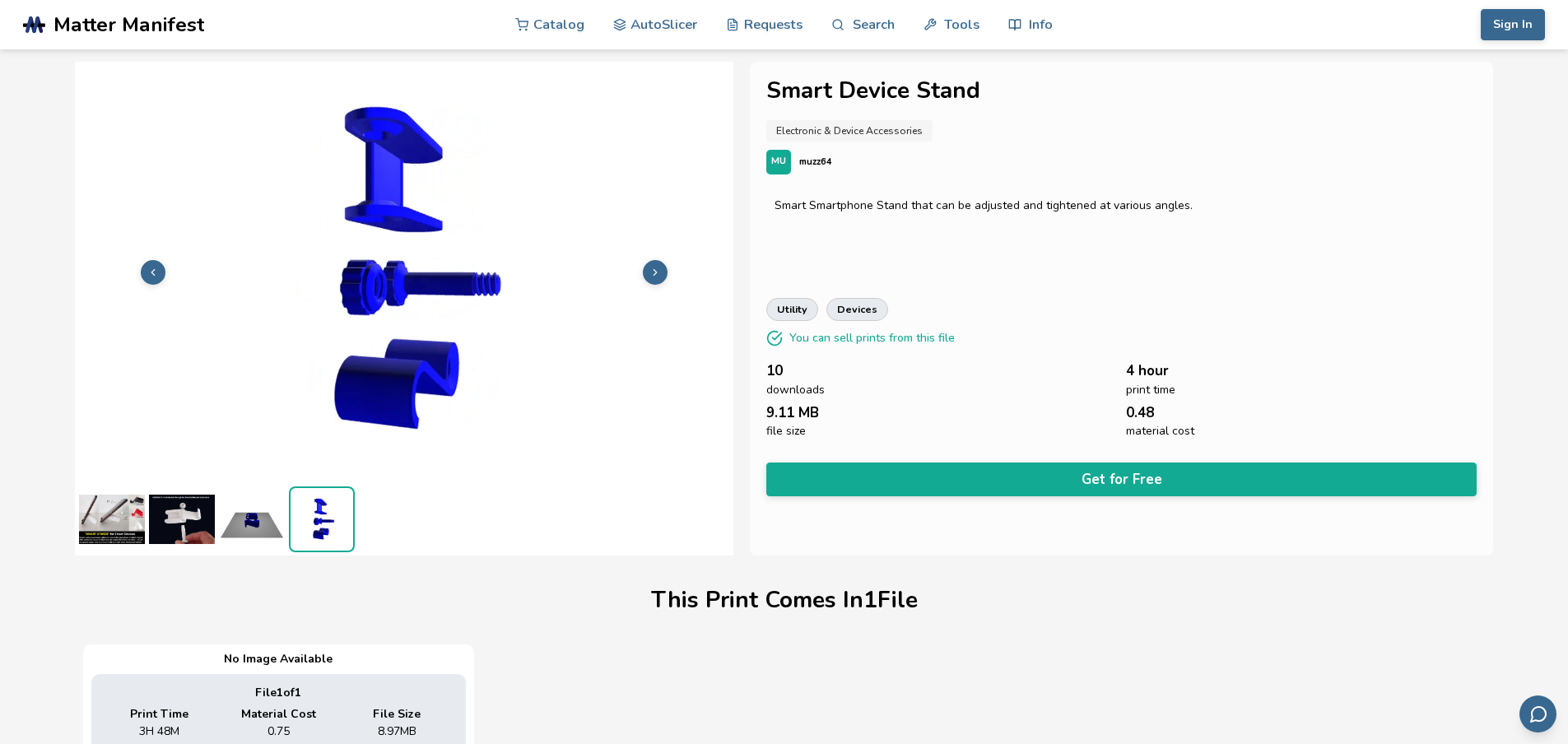
click at [130, 517] on img at bounding box center [112, 520] width 66 height 66
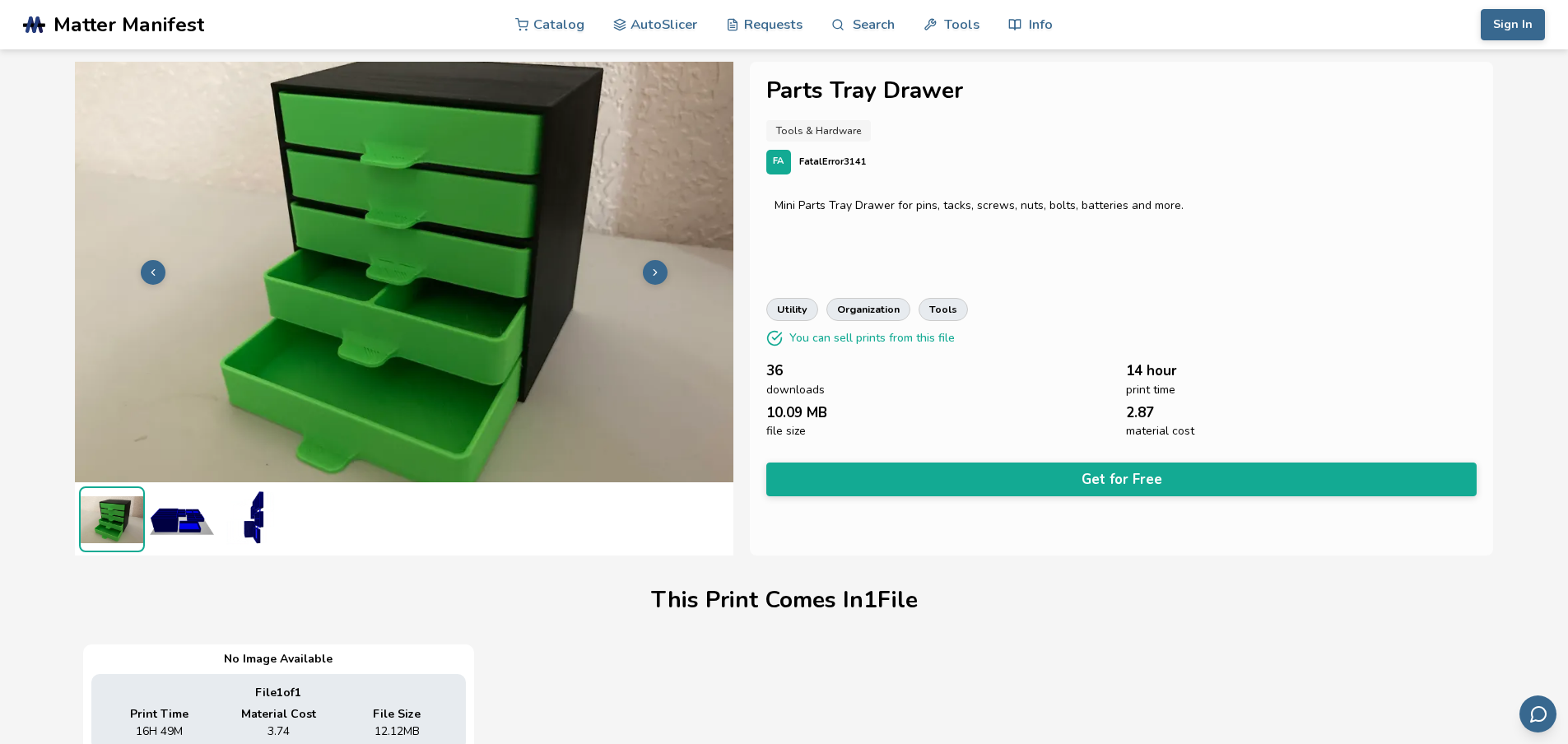
click at [193, 513] on img at bounding box center [182, 520] width 66 height 66
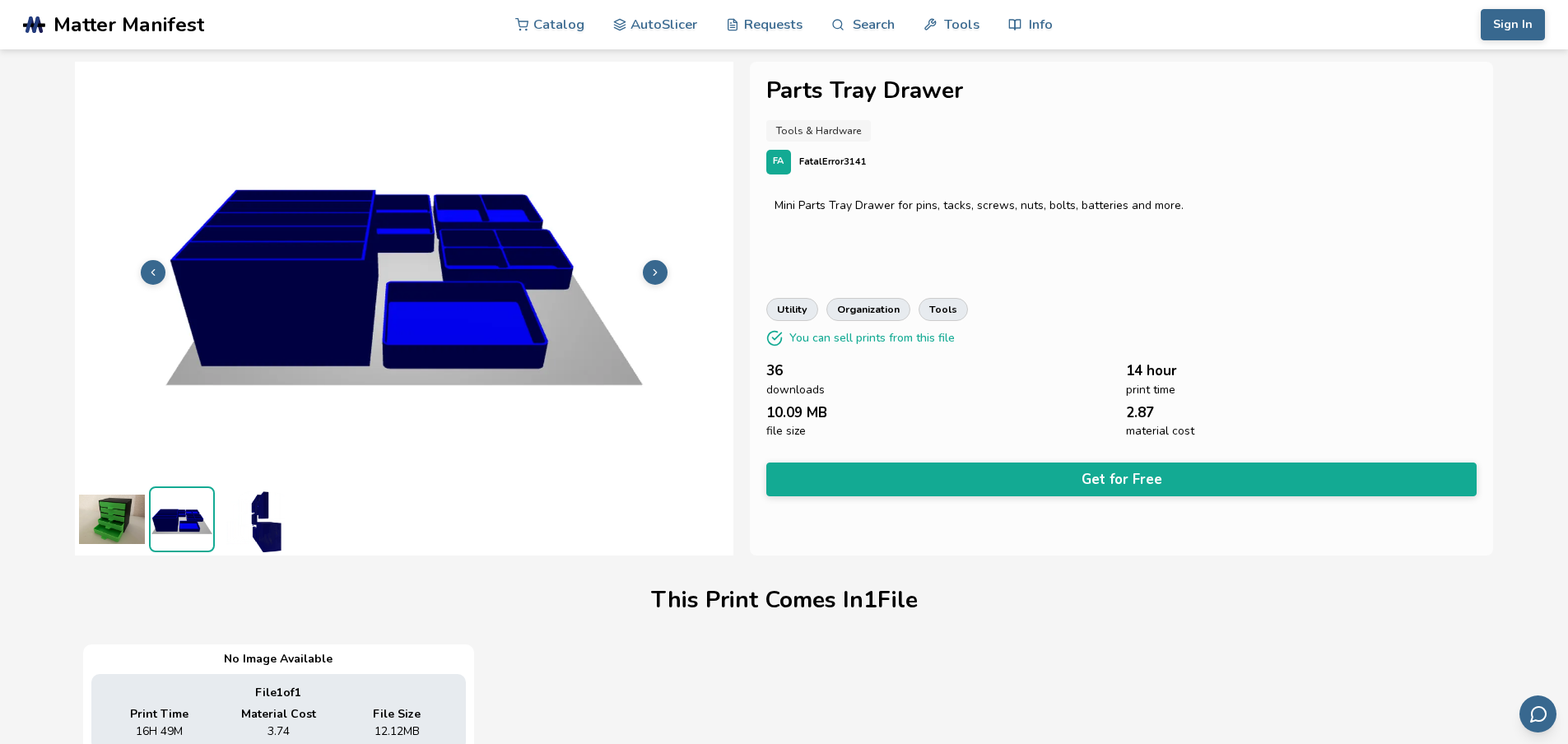
click at [258, 520] on img at bounding box center [251, 520] width 66 height 66
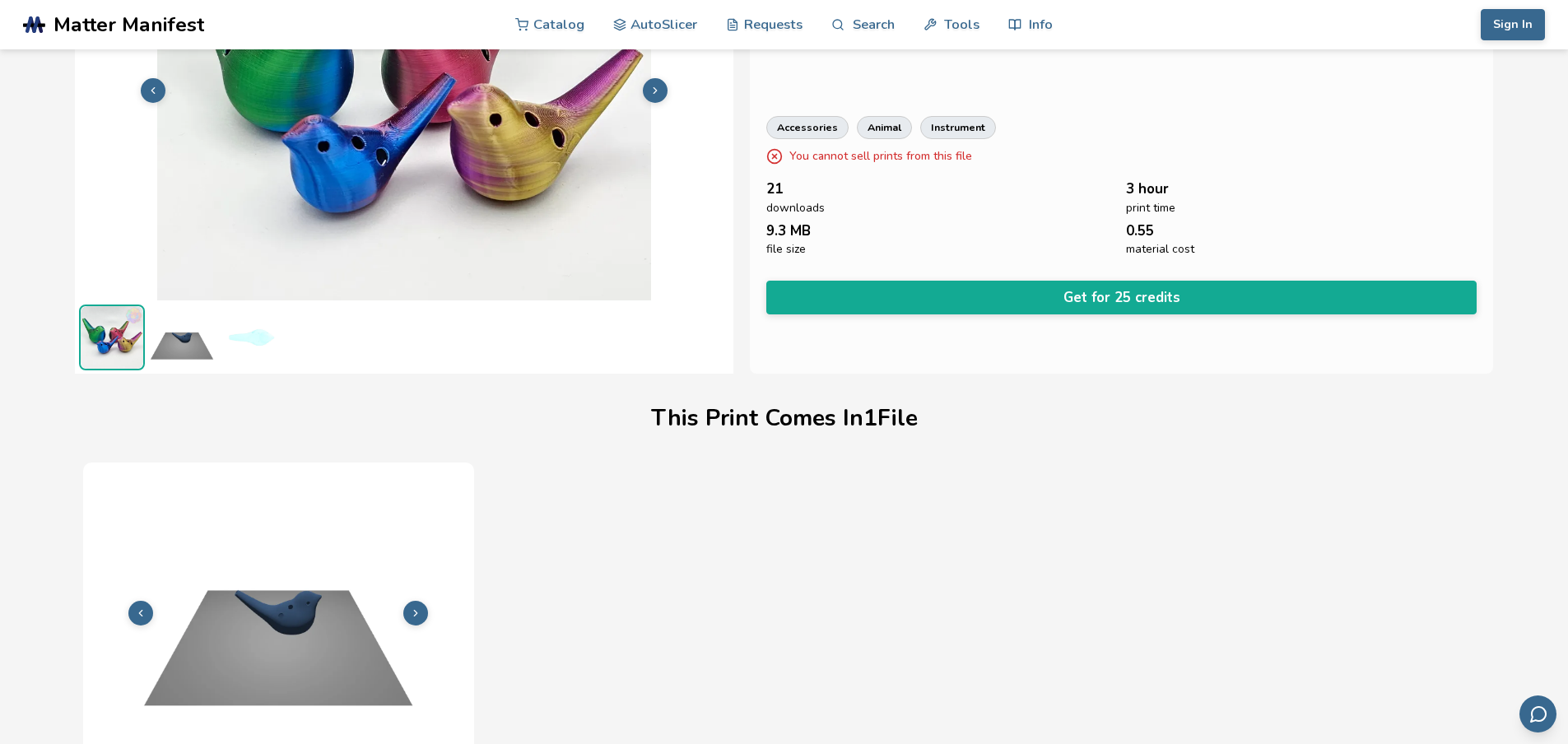
scroll to position [61, 0]
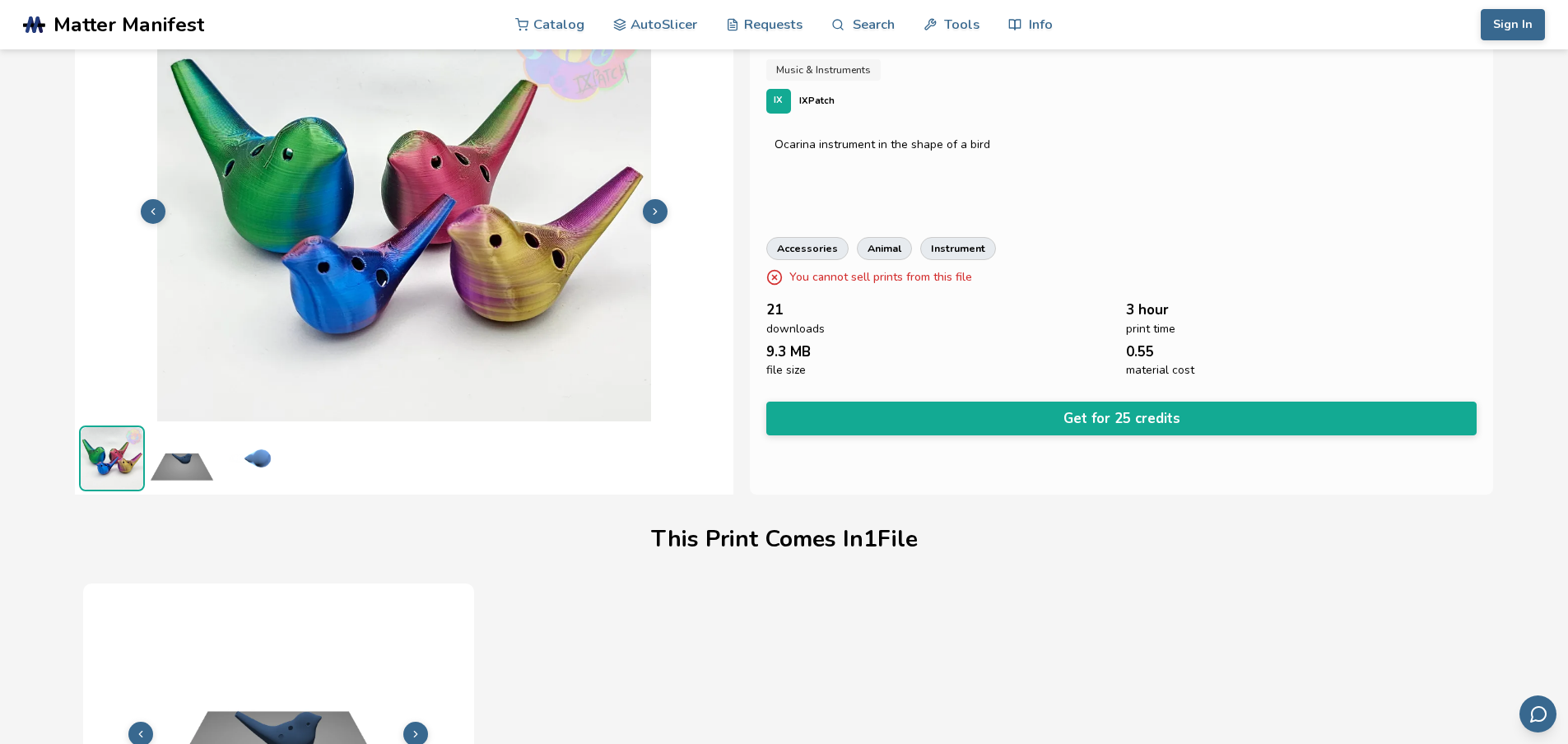
click at [184, 460] on img at bounding box center [182, 458] width 66 height 66
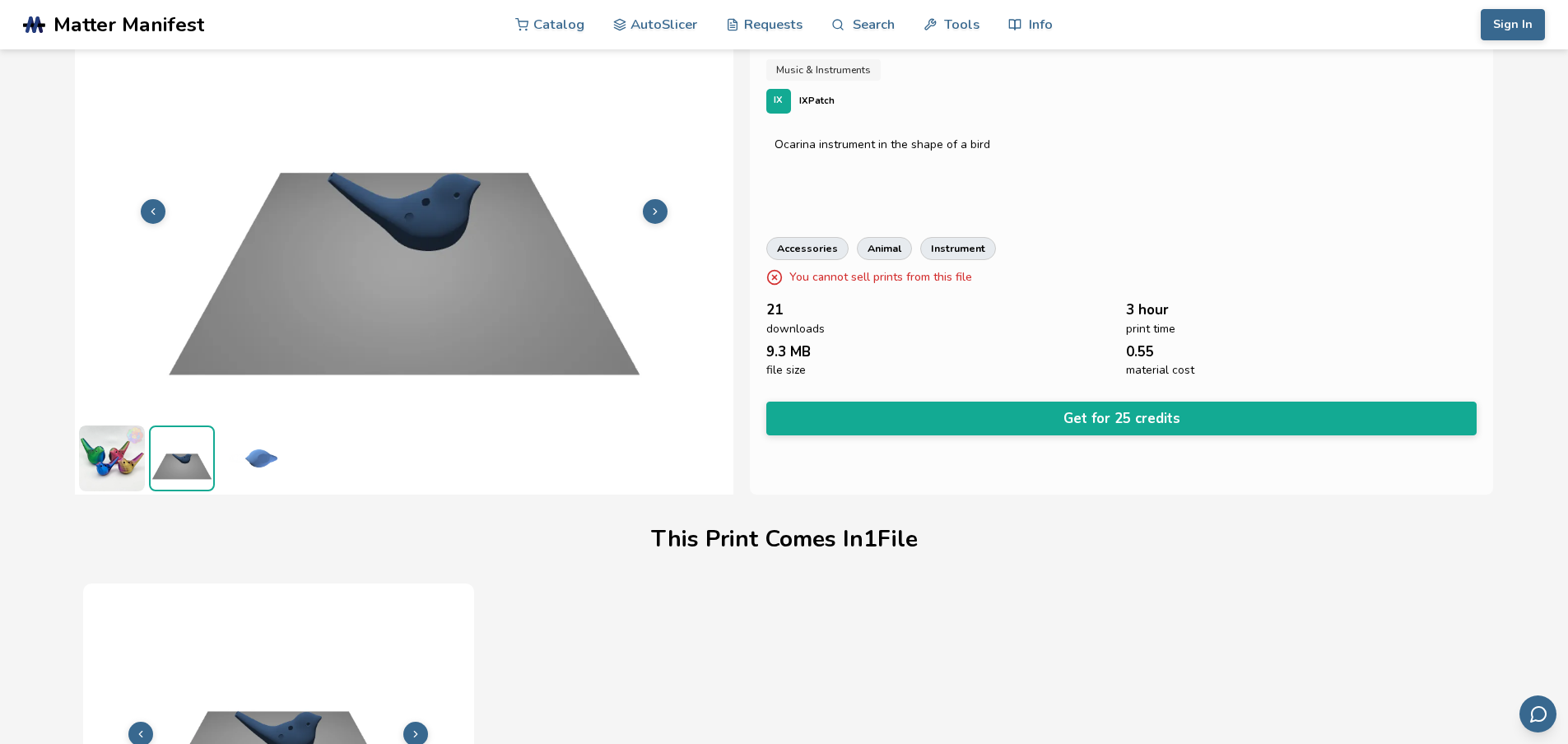
click at [248, 458] on img at bounding box center [251, 458] width 66 height 66
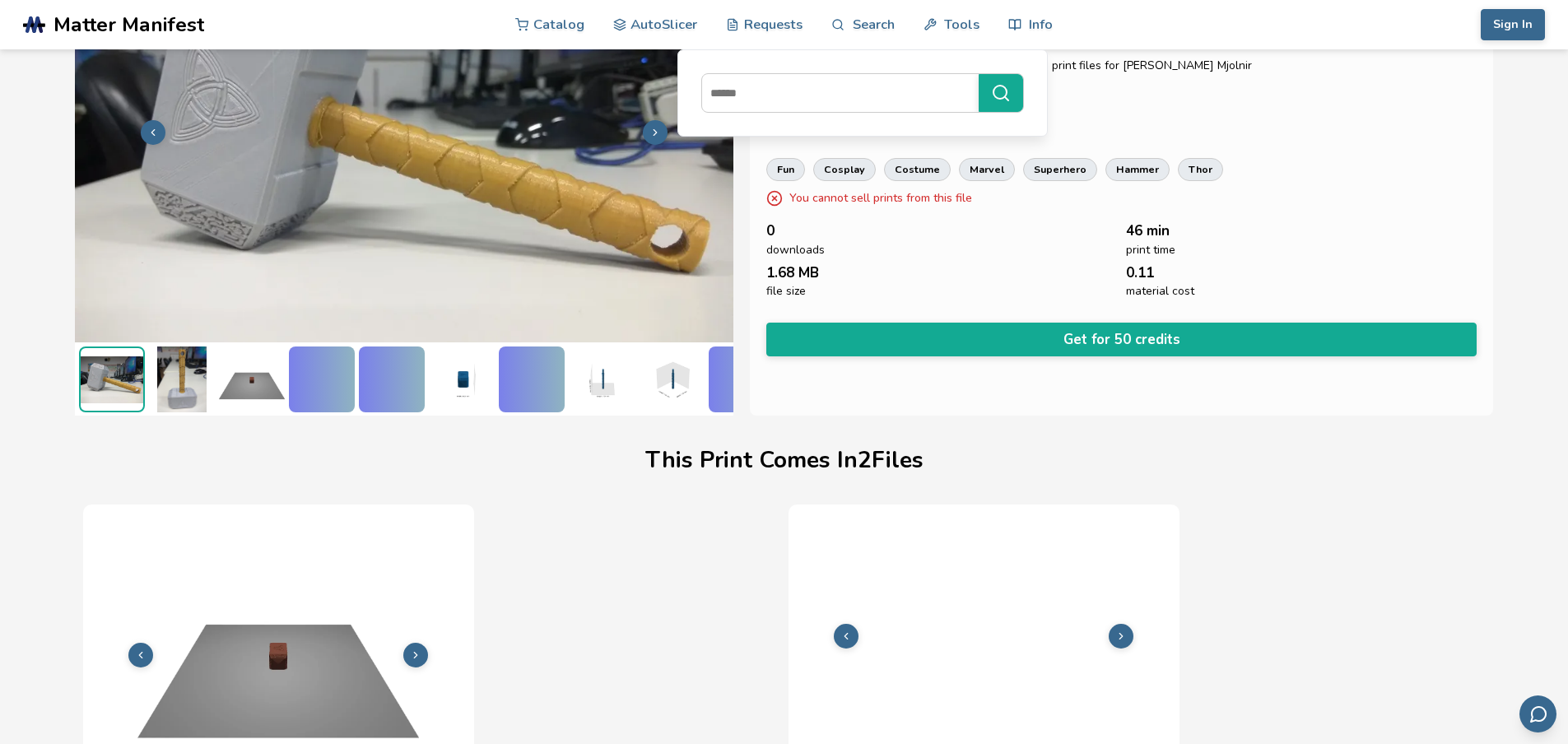
scroll to position [0, 7]
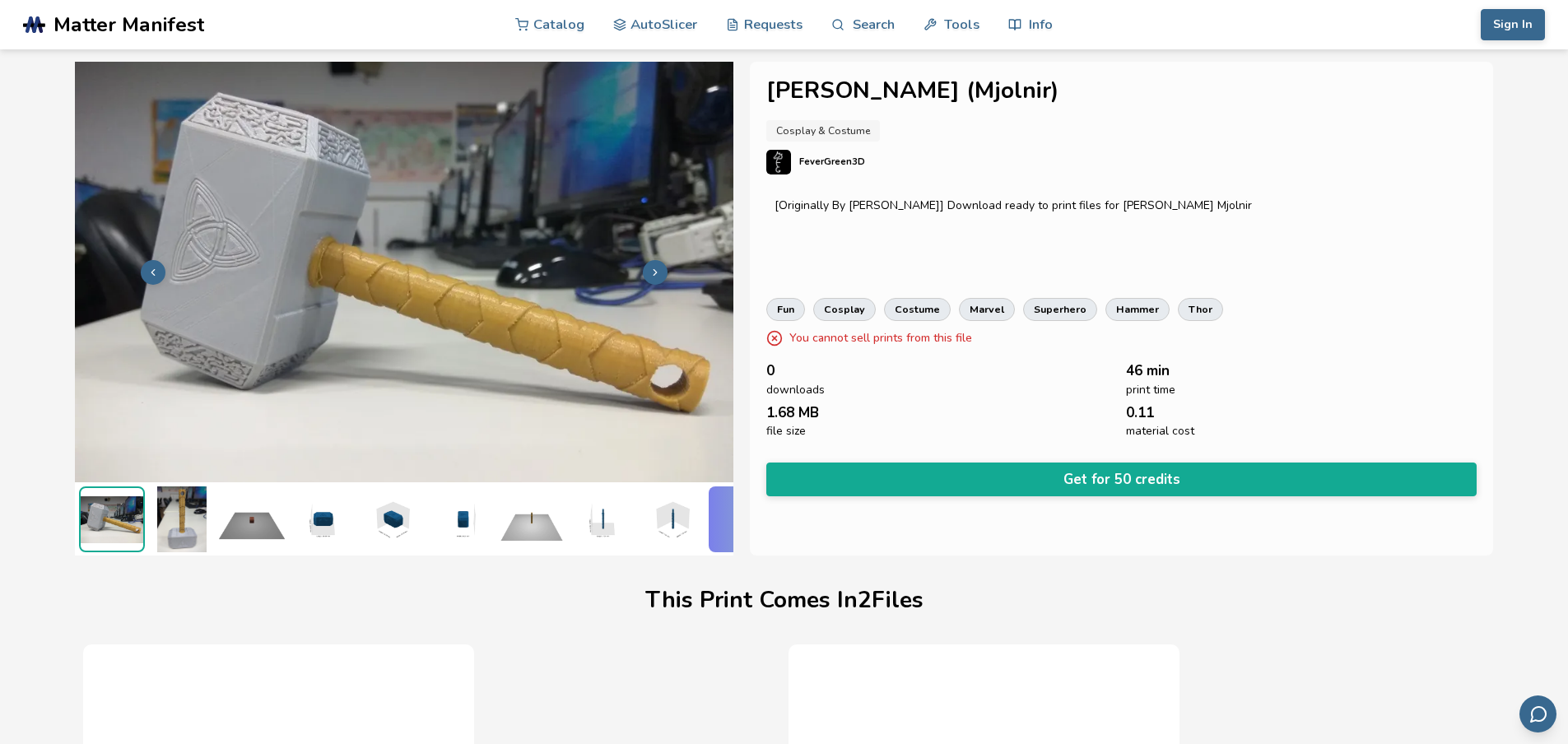
click at [678, 80] on img at bounding box center [404, 270] width 658 height 493
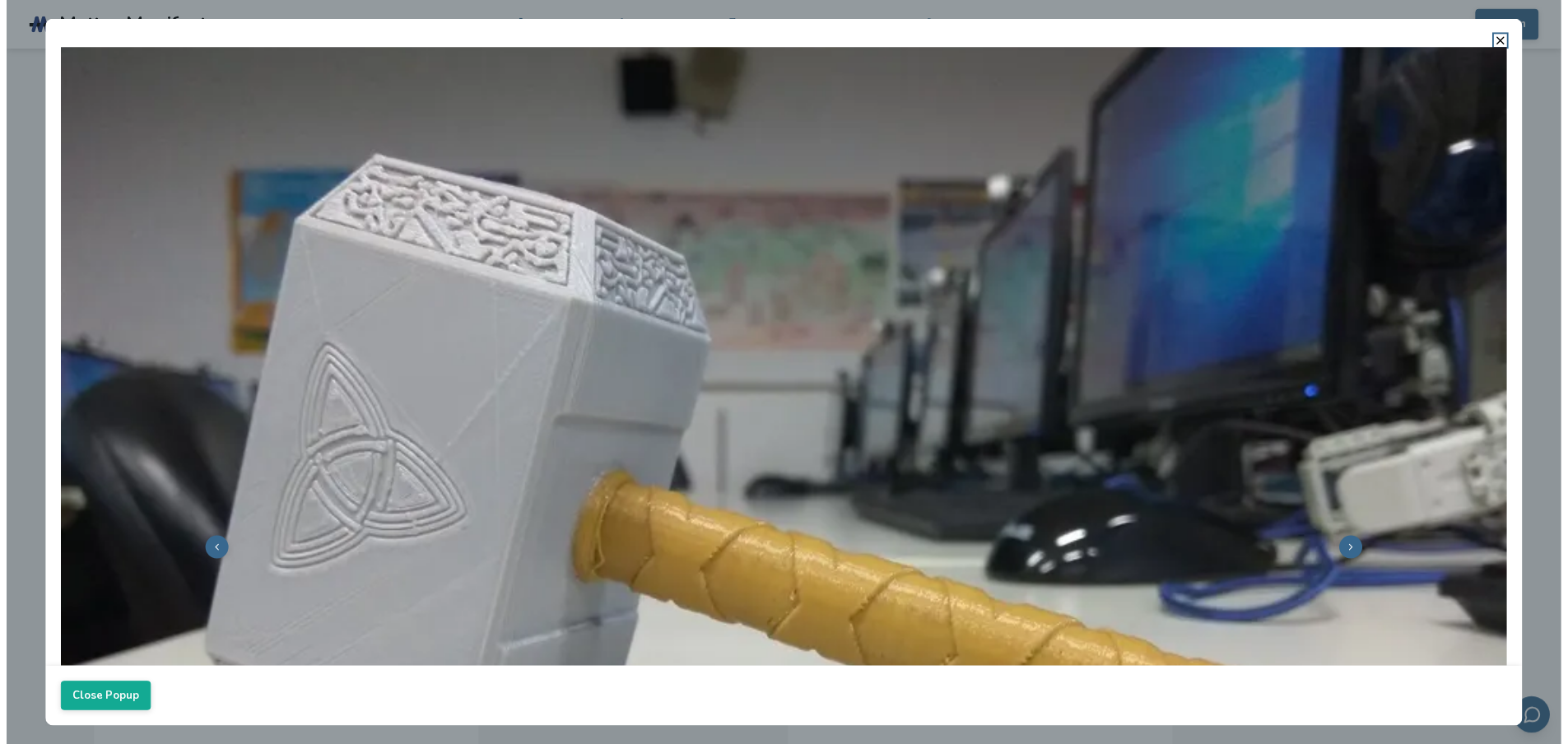
scroll to position [82, 0]
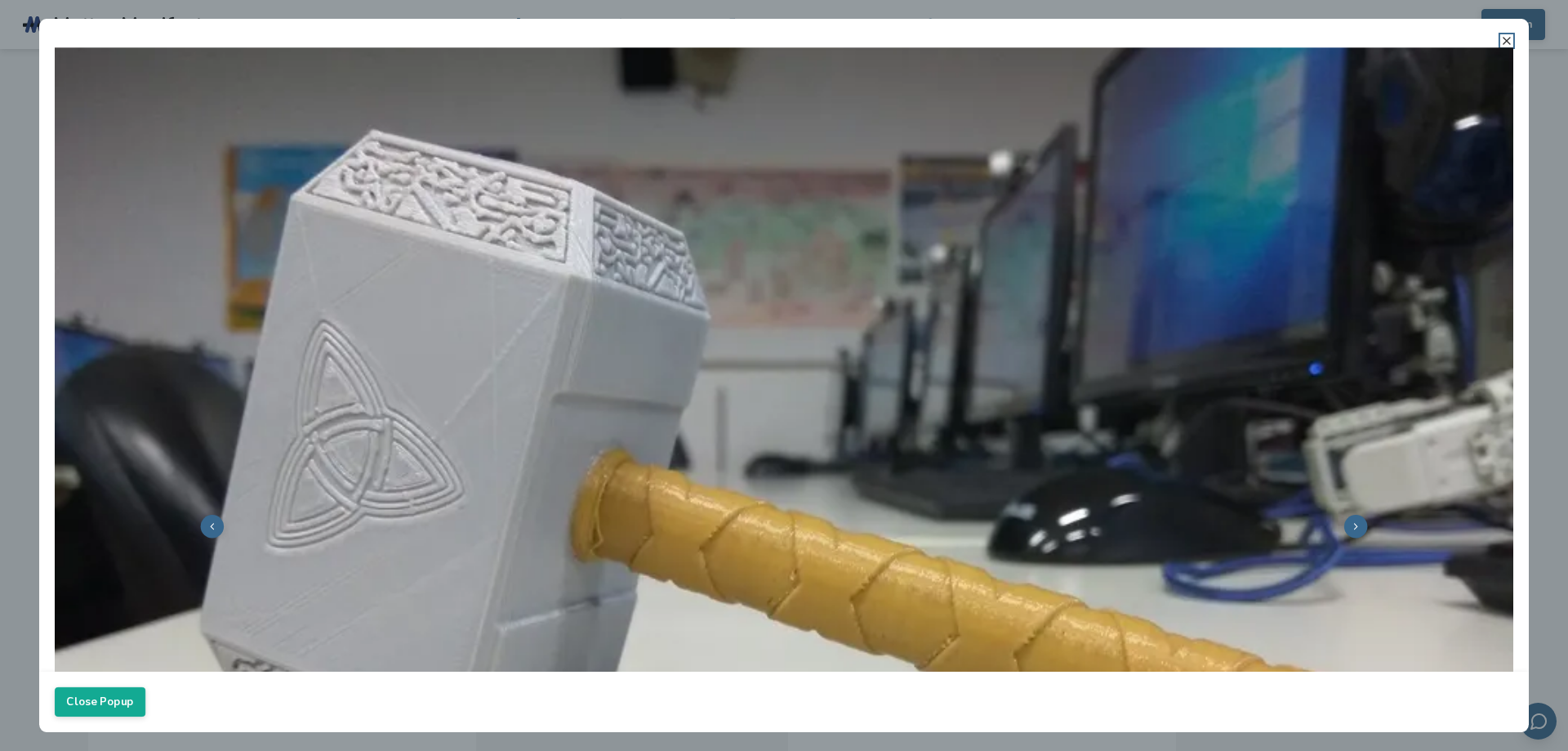
click at [1503, 40] on icon at bounding box center [1507, 41] width 13 height 13
